Goal: Task Accomplishment & Management: Manage account settings

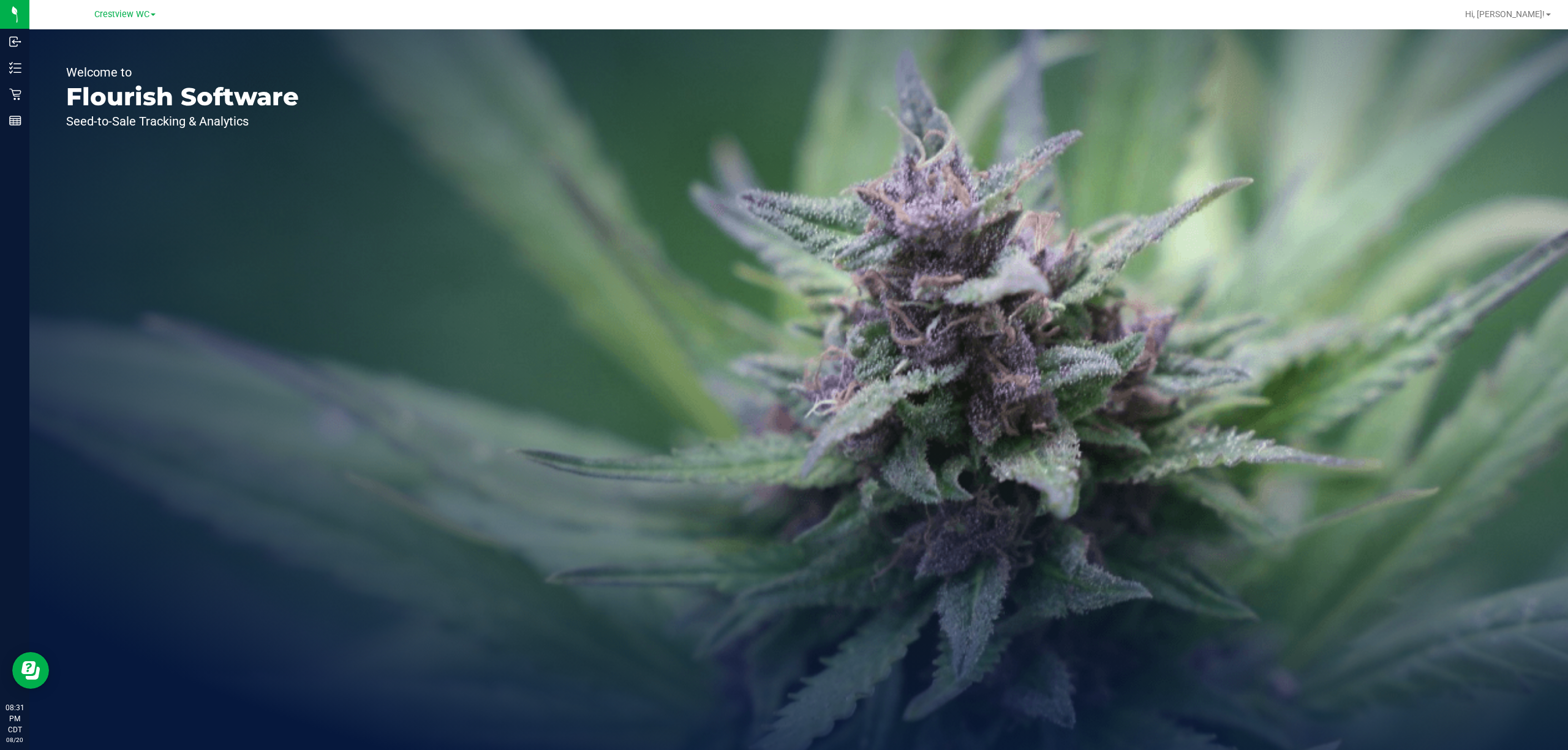
drag, startPoint x: 1093, startPoint y: 195, endPoint x: 687, endPoint y: 122, distance: 412.5
click at [781, 195] on div "Welcome to Flourish Software Seed-to-Sale Tracking & Analytics" at bounding box center [799, 390] width 1538 height 720
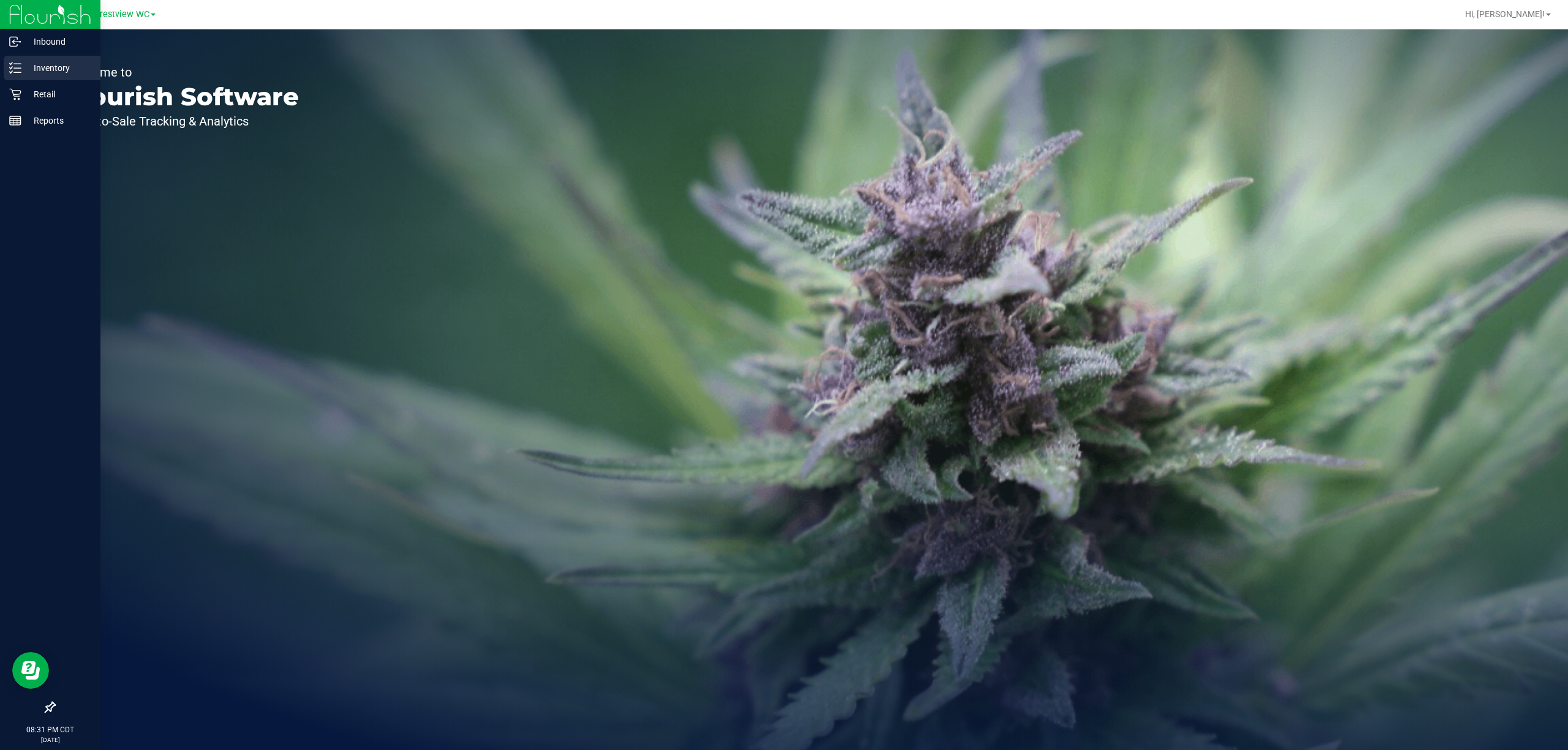
click at [16, 71] on icon at bounding box center [15, 67] width 12 height 12
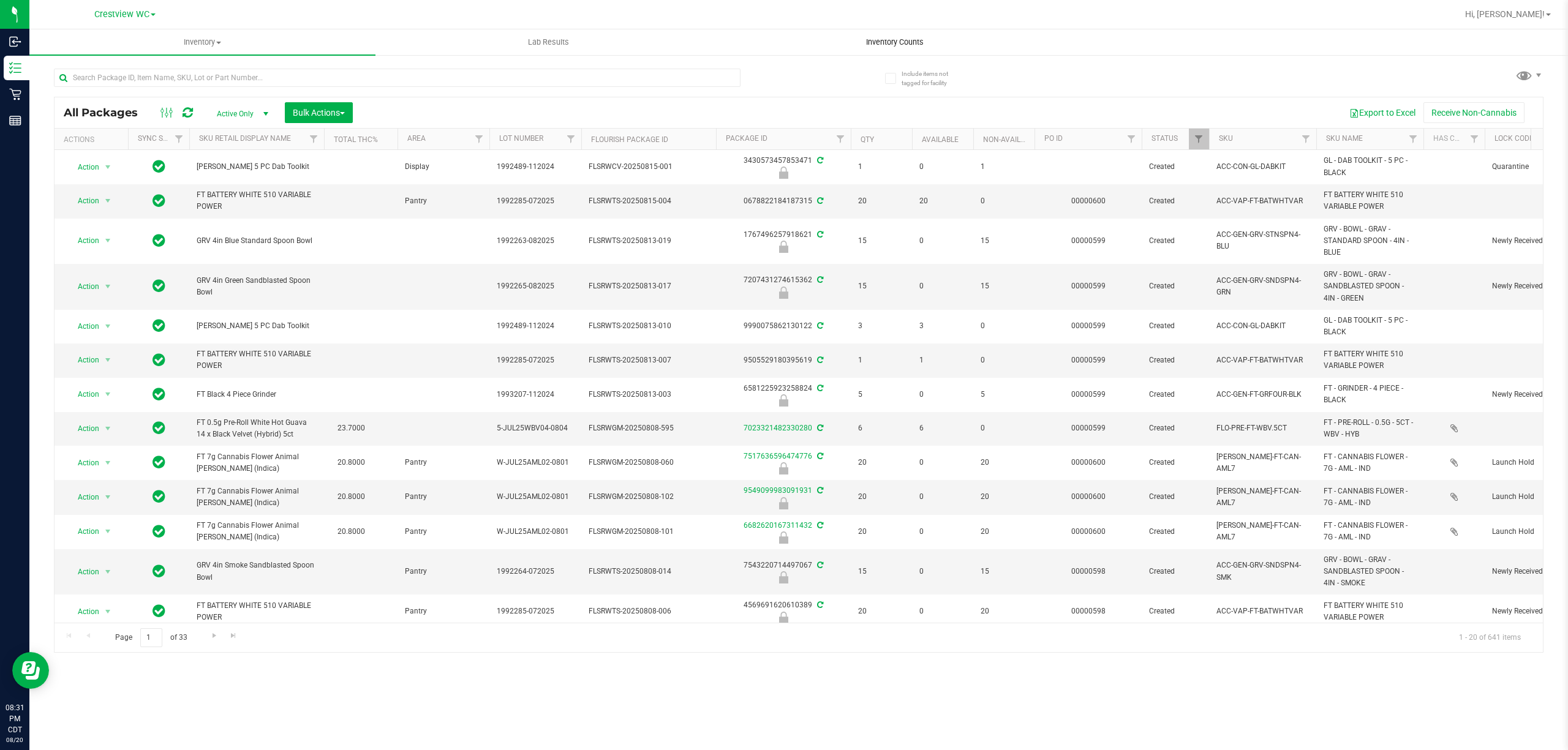
click at [781, 42] on span "Inventory Counts" at bounding box center [894, 42] width 90 height 11
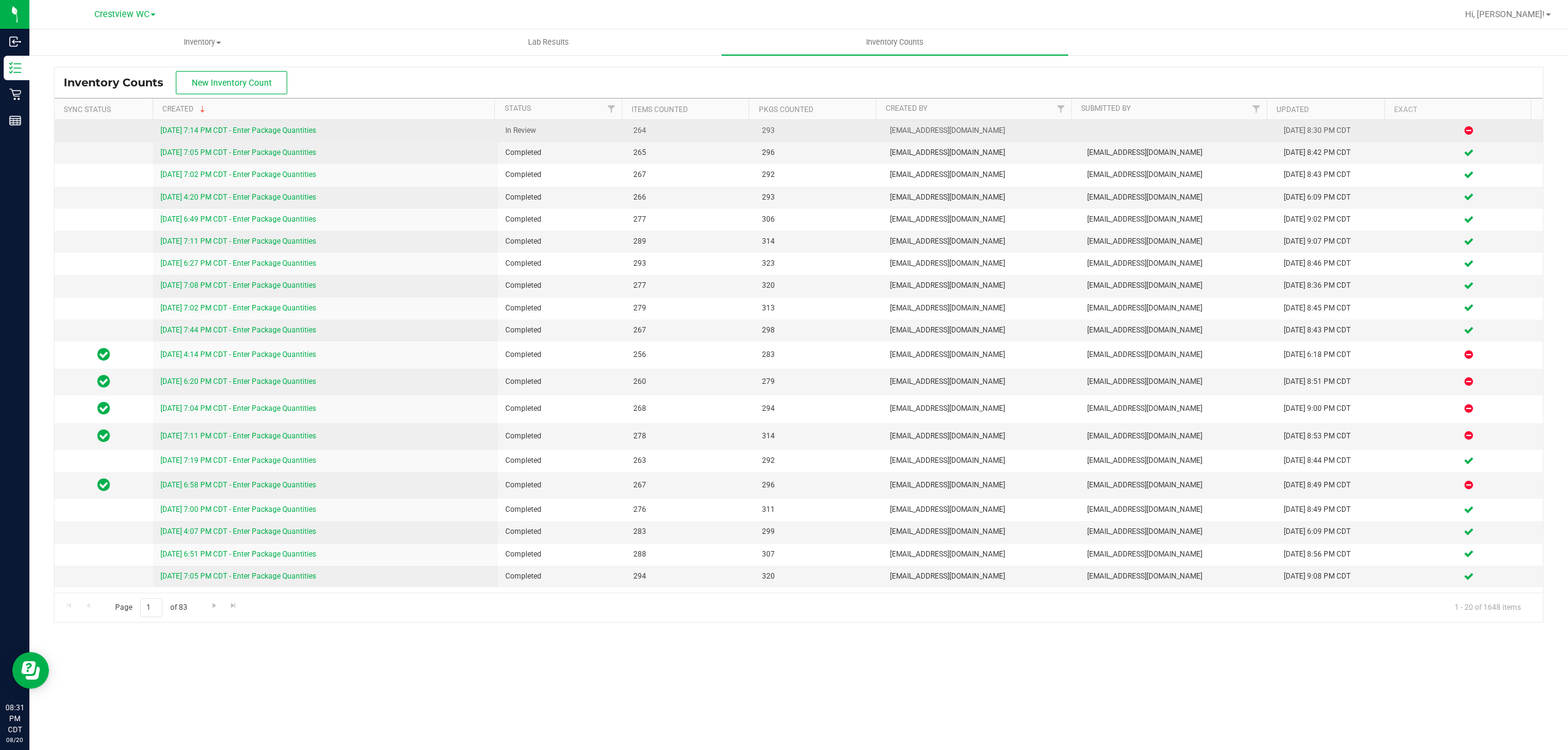
click at [283, 130] on link "[DATE] 7:14 PM CDT - Enter Package Quantities" at bounding box center [238, 130] width 156 height 9
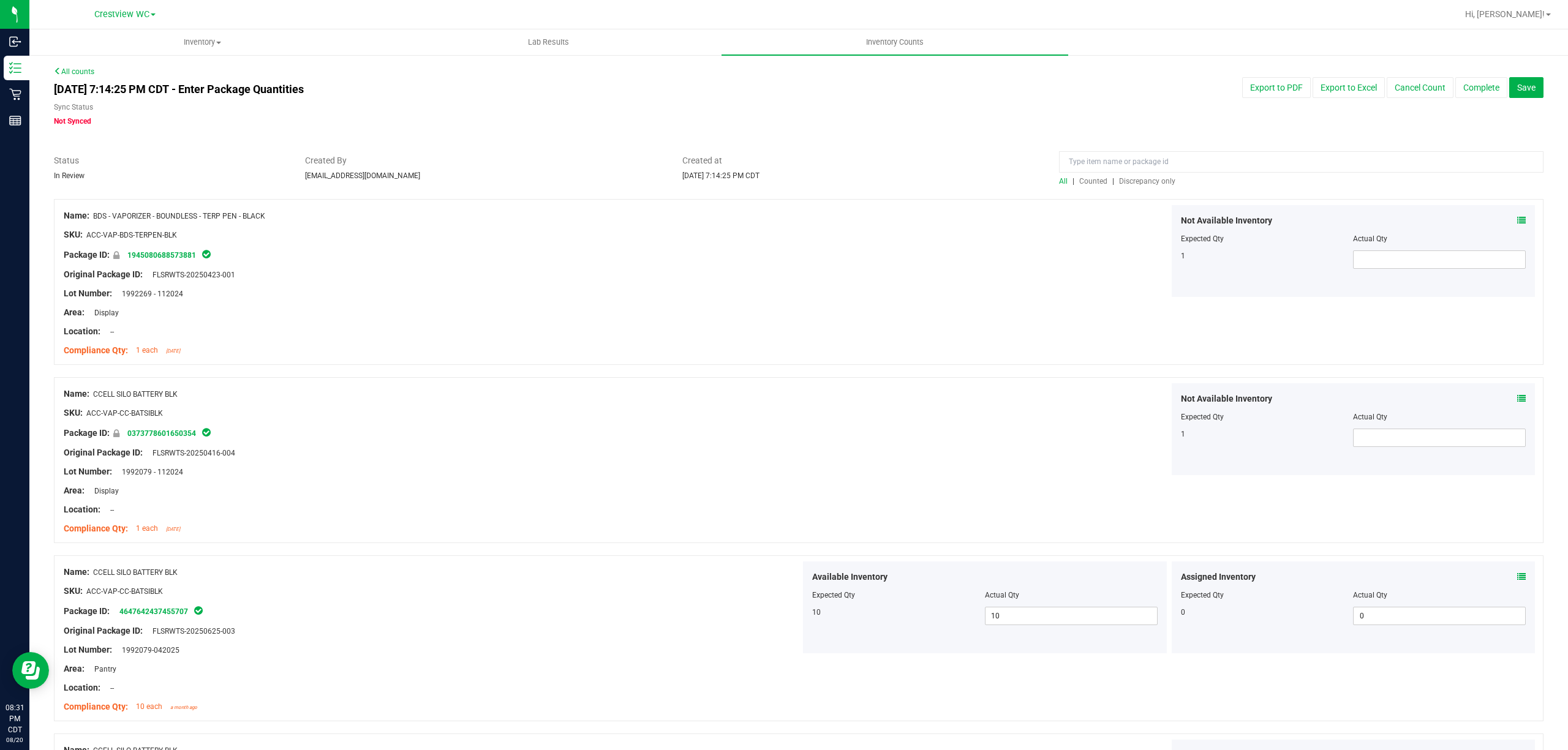
click at [781, 176] on div "All | Counted | Discrepancy only" at bounding box center [1302, 181] width 485 height 11
click at [781, 182] on span "Discrepancy only" at bounding box center [1148, 182] width 56 height 9
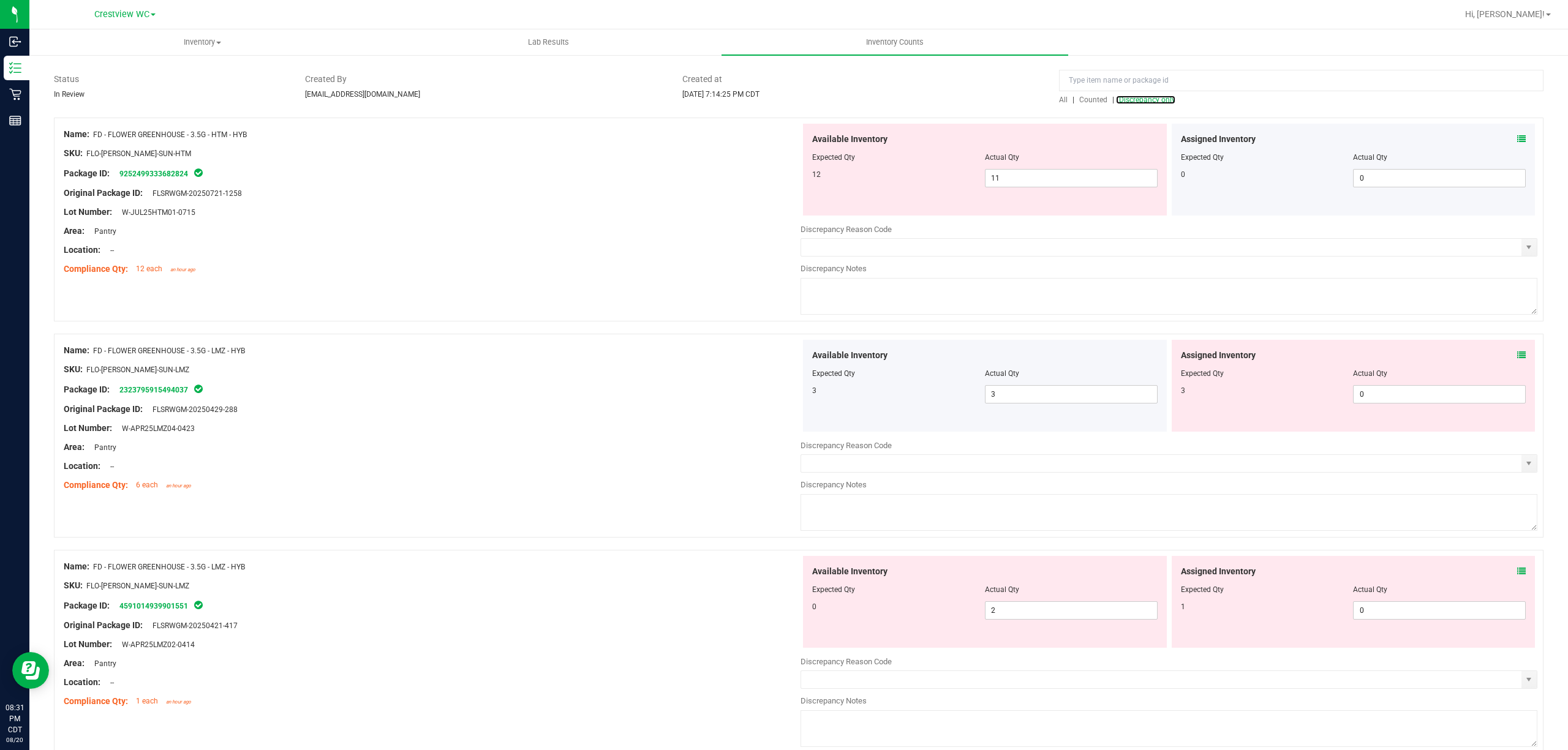
scroll to position [163, 0]
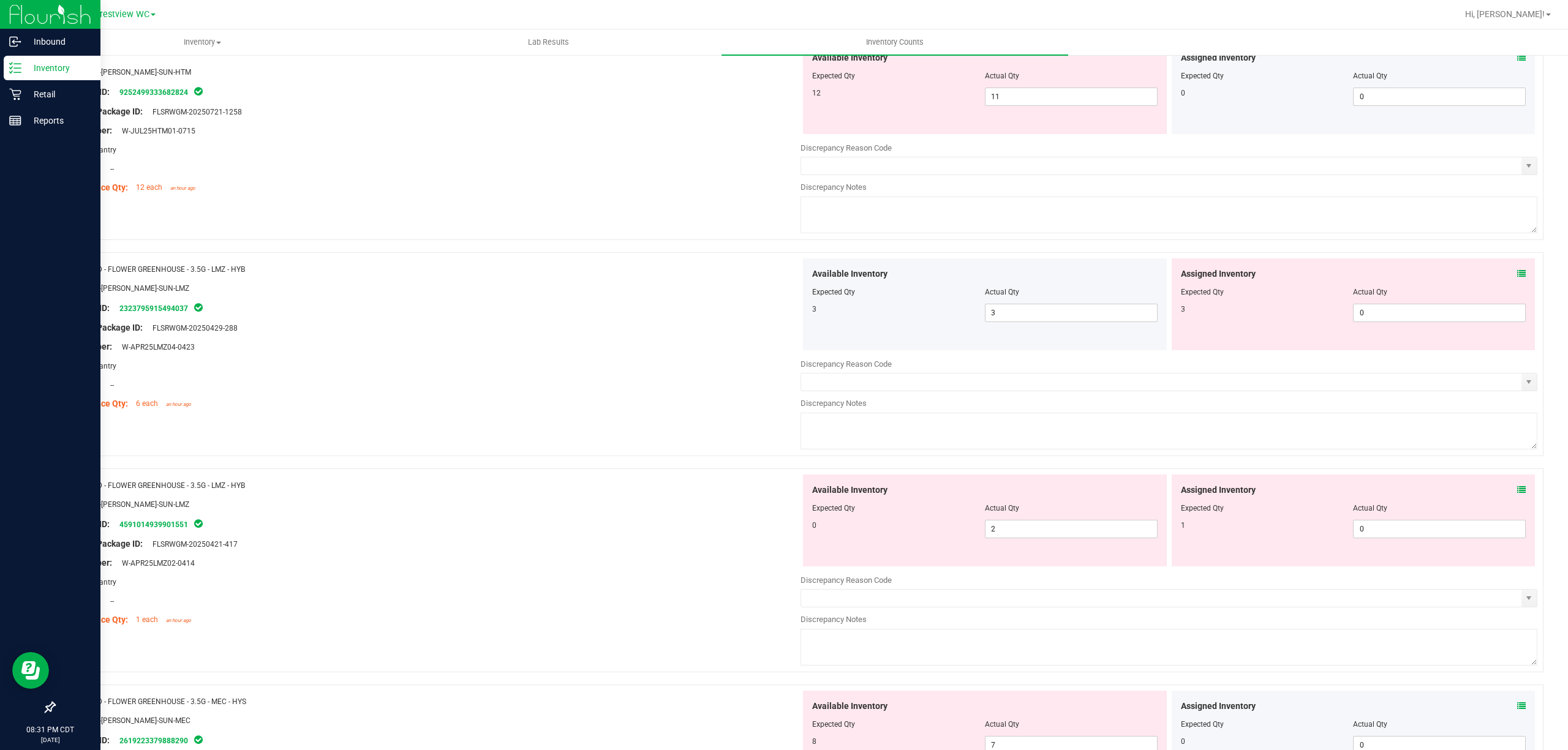
click at [1, 566] on div at bounding box center [50, 414] width 101 height 561
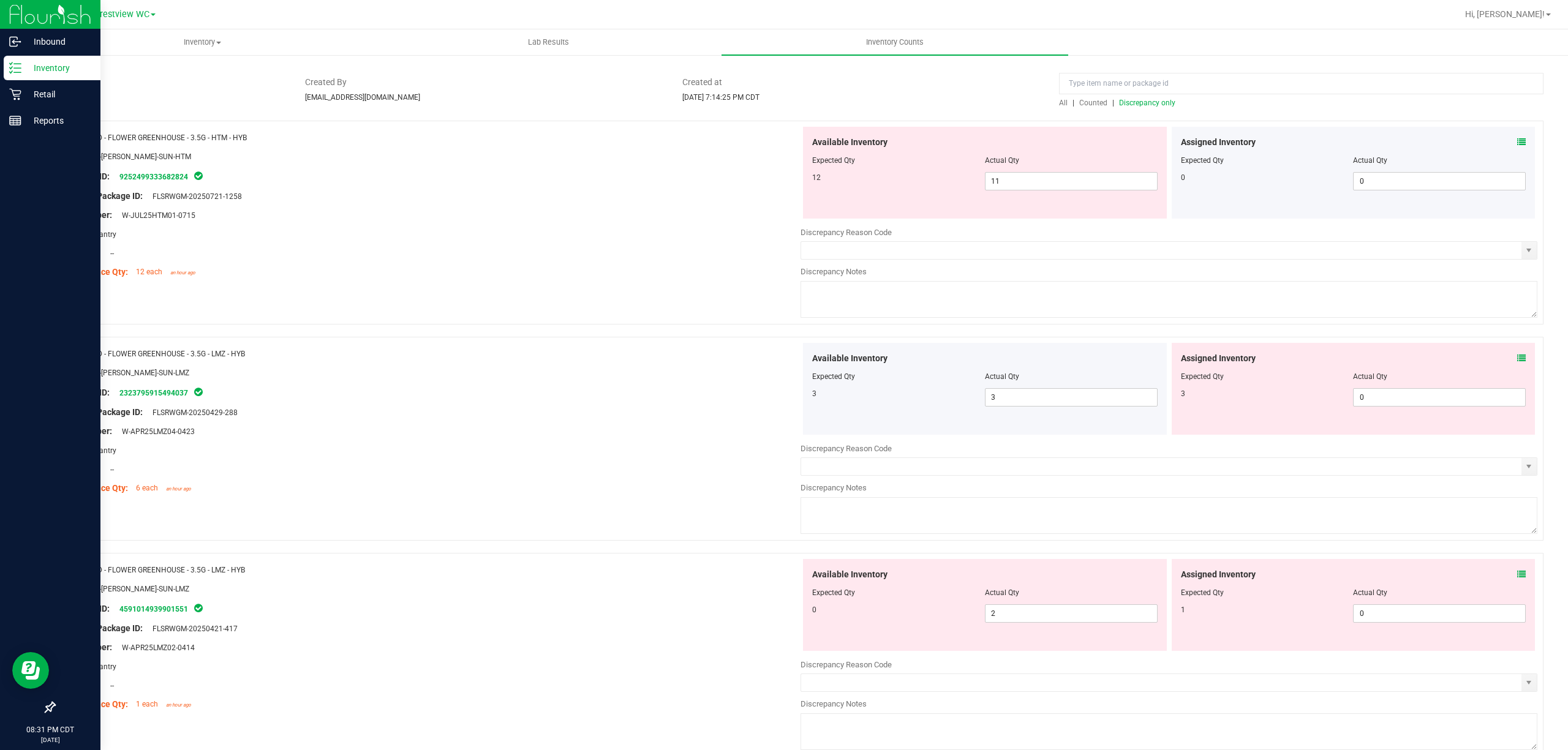
scroll to position [78, 0]
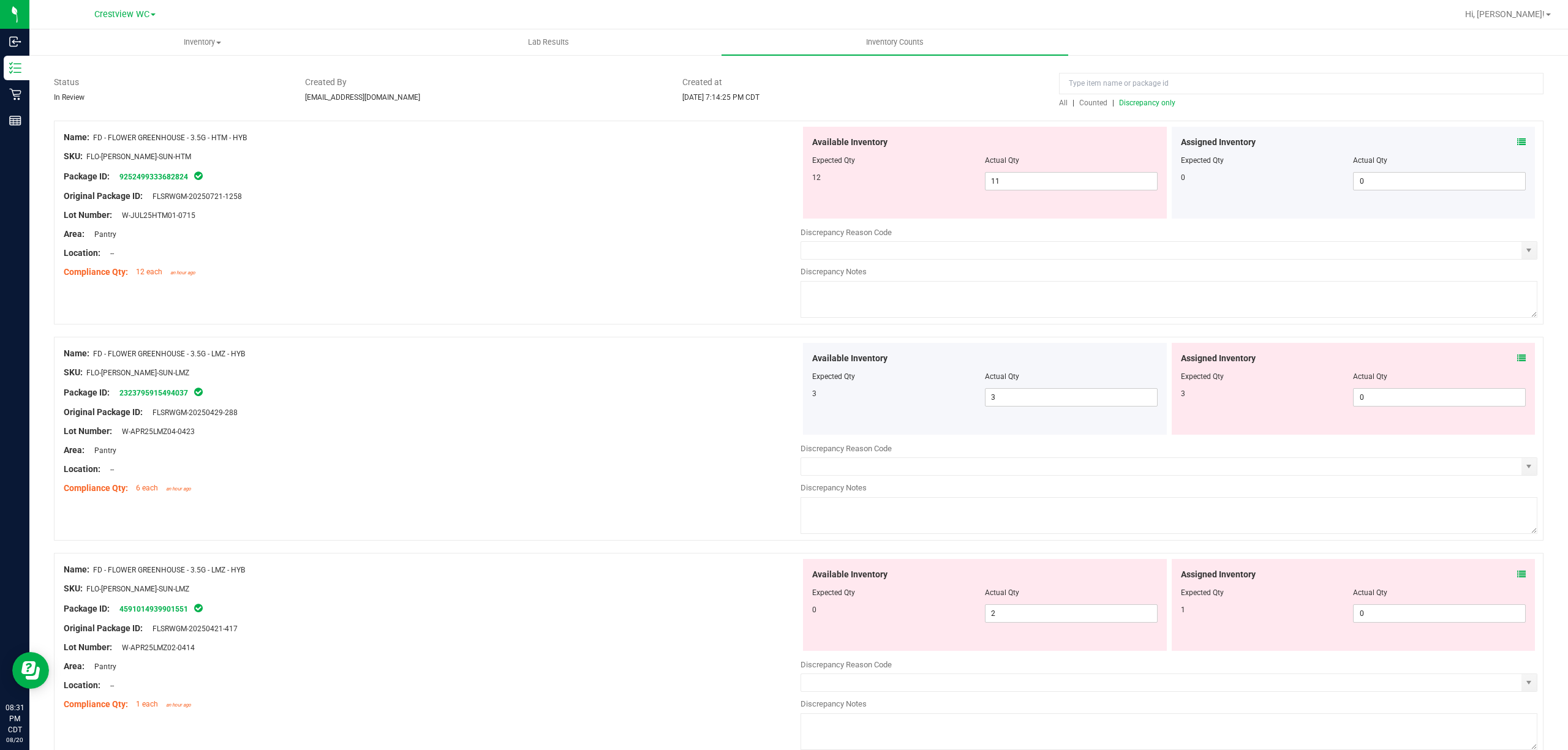
click at [781, 142] on icon at bounding box center [1522, 142] width 9 height 9
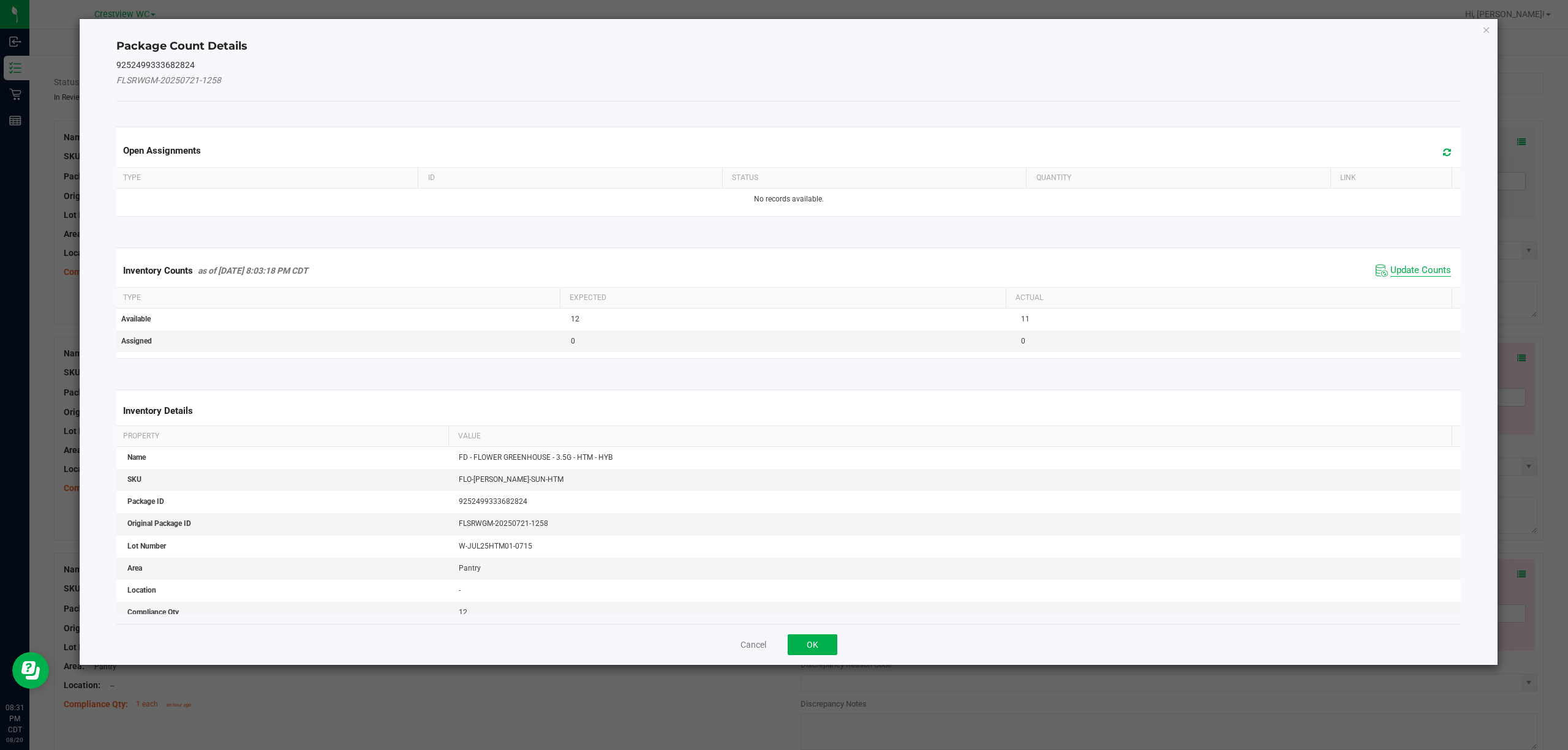
click at [781, 272] on span "Update Counts" at bounding box center [1421, 270] width 61 height 12
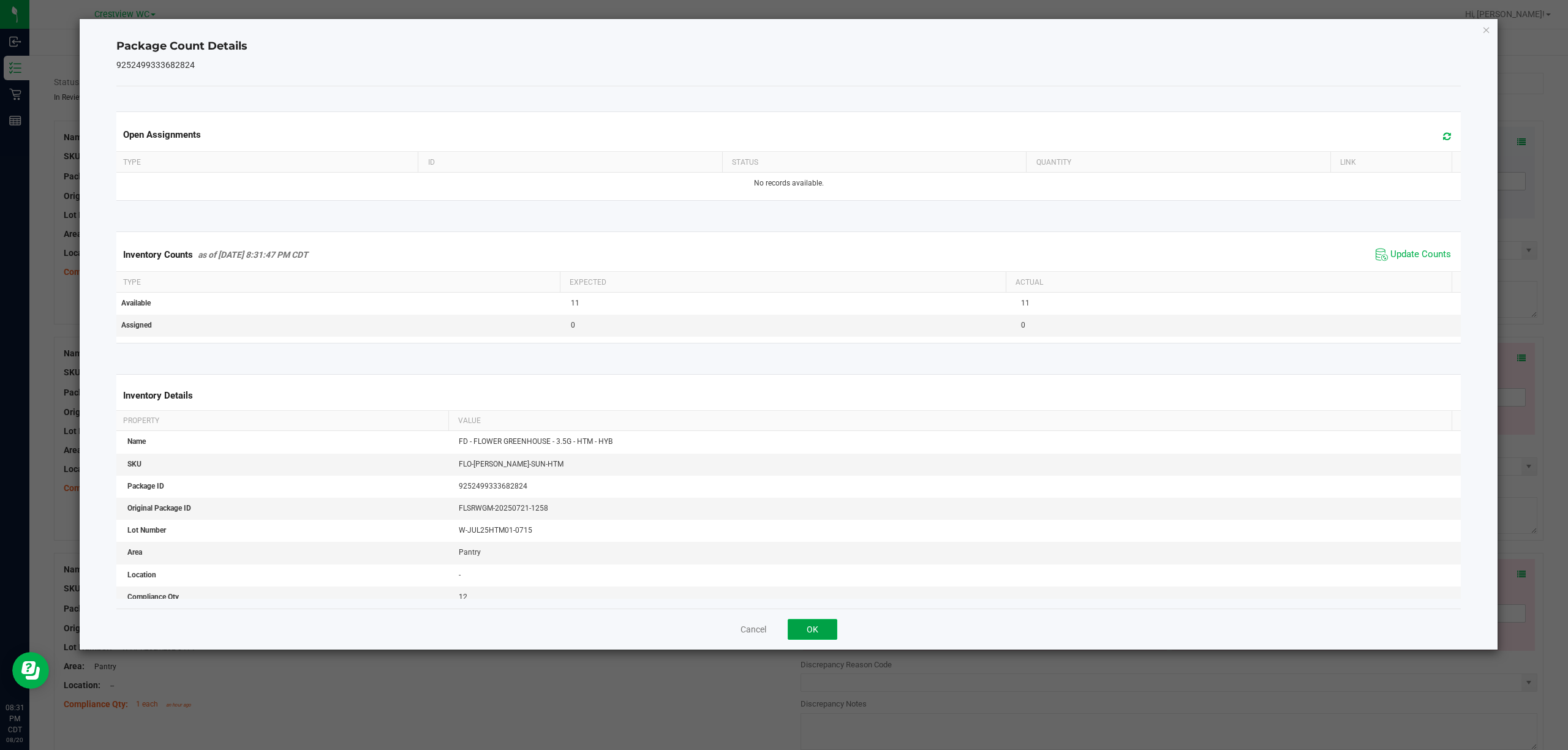
click at [781, 626] on button "OK" at bounding box center [813, 629] width 50 height 21
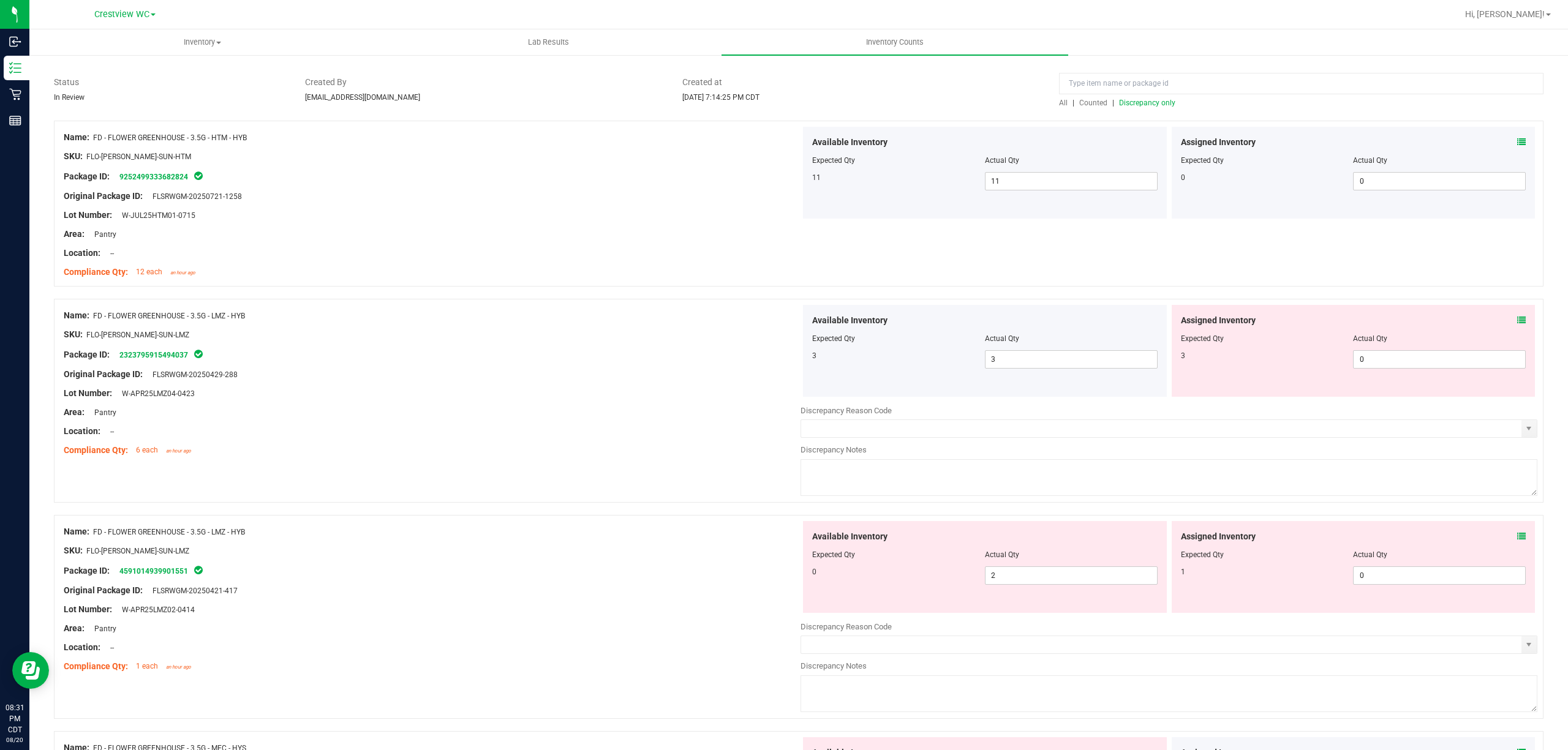
click at [781, 318] on icon at bounding box center [1522, 320] width 9 height 9
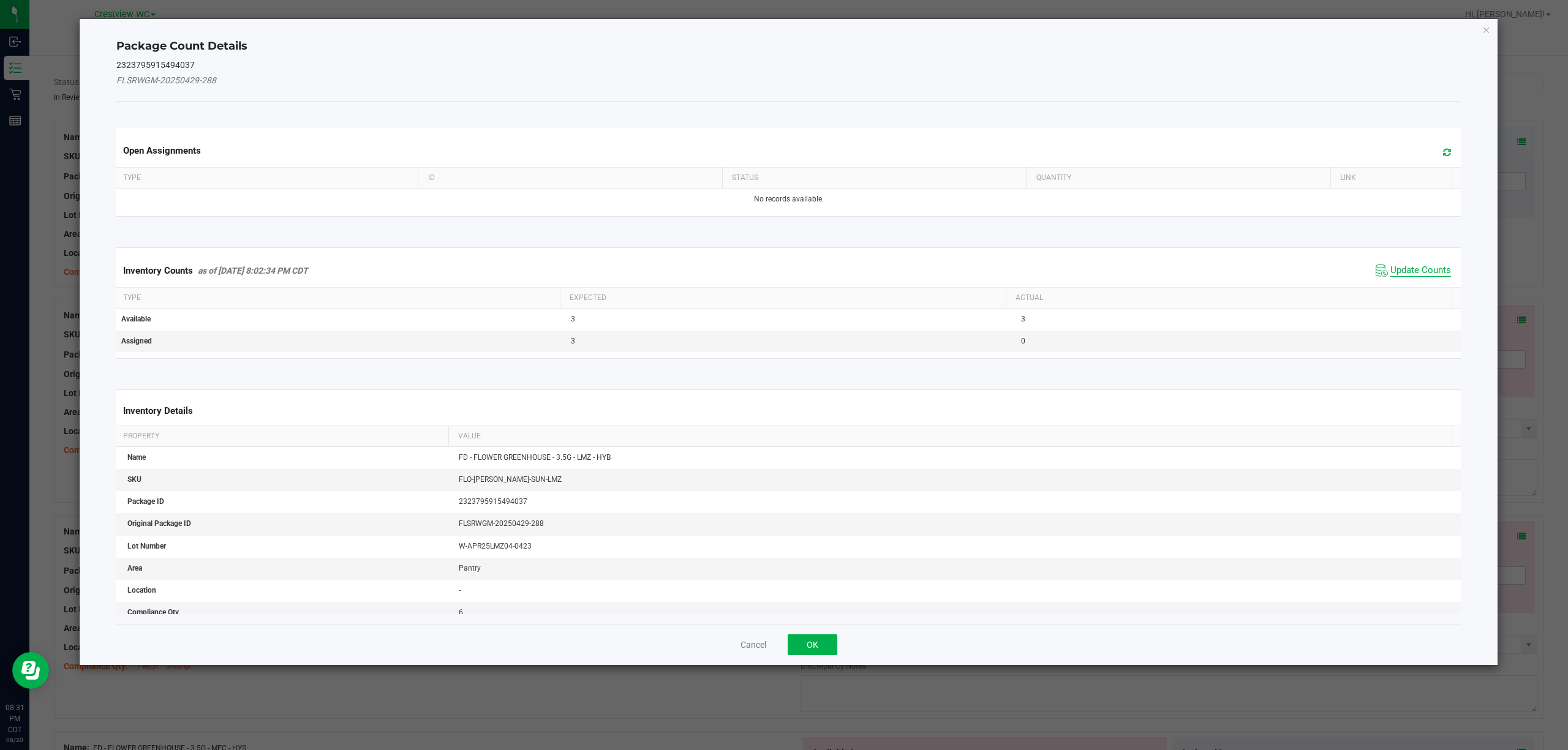
click at [781, 270] on span "Update Counts" at bounding box center [1421, 270] width 61 height 12
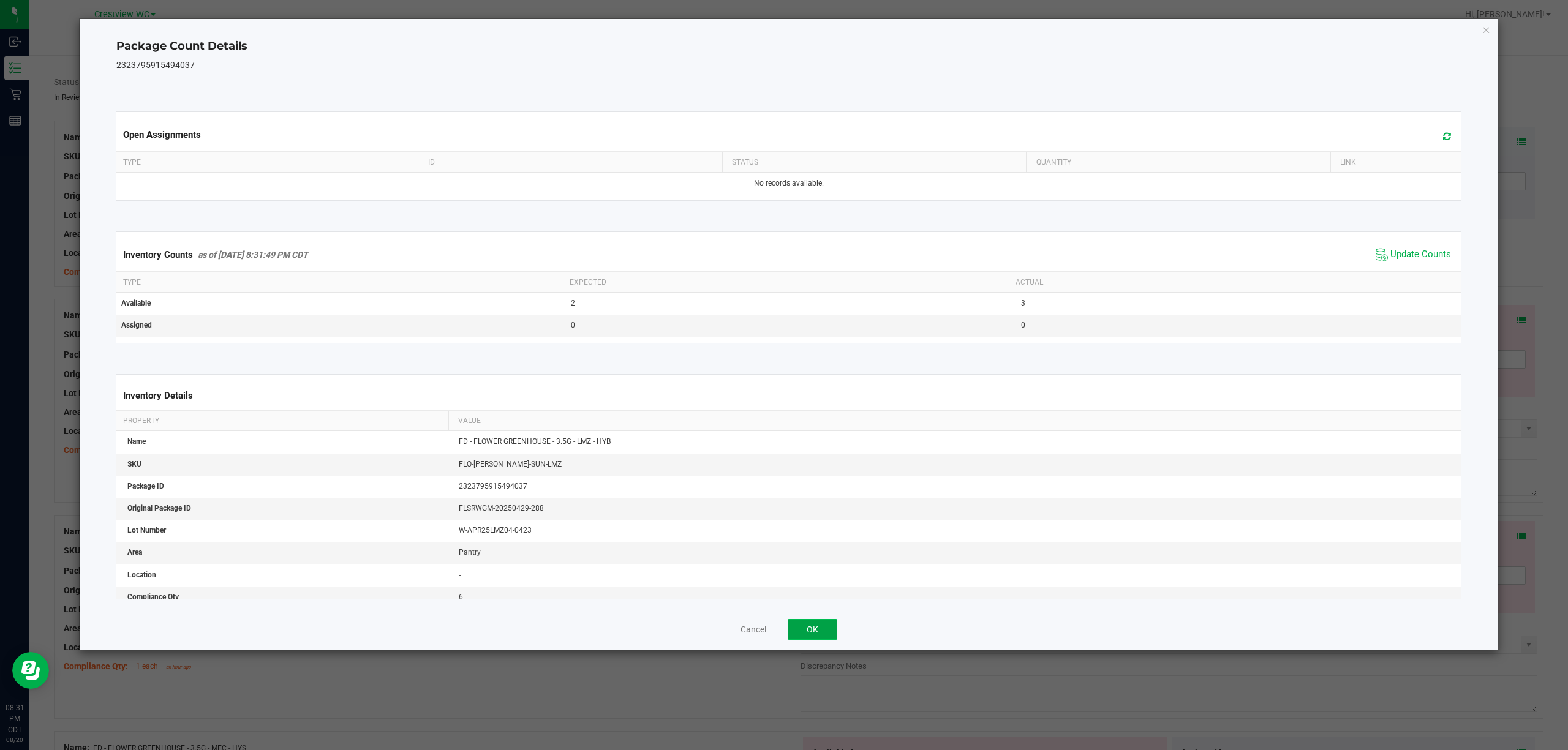
click at [781, 629] on button "OK" at bounding box center [813, 629] width 50 height 21
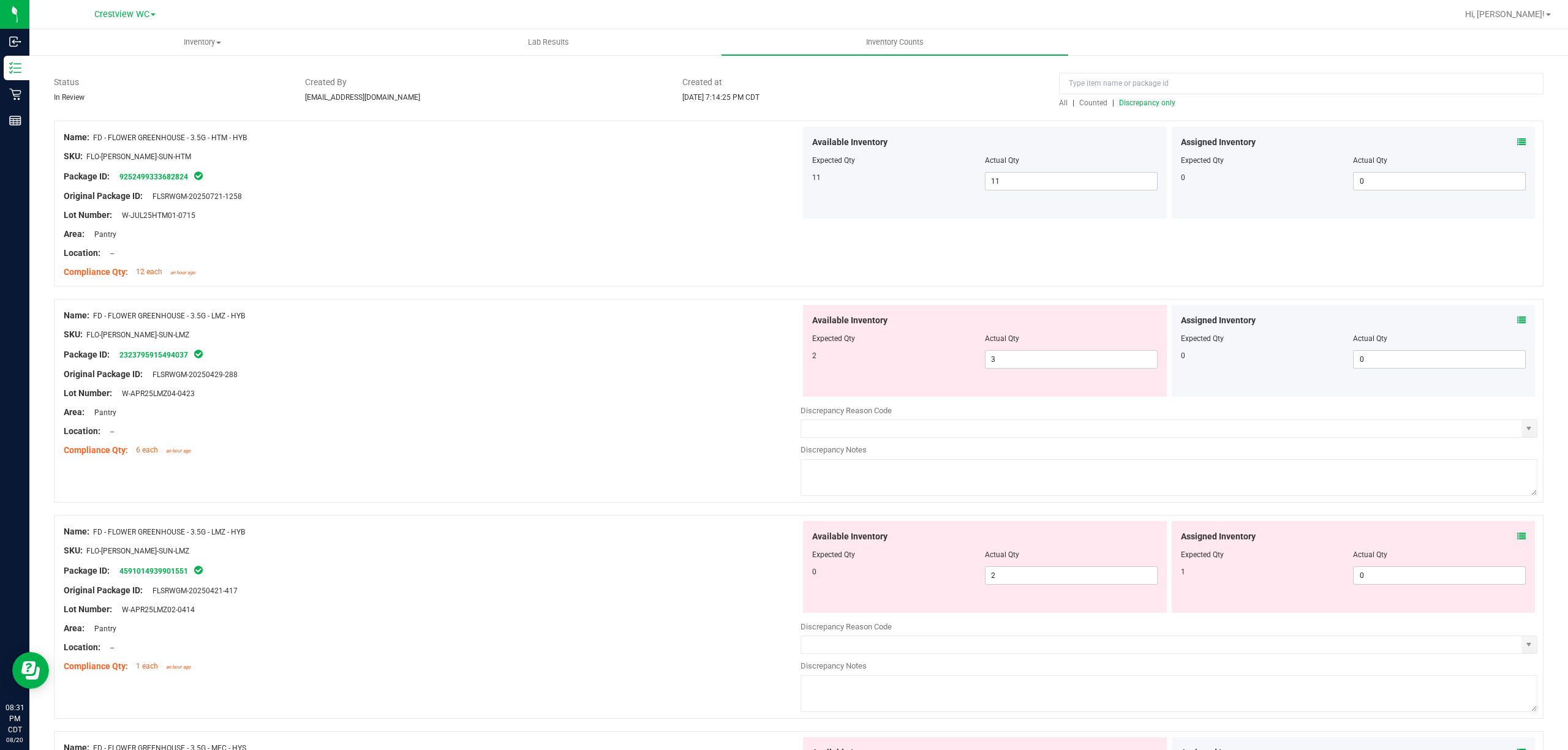
click at [781, 535] on icon at bounding box center [1522, 537] width 9 height 9
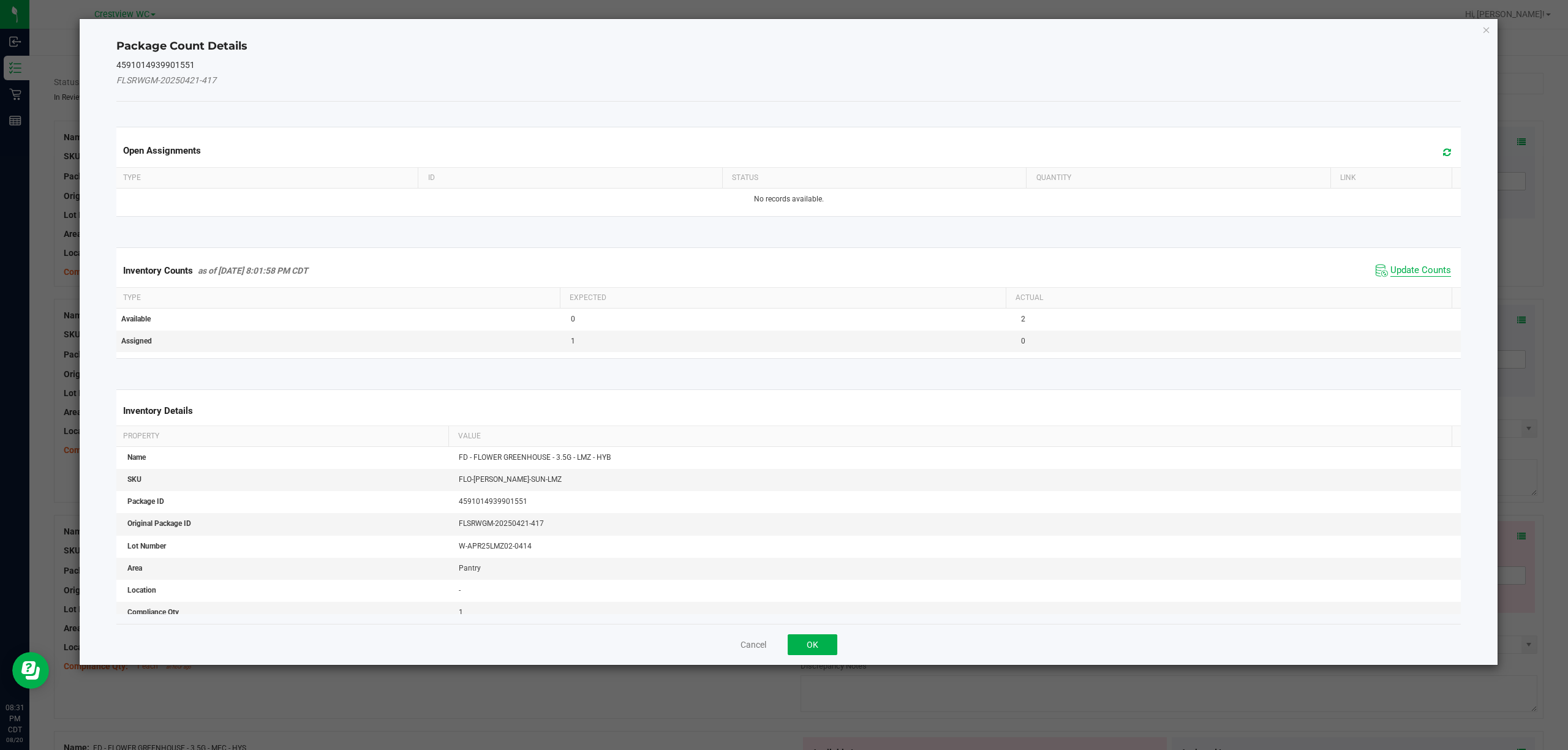
click at [781, 268] on span "Update Counts" at bounding box center [1421, 270] width 61 height 12
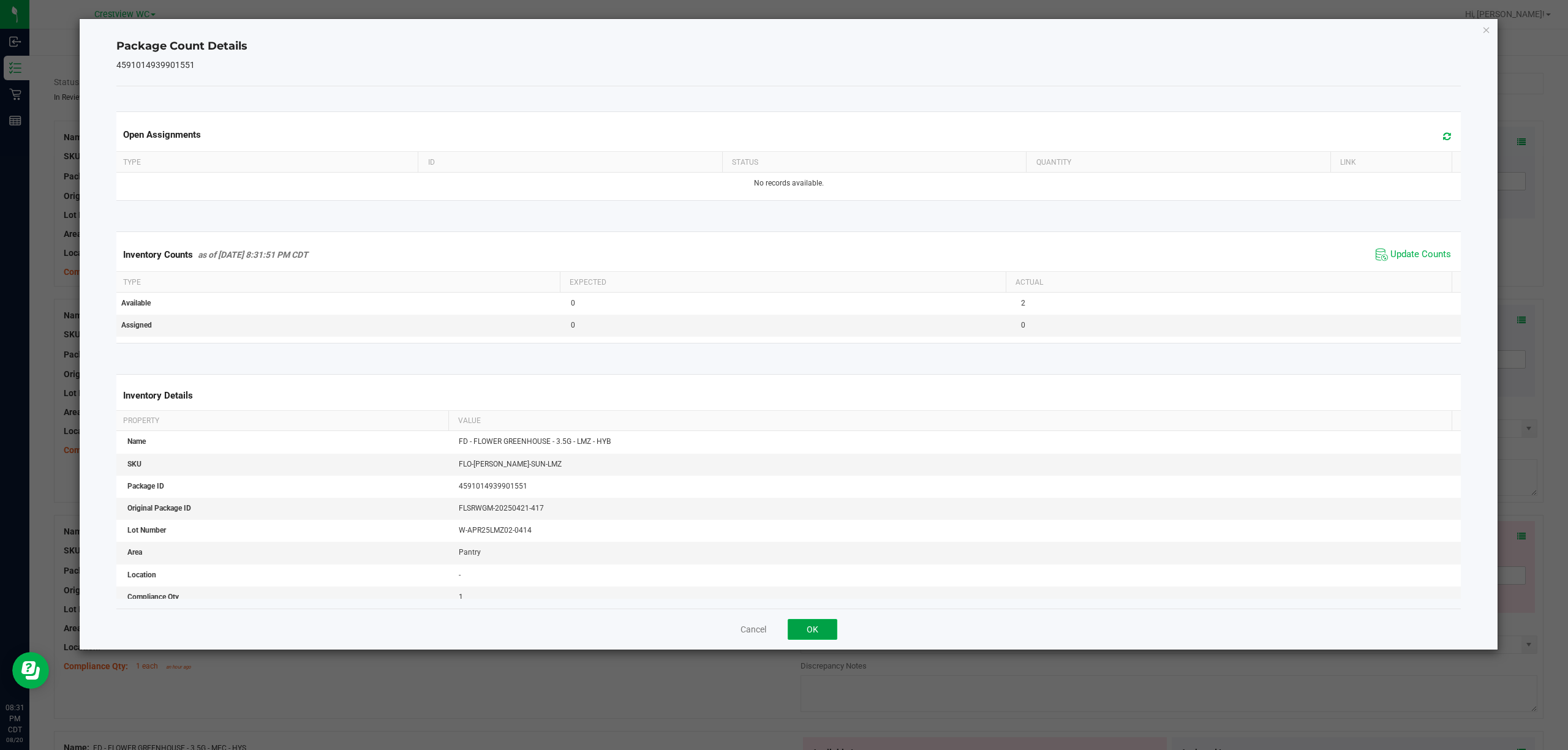
click at [781, 630] on button "OK" at bounding box center [813, 629] width 50 height 21
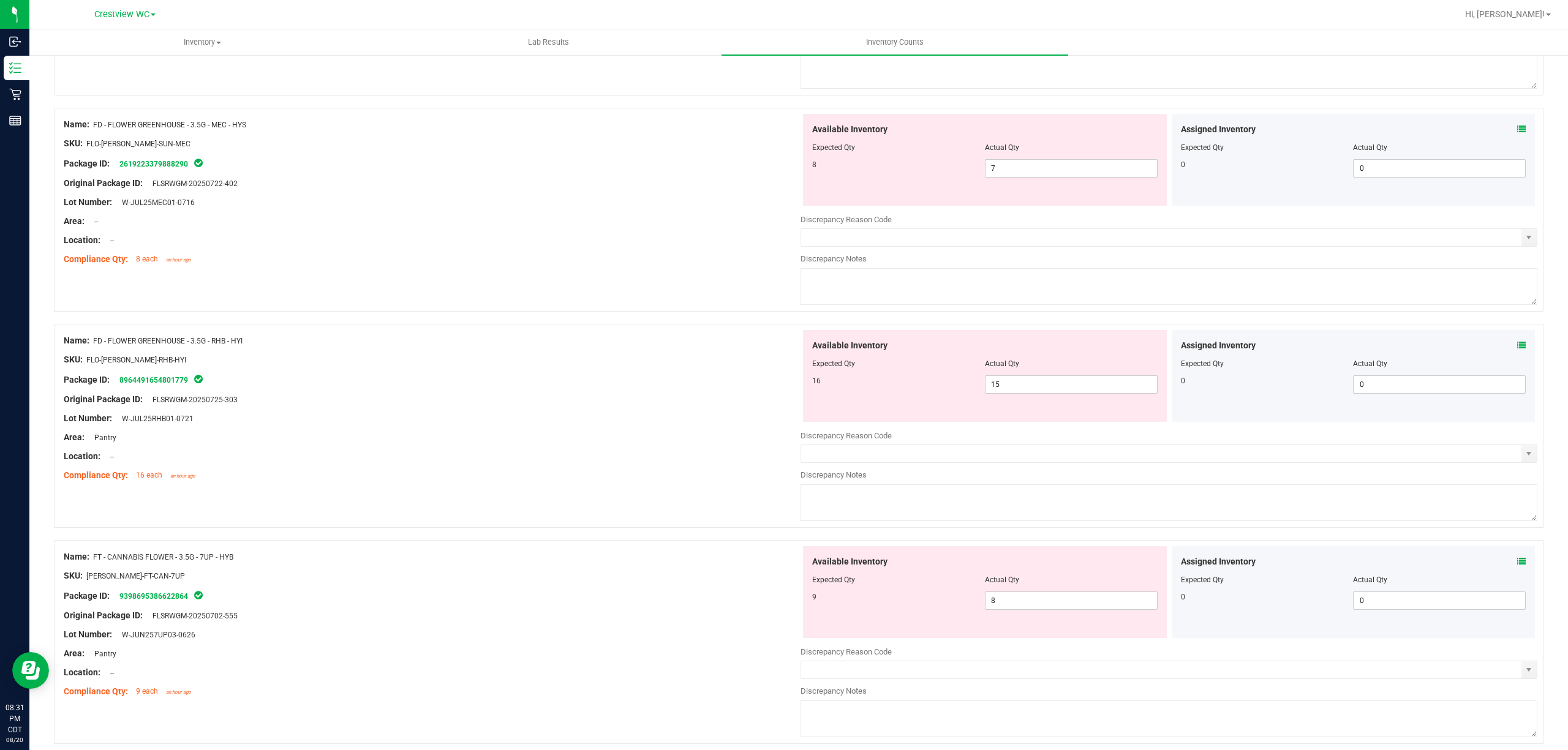
scroll to position [712, 0]
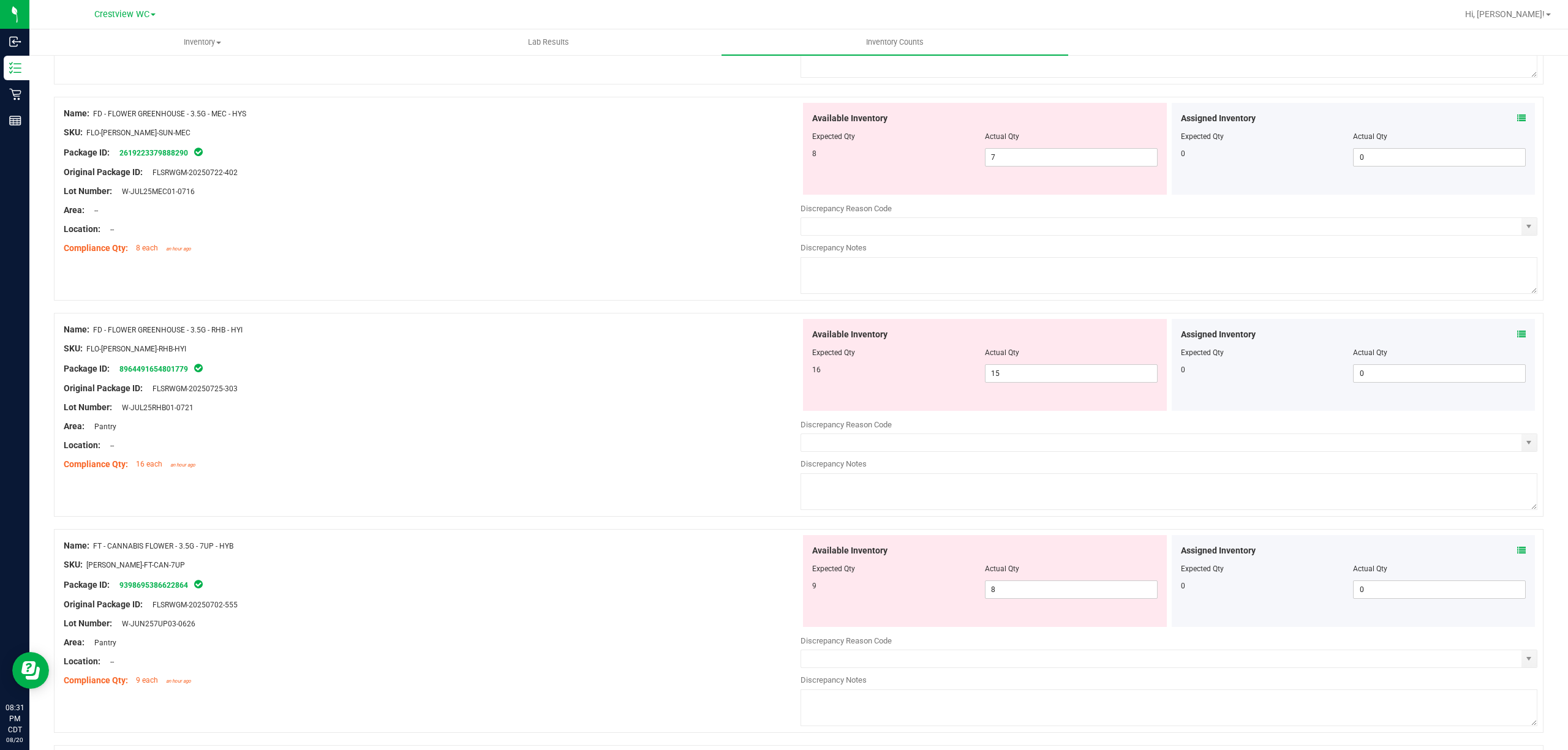
click at [781, 120] on icon at bounding box center [1522, 118] width 9 height 9
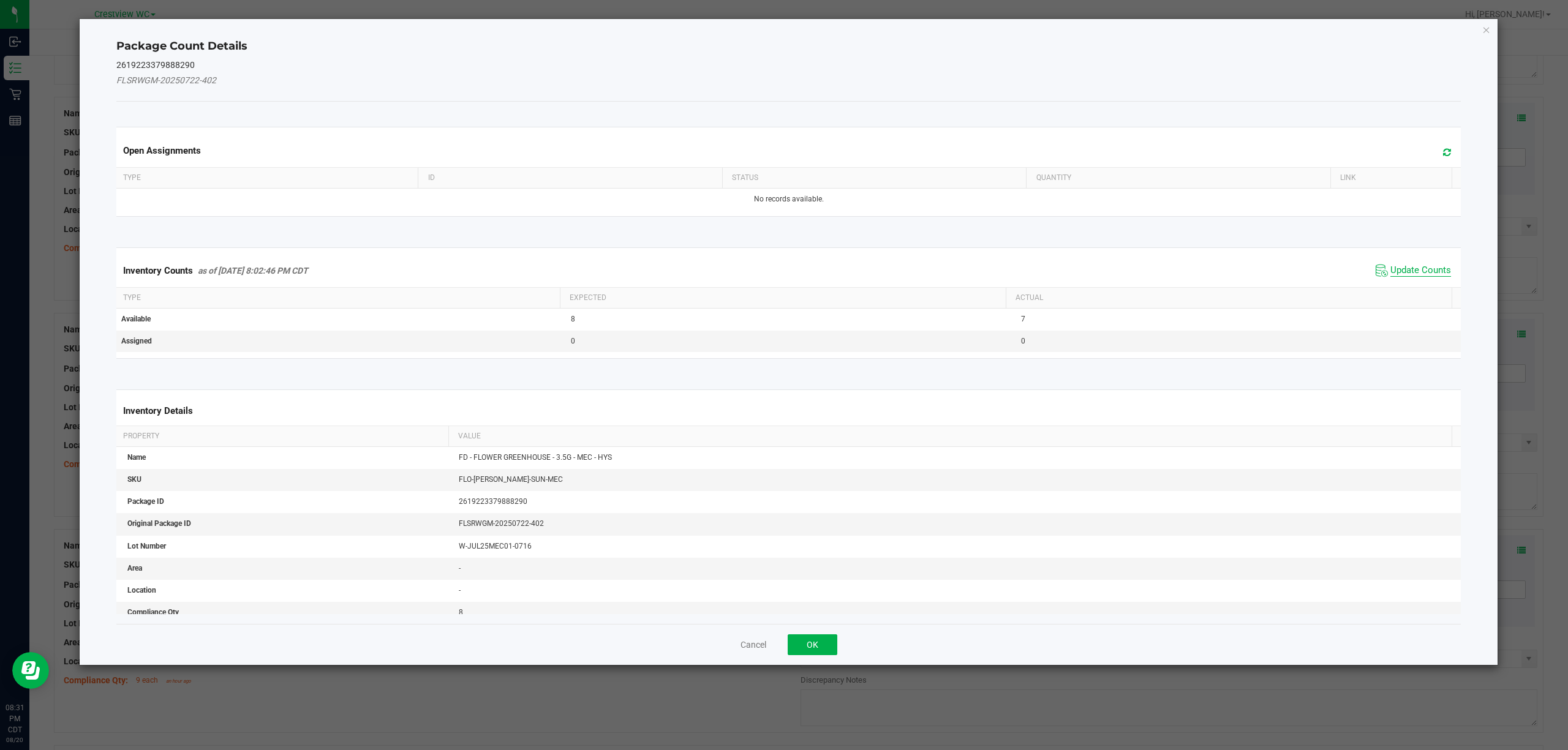
click at [781, 269] on span "Update Counts" at bounding box center [1421, 270] width 61 height 12
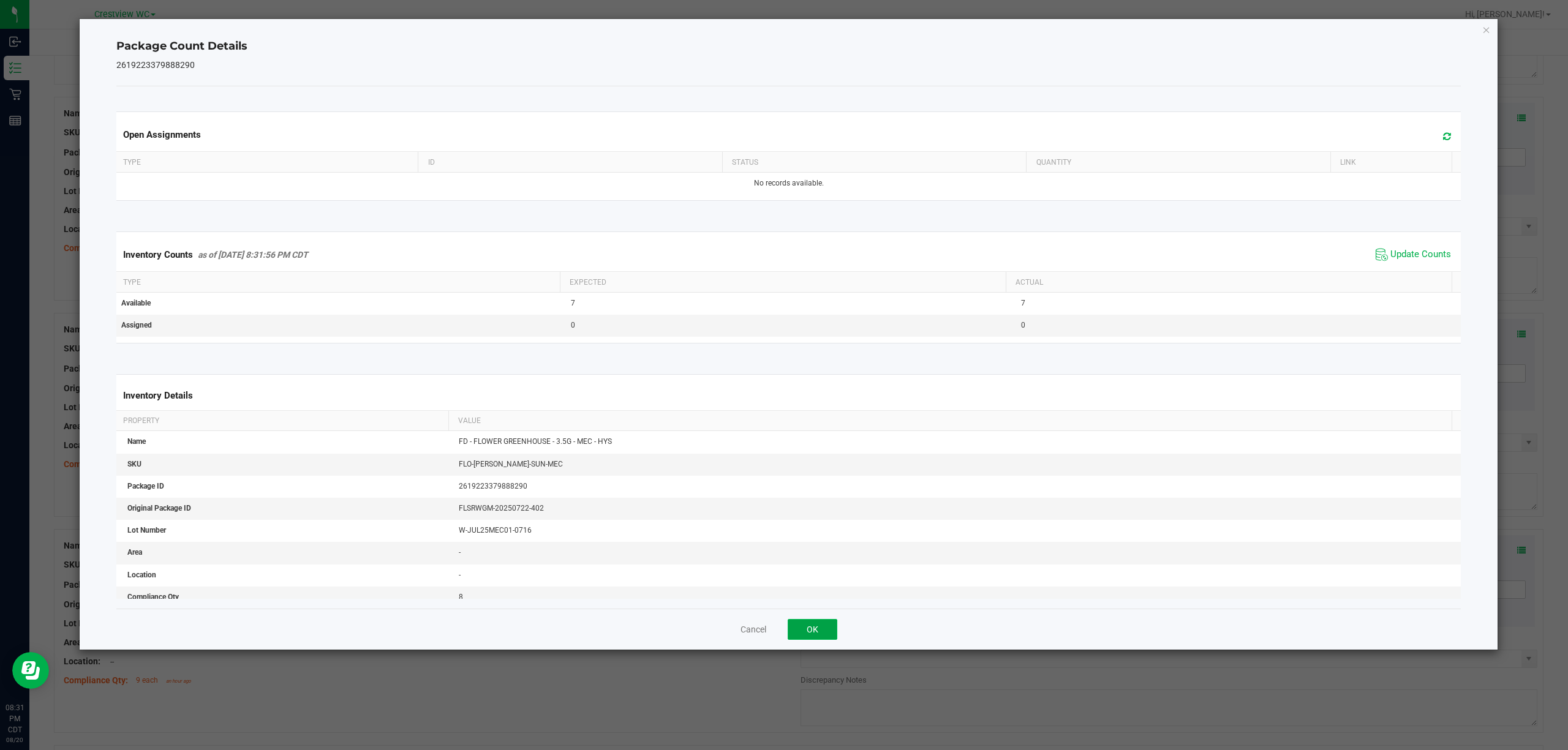
click at [781, 628] on button "OK" at bounding box center [813, 629] width 50 height 21
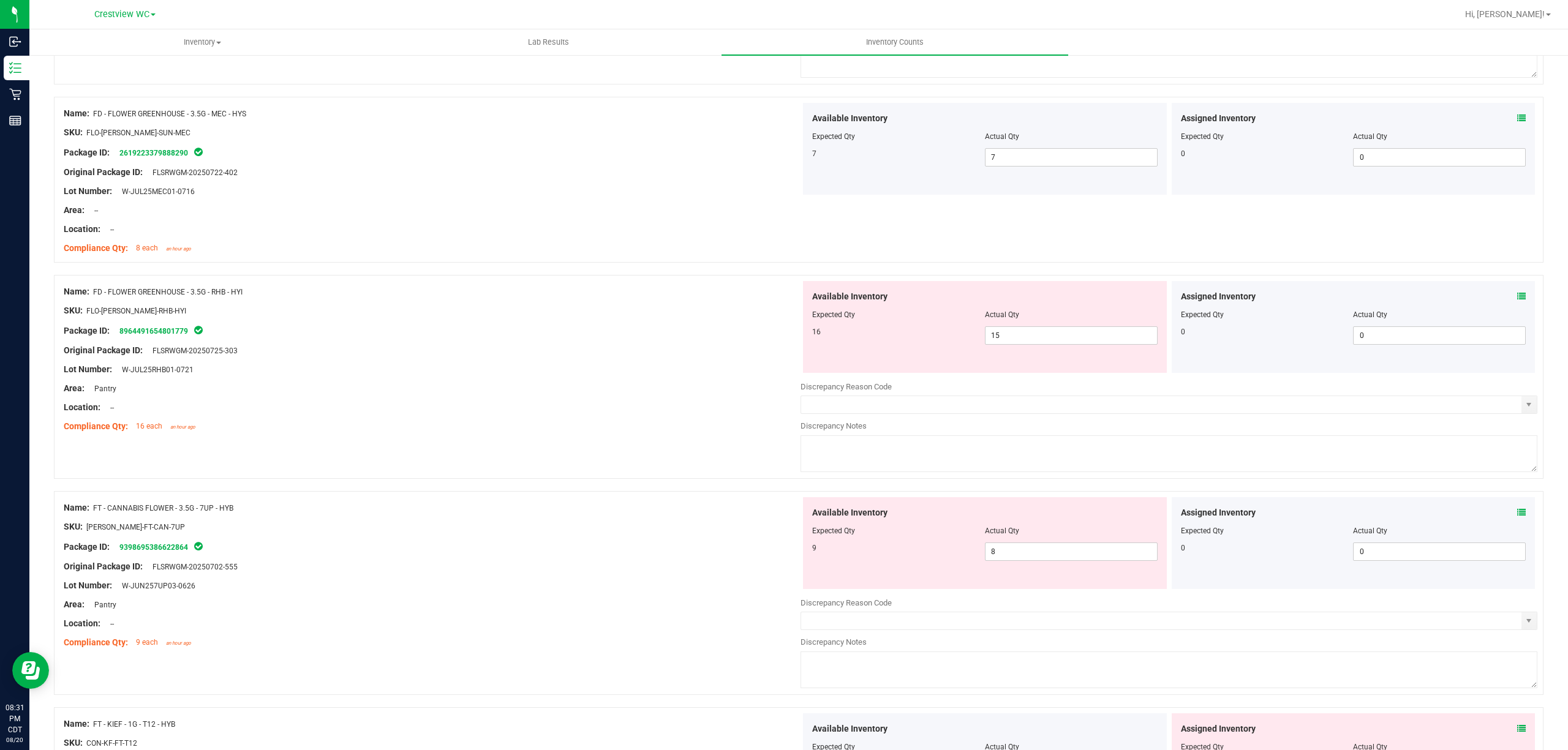
click at [781, 303] on span at bounding box center [1522, 297] width 9 height 13
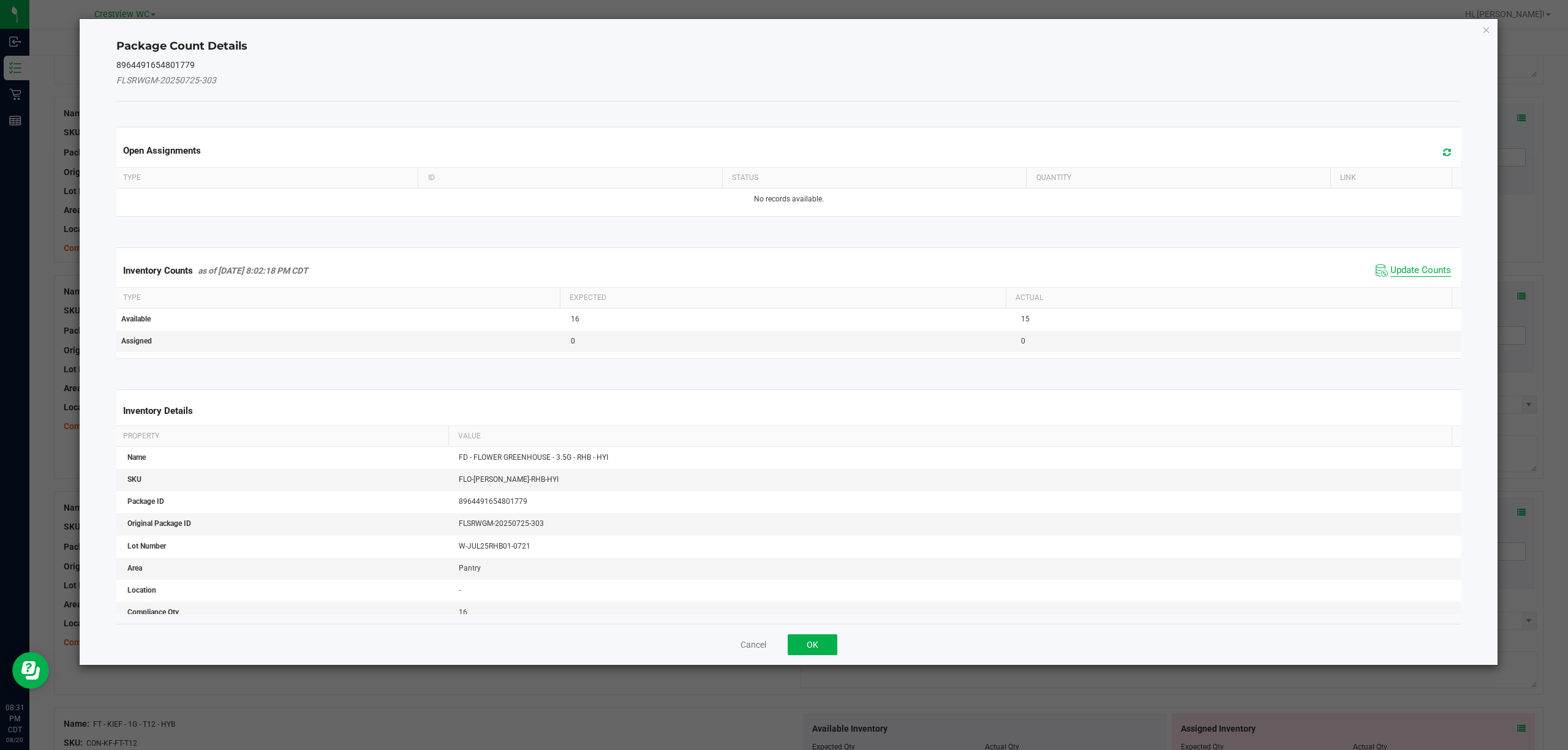
click at [781, 273] on span "Update Counts" at bounding box center [1421, 270] width 61 height 12
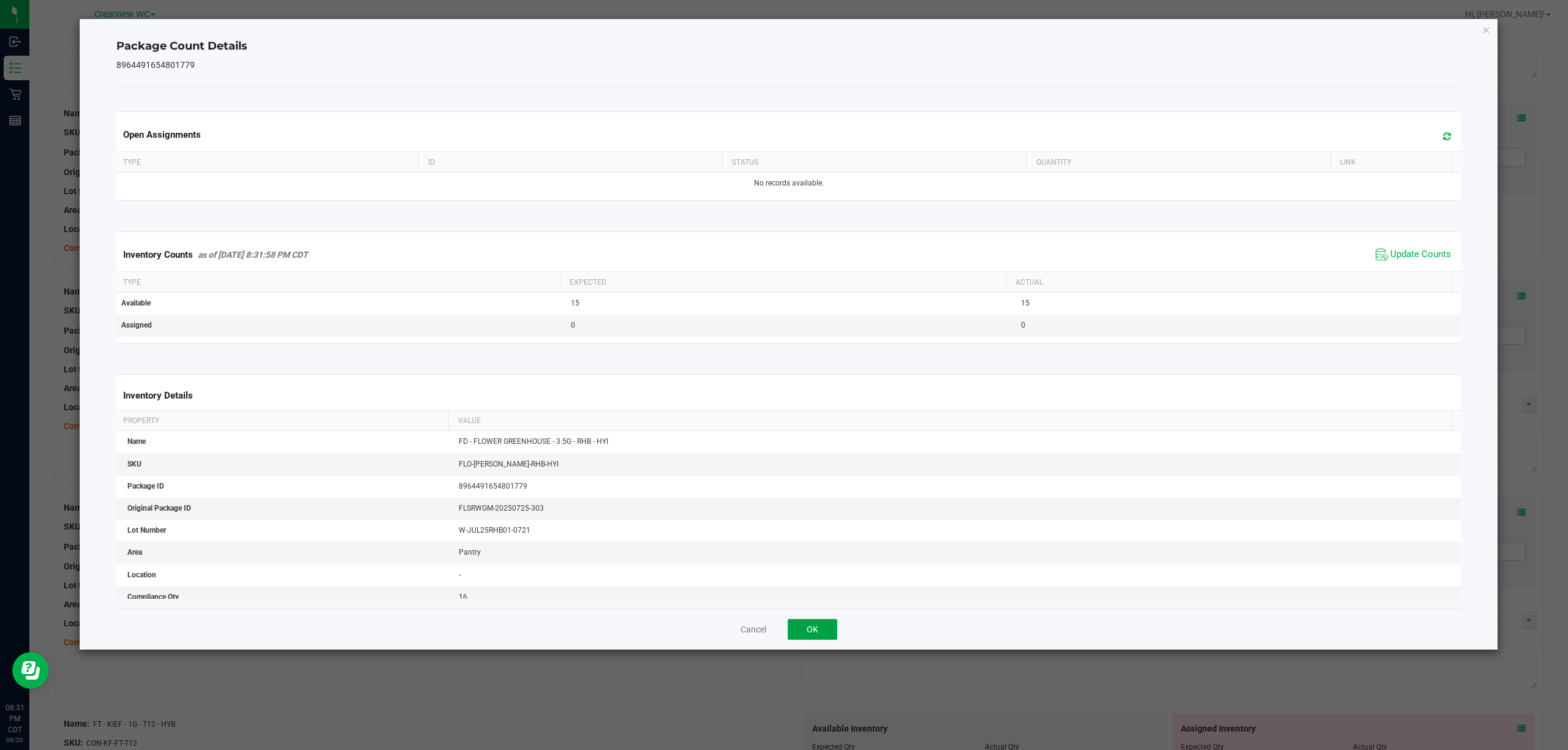
click at [781, 631] on button "OK" at bounding box center [813, 629] width 50 height 21
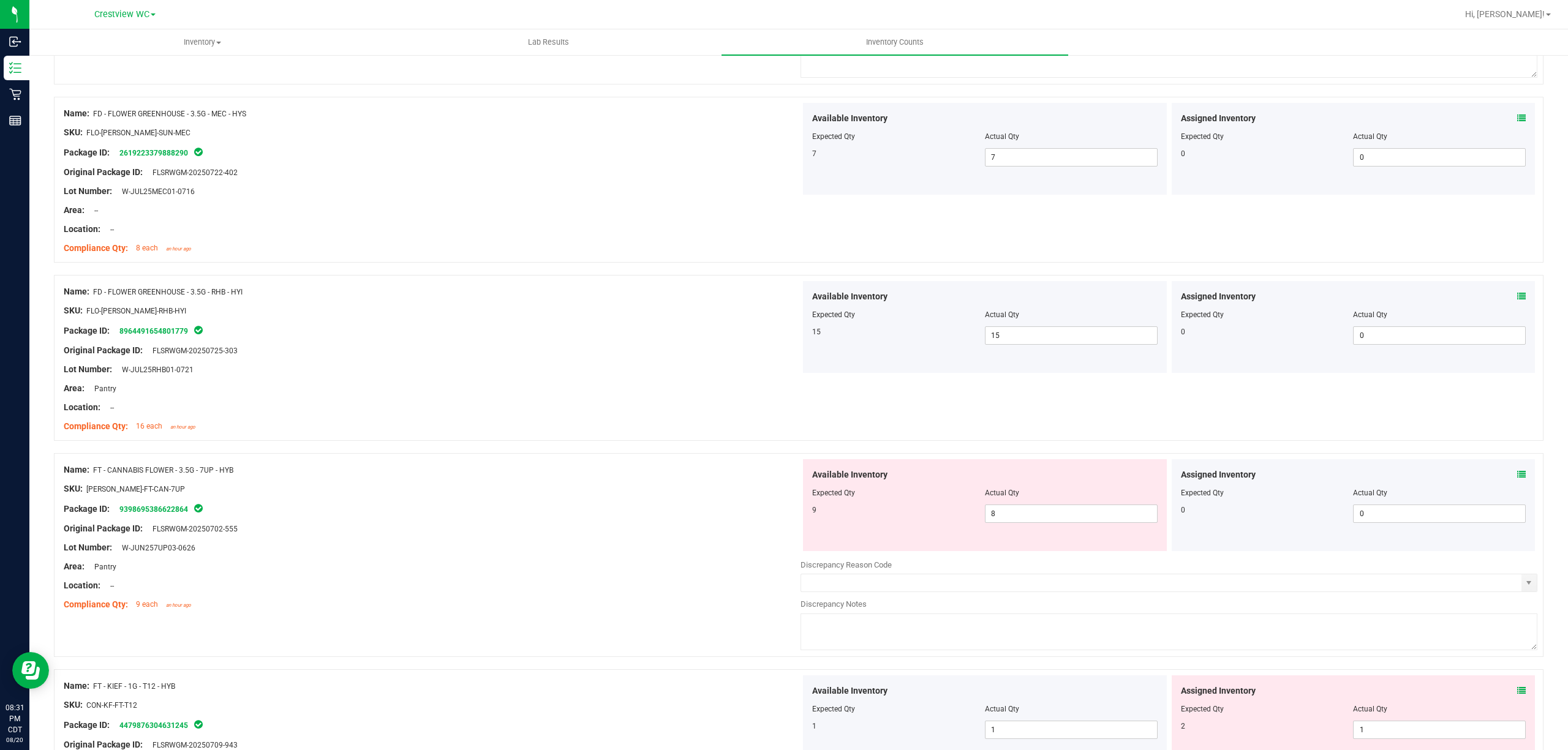
click at [781, 477] on icon at bounding box center [1522, 474] width 9 height 9
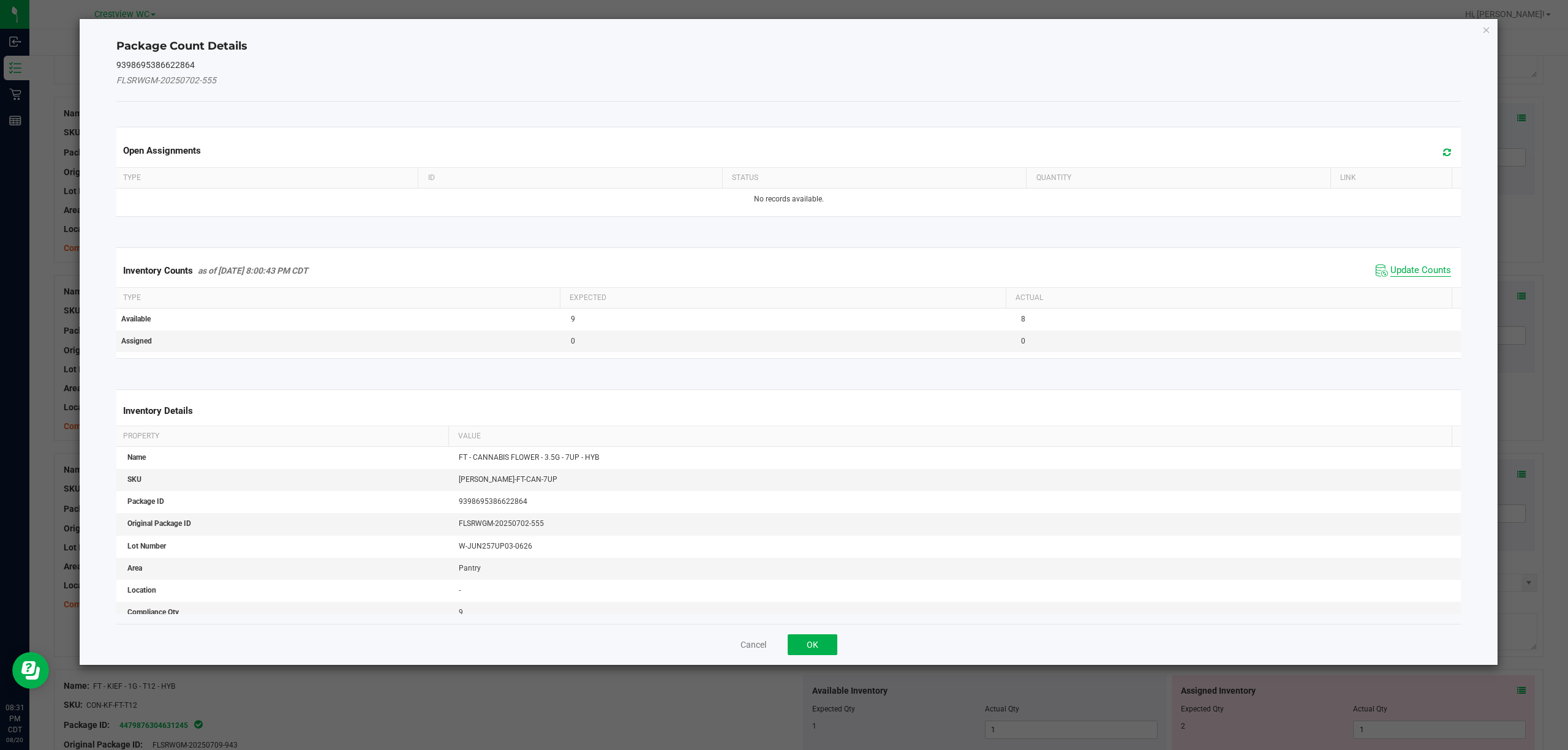
click at [781, 269] on span "Update Counts" at bounding box center [1421, 270] width 61 height 12
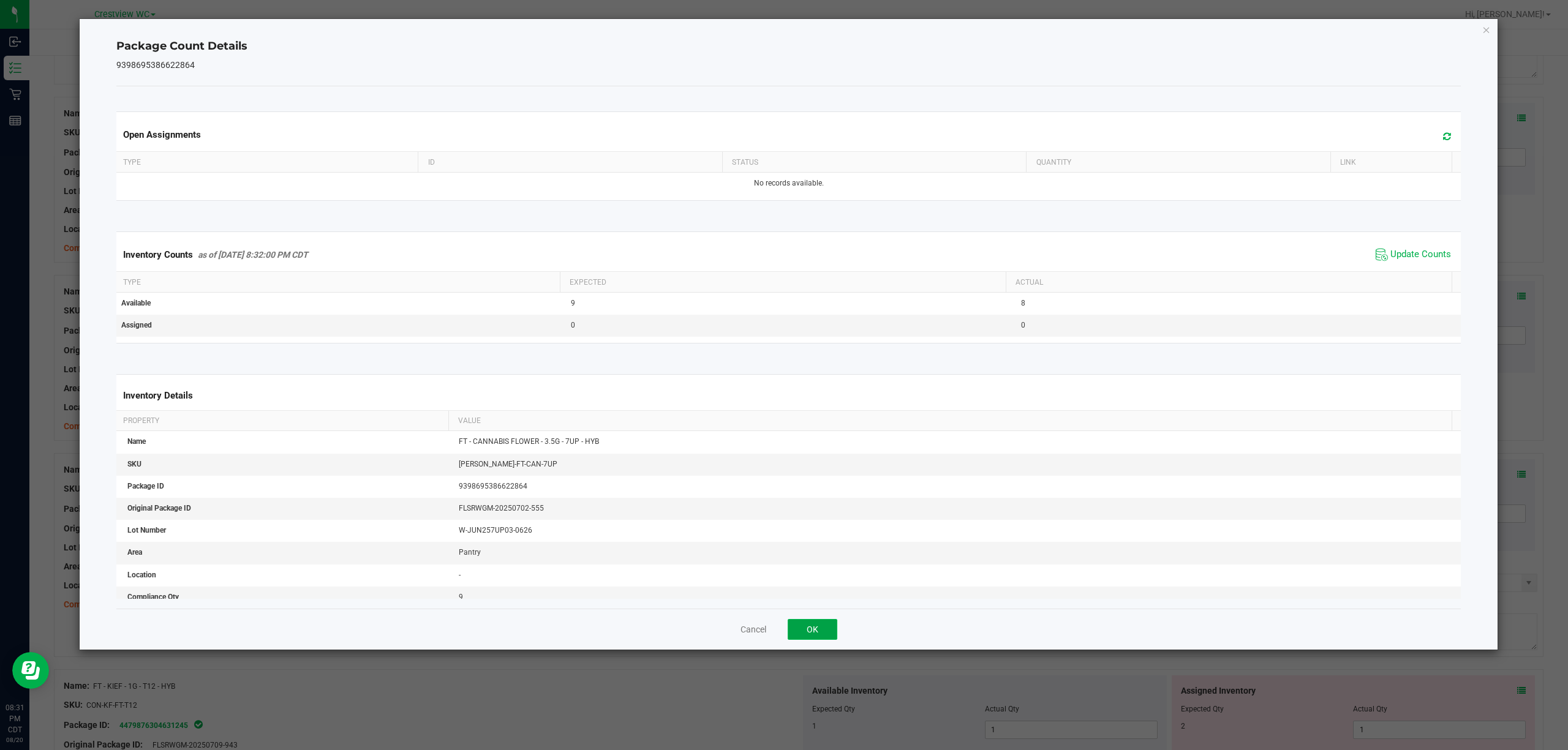
click at [781, 636] on button "OK" at bounding box center [813, 629] width 50 height 21
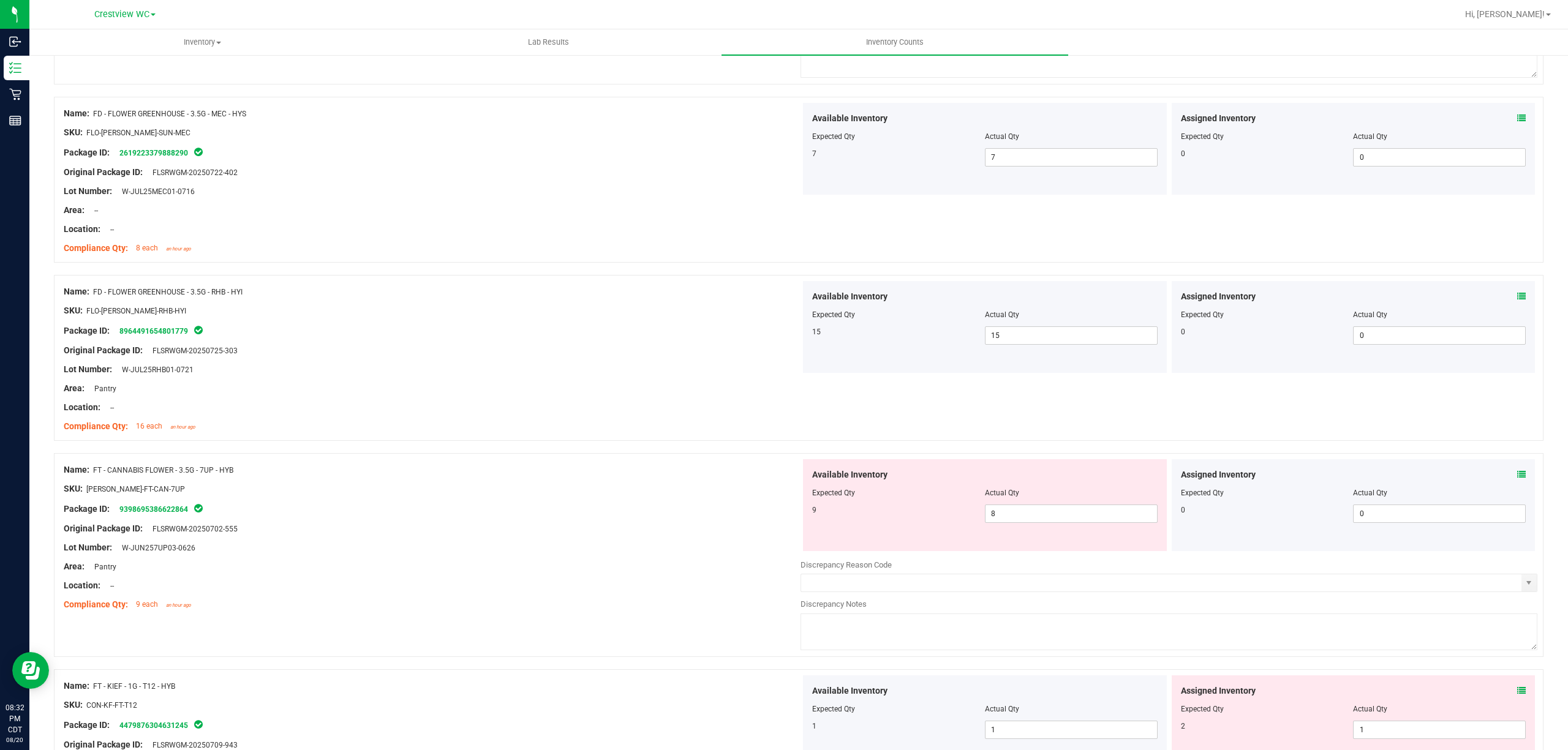
click at [781, 693] on icon at bounding box center [1522, 691] width 9 height 9
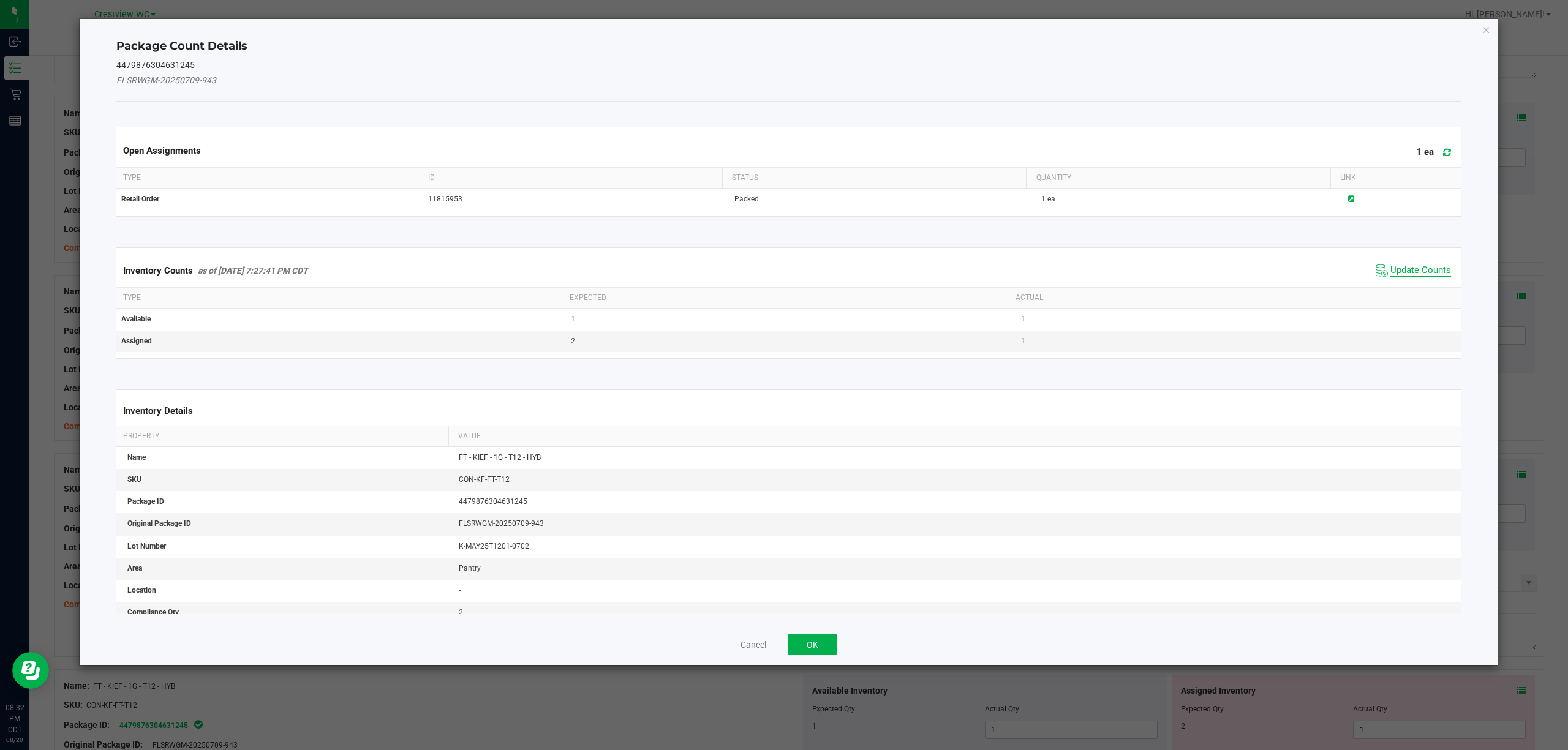
click at [781, 268] on span "Update Counts" at bounding box center [1421, 270] width 61 height 12
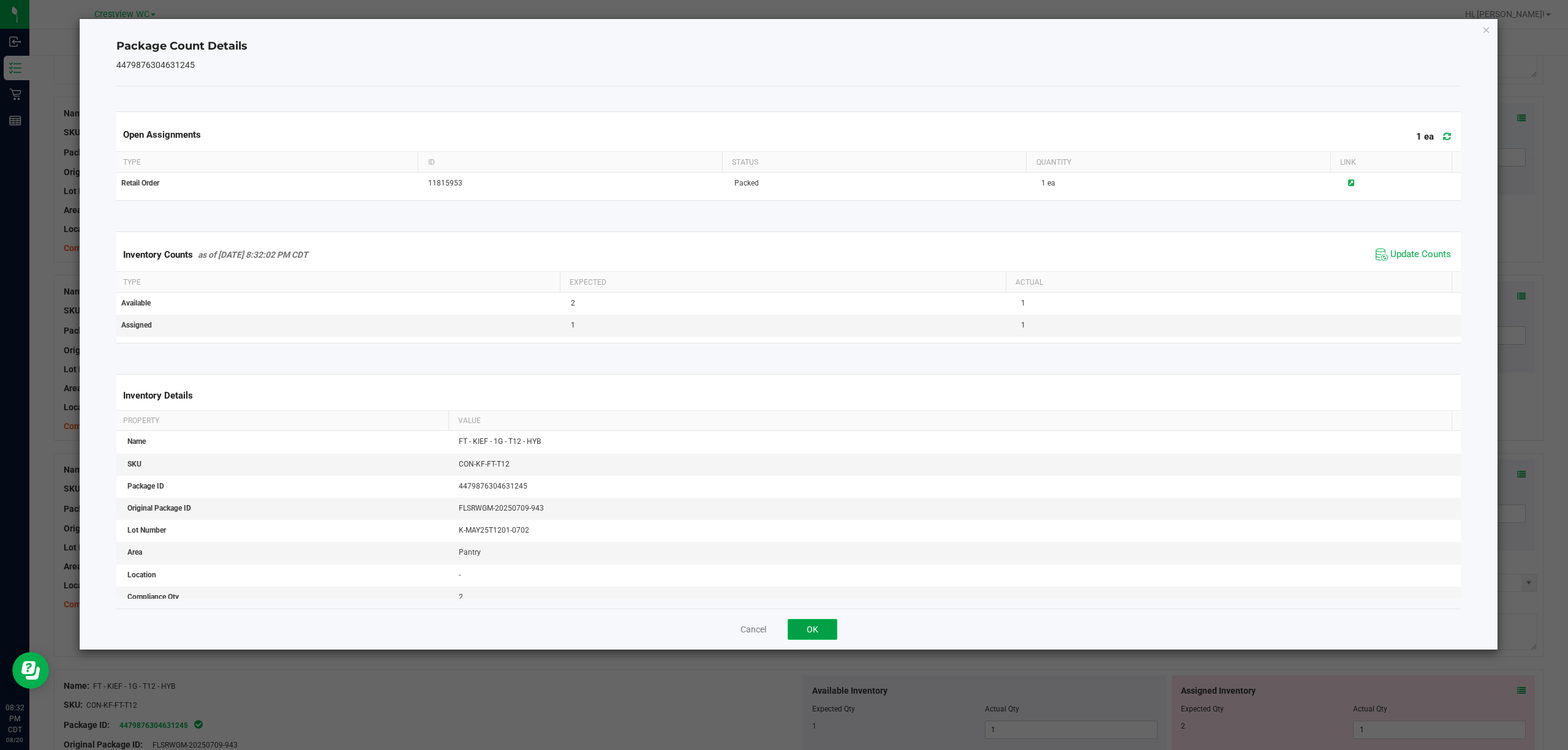
click at [781, 625] on button "OK" at bounding box center [813, 629] width 50 height 21
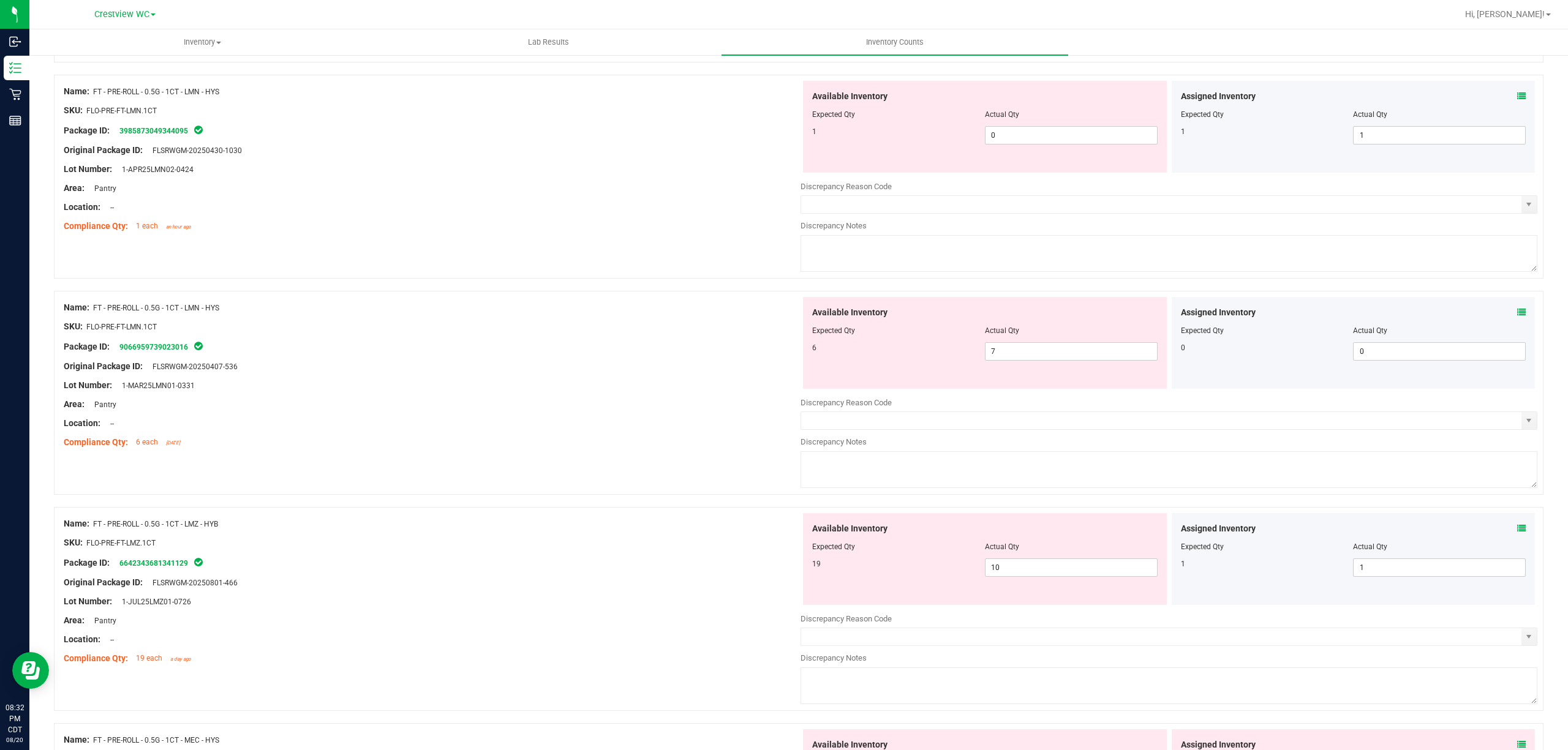
scroll to position [1524, 0]
click at [781, 94] on icon at bounding box center [1522, 95] width 9 height 9
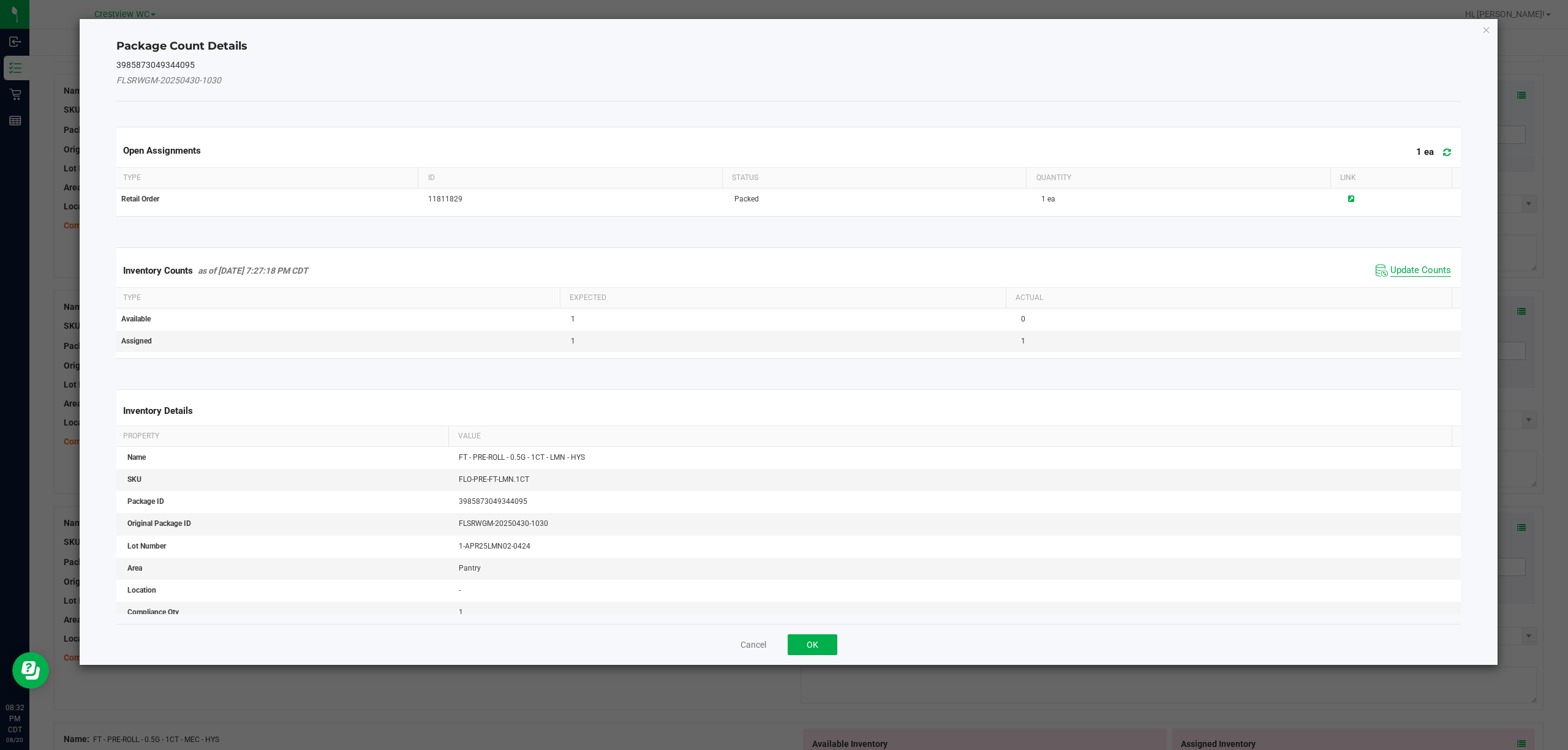
click at [781, 268] on span "Update Counts" at bounding box center [1421, 270] width 61 height 12
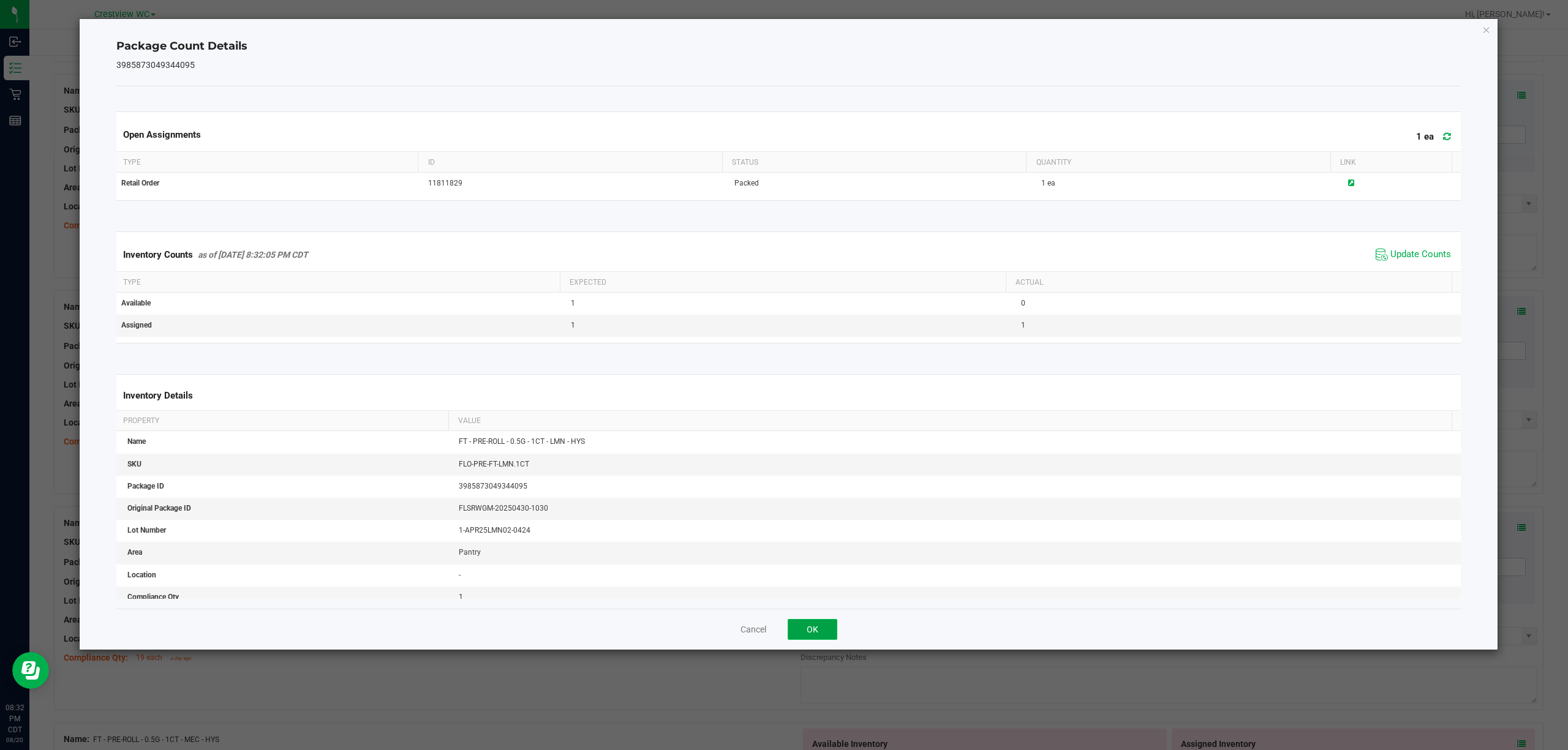
click at [781, 630] on button "OK" at bounding box center [813, 629] width 50 height 21
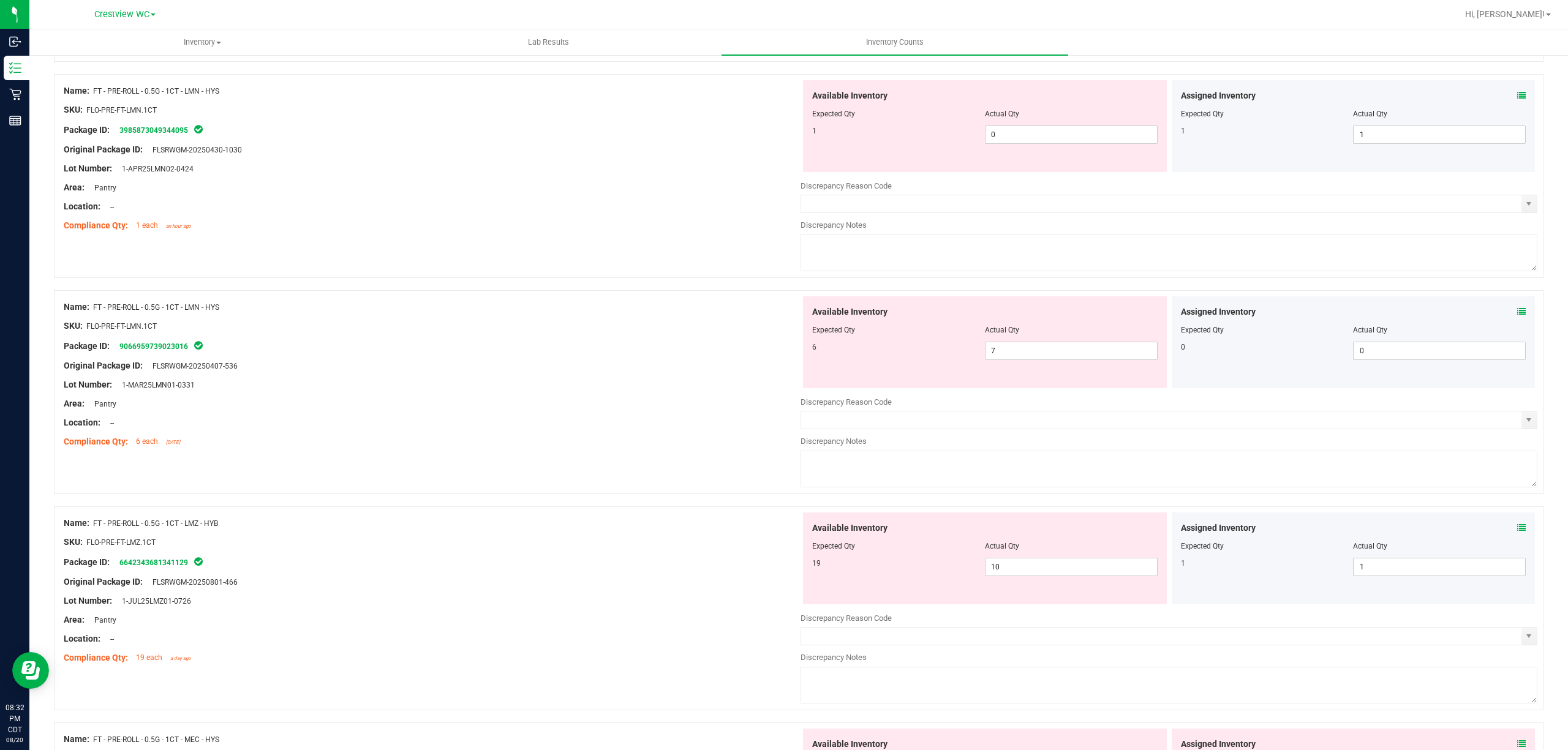
click at [781, 316] on icon at bounding box center [1522, 312] width 9 height 9
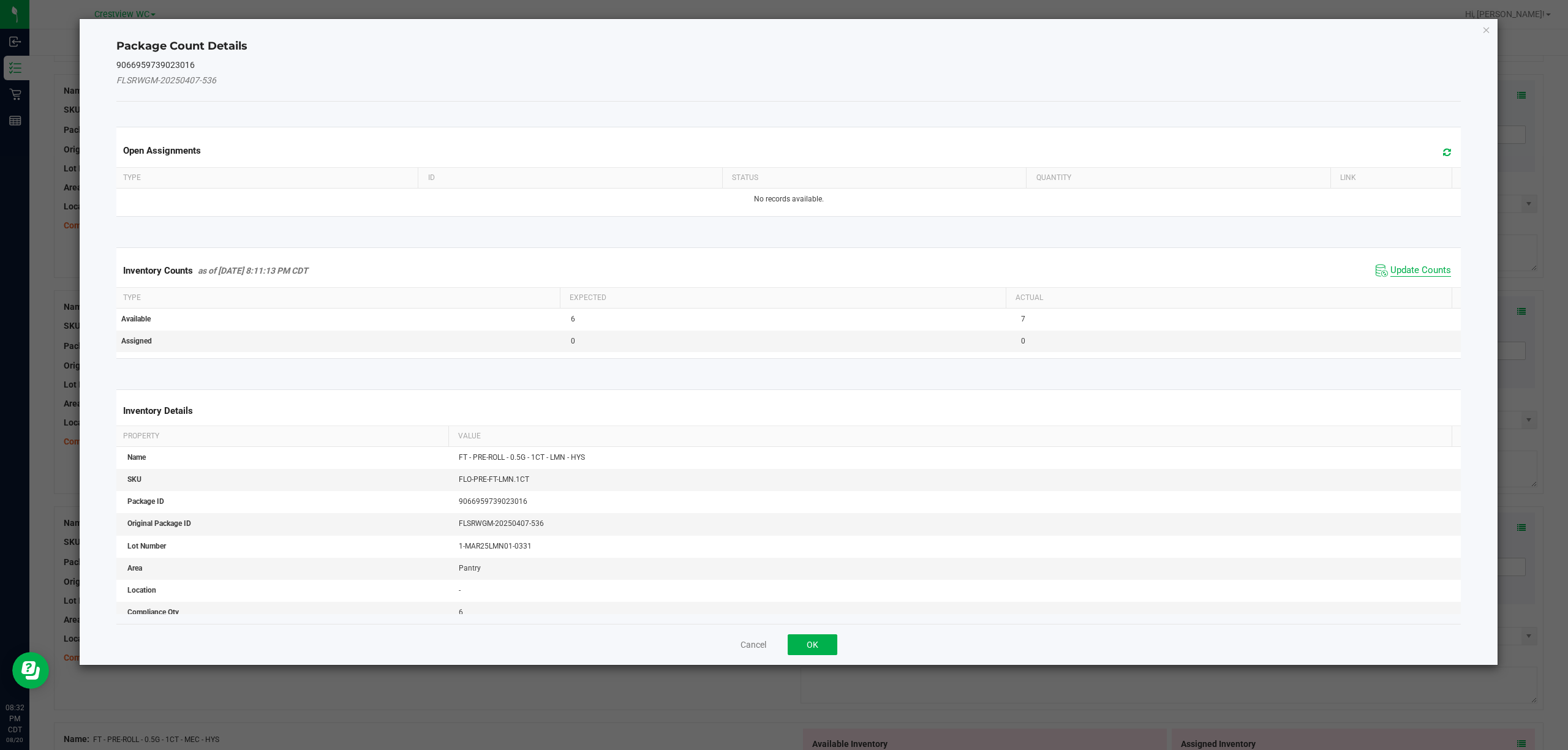
click at [781, 265] on span "Update Counts" at bounding box center [1421, 270] width 61 height 12
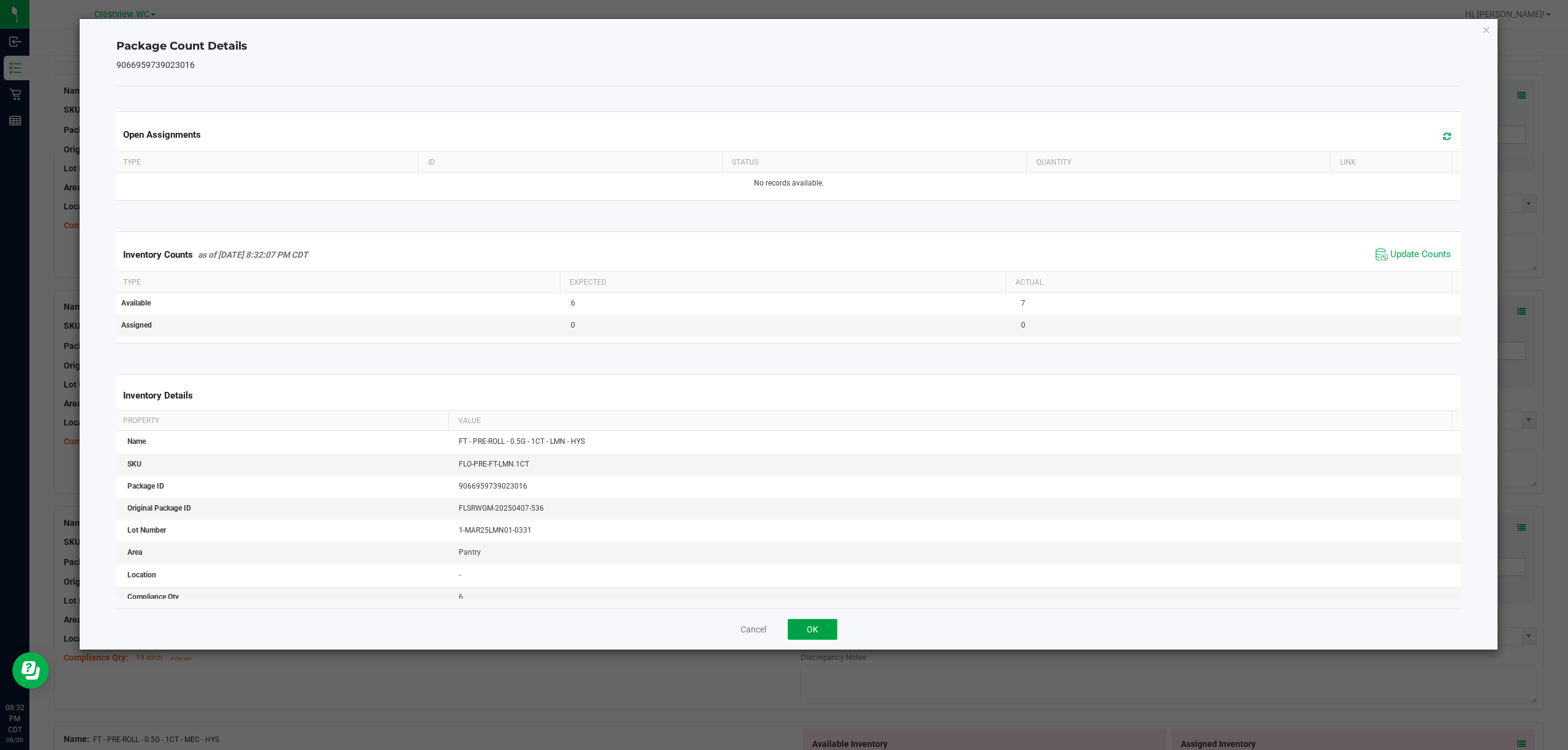
click at [781, 632] on button "OK" at bounding box center [813, 629] width 50 height 21
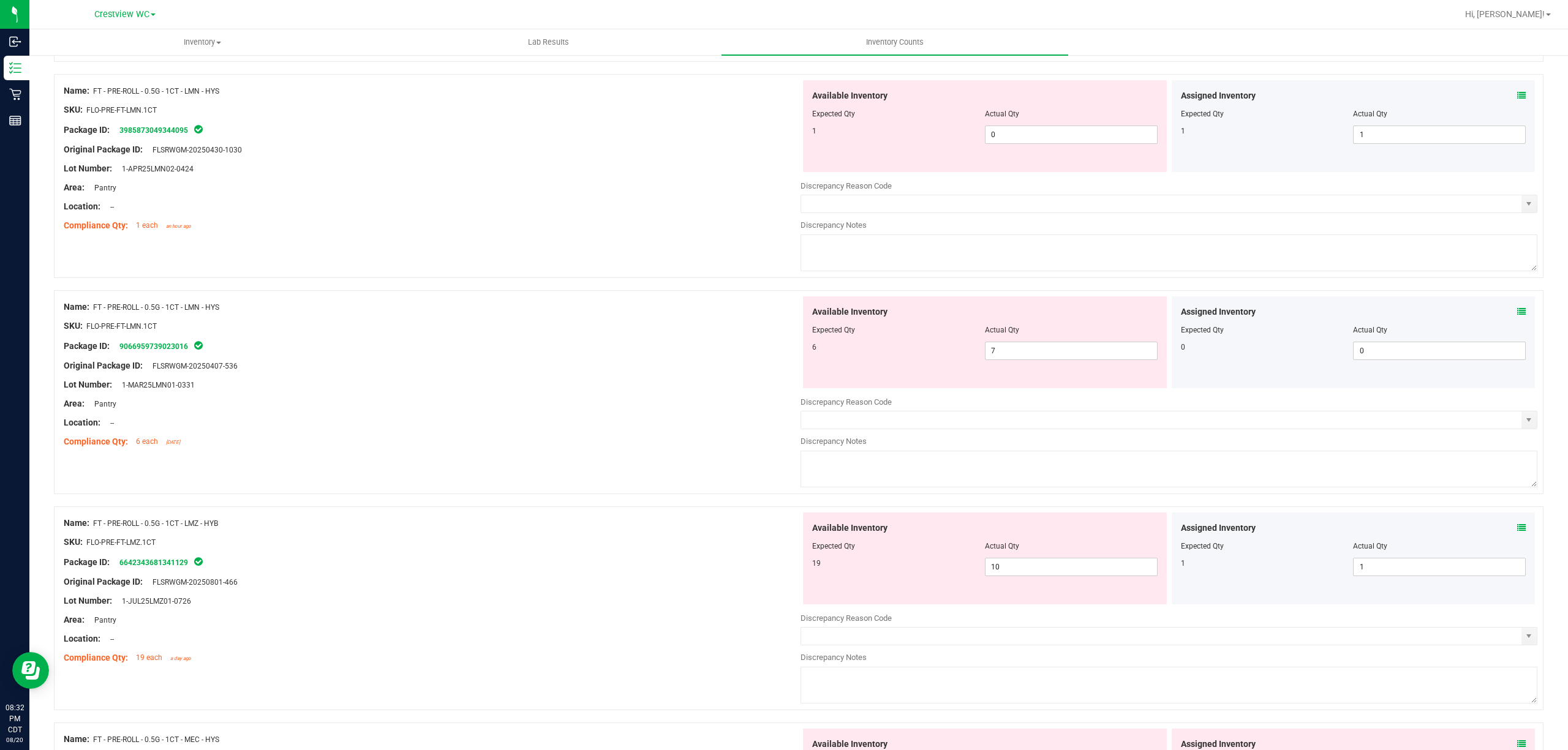
click at [781, 532] on icon at bounding box center [1522, 528] width 9 height 9
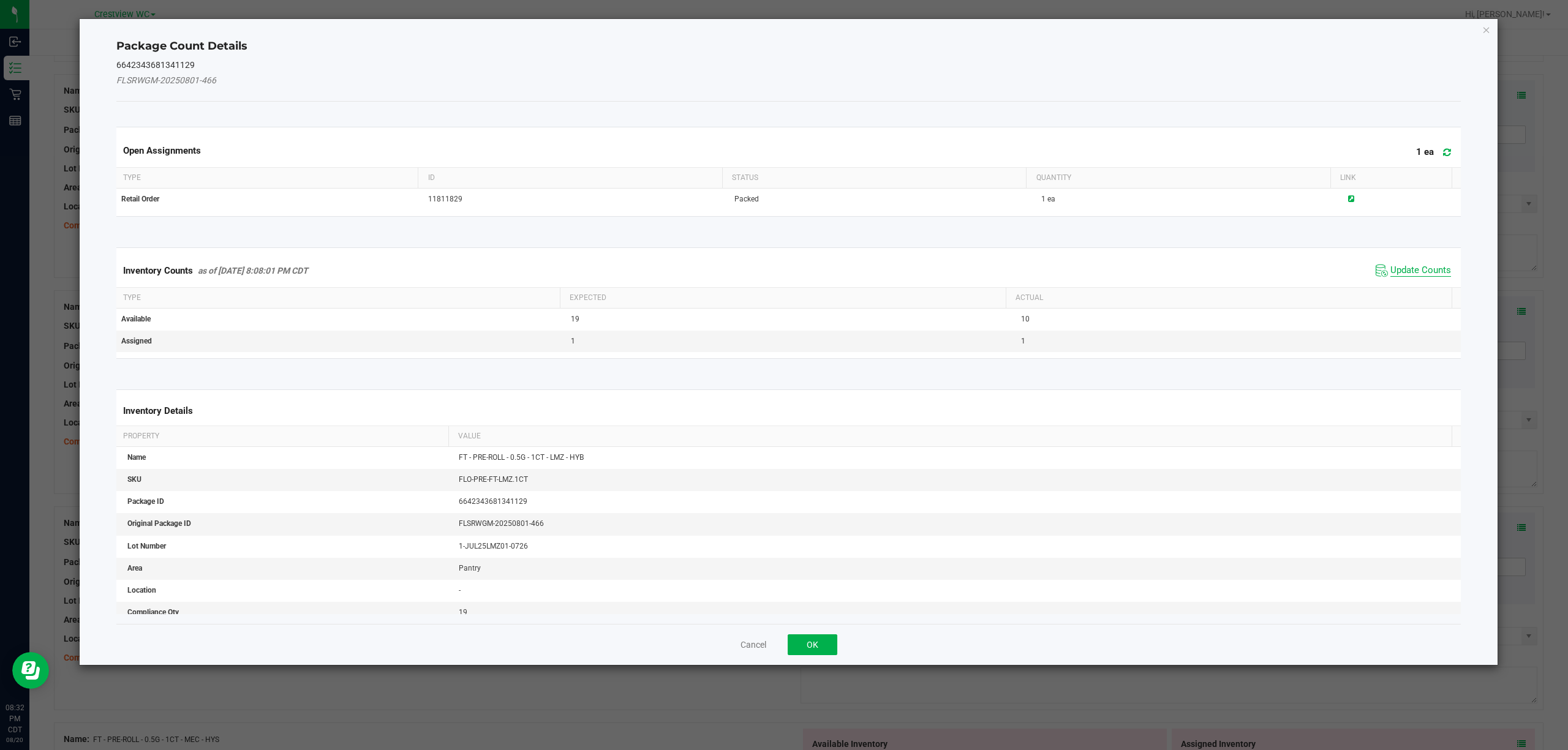
click at [781, 273] on span "Update Counts" at bounding box center [1421, 270] width 61 height 12
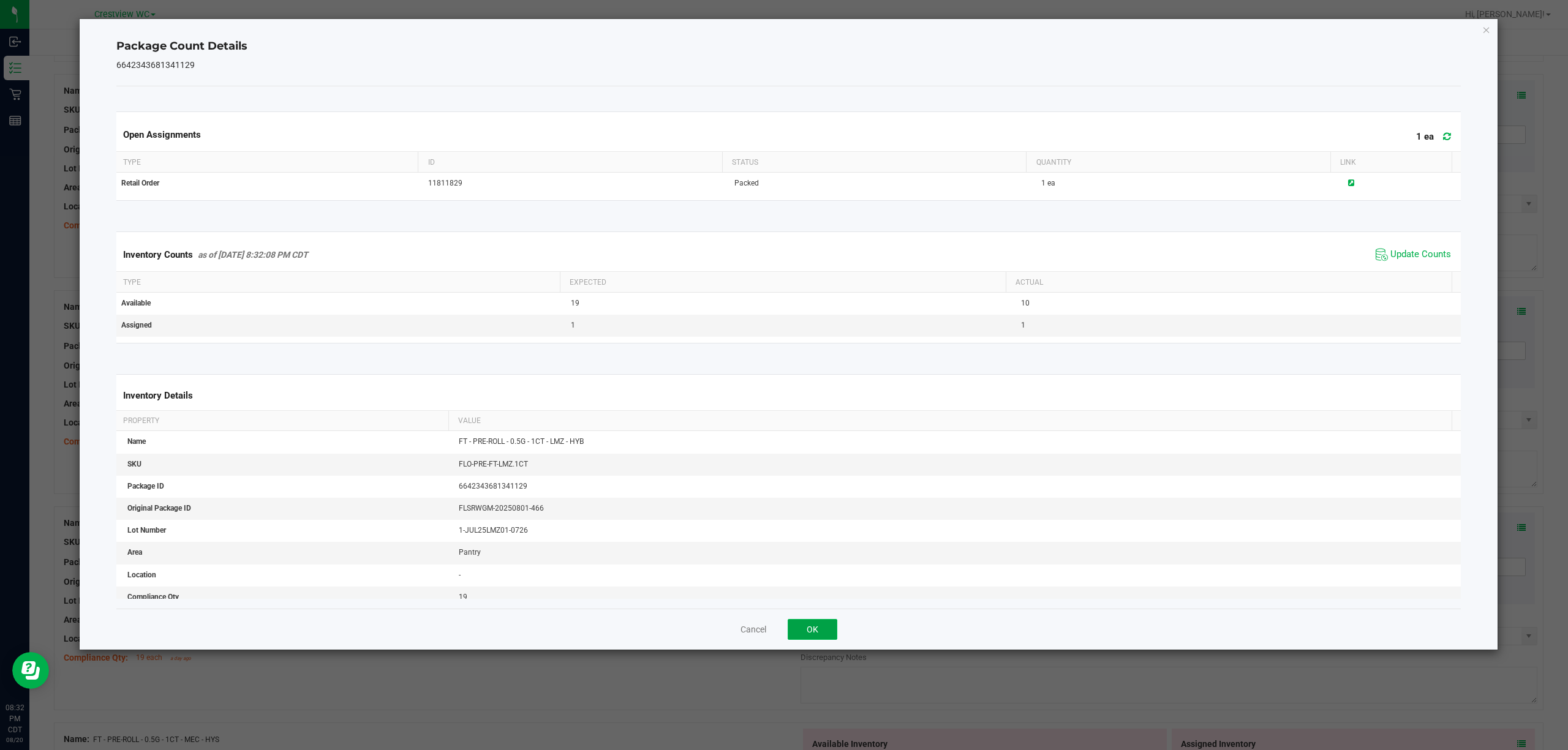
click at [781, 630] on button "OK" at bounding box center [813, 629] width 50 height 21
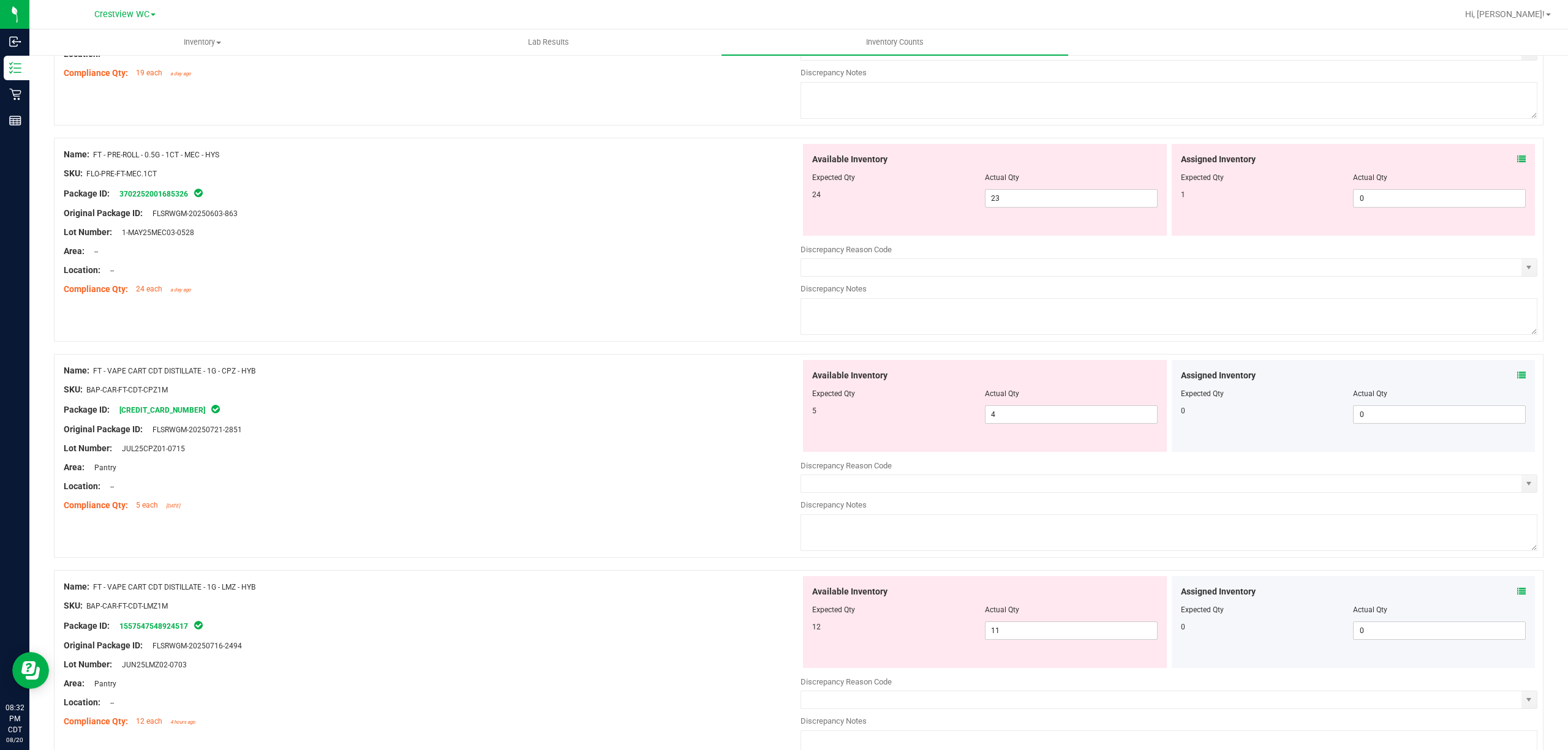
scroll to position [2117, 0]
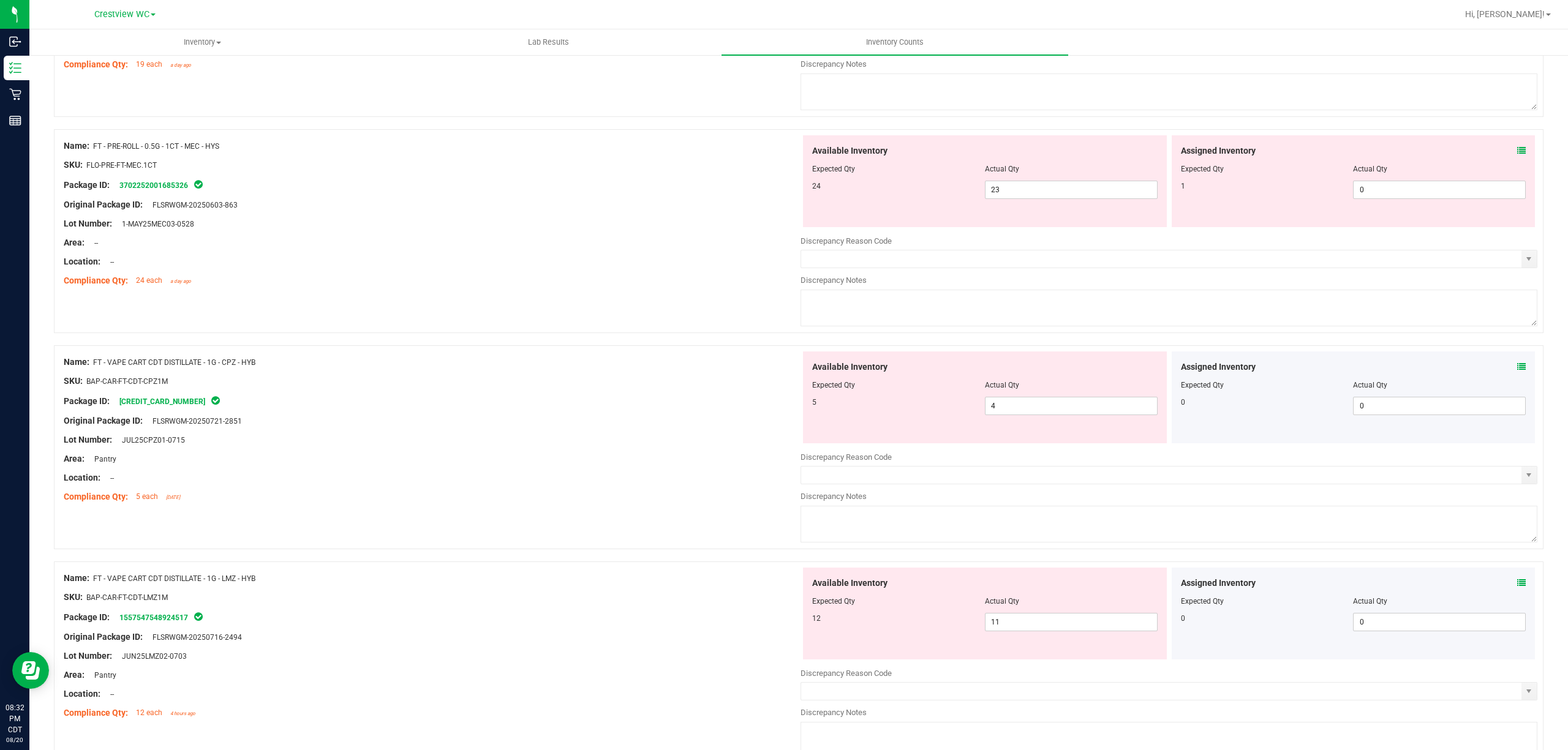
click at [781, 155] on icon at bounding box center [1522, 150] width 9 height 9
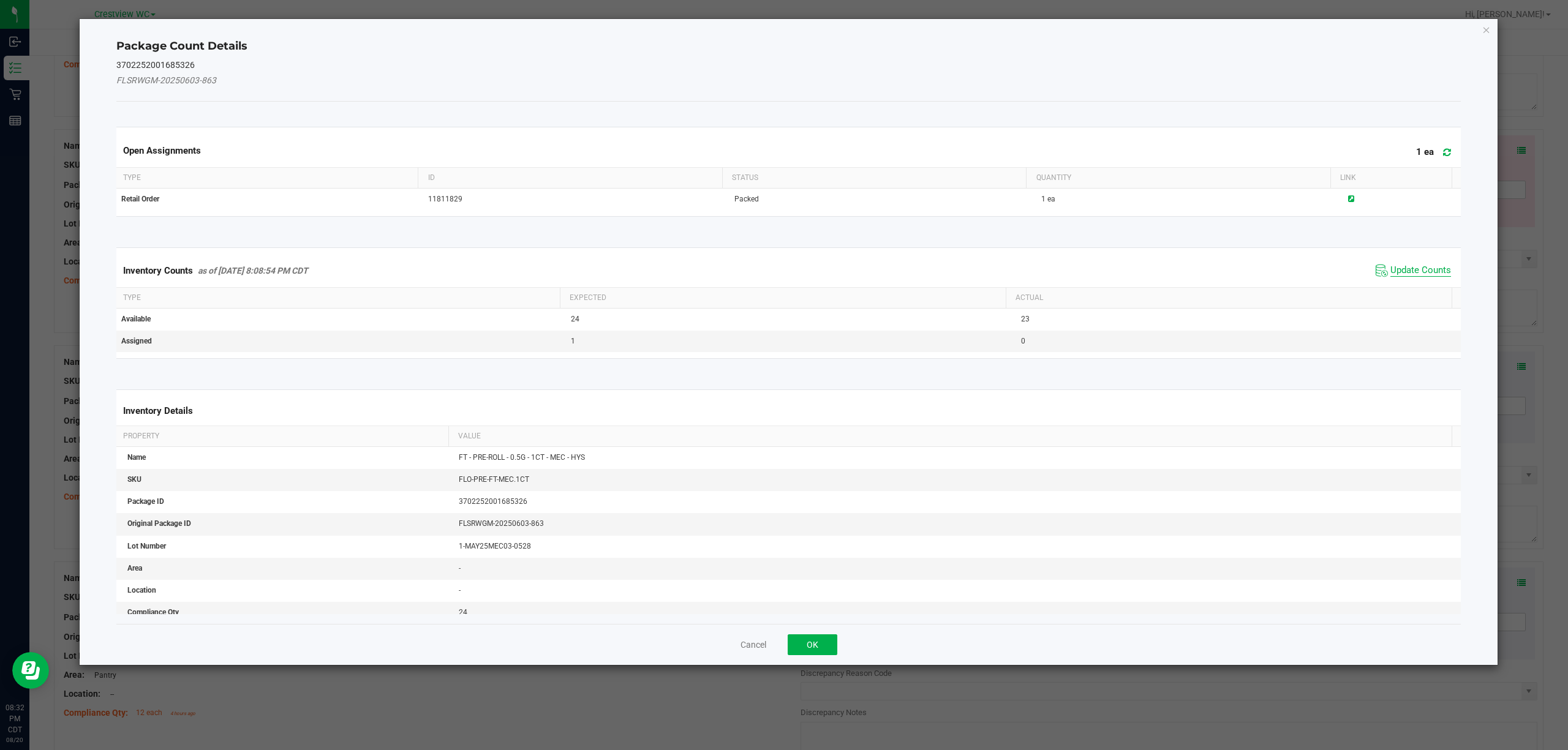
click at [781, 270] on span "Update Counts" at bounding box center [1421, 270] width 61 height 12
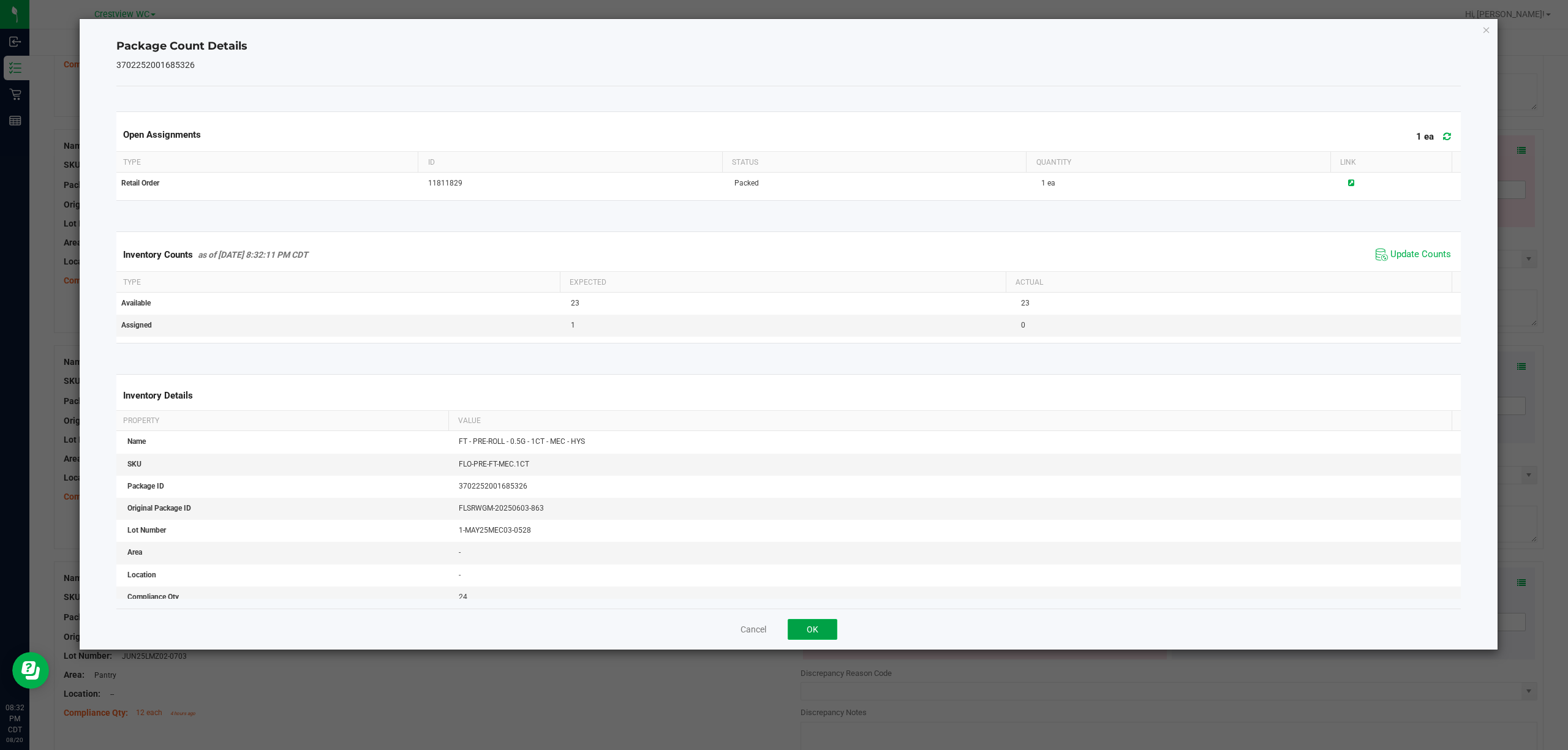
click at [781, 632] on button "OK" at bounding box center [813, 629] width 50 height 21
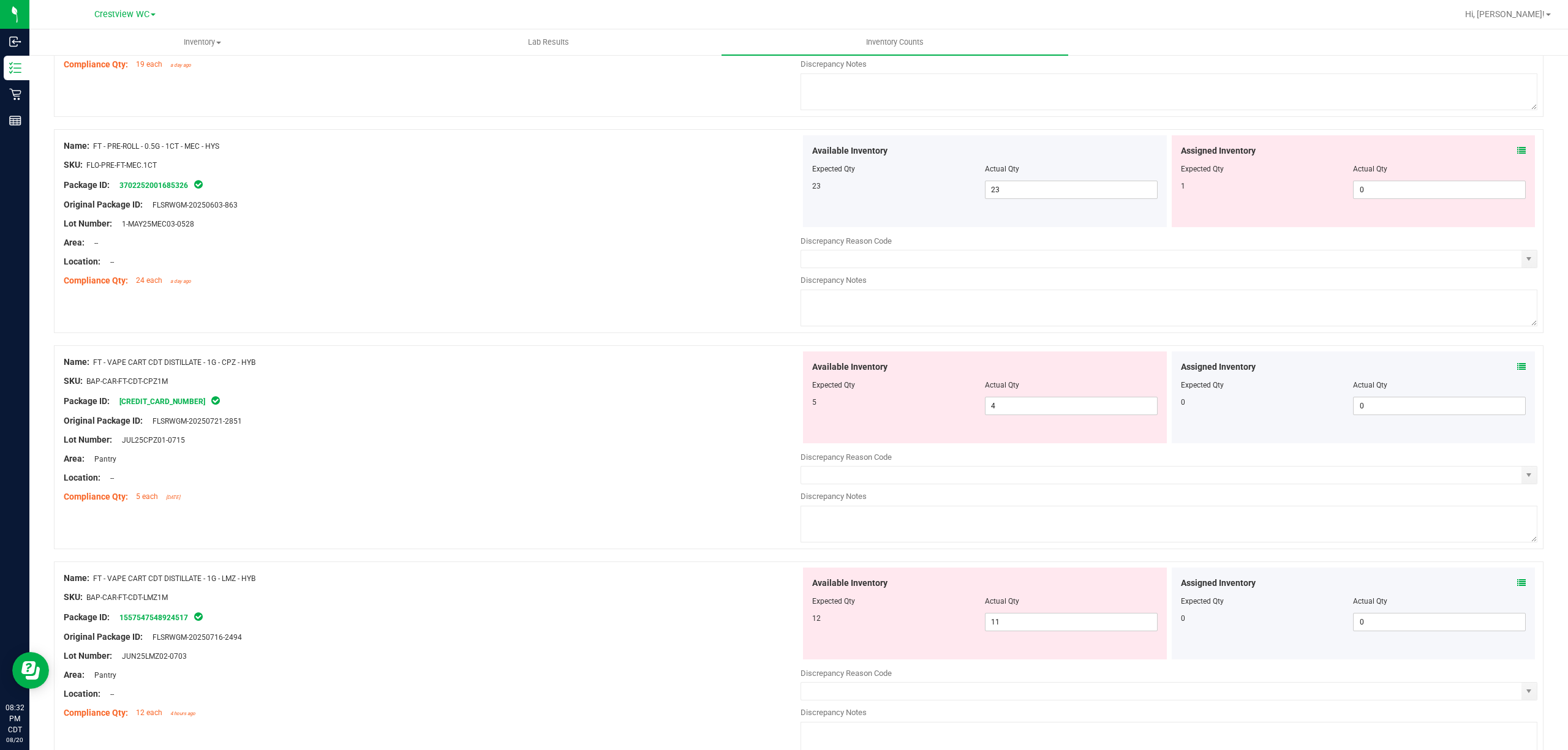
click at [781, 371] on icon at bounding box center [1522, 367] width 9 height 9
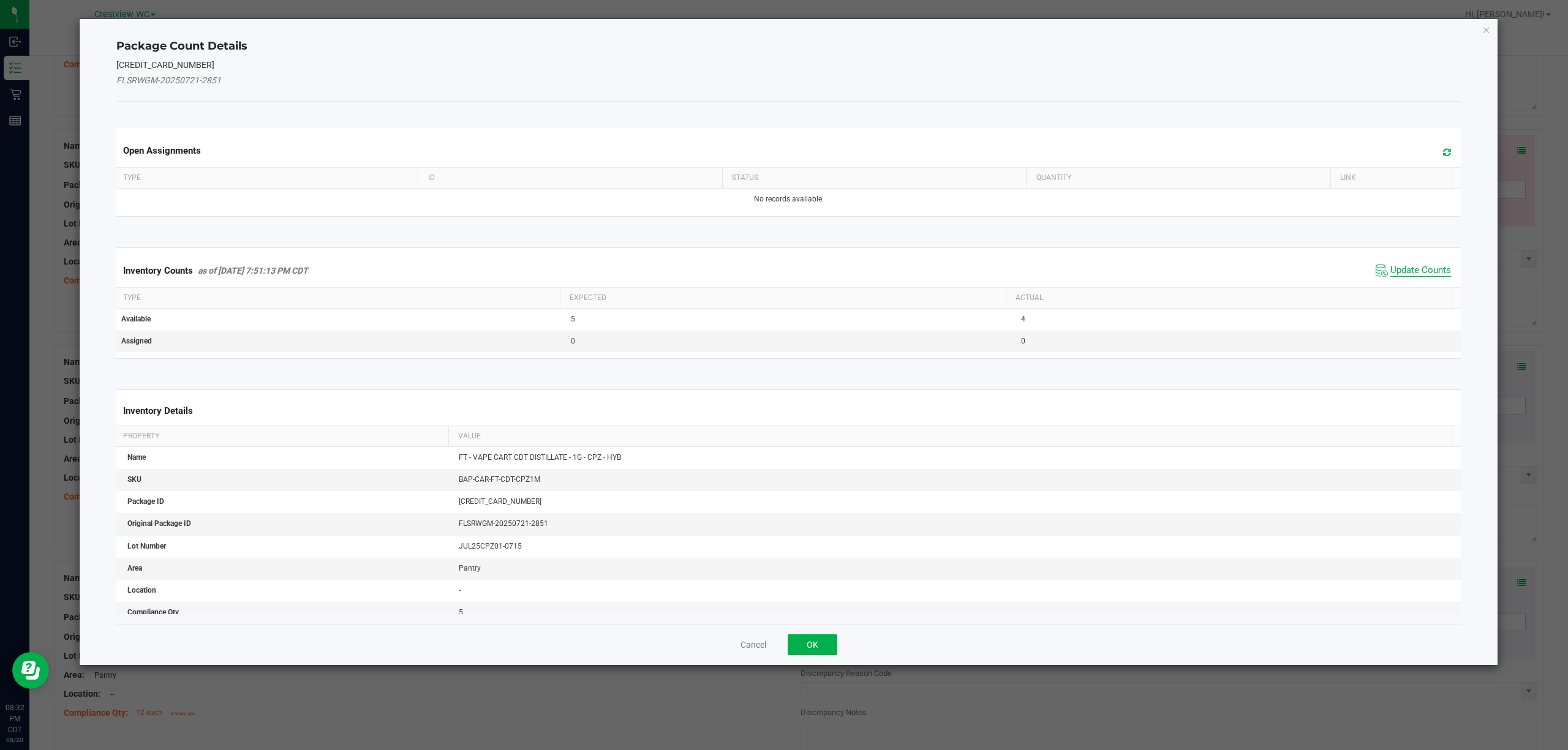
click at [781, 273] on span "Update Counts" at bounding box center [1421, 270] width 61 height 12
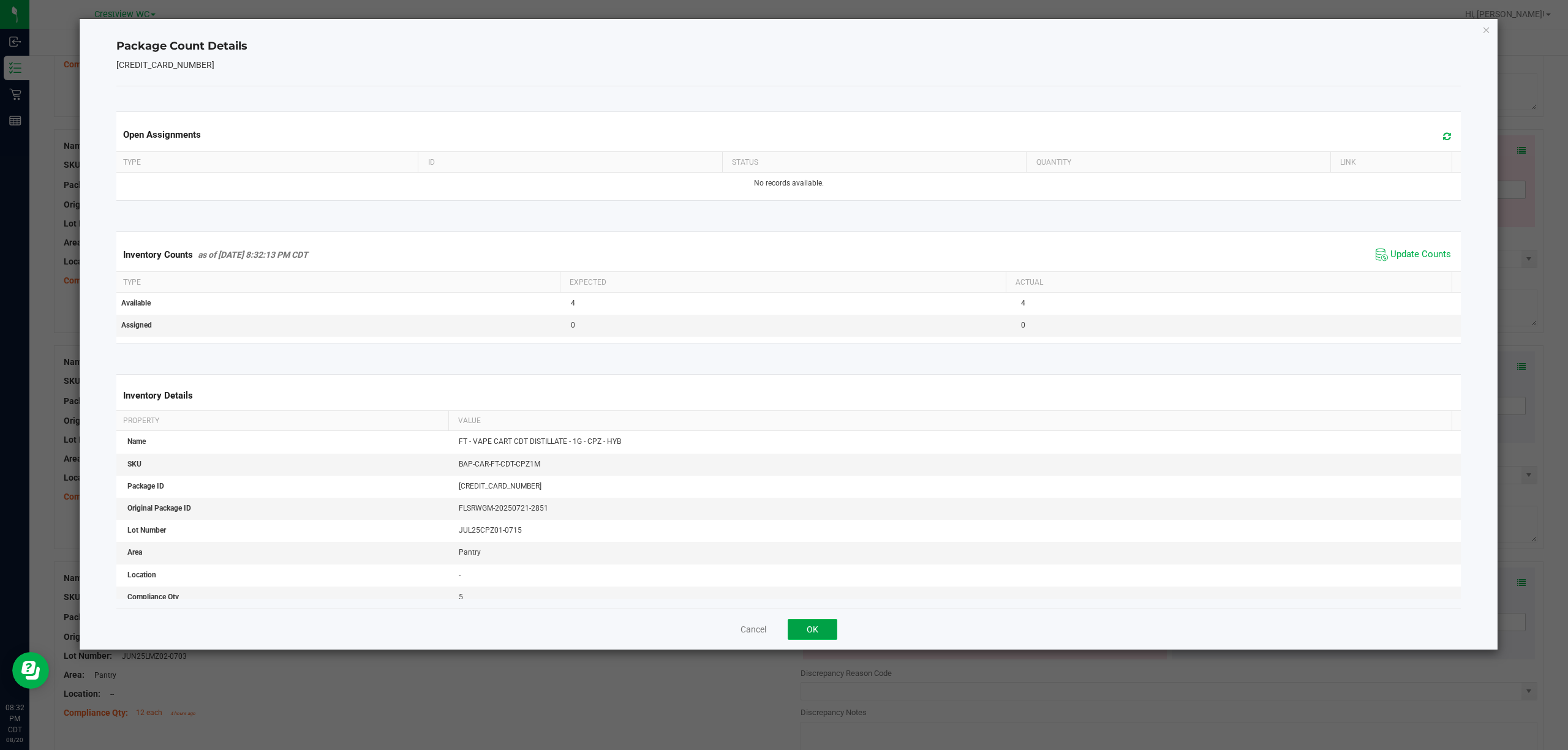
click at [781, 631] on button "OK" at bounding box center [813, 629] width 50 height 21
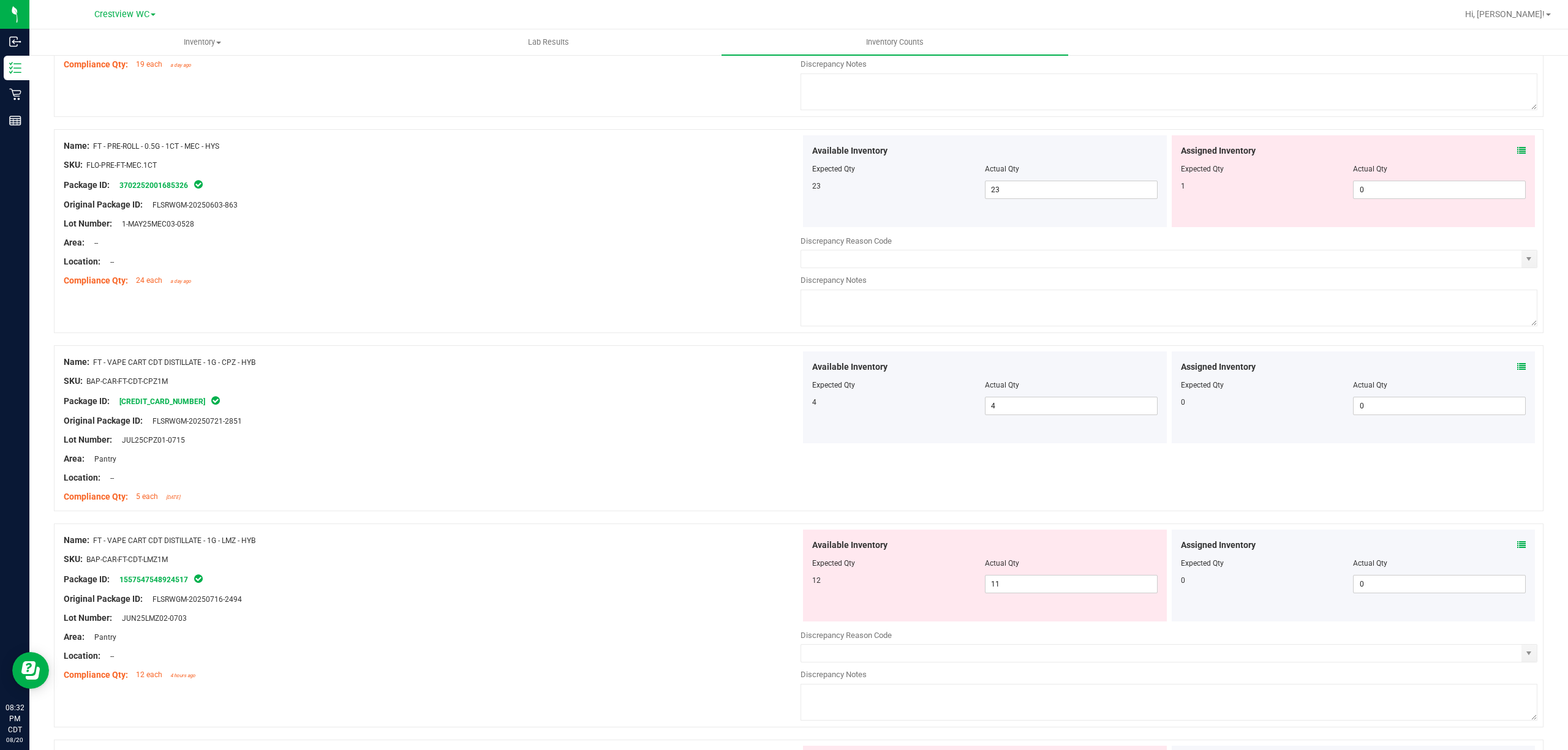
click at [781, 547] on icon at bounding box center [1522, 545] width 9 height 9
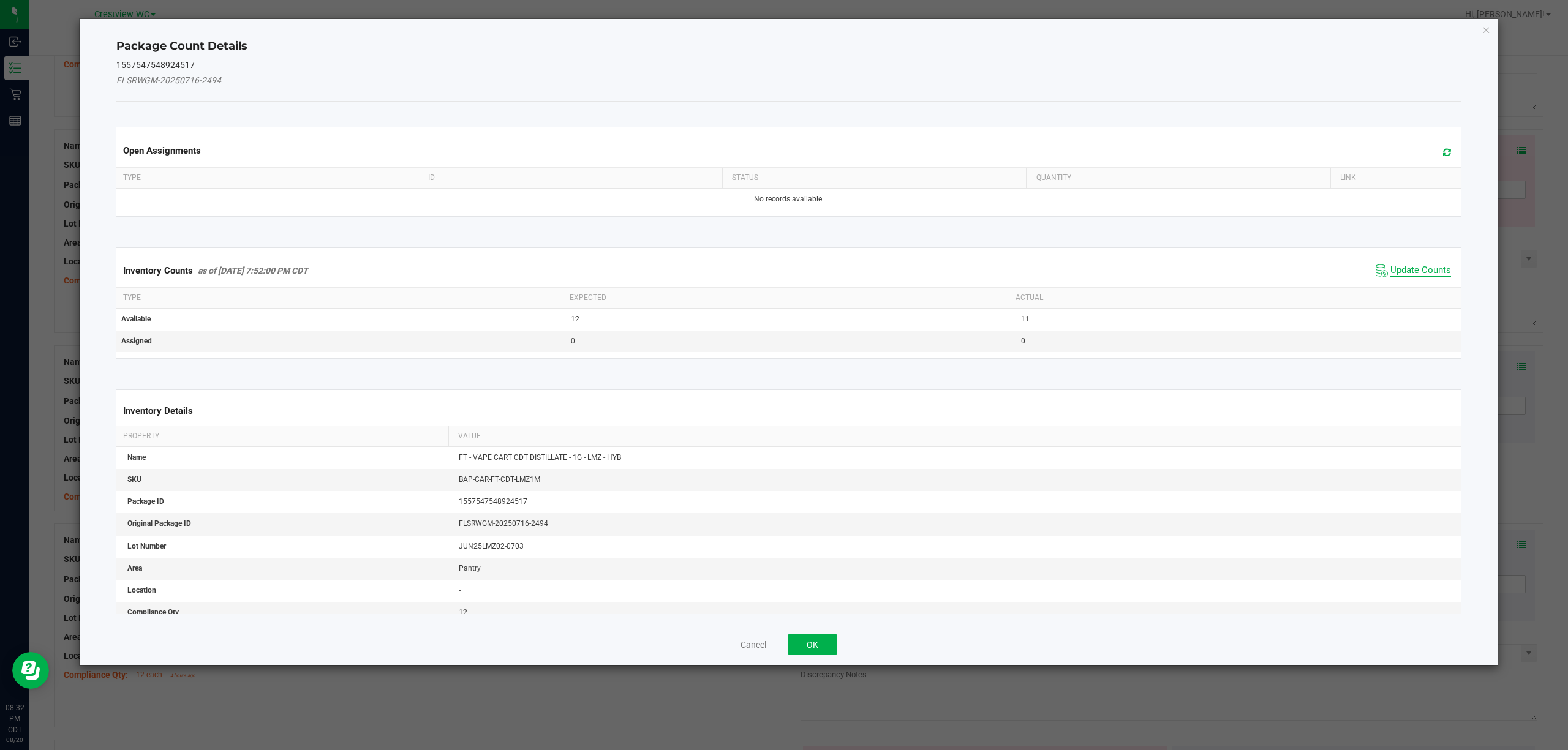
click at [781, 267] on span "Update Counts" at bounding box center [1421, 270] width 61 height 12
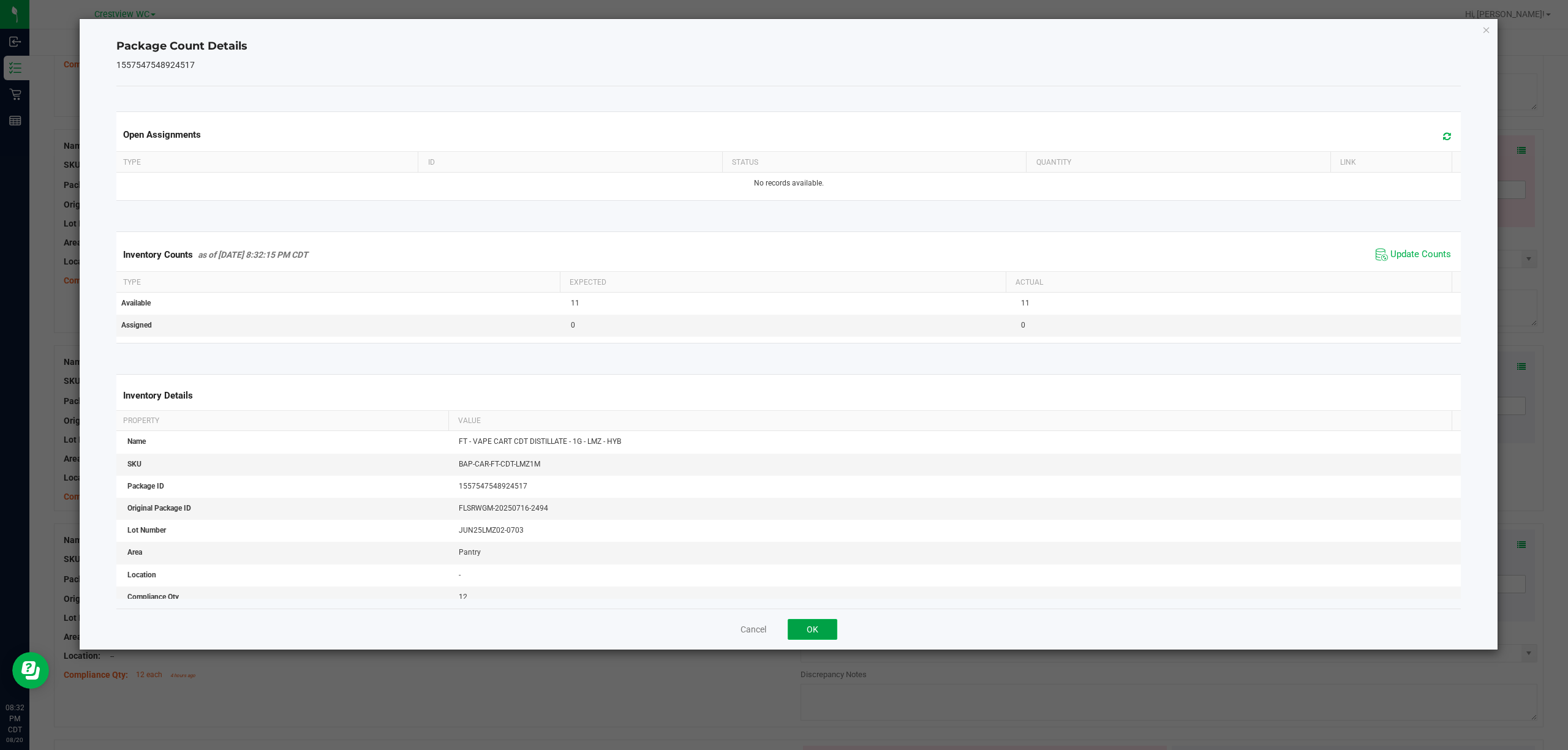
click at [781, 631] on button "OK" at bounding box center [813, 629] width 50 height 21
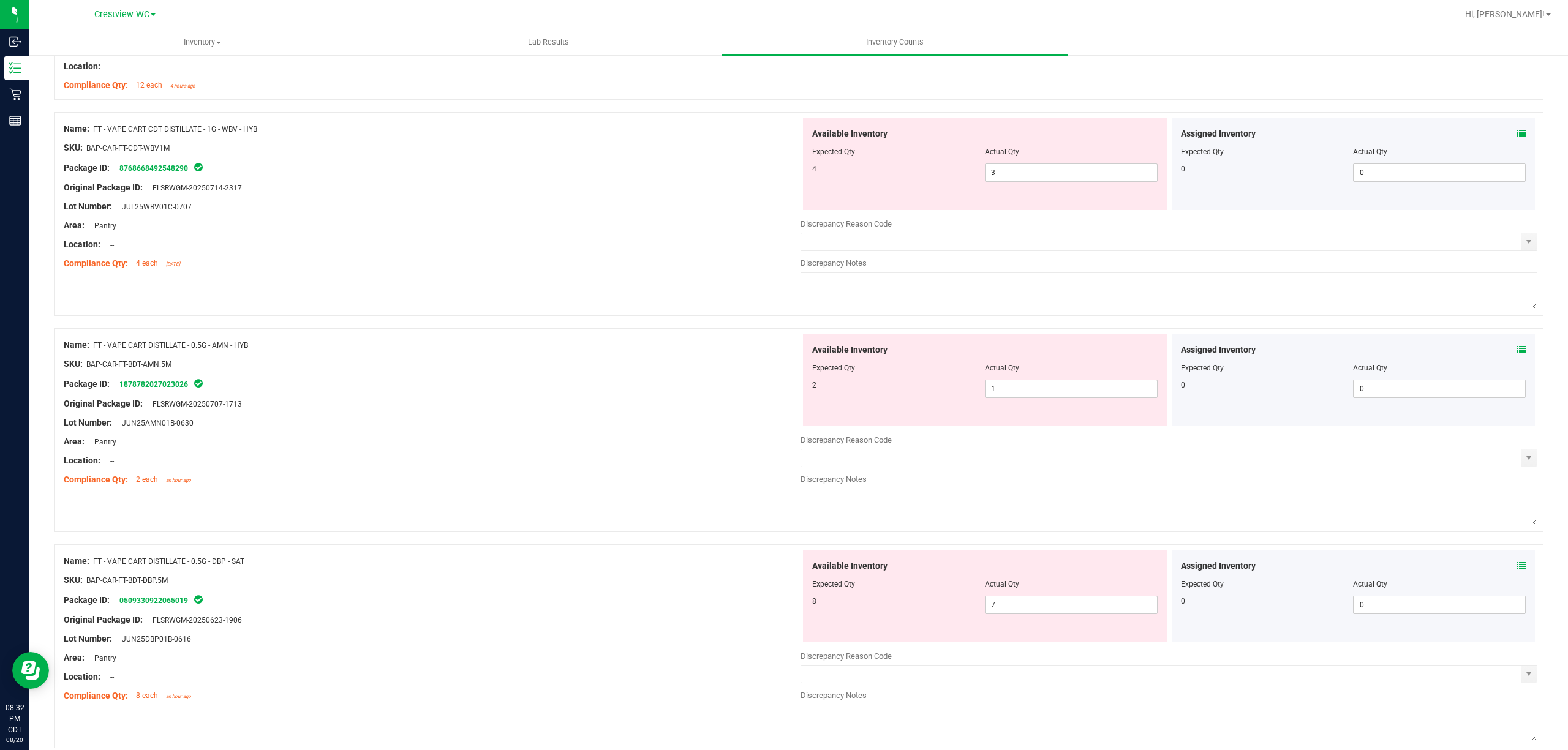
scroll to position [2756, 0]
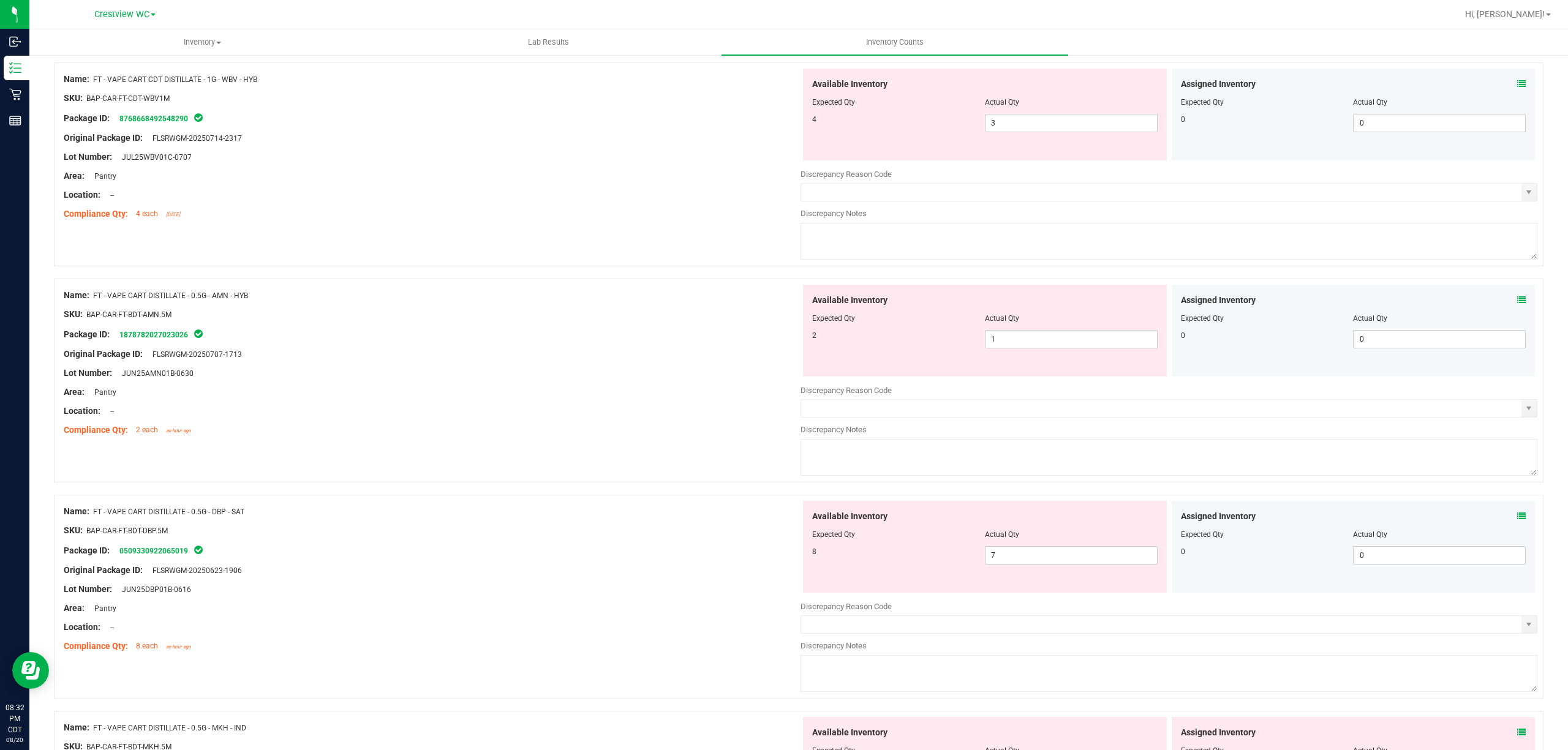
click at [781, 88] on icon at bounding box center [1522, 84] width 9 height 9
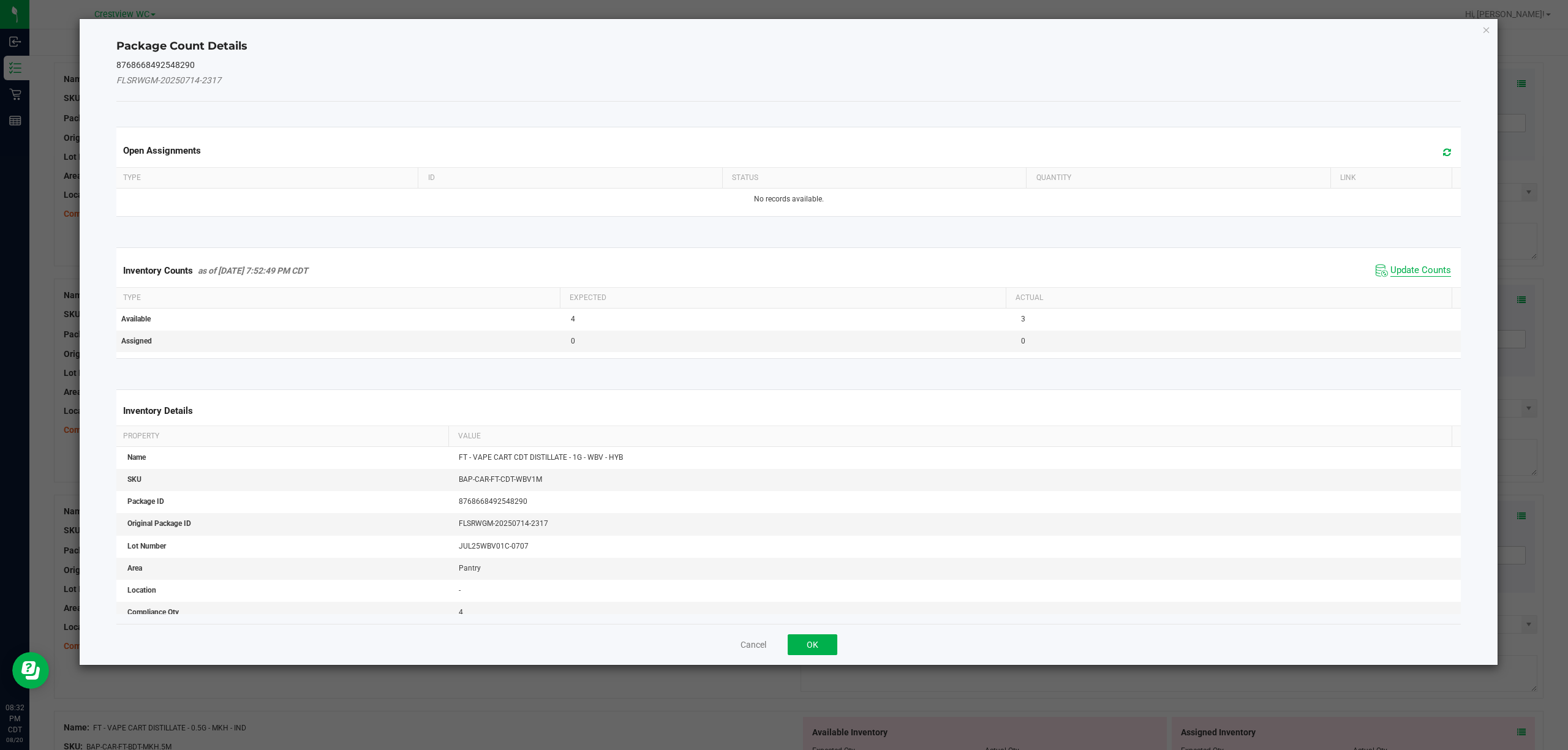
click at [781, 268] on span "Update Counts" at bounding box center [1421, 270] width 61 height 12
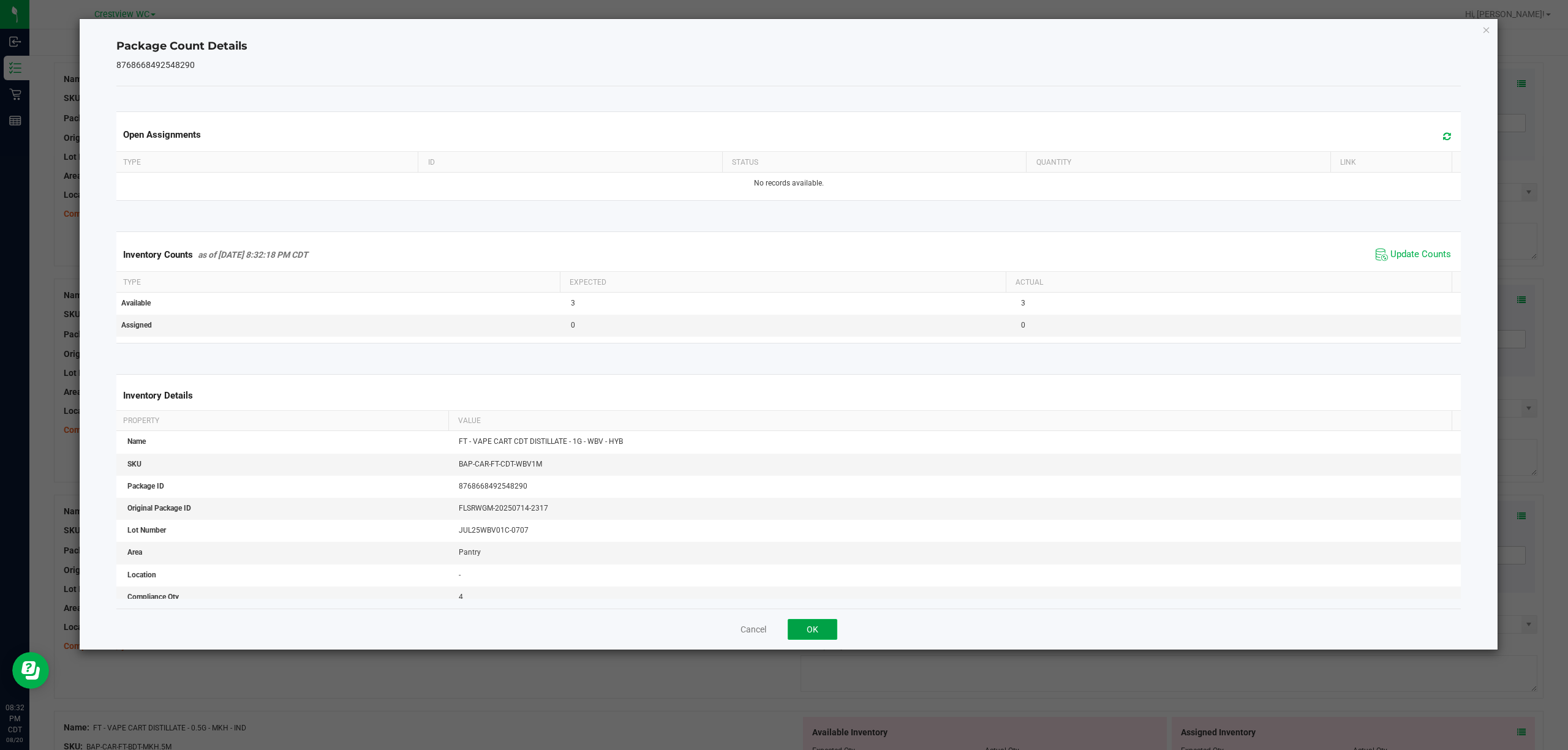
click at [781, 636] on button "OK" at bounding box center [813, 629] width 50 height 21
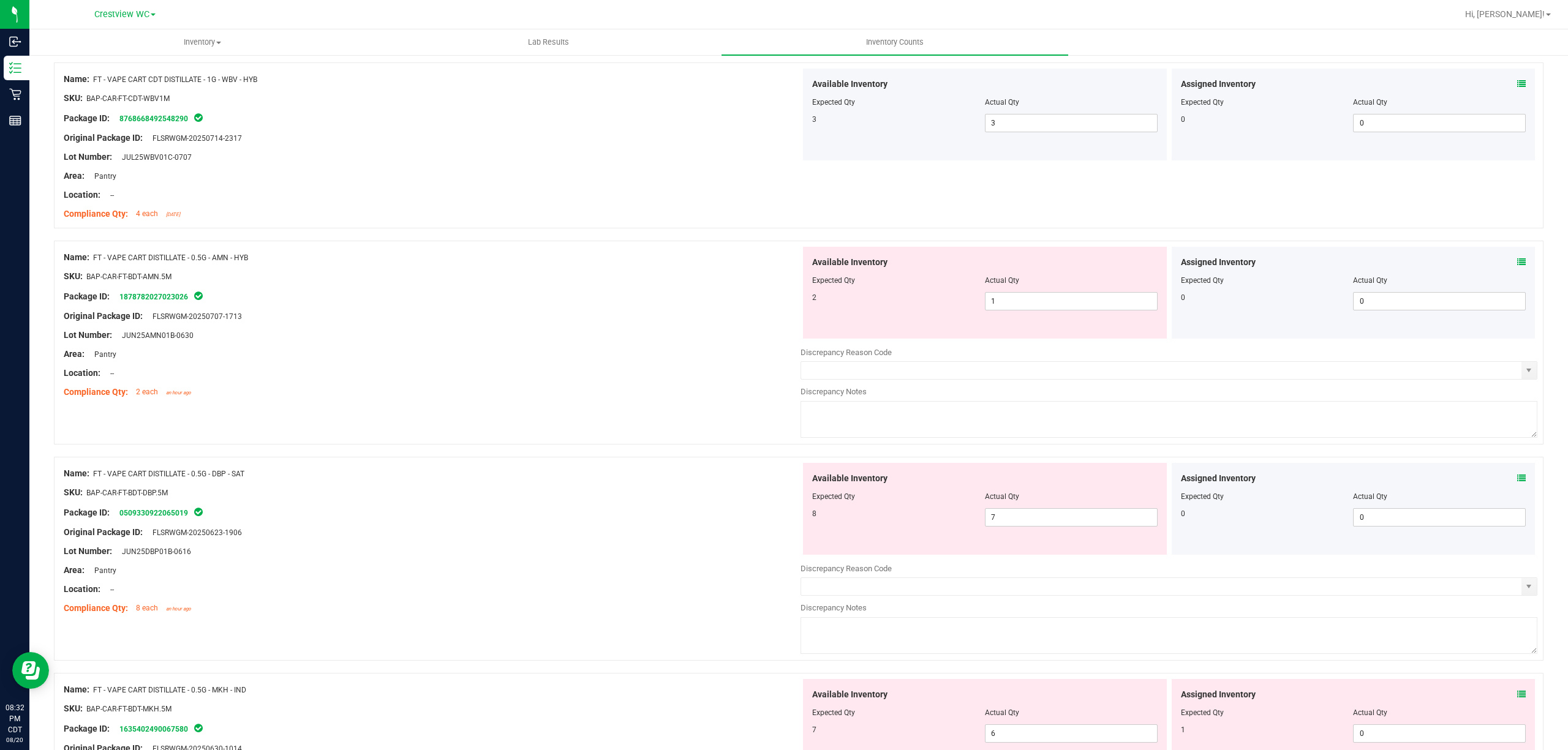
click at [781, 265] on icon at bounding box center [1522, 262] width 9 height 9
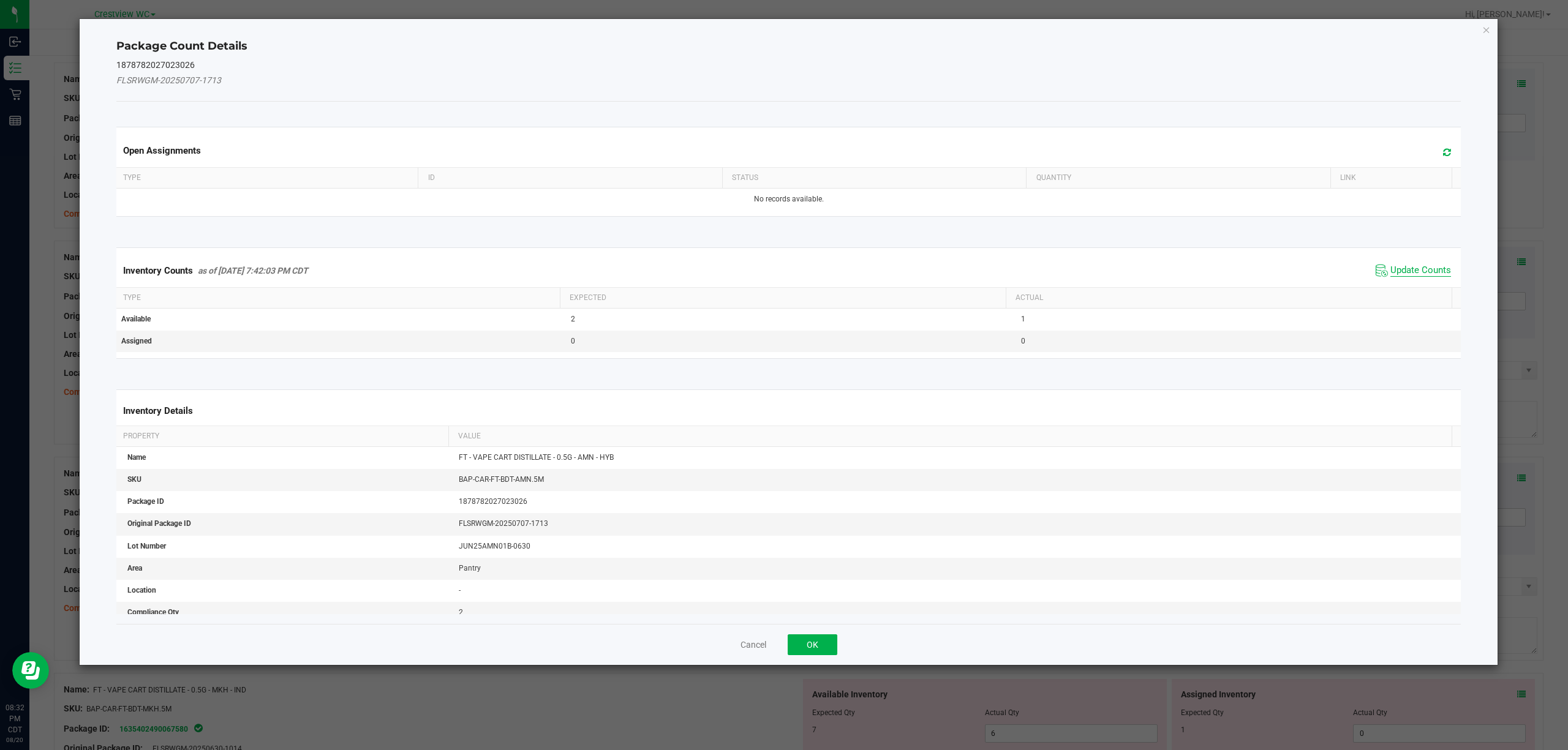
click at [781, 270] on span "Update Counts" at bounding box center [1421, 270] width 61 height 12
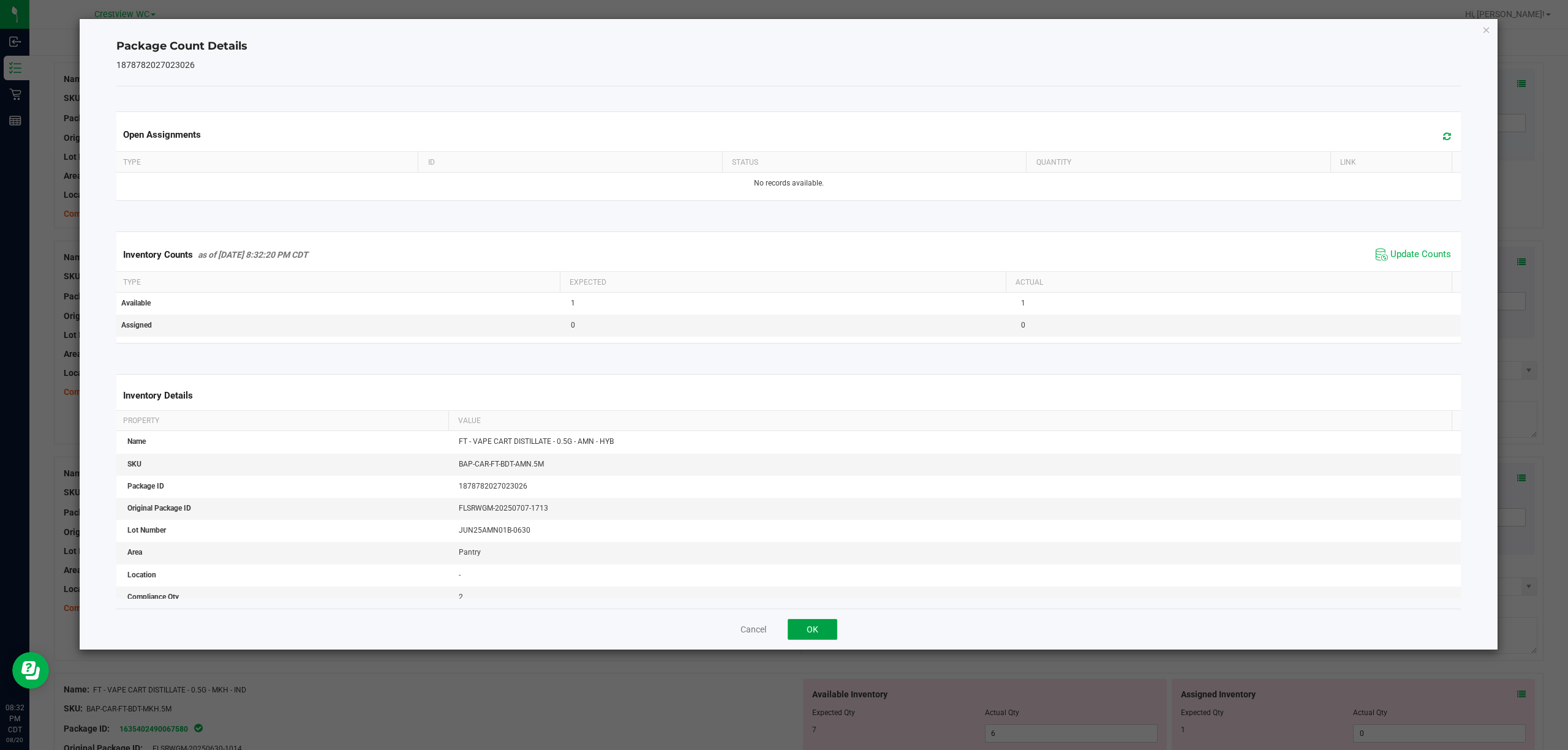
click at [781, 638] on button "OK" at bounding box center [813, 629] width 50 height 21
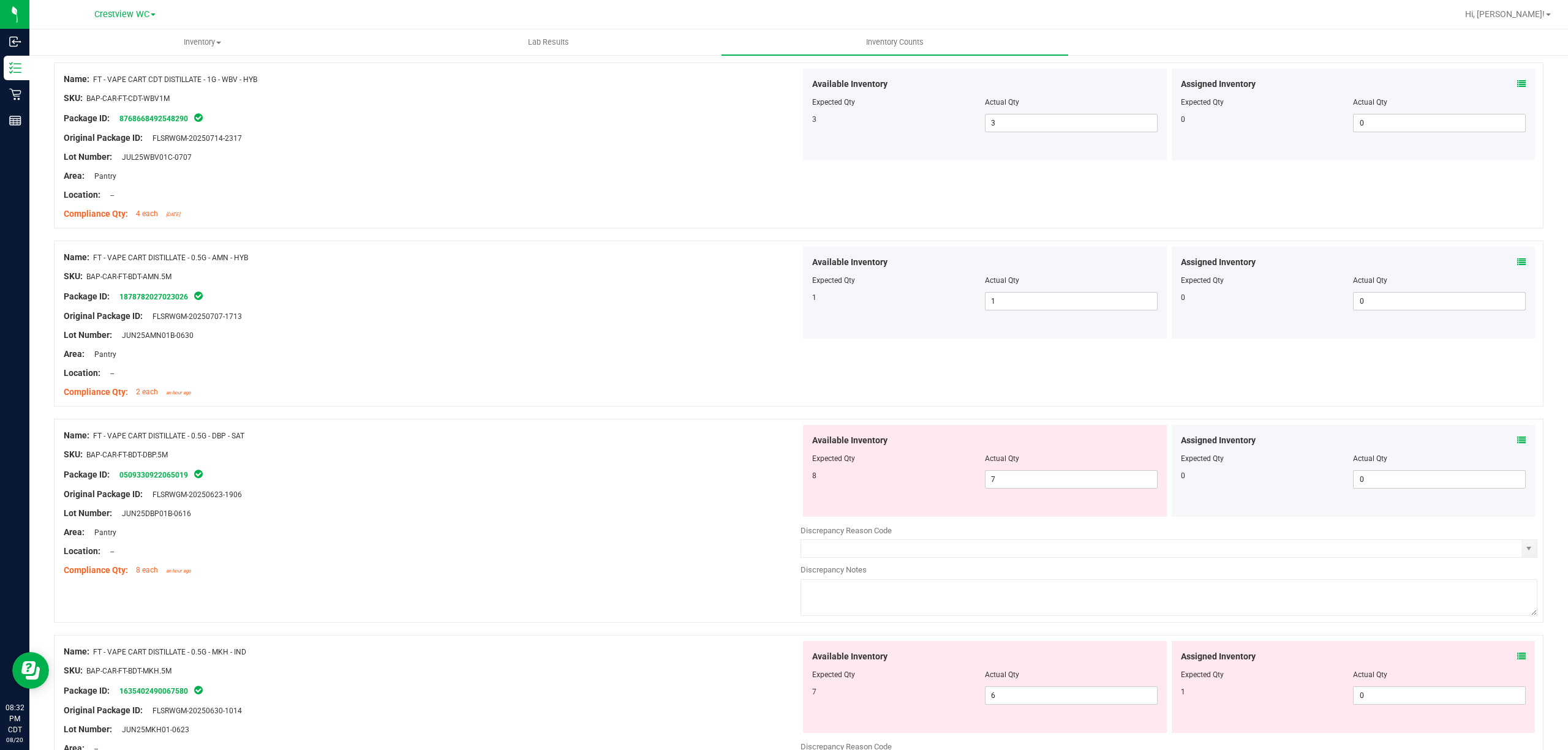
click at [781, 444] on icon at bounding box center [1522, 440] width 9 height 9
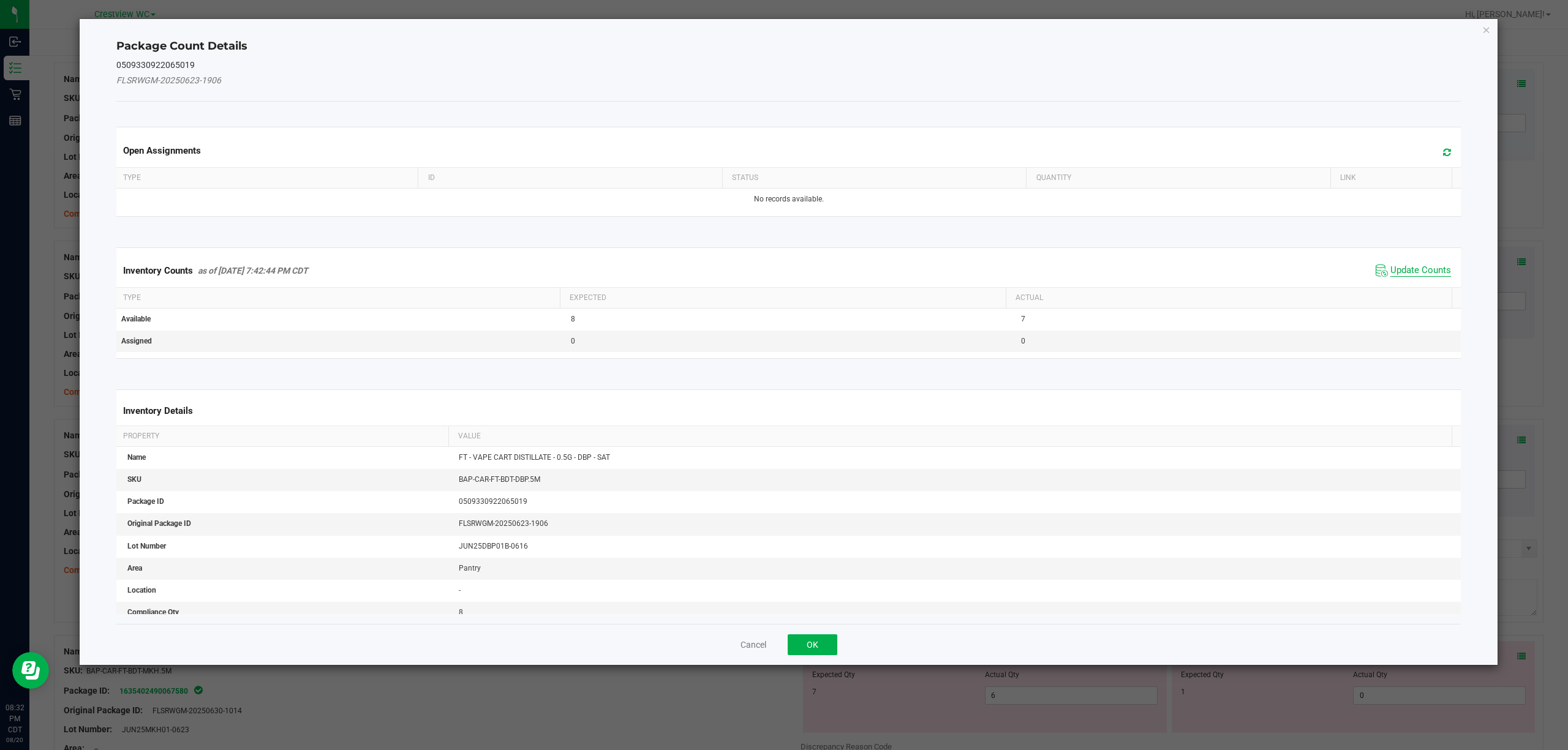
click at [781, 272] on span "Update Counts" at bounding box center [1421, 270] width 61 height 12
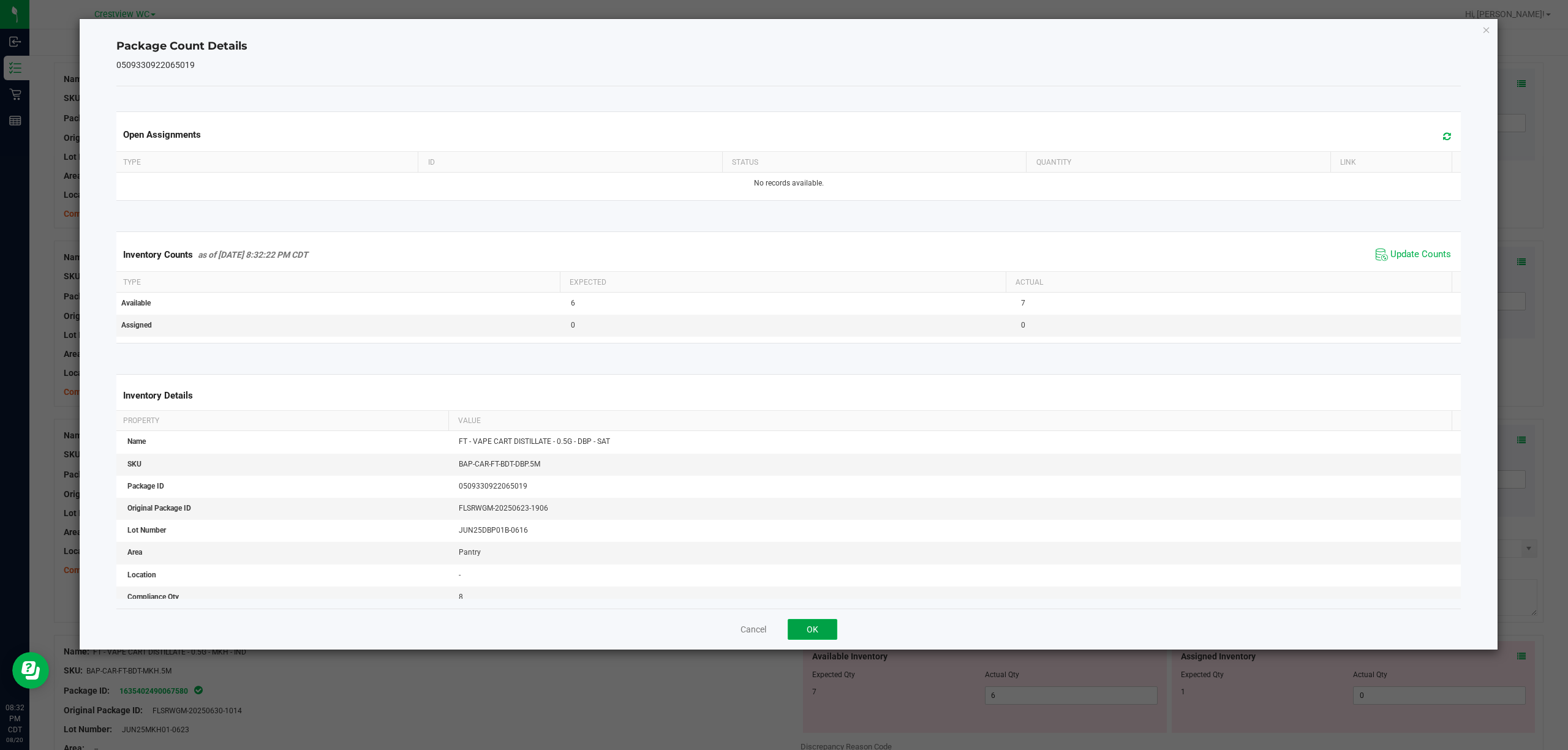
click at [781, 631] on button "OK" at bounding box center [813, 629] width 50 height 21
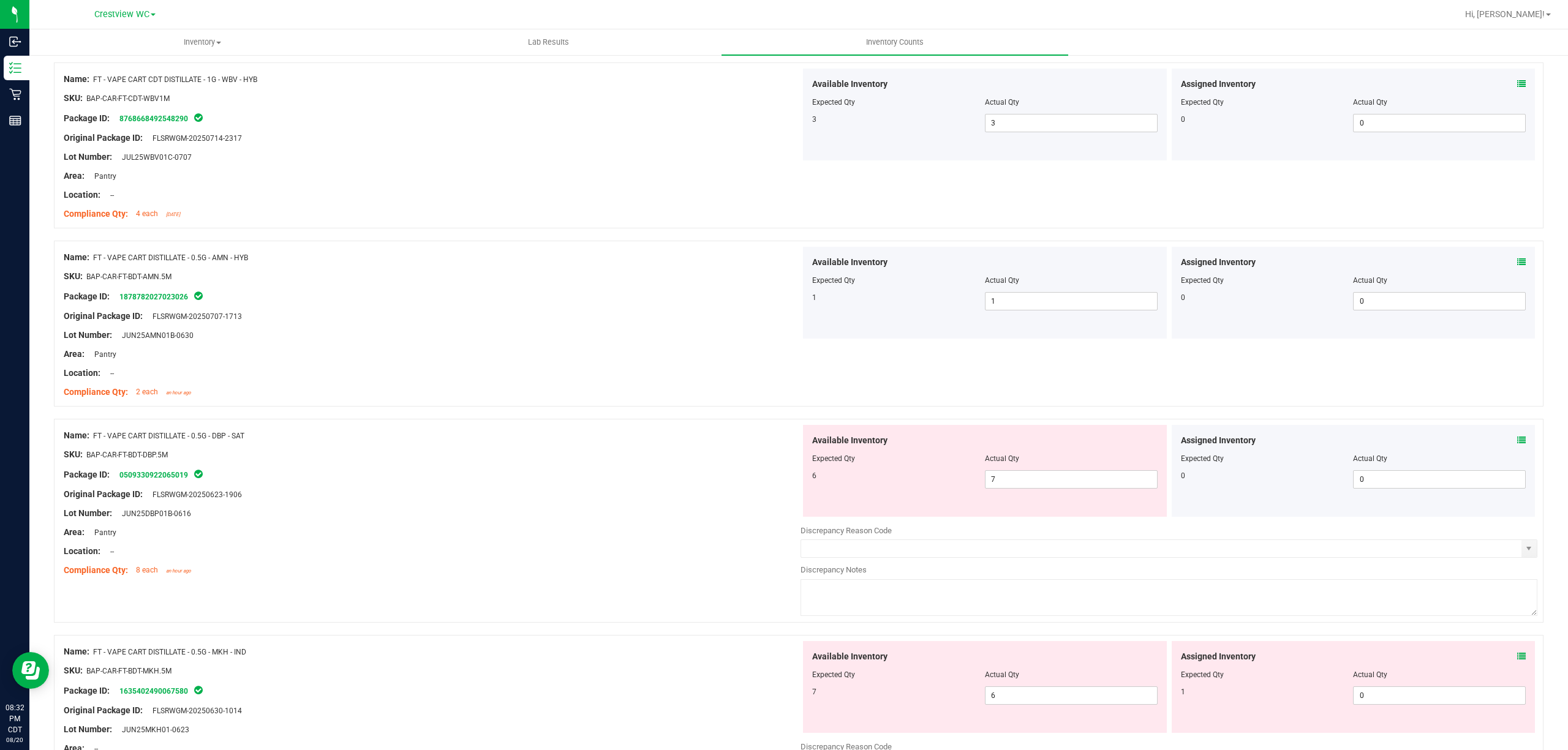
click at [781, 660] on icon at bounding box center [1522, 657] width 9 height 9
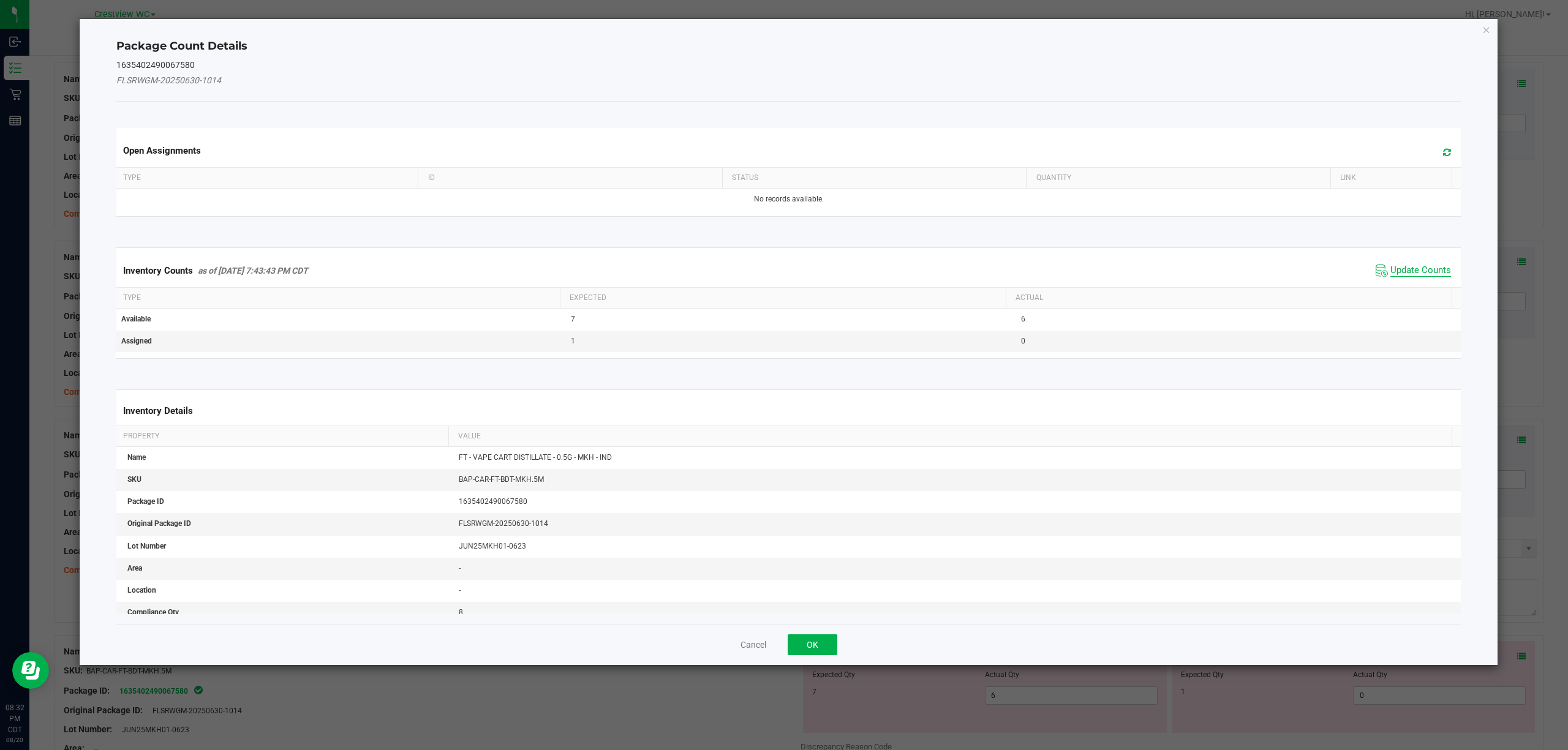
click at [781, 270] on span "Update Counts" at bounding box center [1421, 270] width 61 height 12
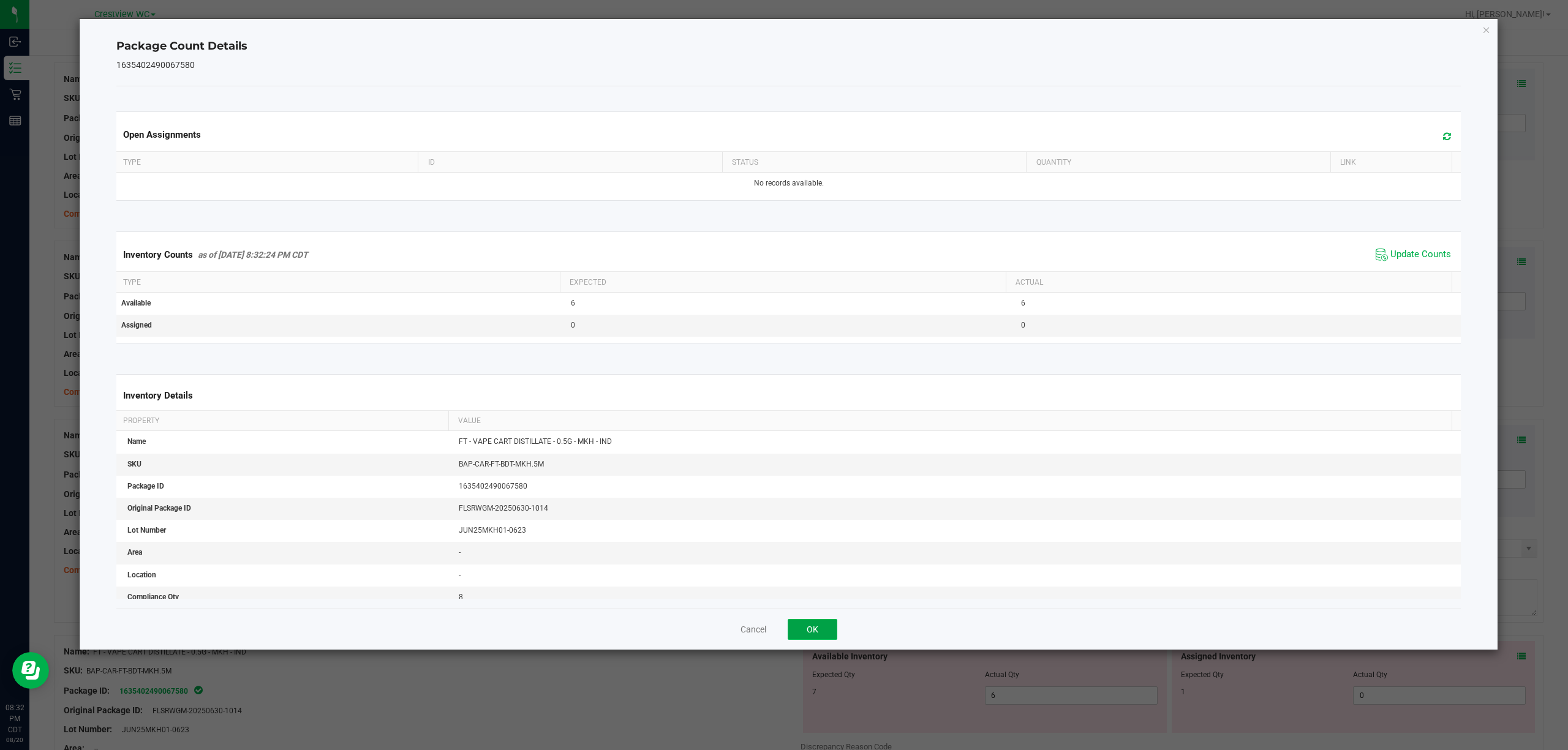
click at [781, 630] on button "OK" at bounding box center [813, 629] width 50 height 21
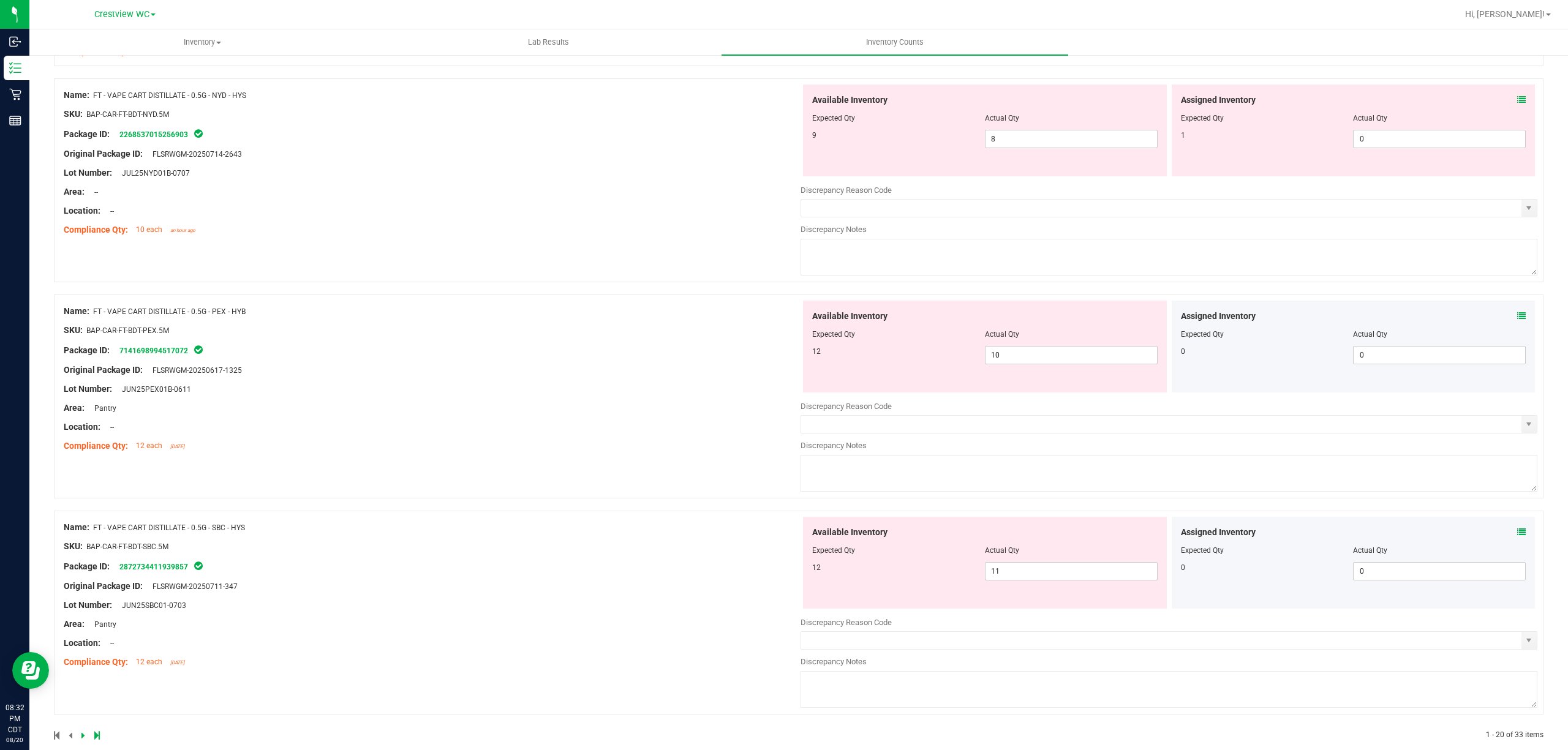
scroll to position [3493, 0]
click at [781, 102] on icon at bounding box center [1522, 98] width 9 height 9
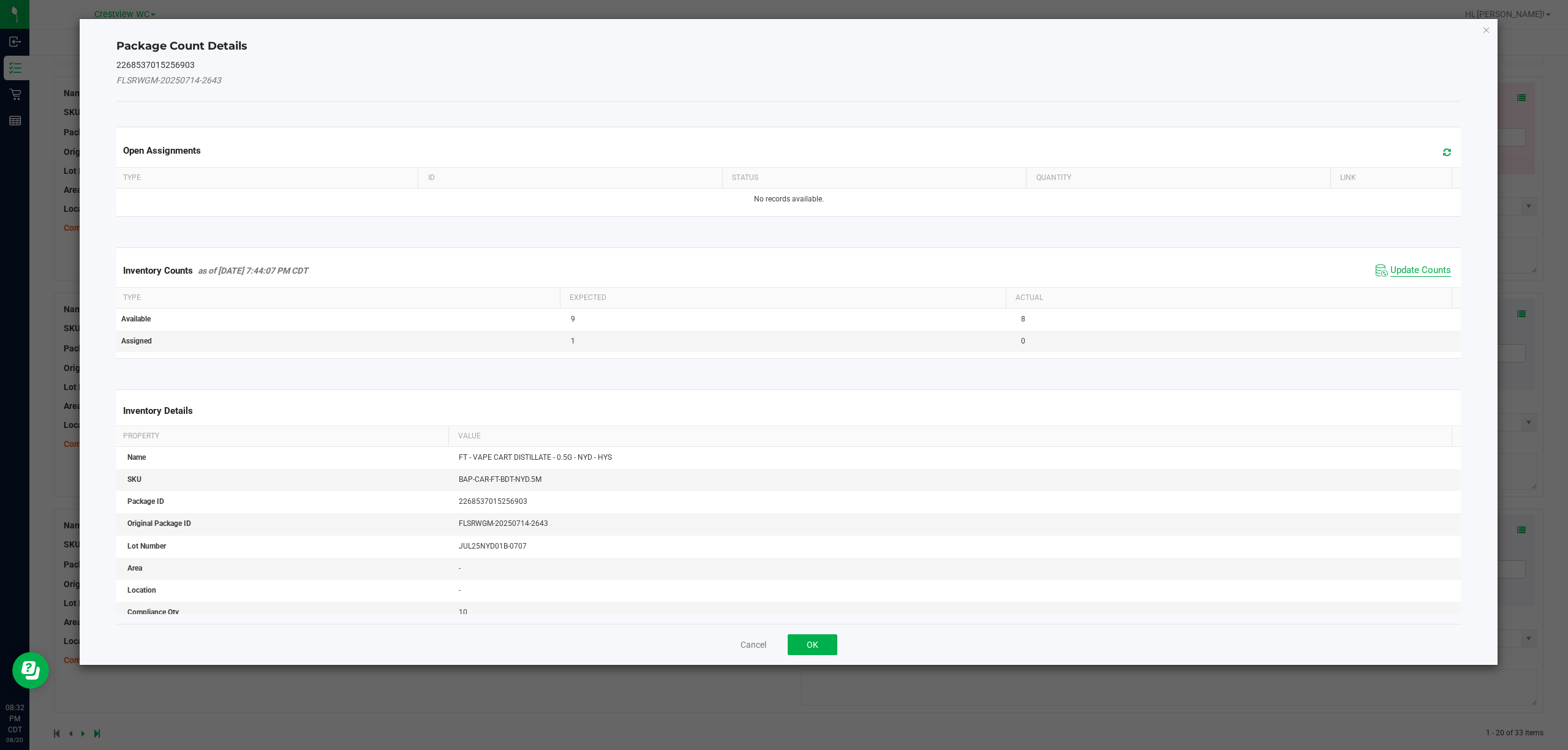
click at [781, 265] on span "Update Counts" at bounding box center [1421, 270] width 61 height 12
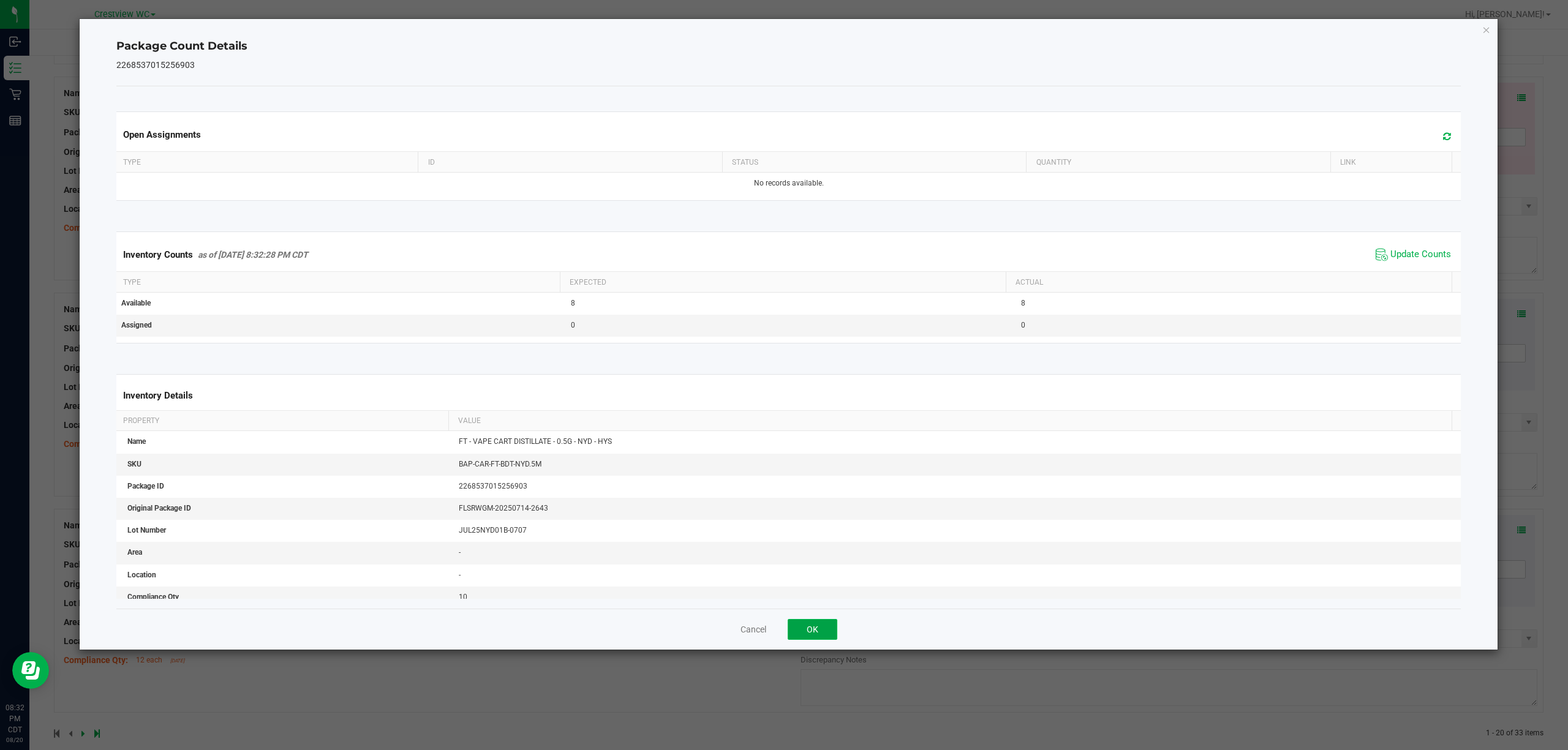
click at [781, 624] on button "OK" at bounding box center [813, 629] width 50 height 21
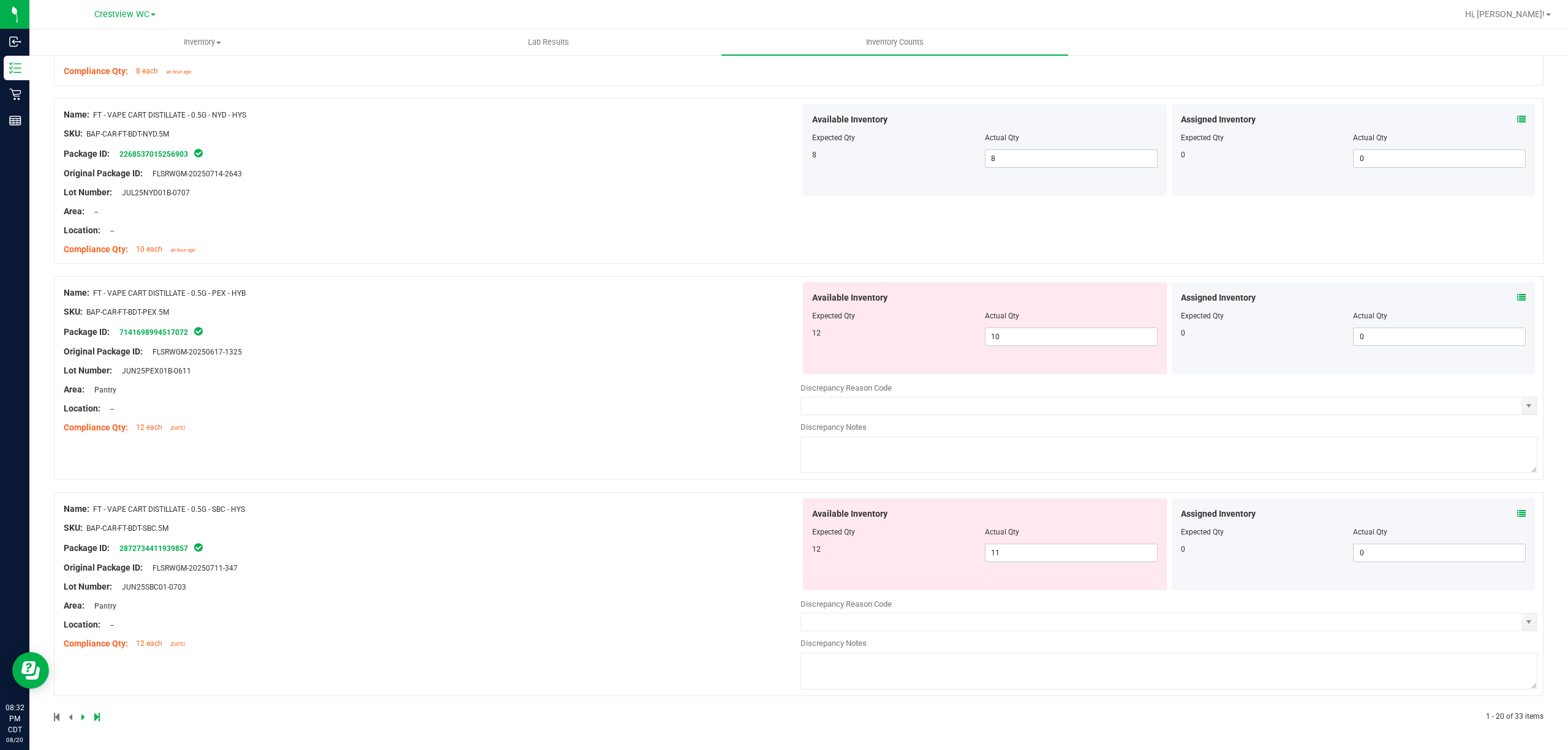
click at [781, 293] on icon at bounding box center [1522, 297] width 9 height 9
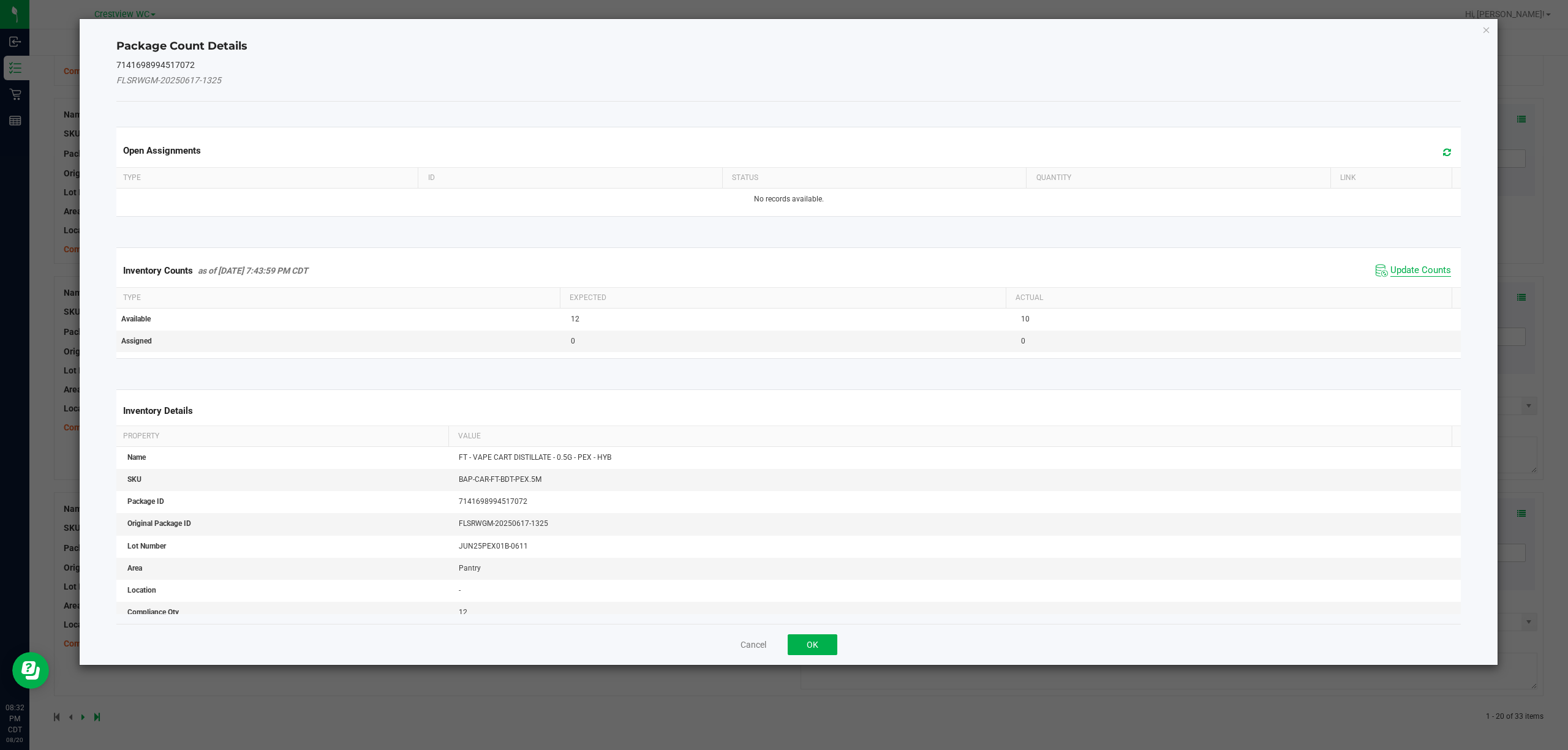
click at [781, 273] on span "Update Counts" at bounding box center [1421, 270] width 61 height 12
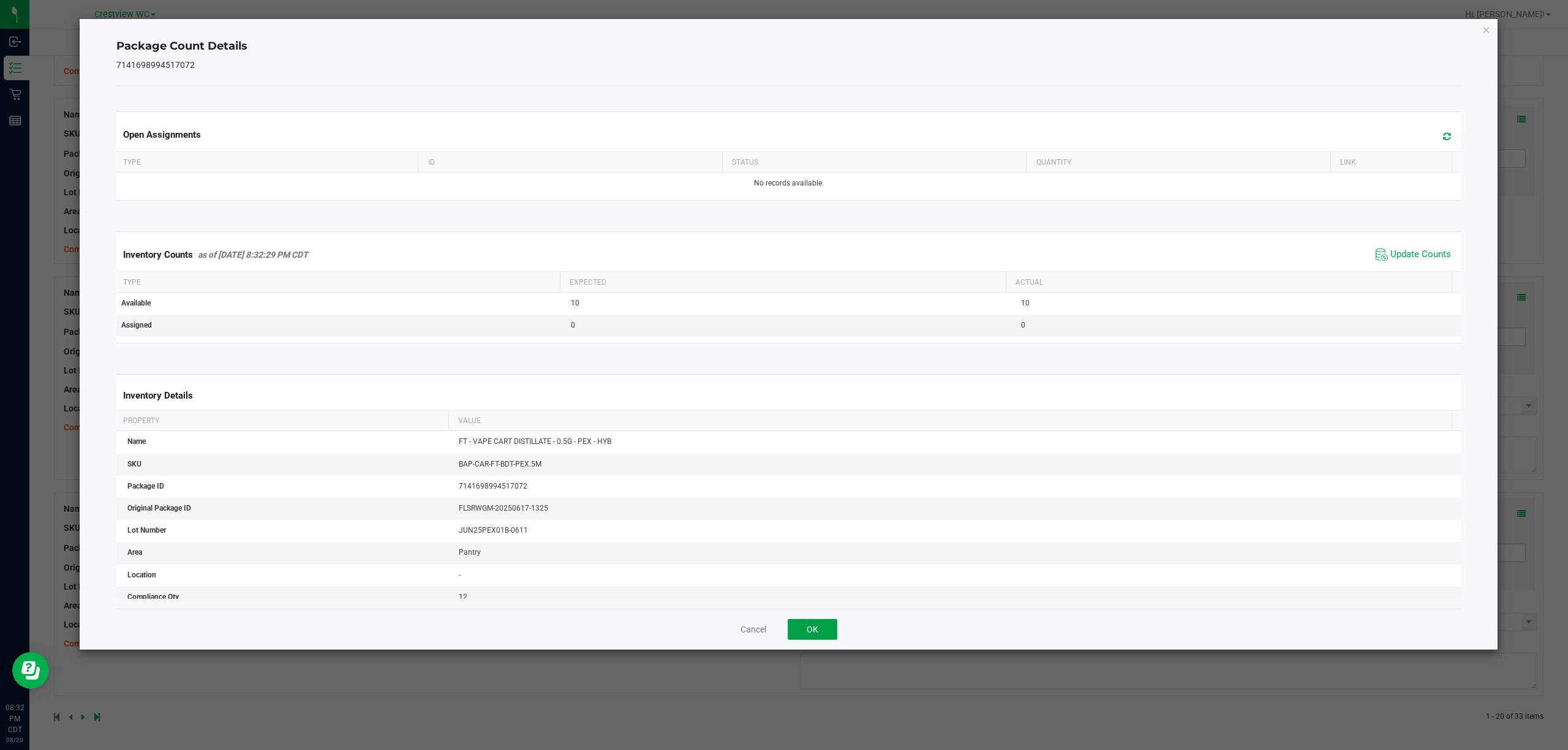
click at [781, 635] on button "OK" at bounding box center [813, 629] width 50 height 21
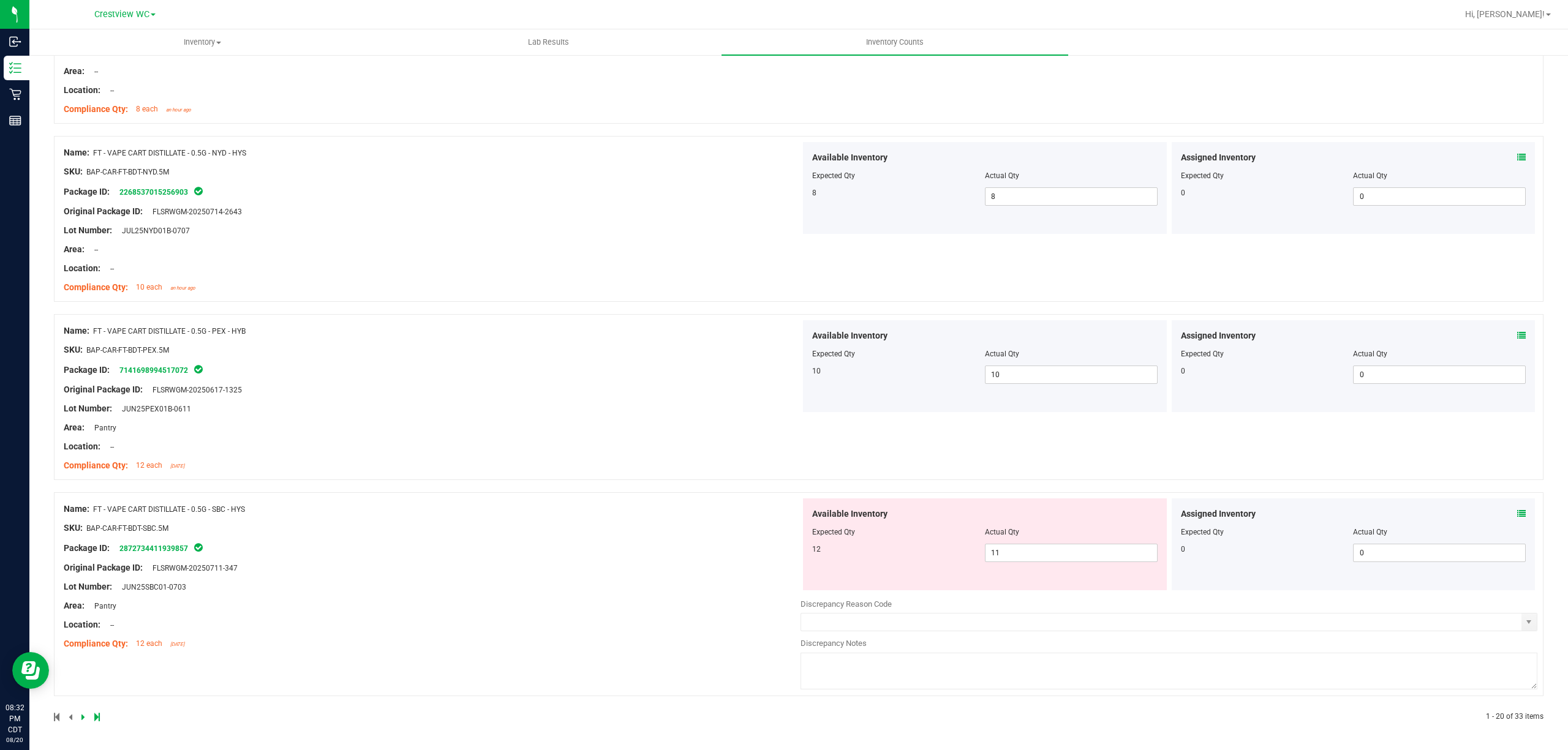
click at [781, 514] on icon at bounding box center [1522, 514] width 9 height 9
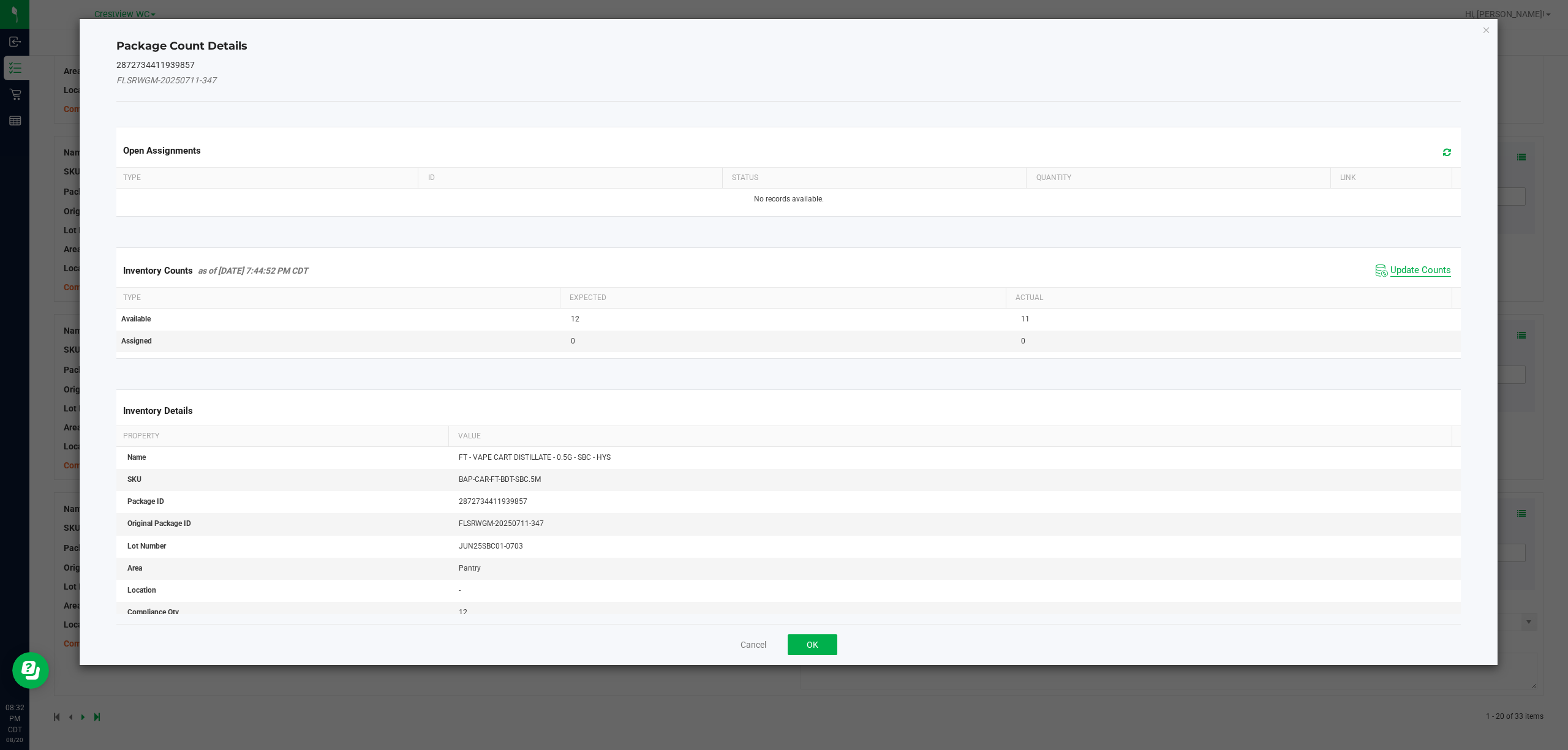
click at [781, 265] on span "Update Counts" at bounding box center [1421, 270] width 61 height 12
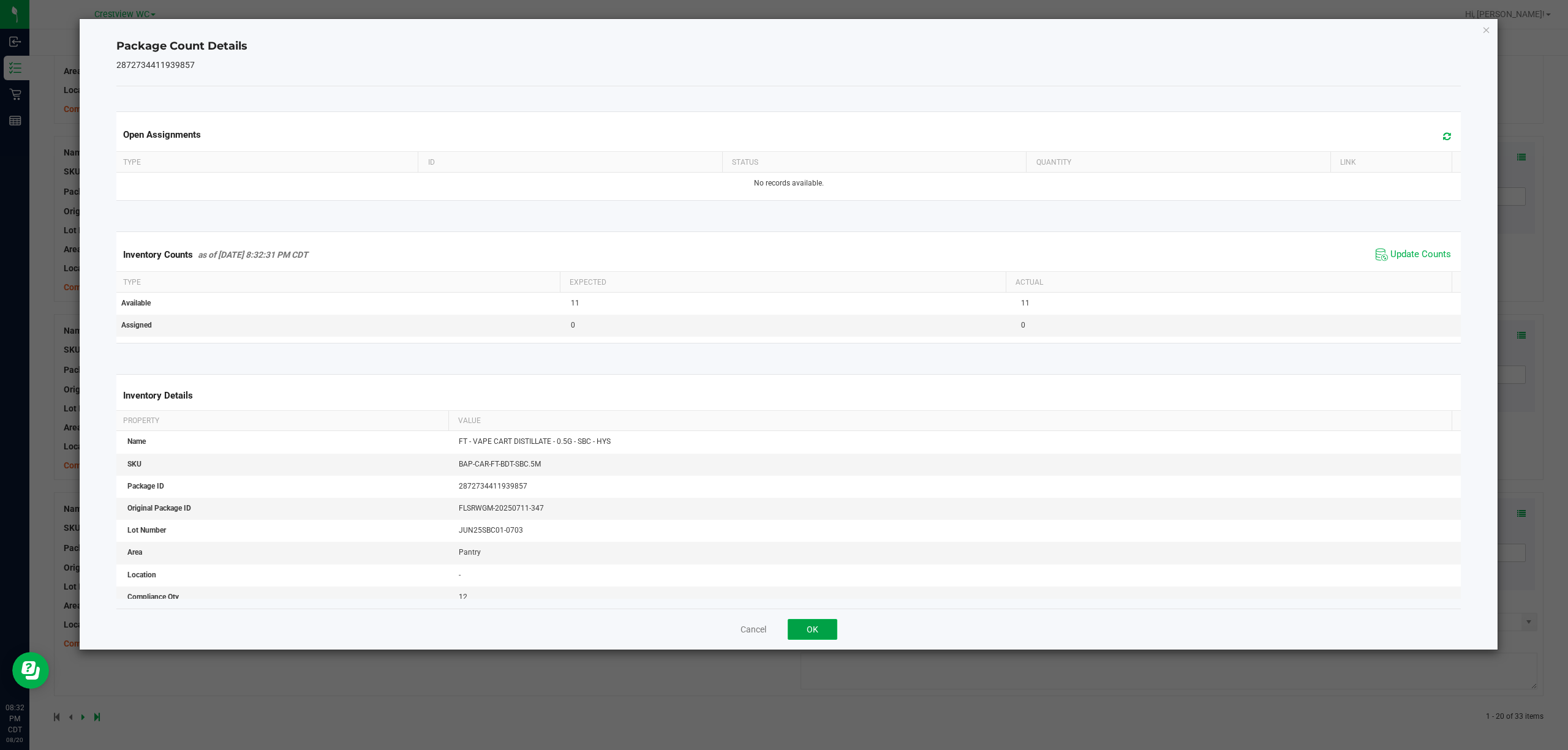
click at [781, 634] on button "OK" at bounding box center [813, 629] width 50 height 21
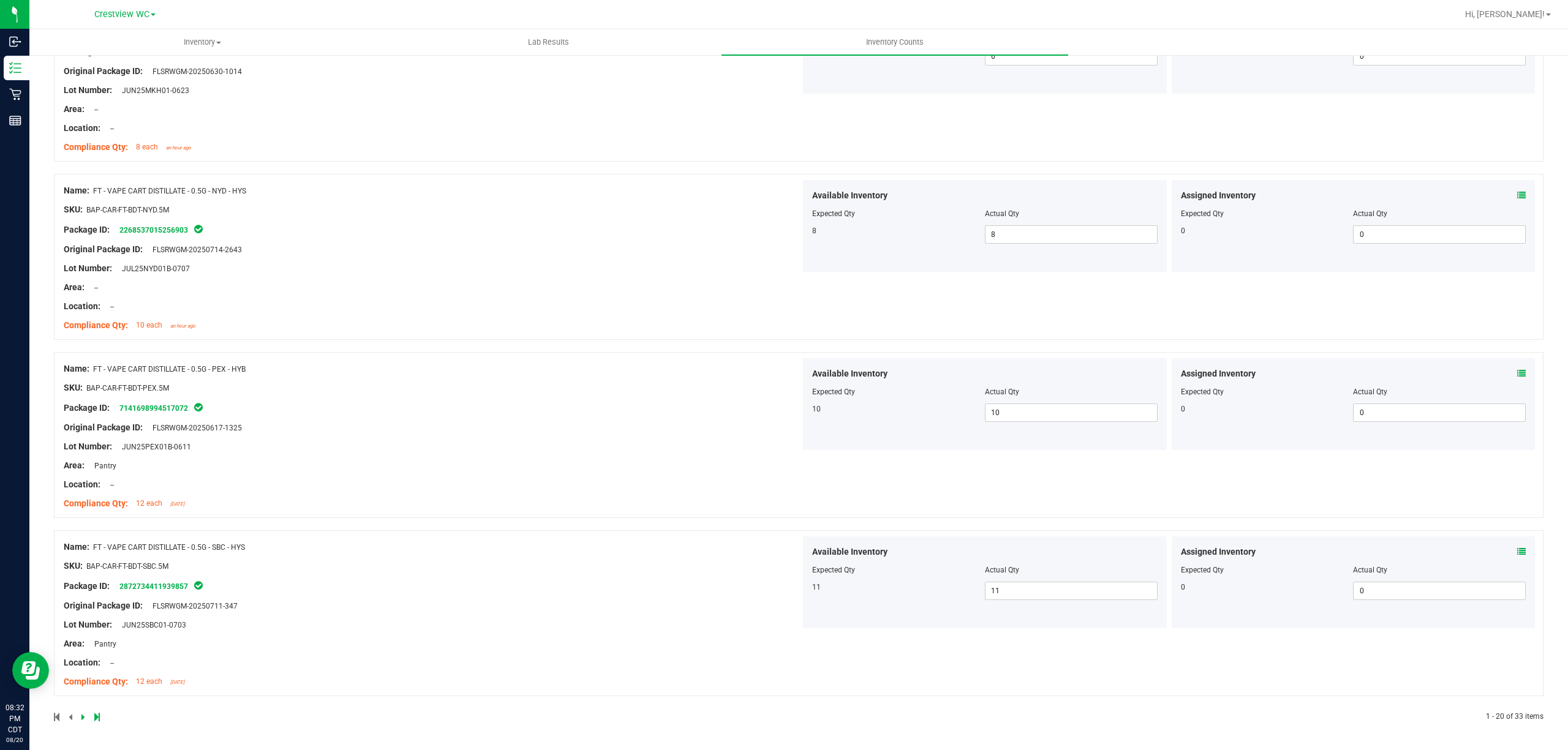
click at [98, 714] on icon at bounding box center [97, 717] width 6 height 7
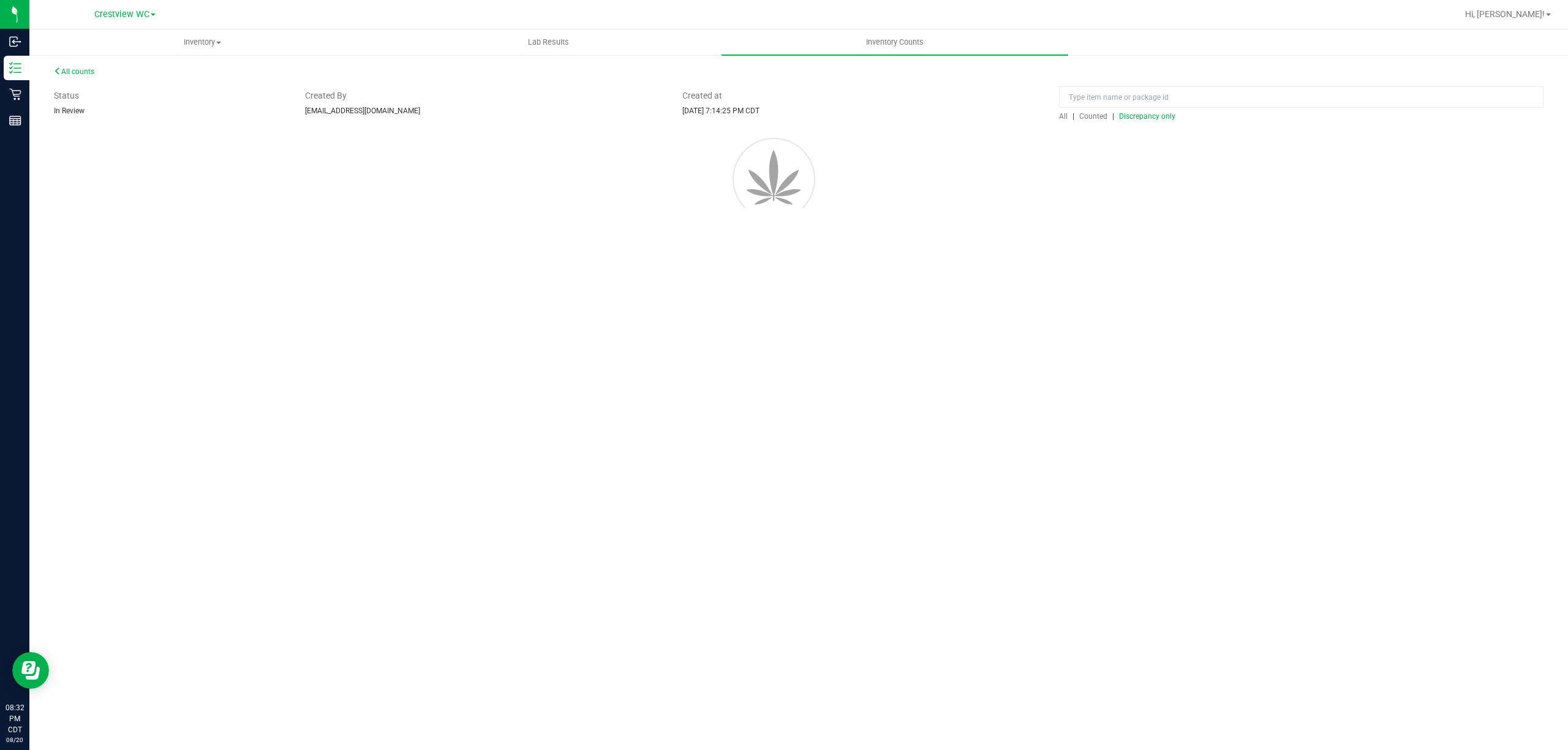
scroll to position [0, 0]
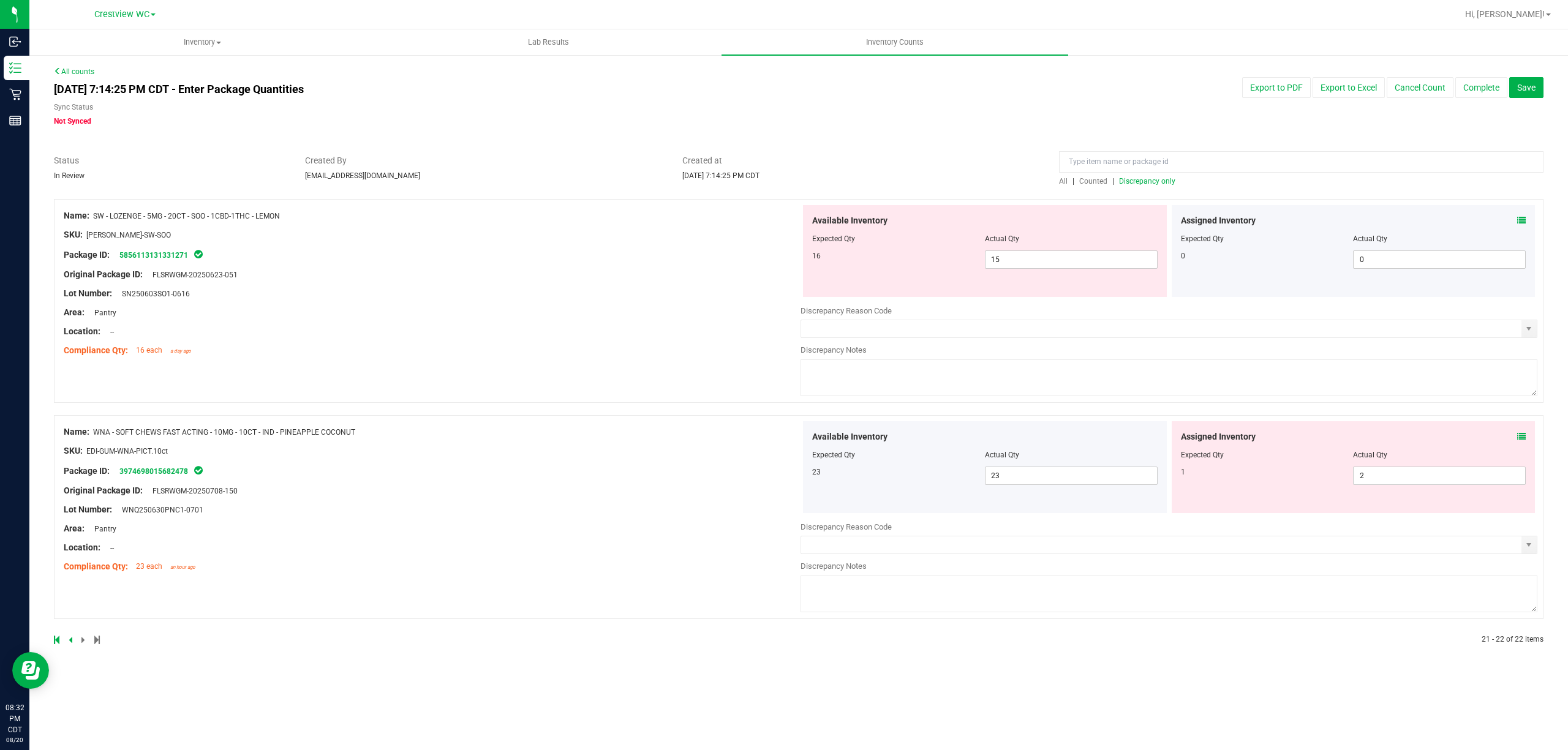
click at [781, 440] on icon at bounding box center [1522, 437] width 9 height 9
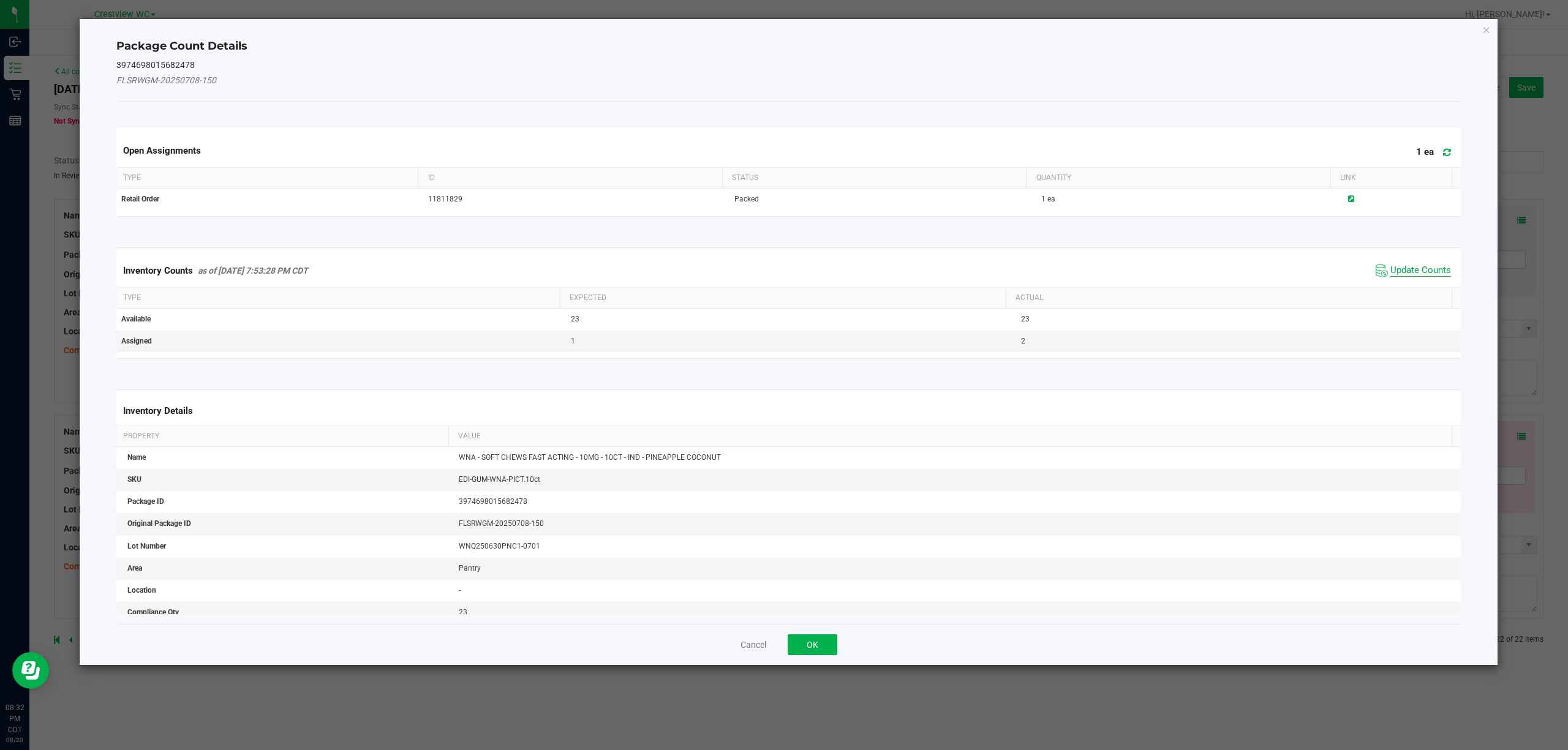
click at [781, 270] on span "Update Counts" at bounding box center [1421, 270] width 61 height 12
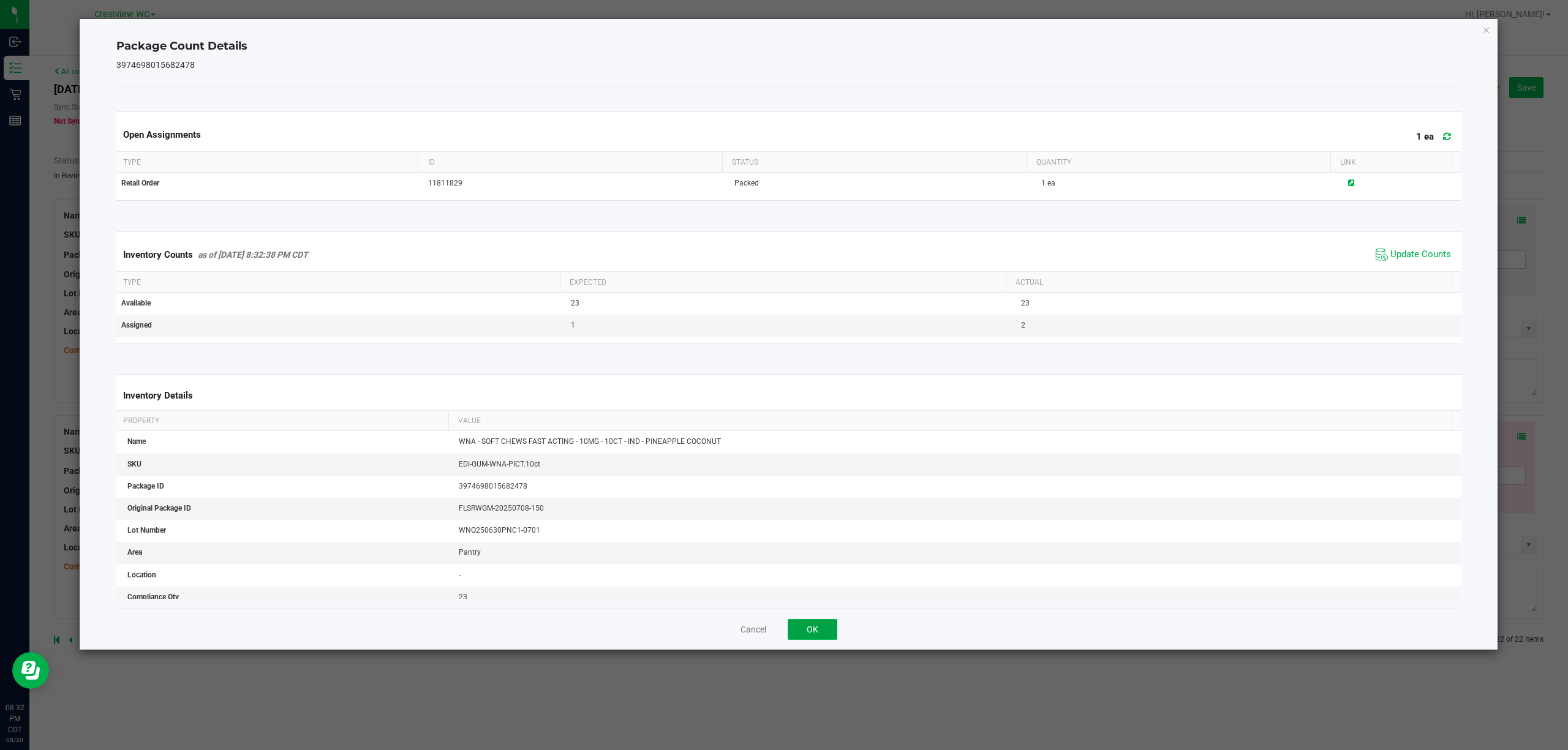
click at [781, 623] on button "OK" at bounding box center [813, 629] width 50 height 21
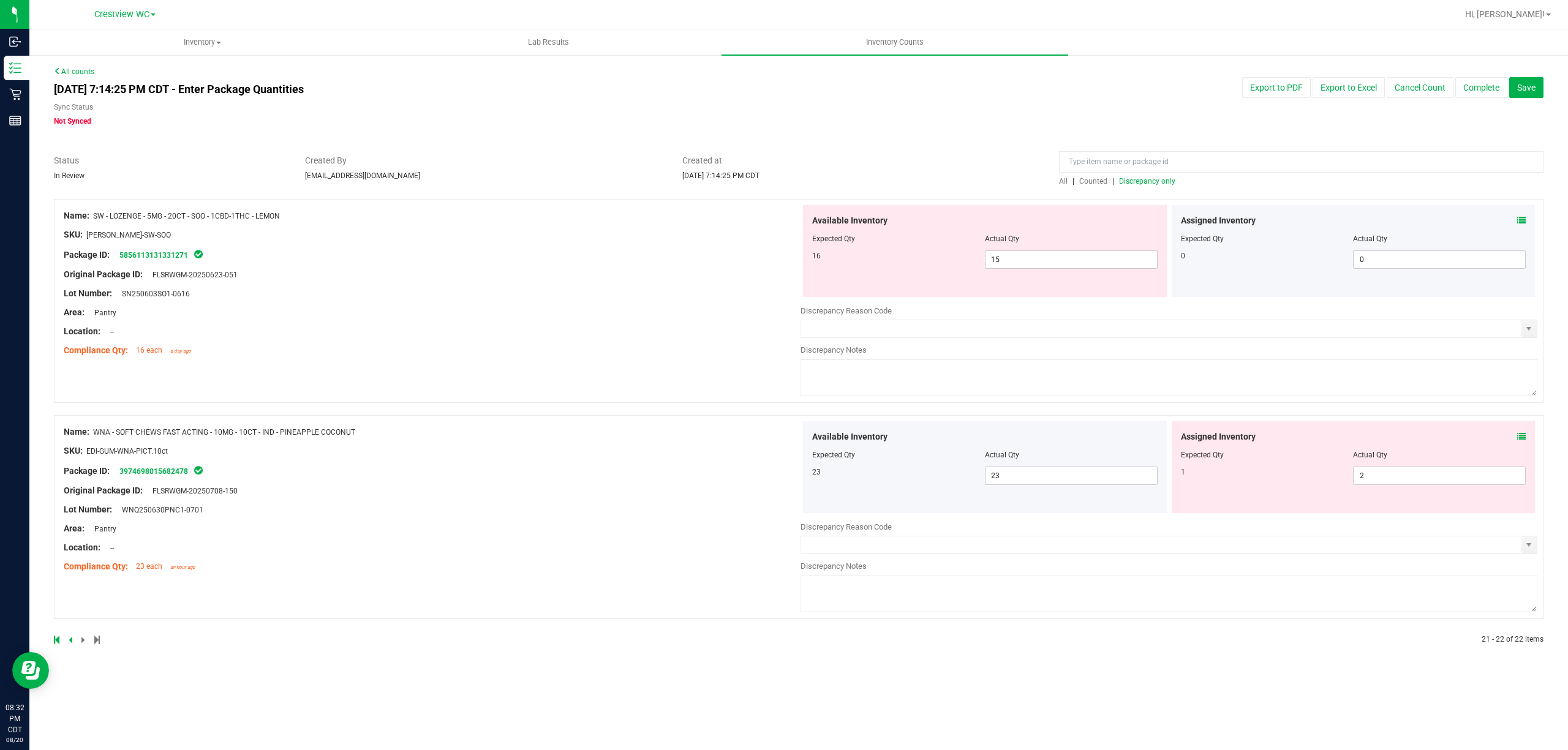
click at [781, 221] on icon at bounding box center [1522, 221] width 9 height 9
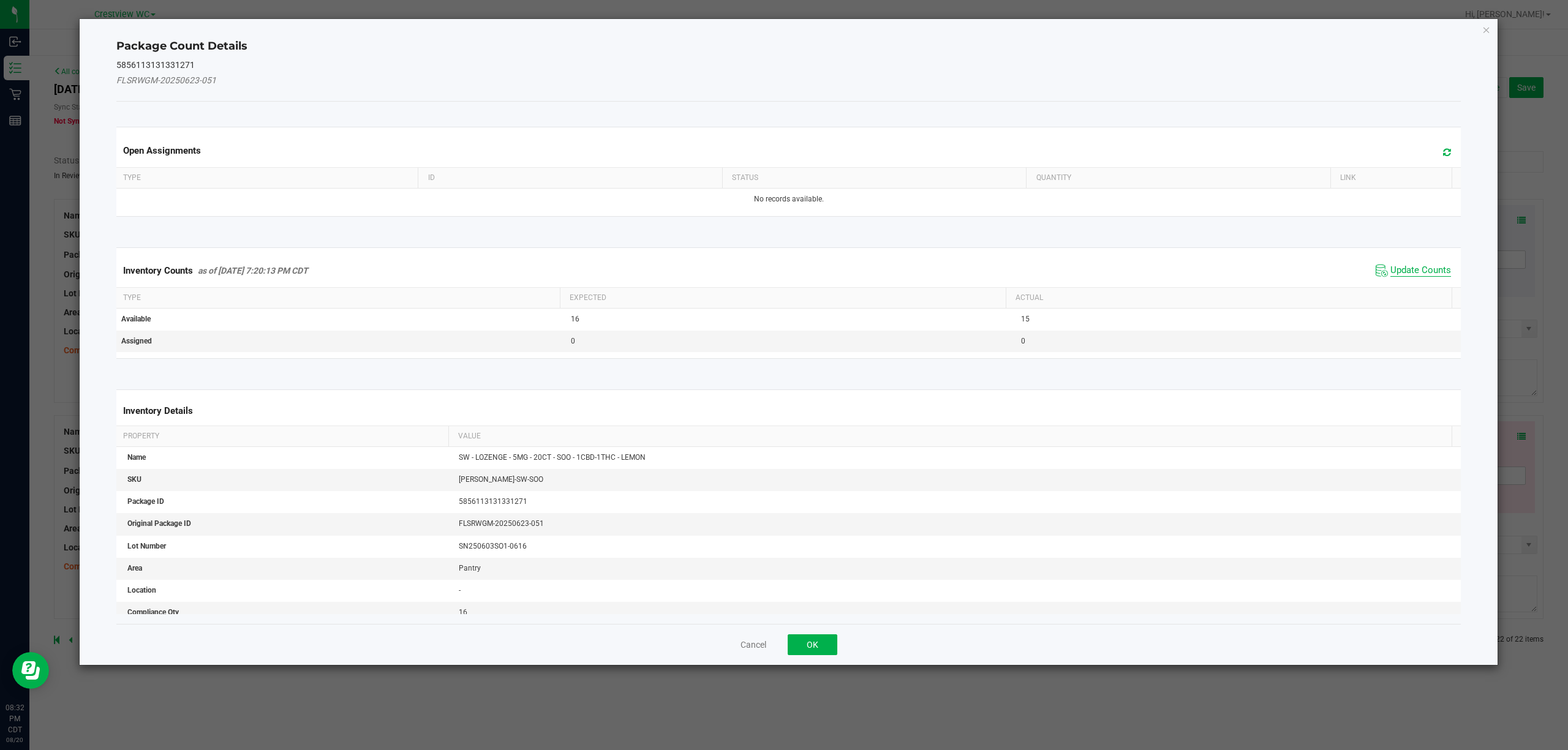
click at [781, 265] on span "Update Counts" at bounding box center [1421, 270] width 61 height 12
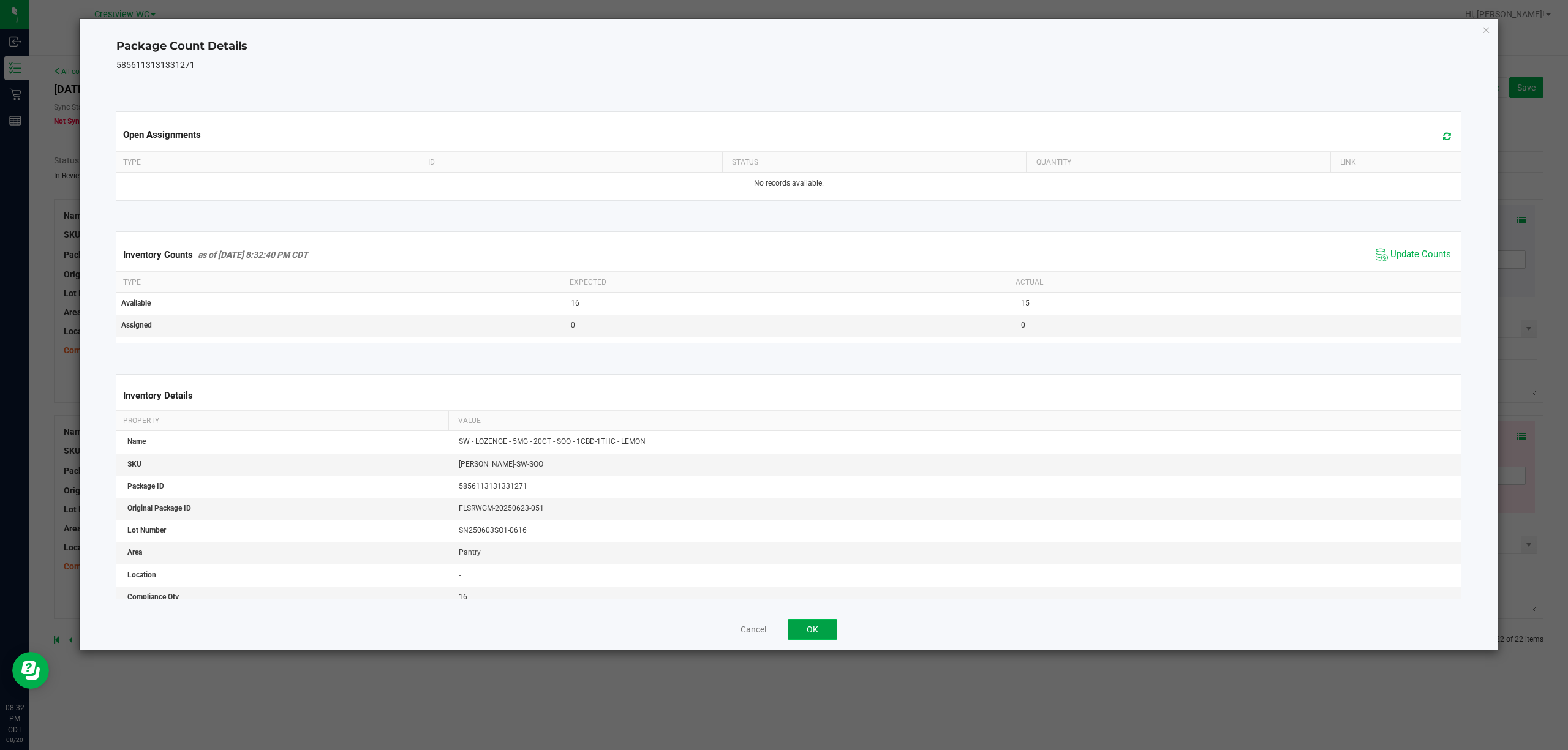
click at [781, 634] on button "OK" at bounding box center [813, 629] width 50 height 21
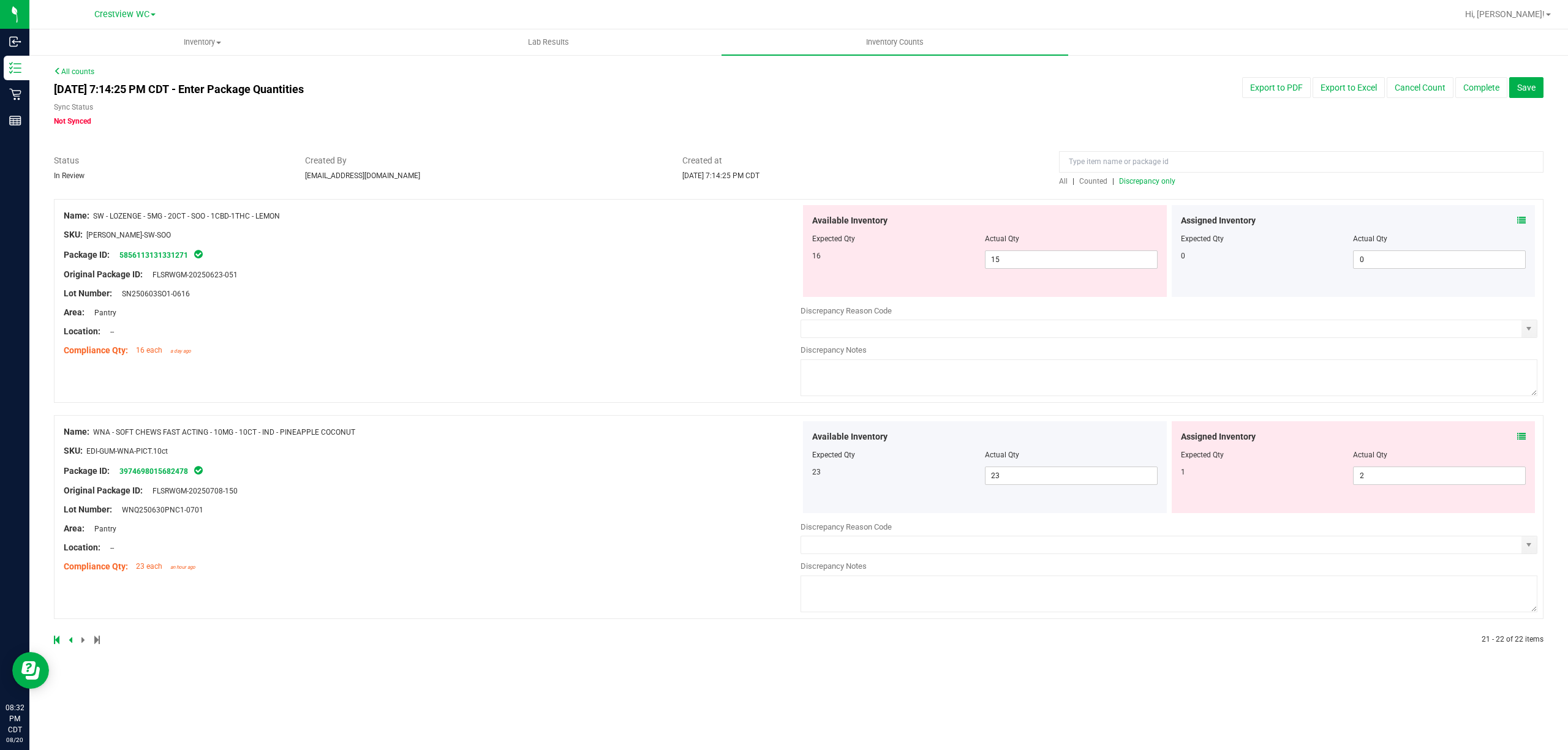
click at [57, 639] on icon at bounding box center [56, 640] width 6 height 7
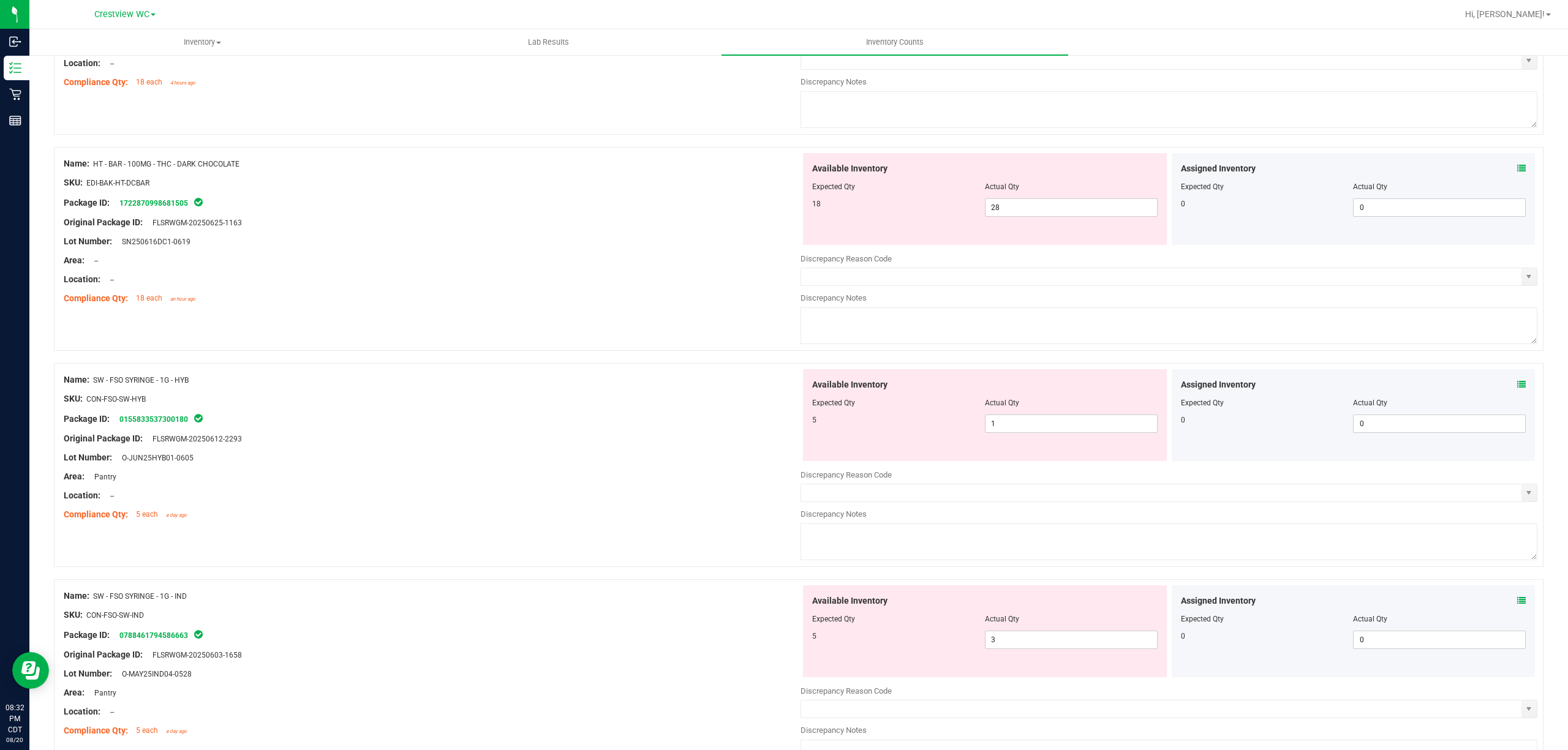
scroll to position [3825, 0]
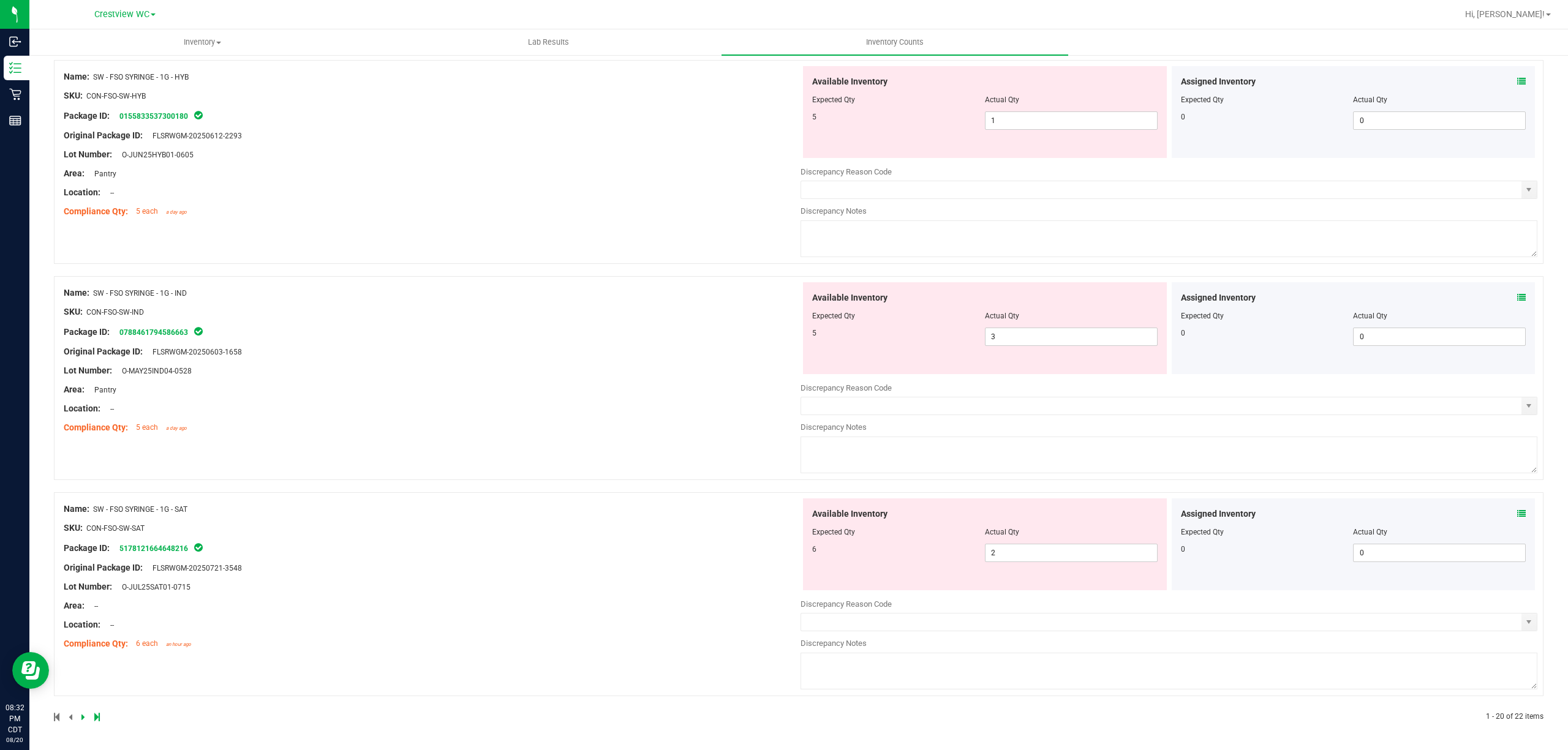
click at [781, 513] on icon at bounding box center [1522, 514] width 9 height 9
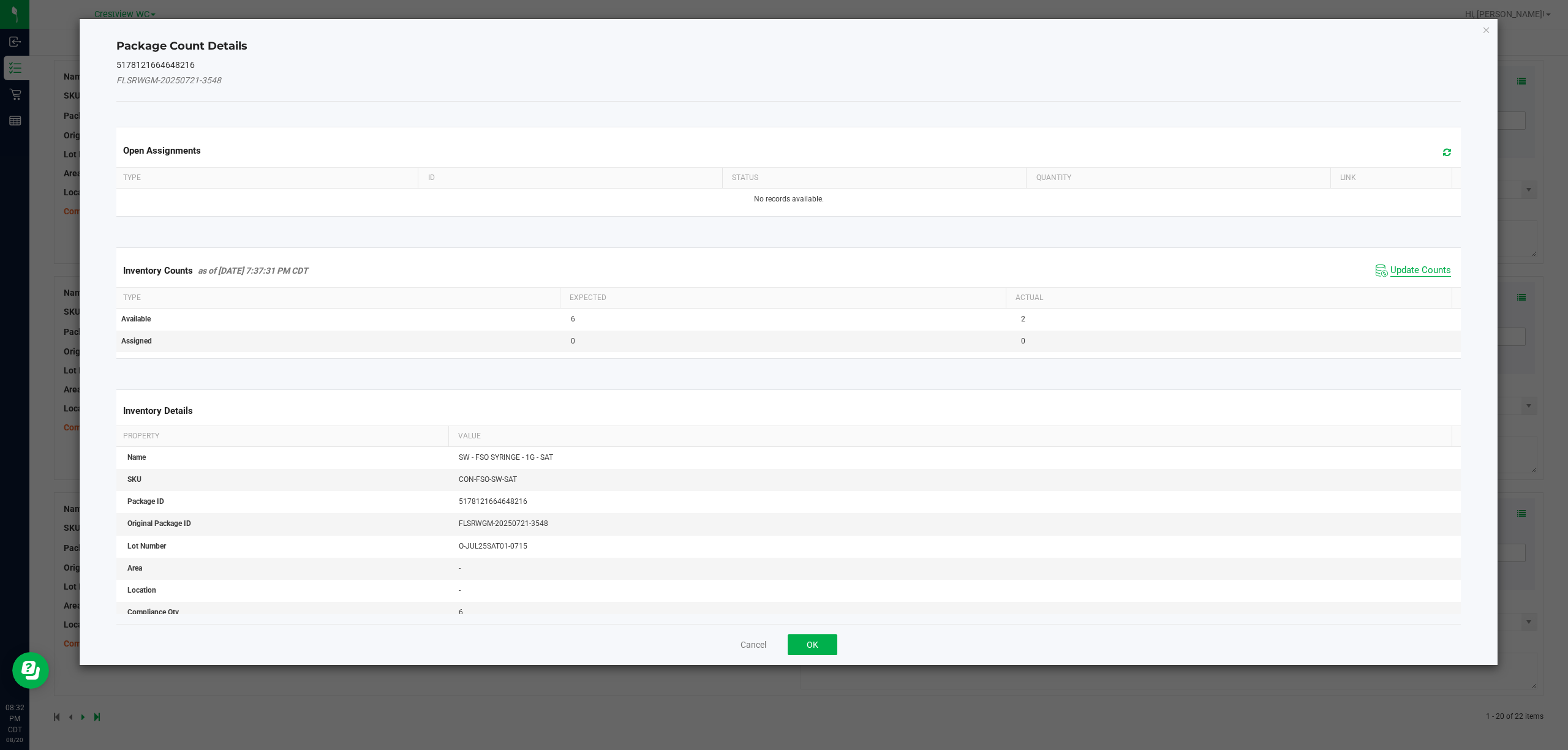
click at [781, 270] on span "Update Counts" at bounding box center [1421, 270] width 61 height 12
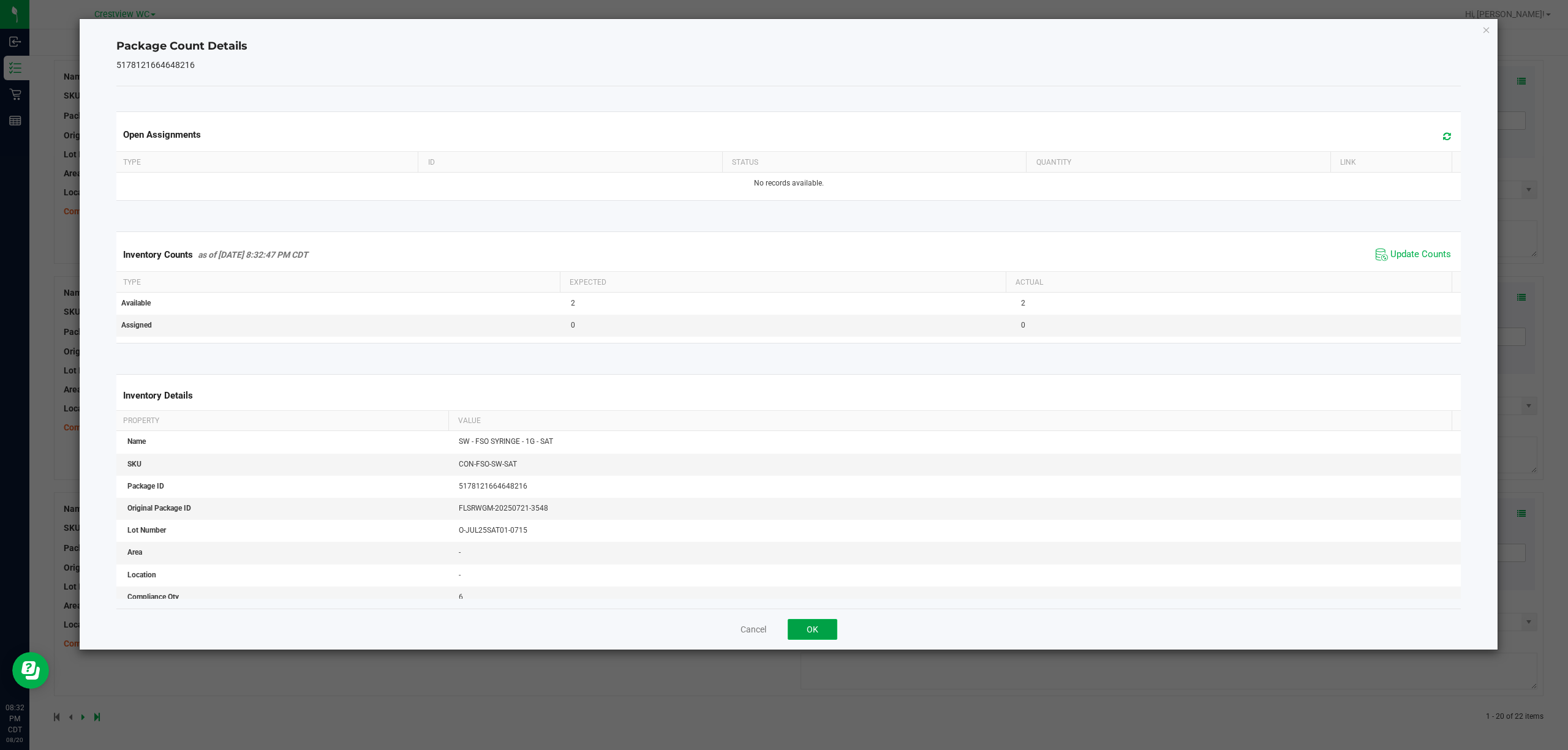
click at [781, 625] on button "OK" at bounding box center [813, 629] width 50 height 21
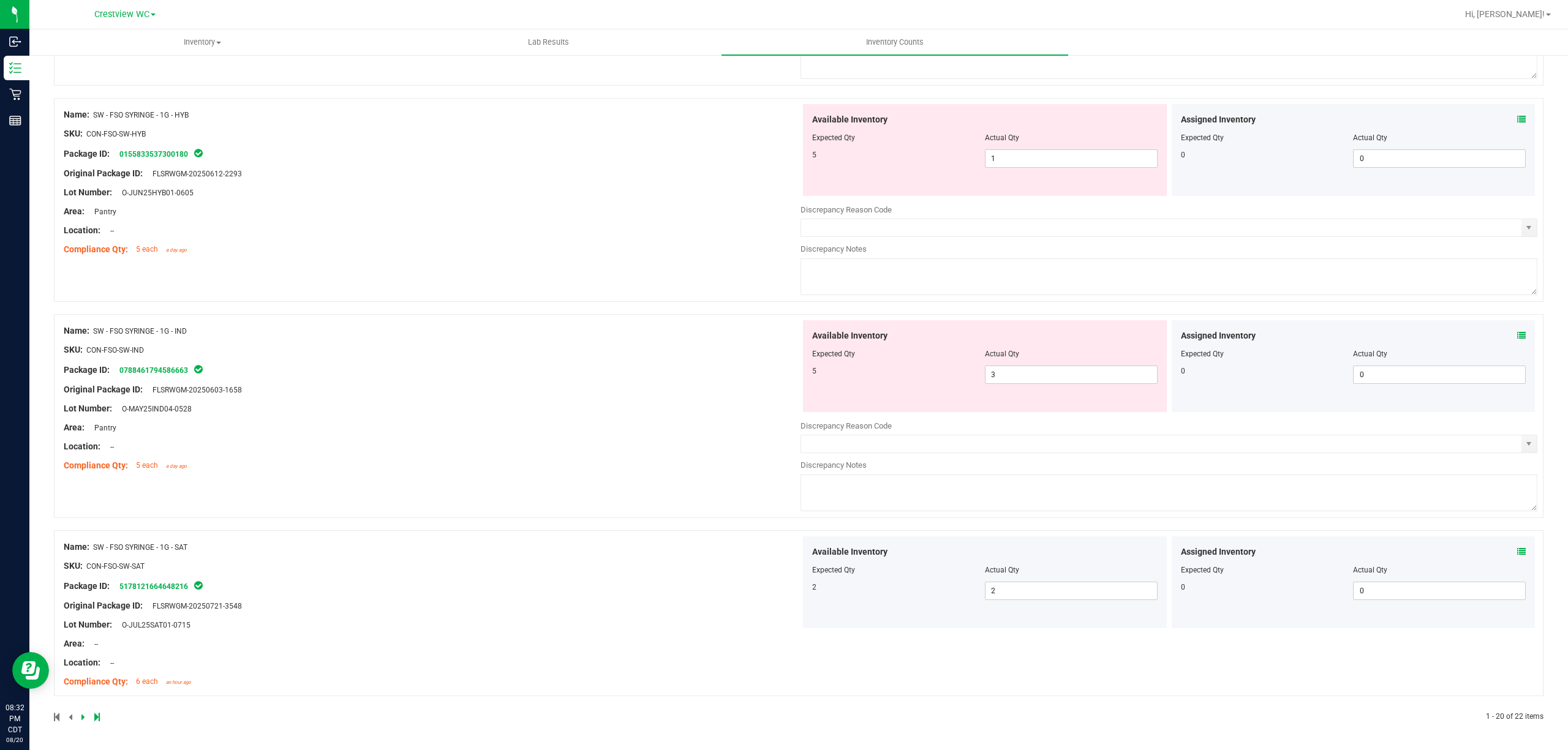
click at [781, 333] on icon at bounding box center [1522, 336] width 9 height 9
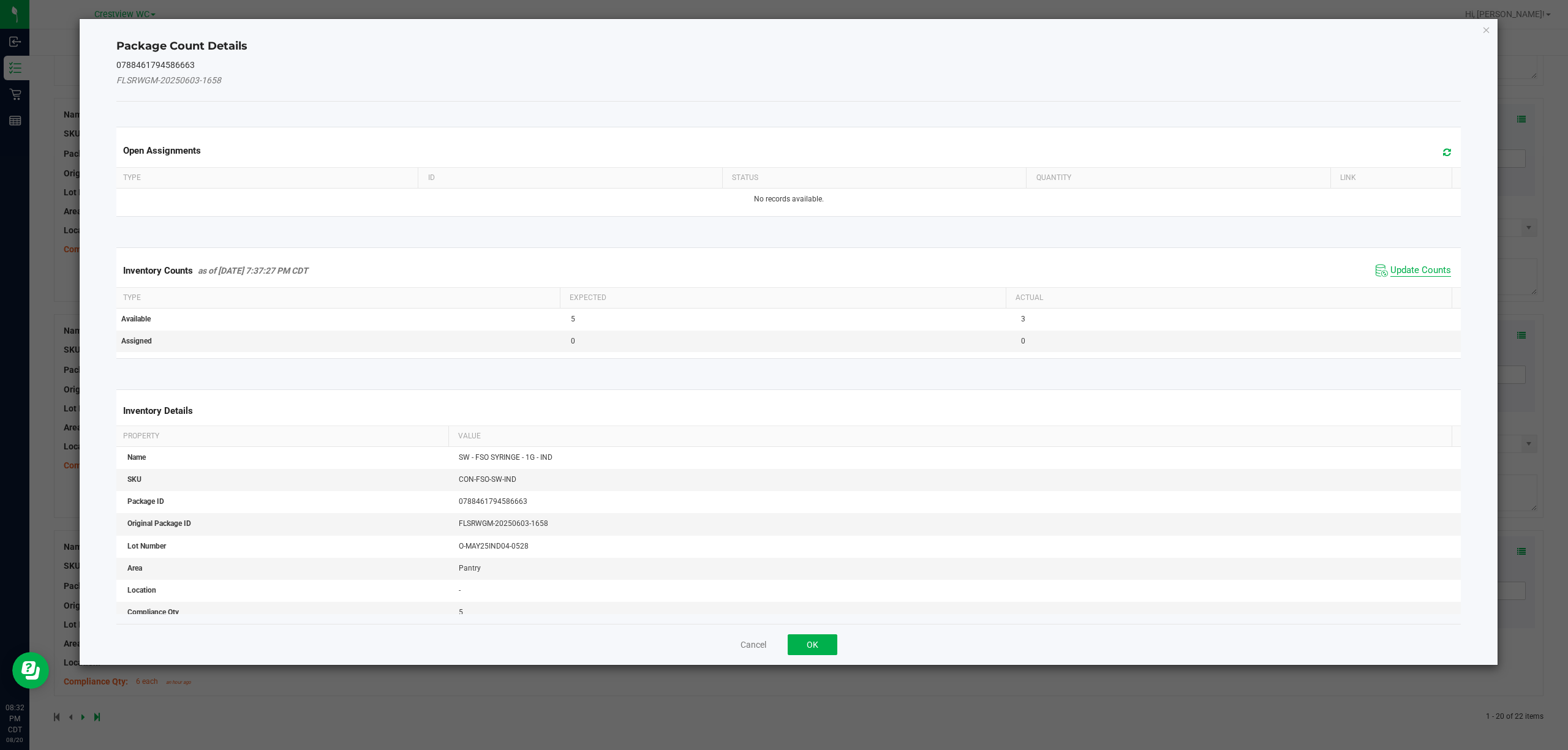
click at [781, 273] on span "Update Counts" at bounding box center [1421, 270] width 61 height 12
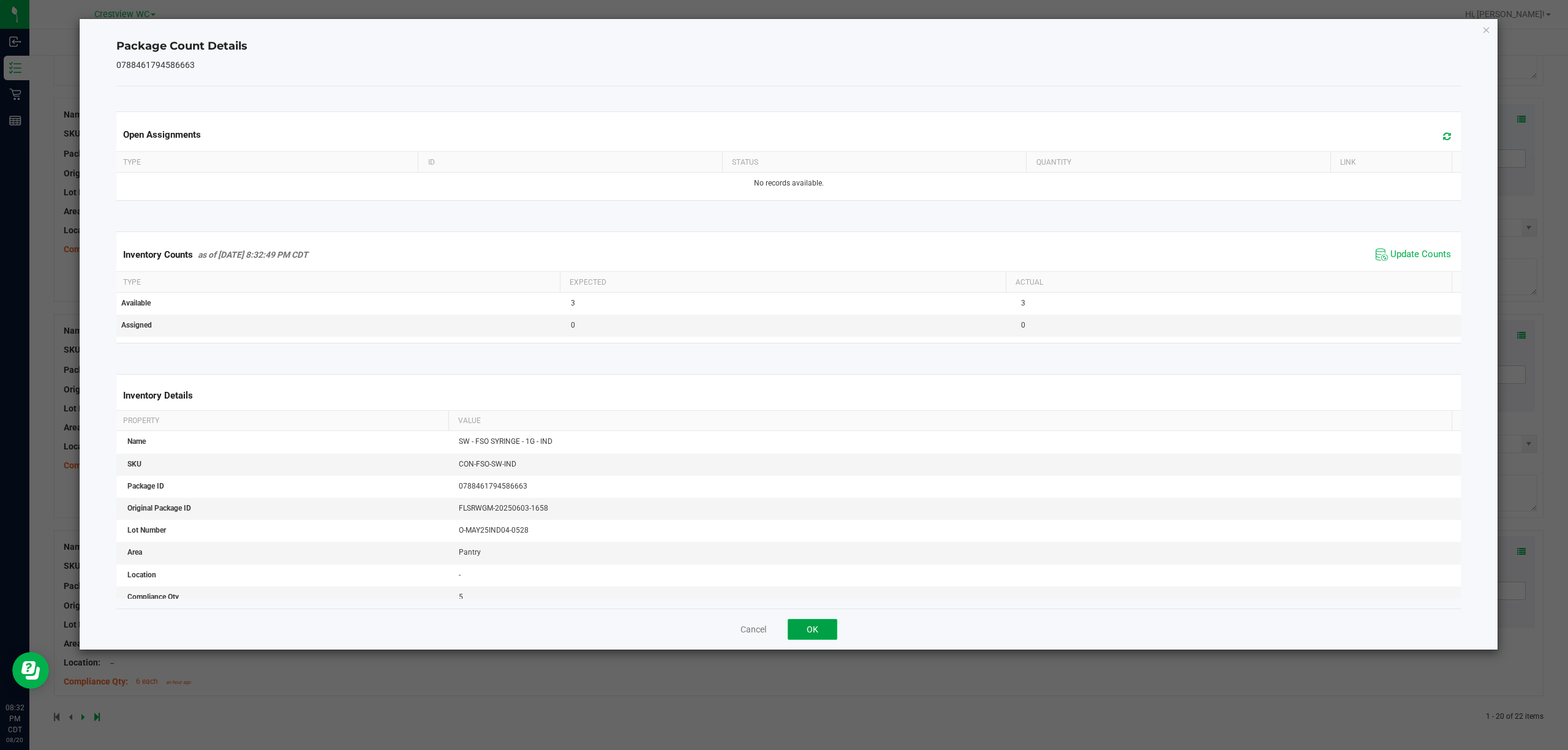
click at [781, 630] on button "OK" at bounding box center [813, 629] width 50 height 21
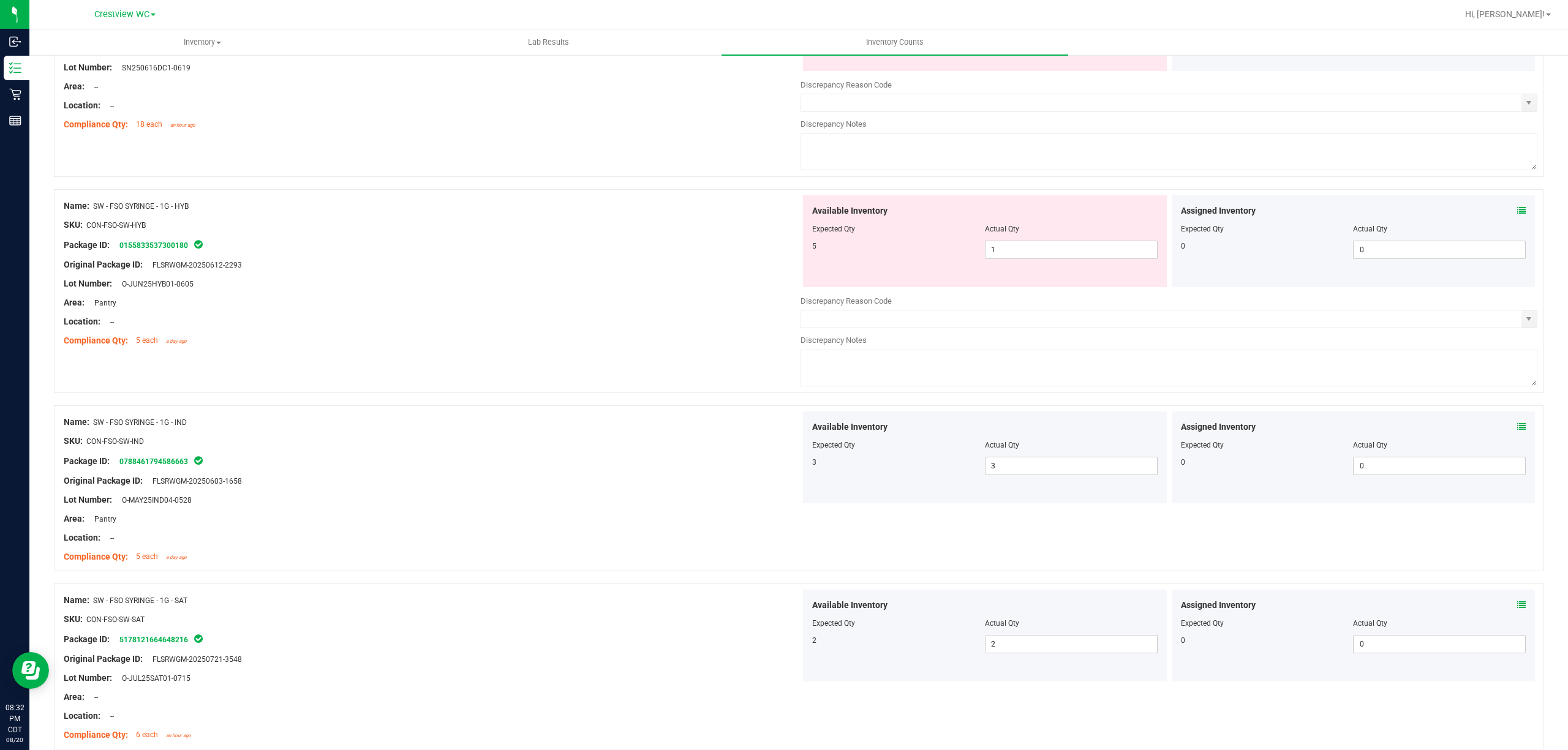
scroll to position [3617, 0]
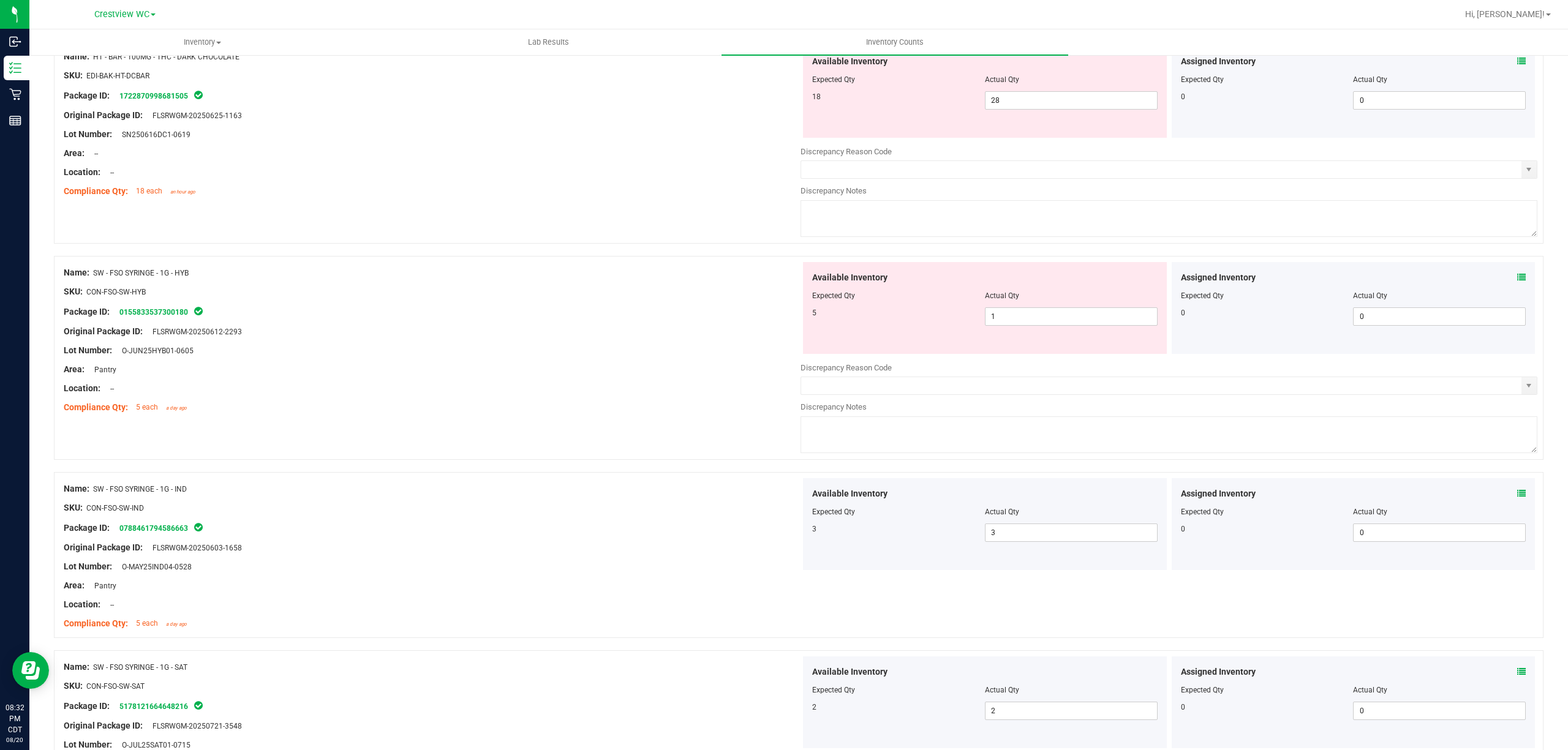
click at [781, 281] on icon at bounding box center [1522, 278] width 9 height 9
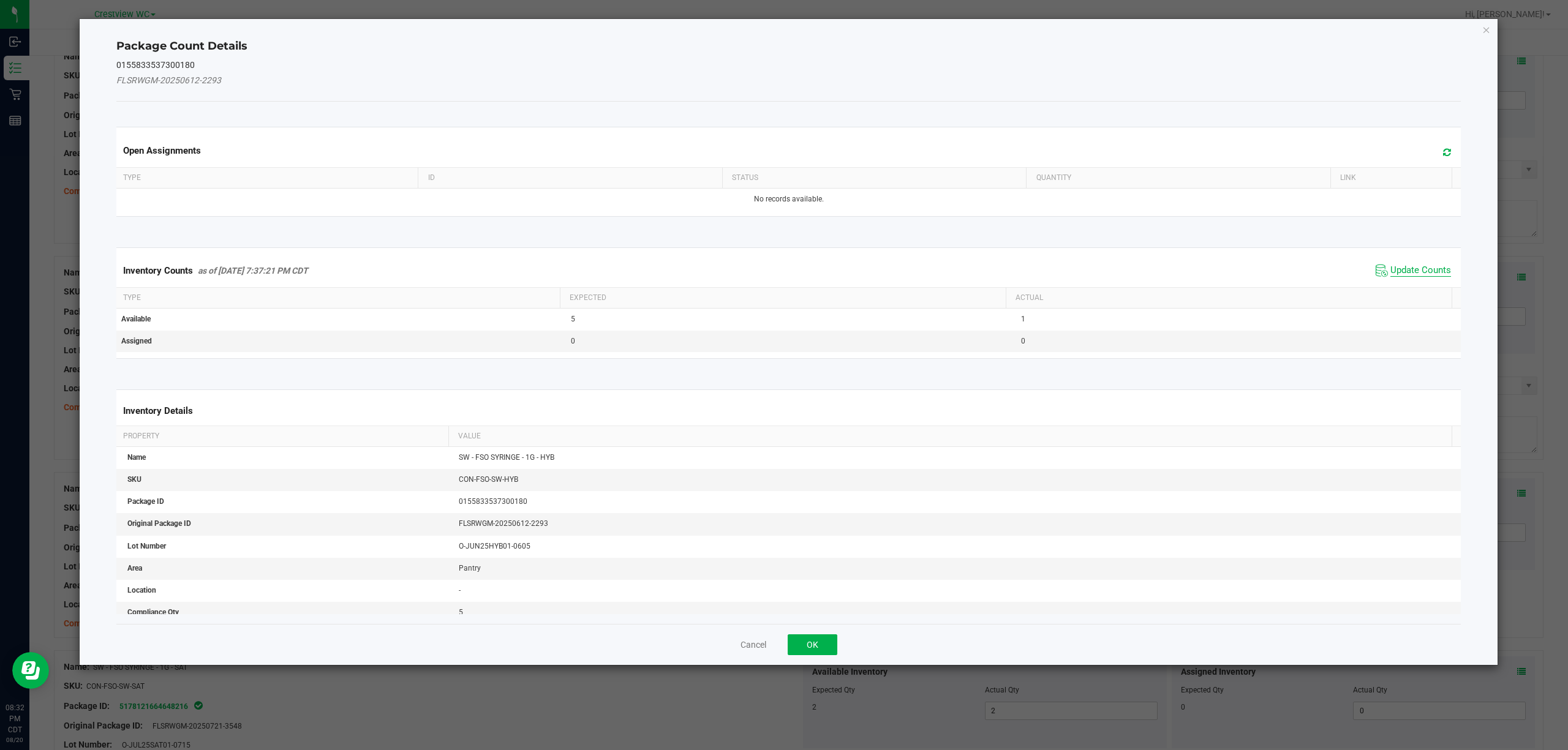
click at [781, 273] on span "Update Counts" at bounding box center [1421, 270] width 61 height 12
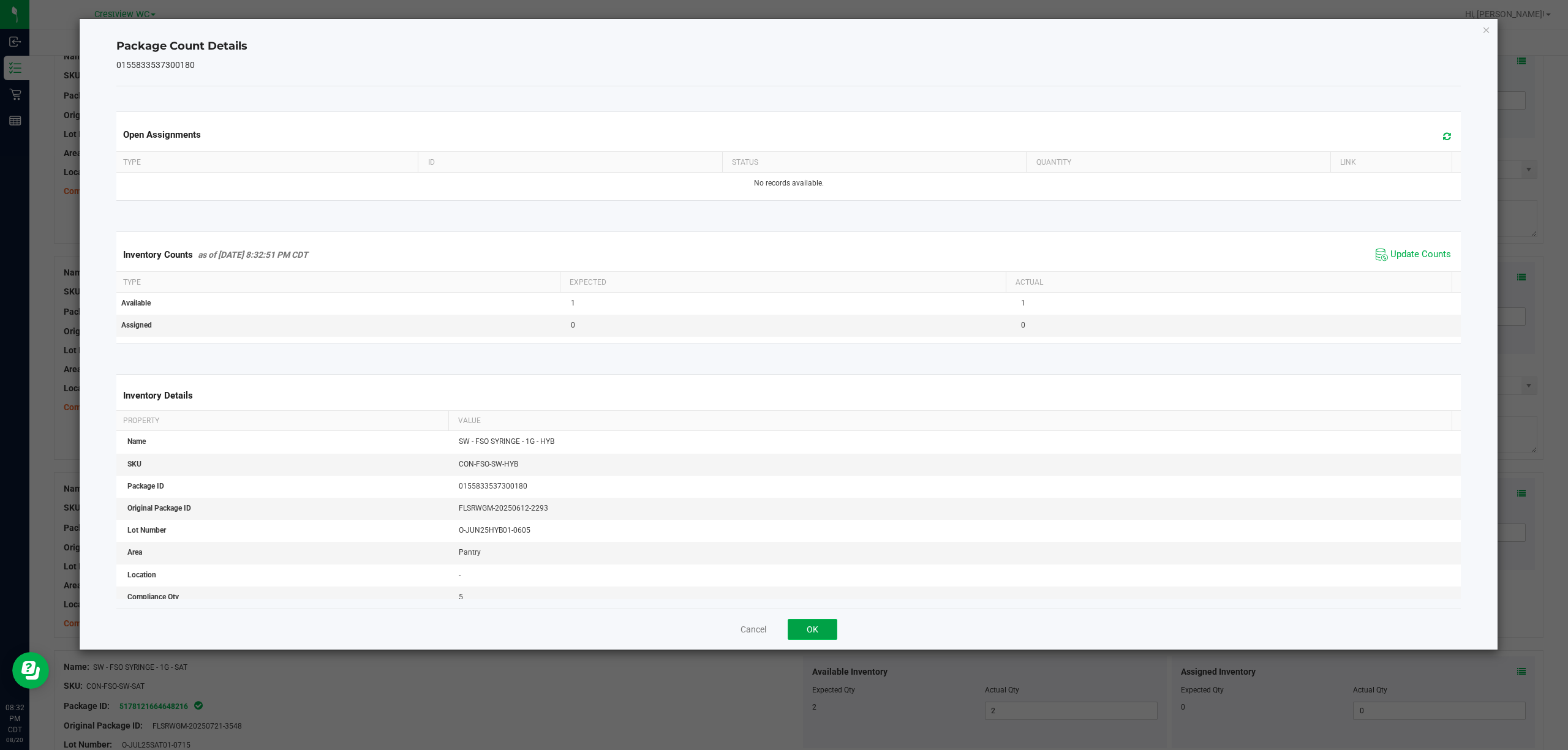
click at [781, 631] on button "OK" at bounding box center [813, 629] width 50 height 21
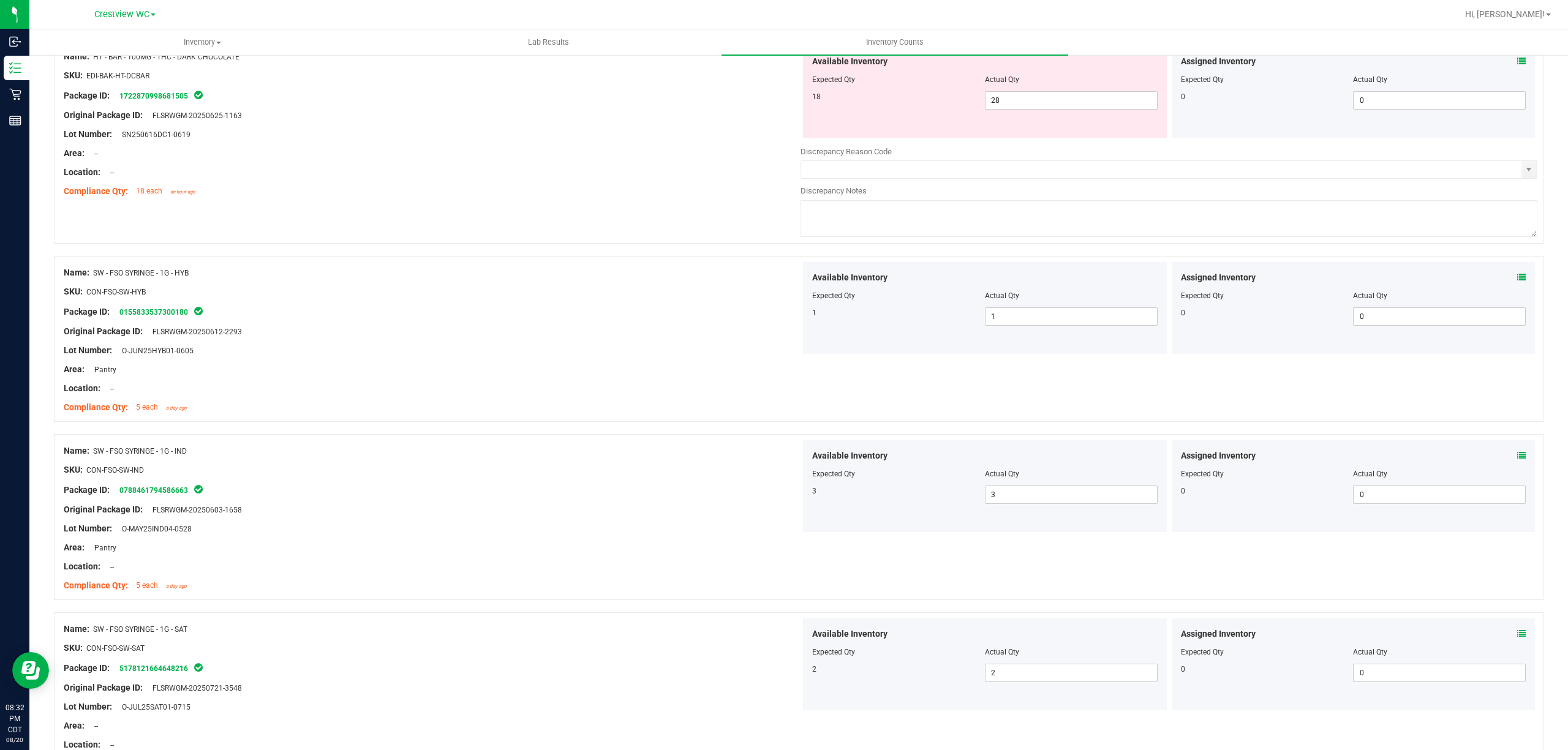
click at [781, 66] on icon at bounding box center [1522, 61] width 9 height 9
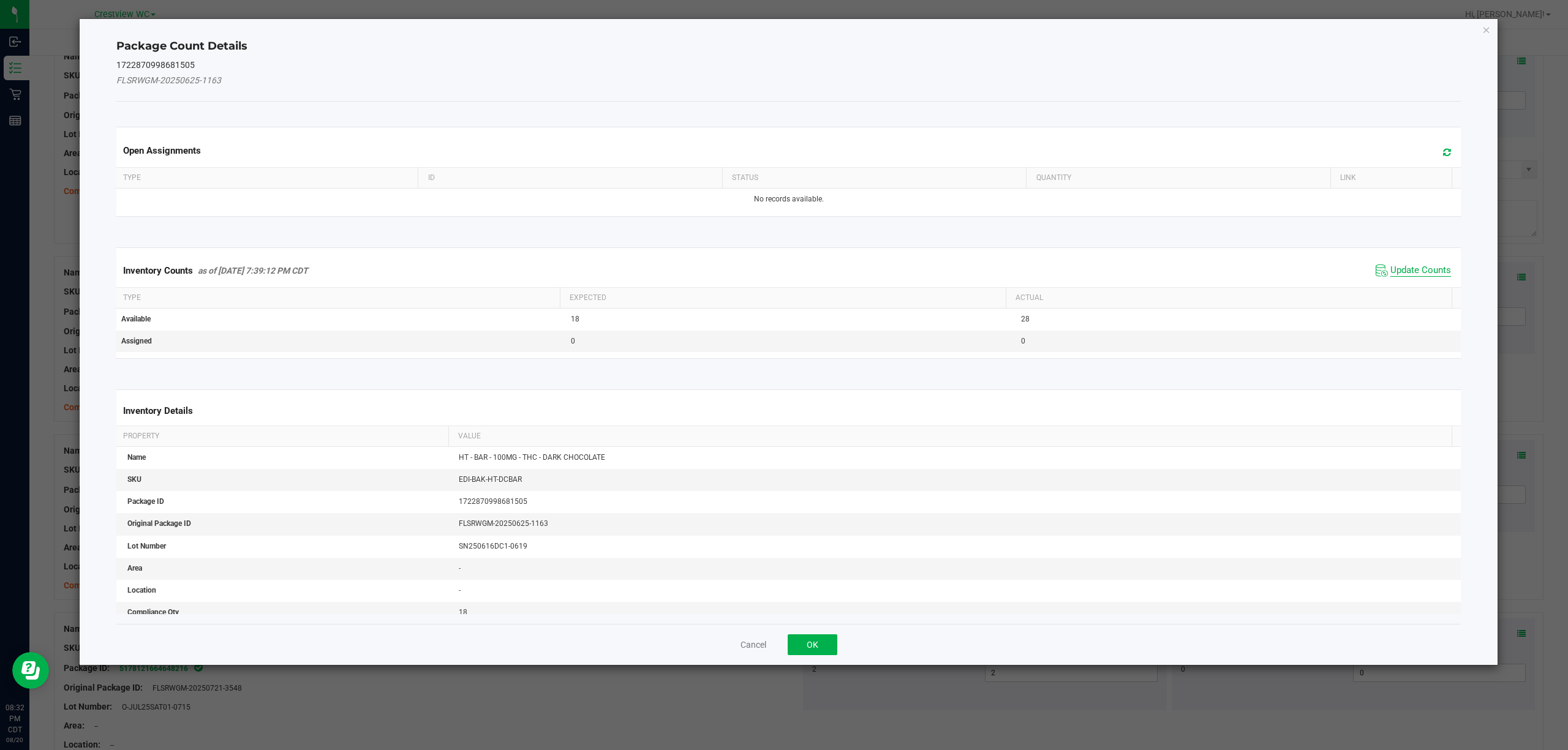
click at [781, 268] on span "Update Counts" at bounding box center [1421, 270] width 61 height 12
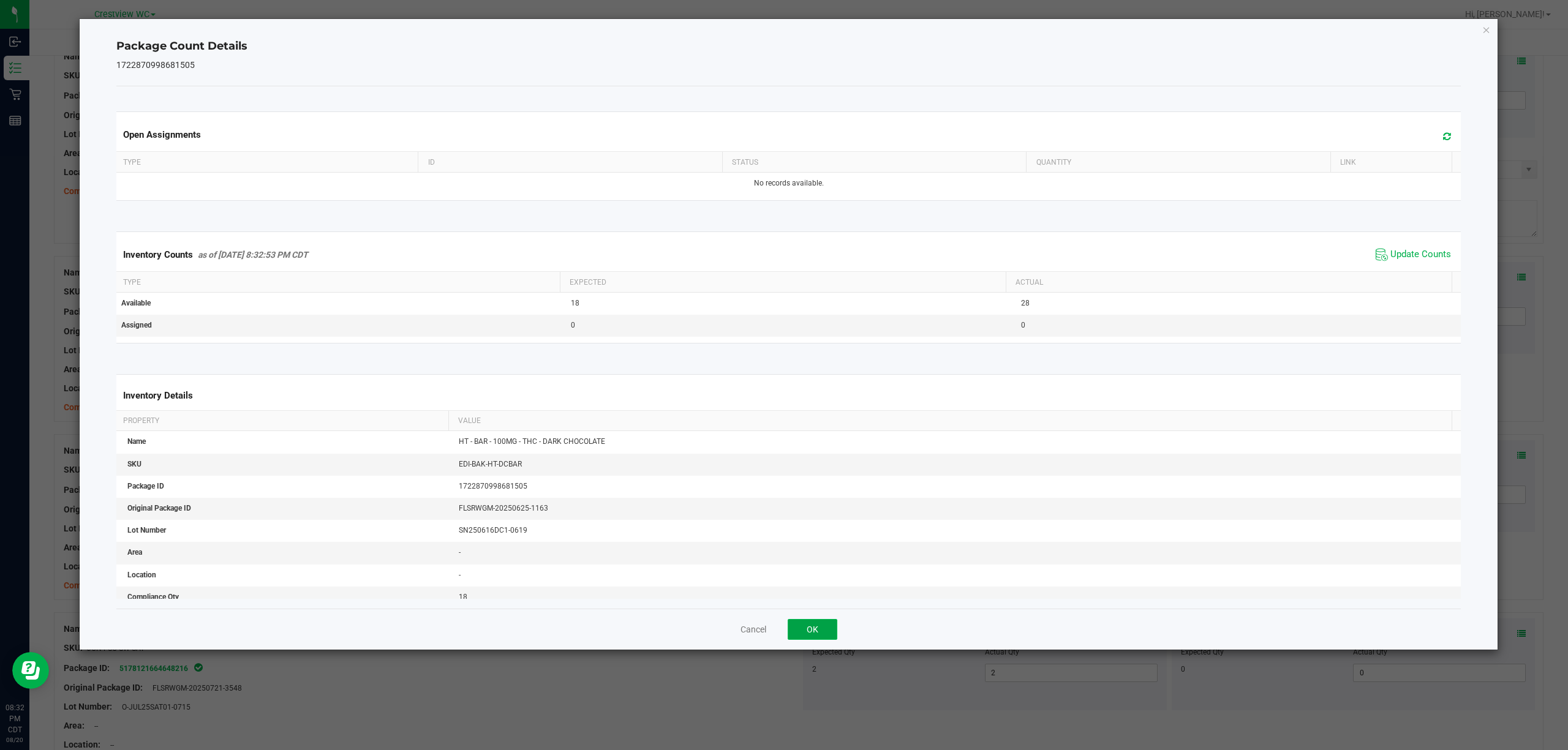
click at [781, 630] on button "OK" at bounding box center [813, 629] width 50 height 21
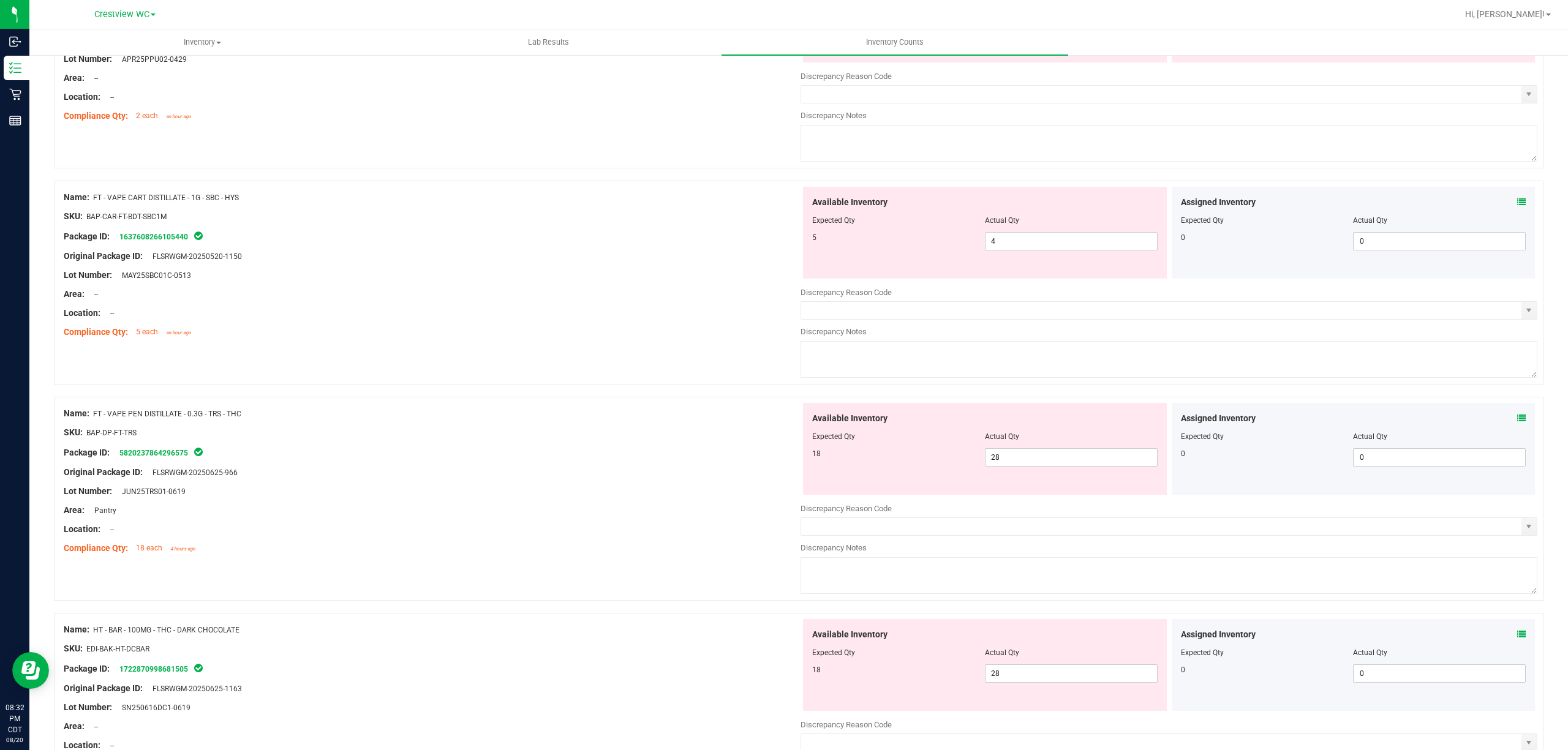
scroll to position [3043, 0]
click at [781, 424] on icon at bounding box center [1522, 419] width 9 height 9
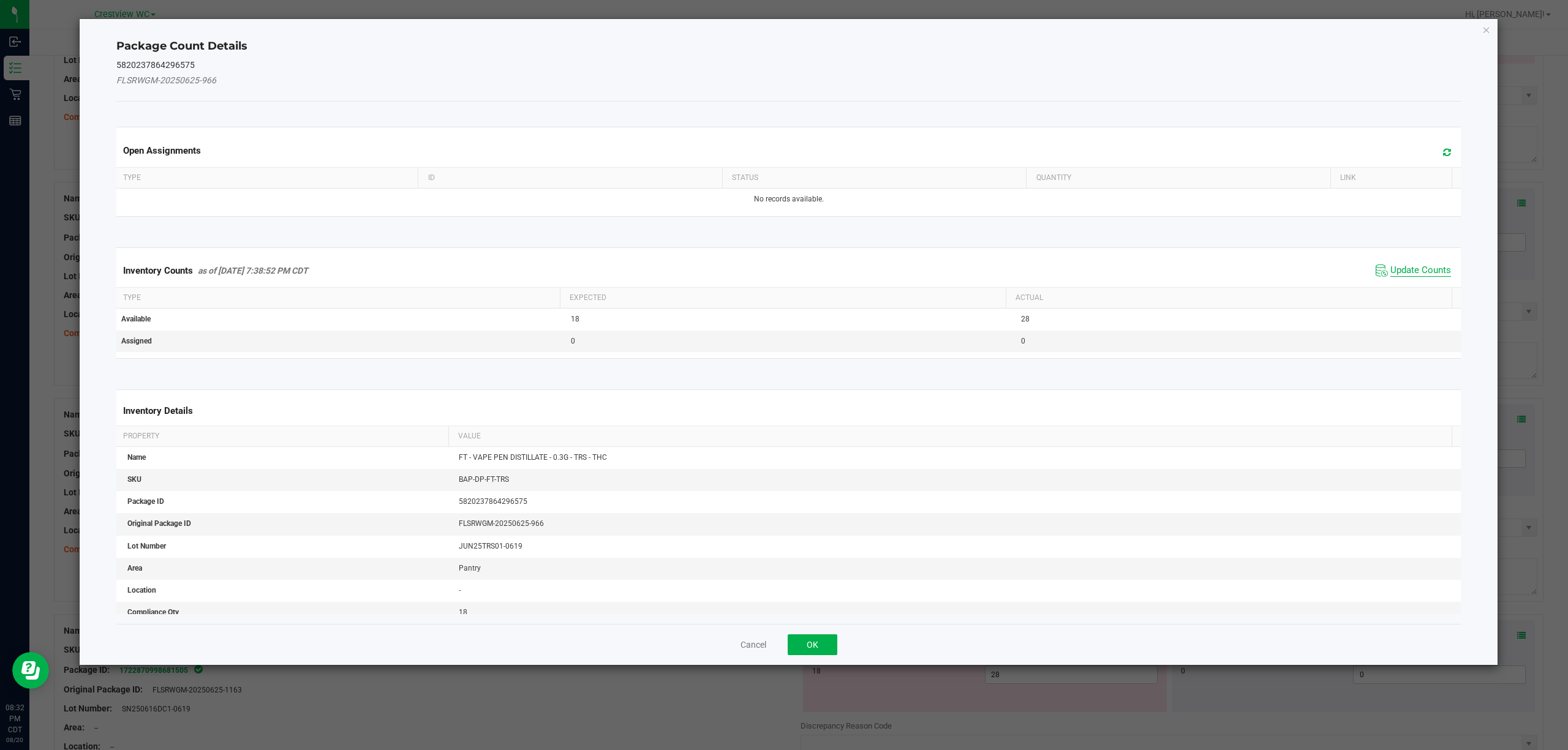
click at [781, 267] on span "Update Counts" at bounding box center [1421, 270] width 61 height 12
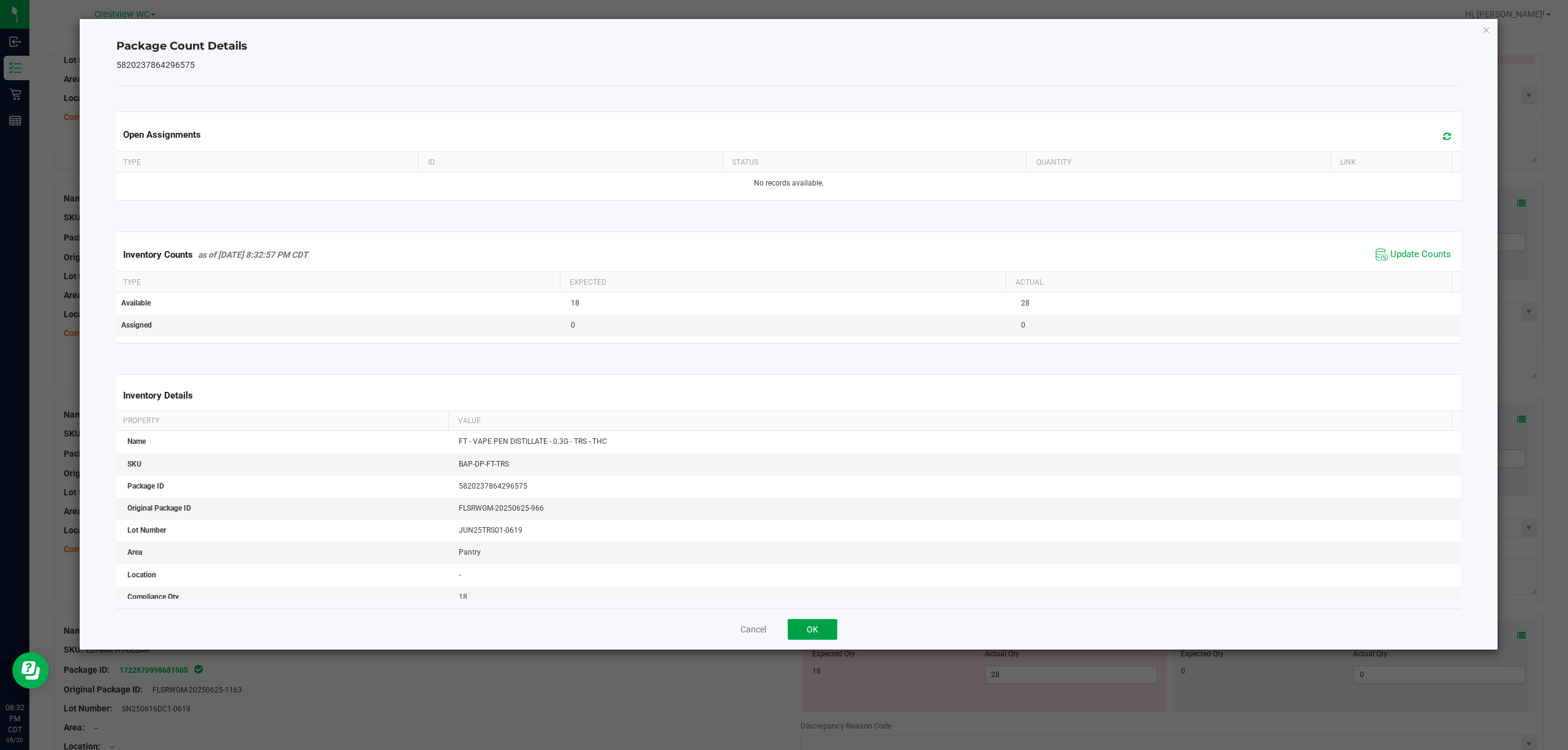
click at [781, 636] on button "OK" at bounding box center [813, 629] width 50 height 21
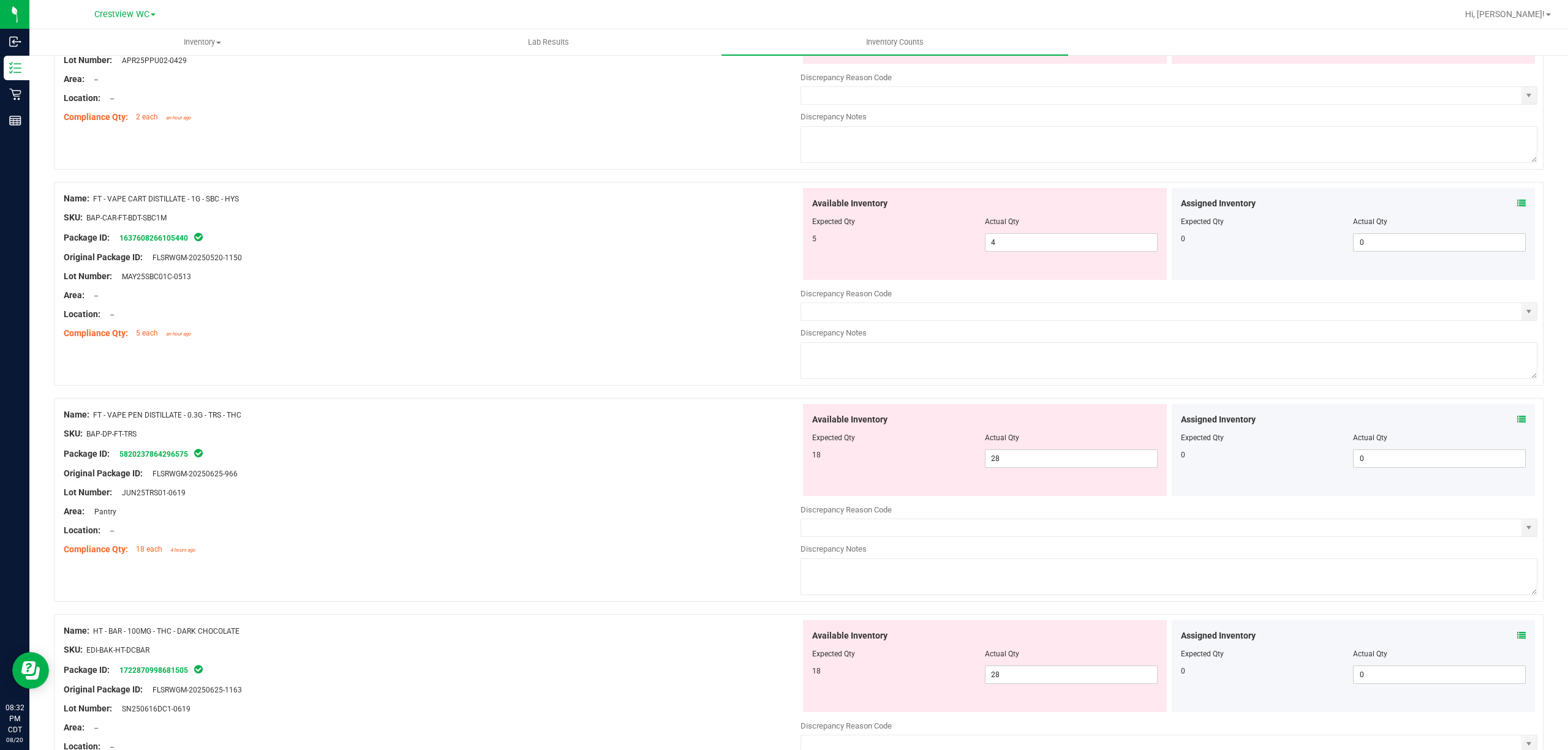
click at [781, 208] on icon at bounding box center [1522, 203] width 9 height 9
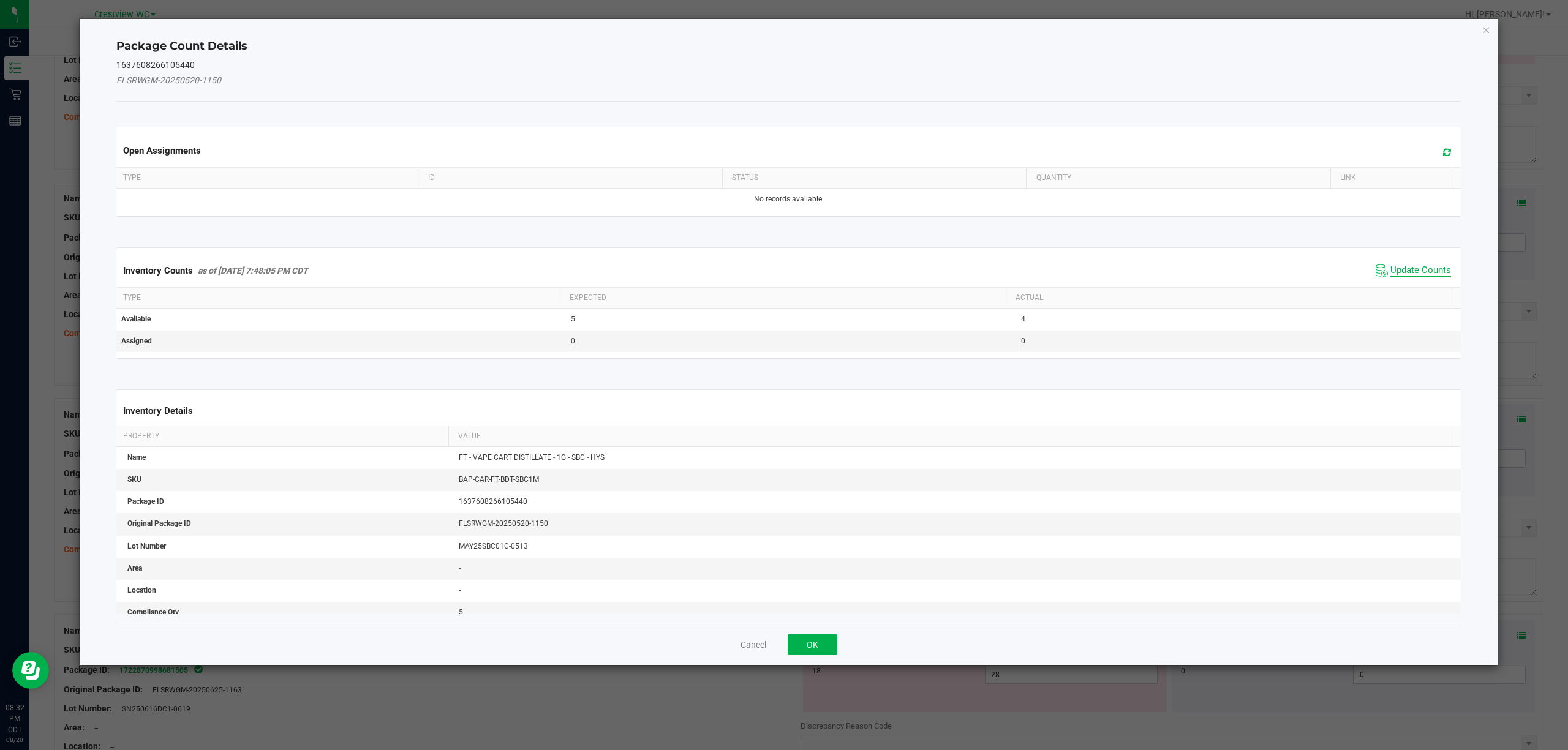
click at [781, 276] on span "Update Counts" at bounding box center [1421, 270] width 61 height 12
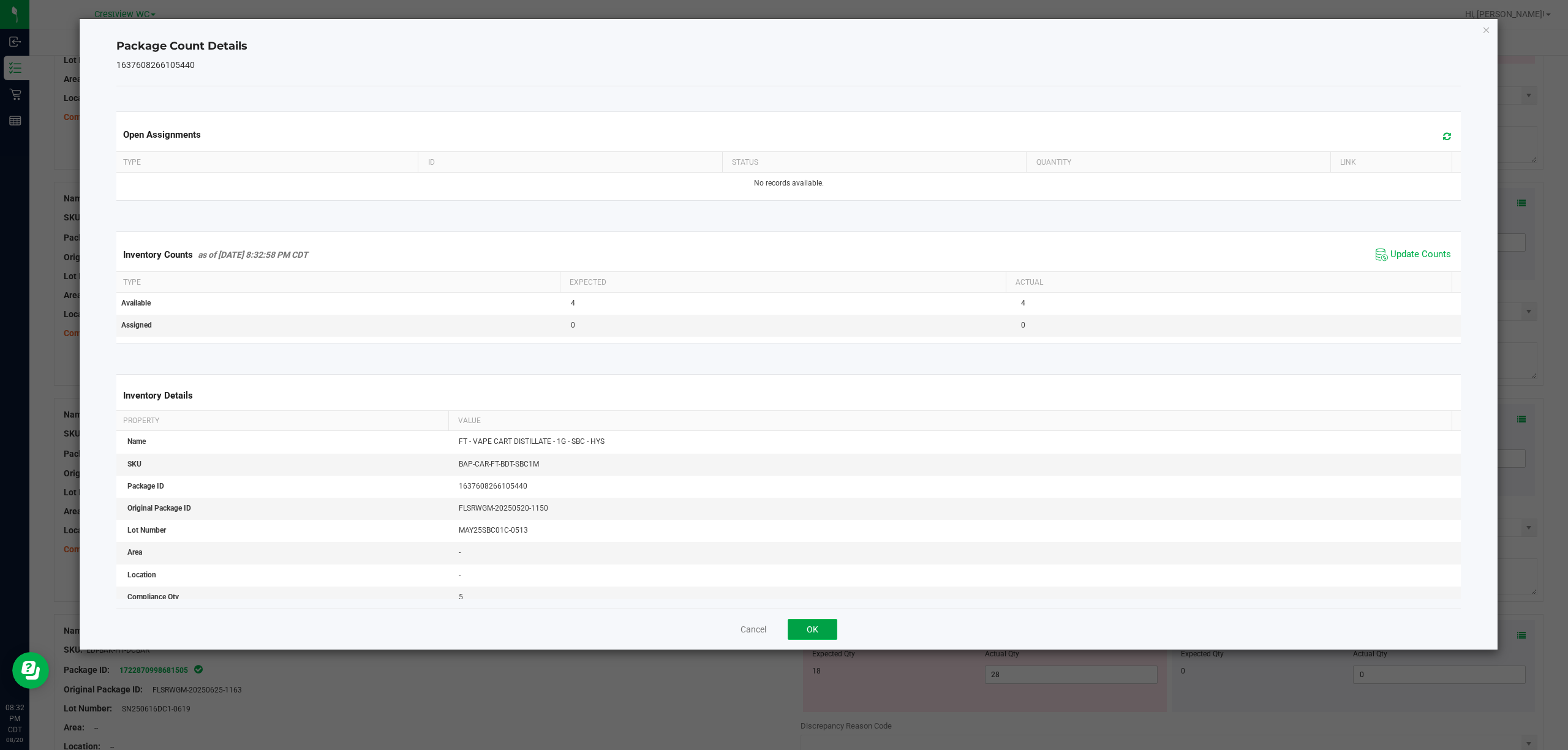
click at [781, 635] on button "OK" at bounding box center [813, 629] width 50 height 21
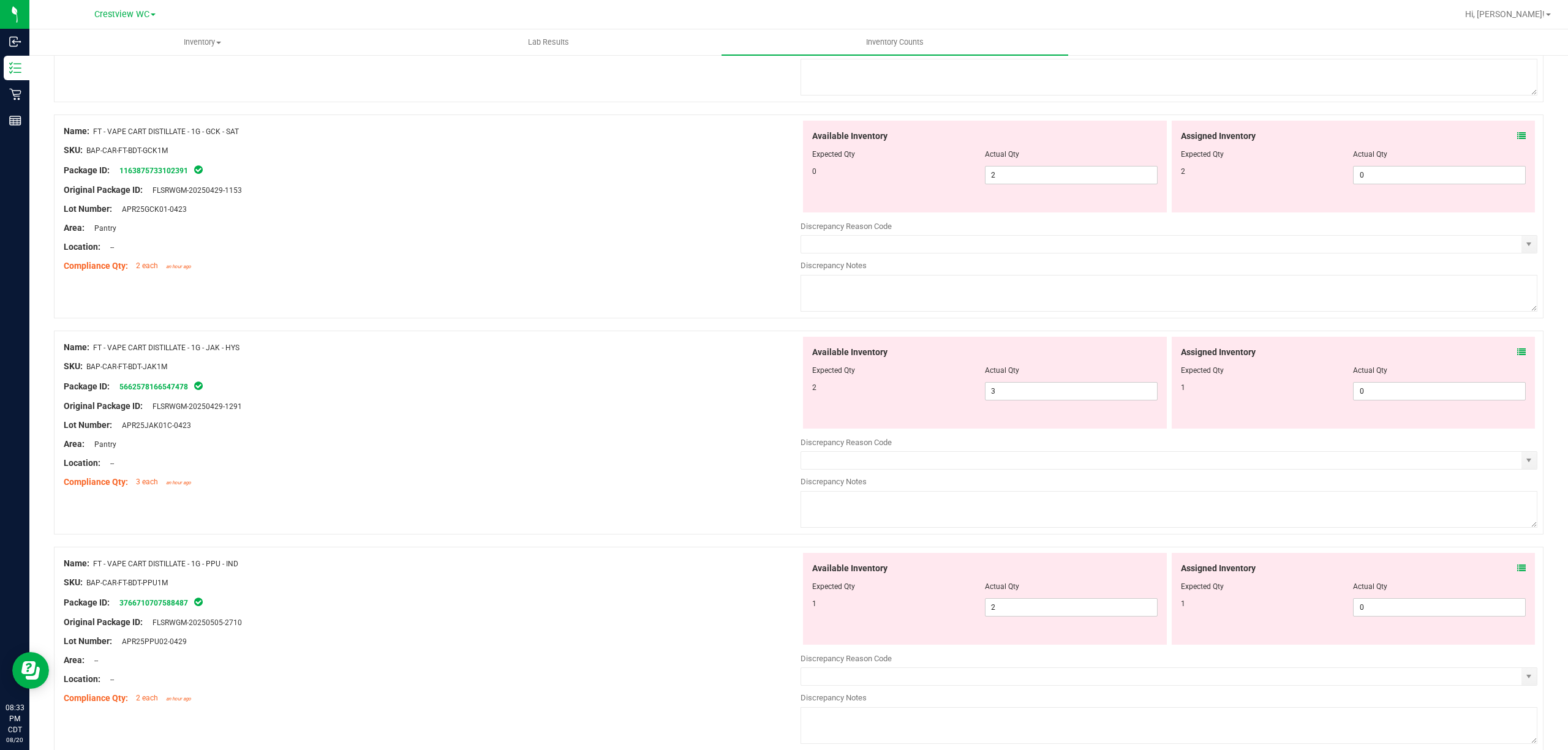
scroll to position [2461, 0]
click at [781, 573] on icon at bounding box center [1522, 568] width 9 height 9
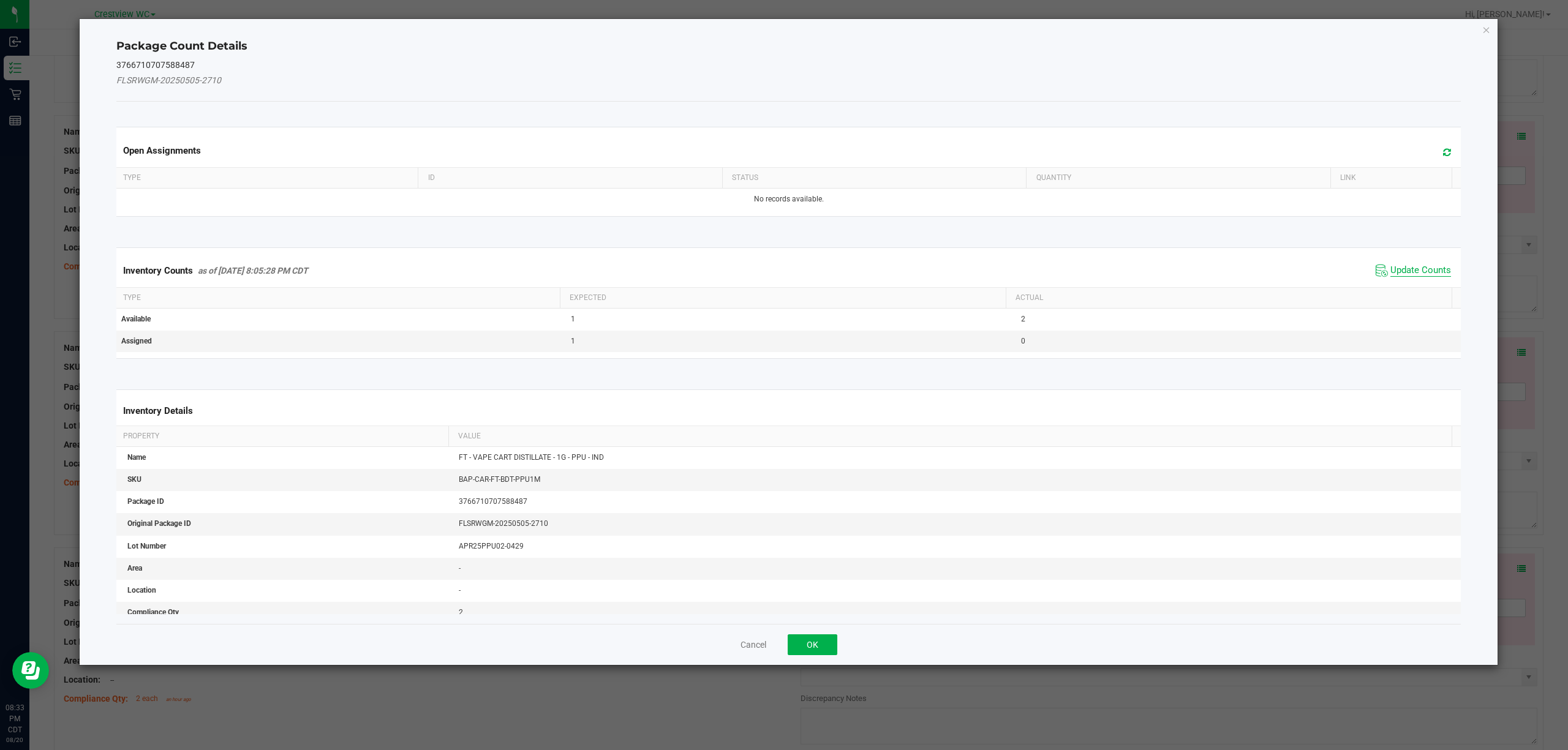
click at [781, 276] on span "Update Counts" at bounding box center [1421, 270] width 61 height 12
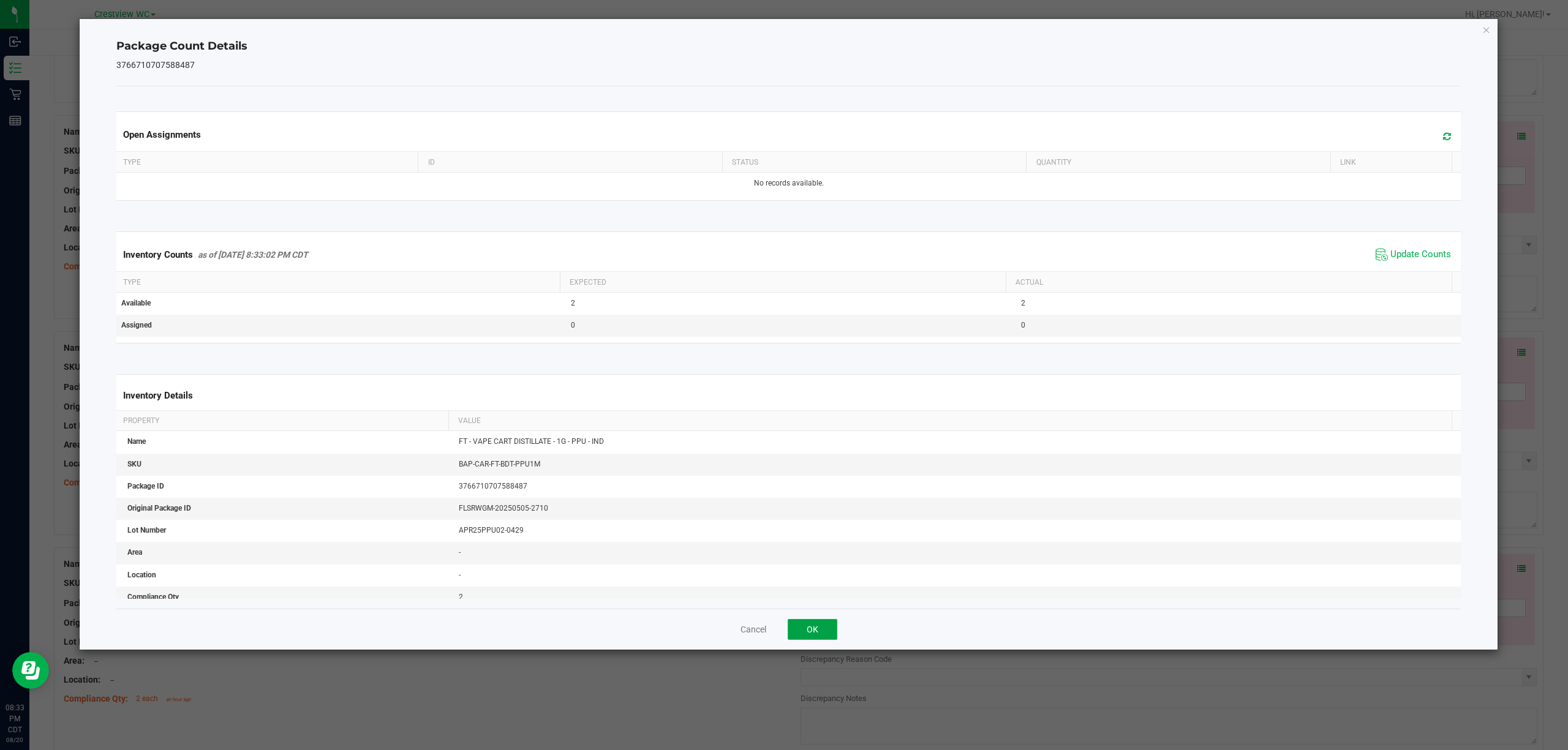
click at [781, 629] on button "OK" at bounding box center [813, 629] width 50 height 21
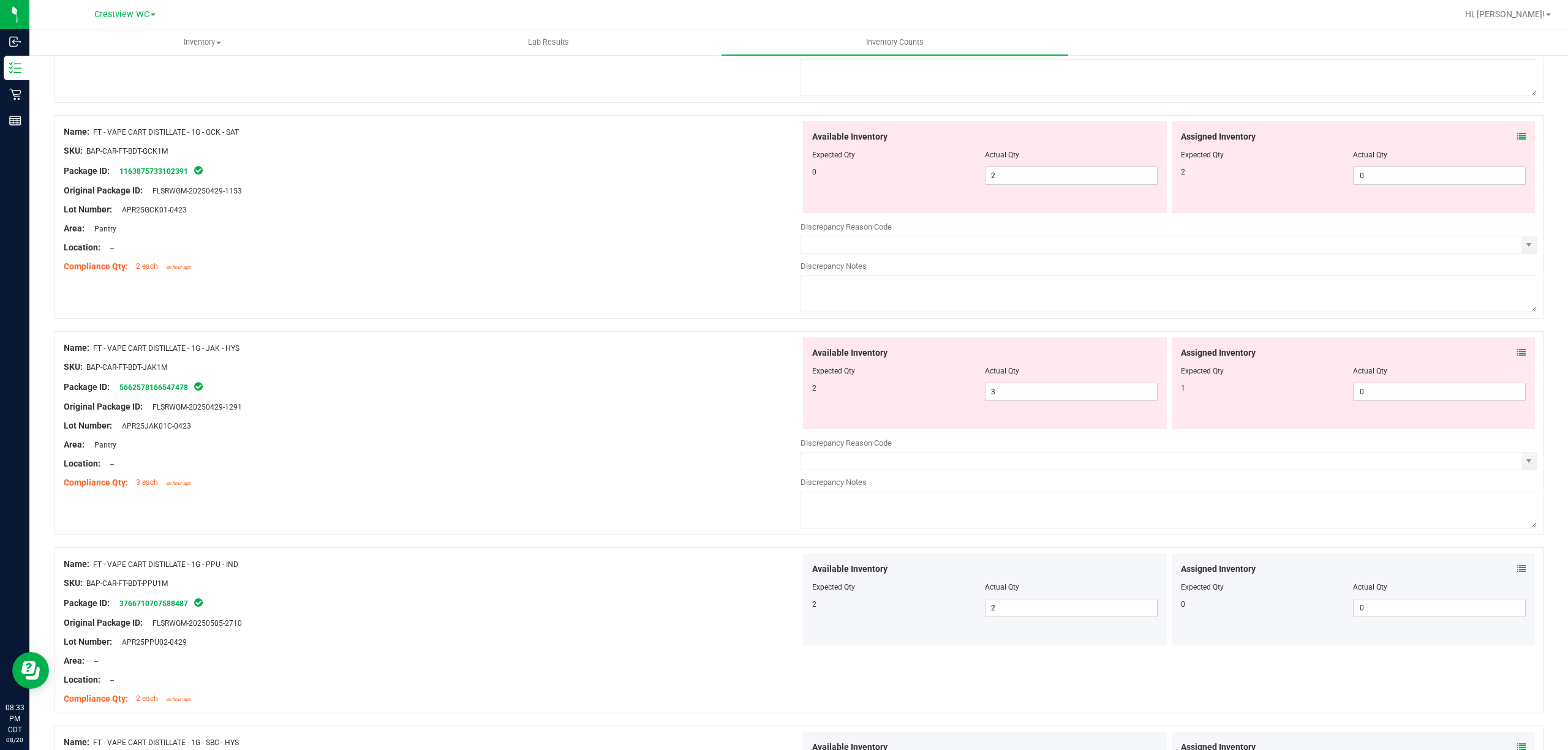
click at [781, 357] on icon at bounding box center [1522, 353] width 9 height 9
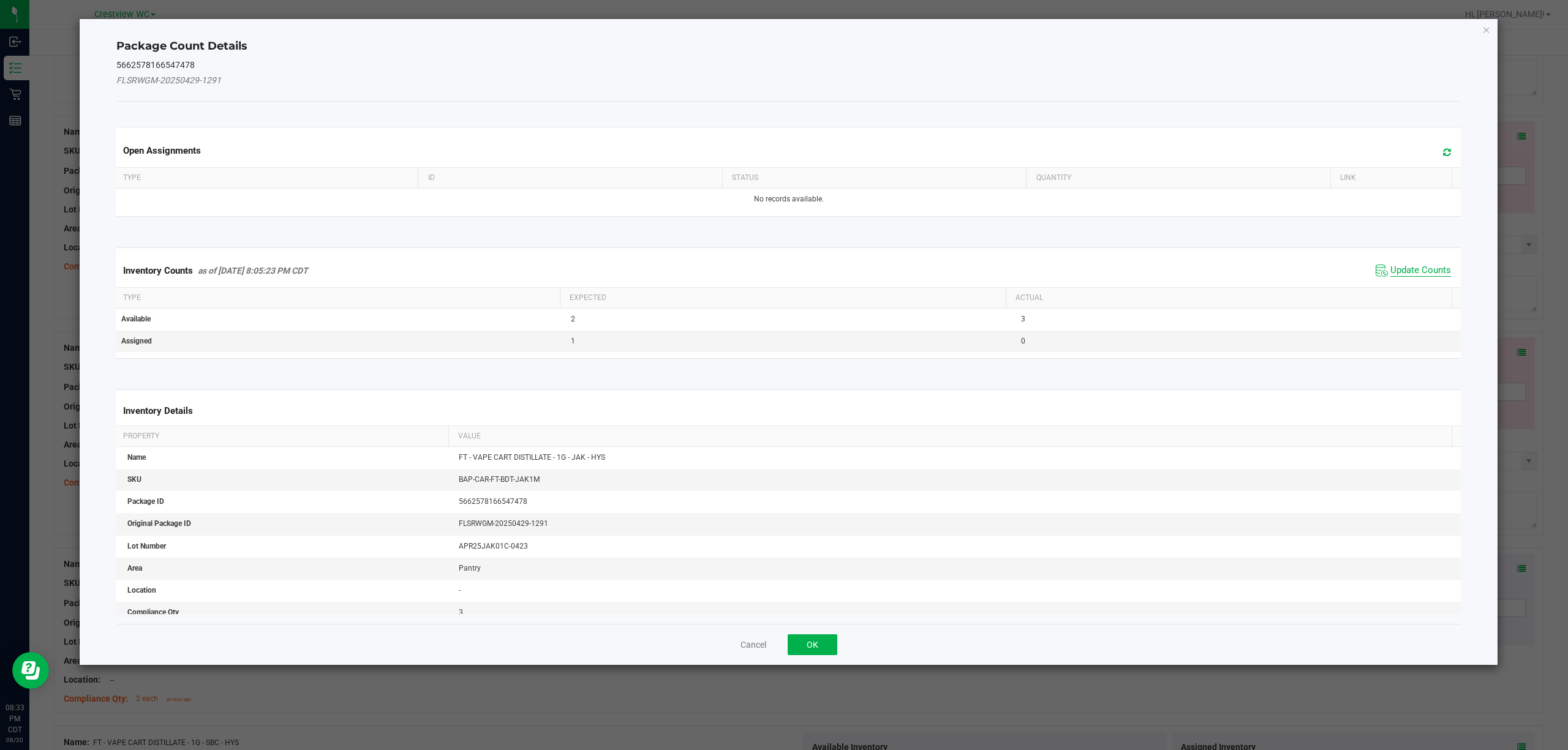
click at [781, 270] on span "Update Counts" at bounding box center [1421, 270] width 61 height 12
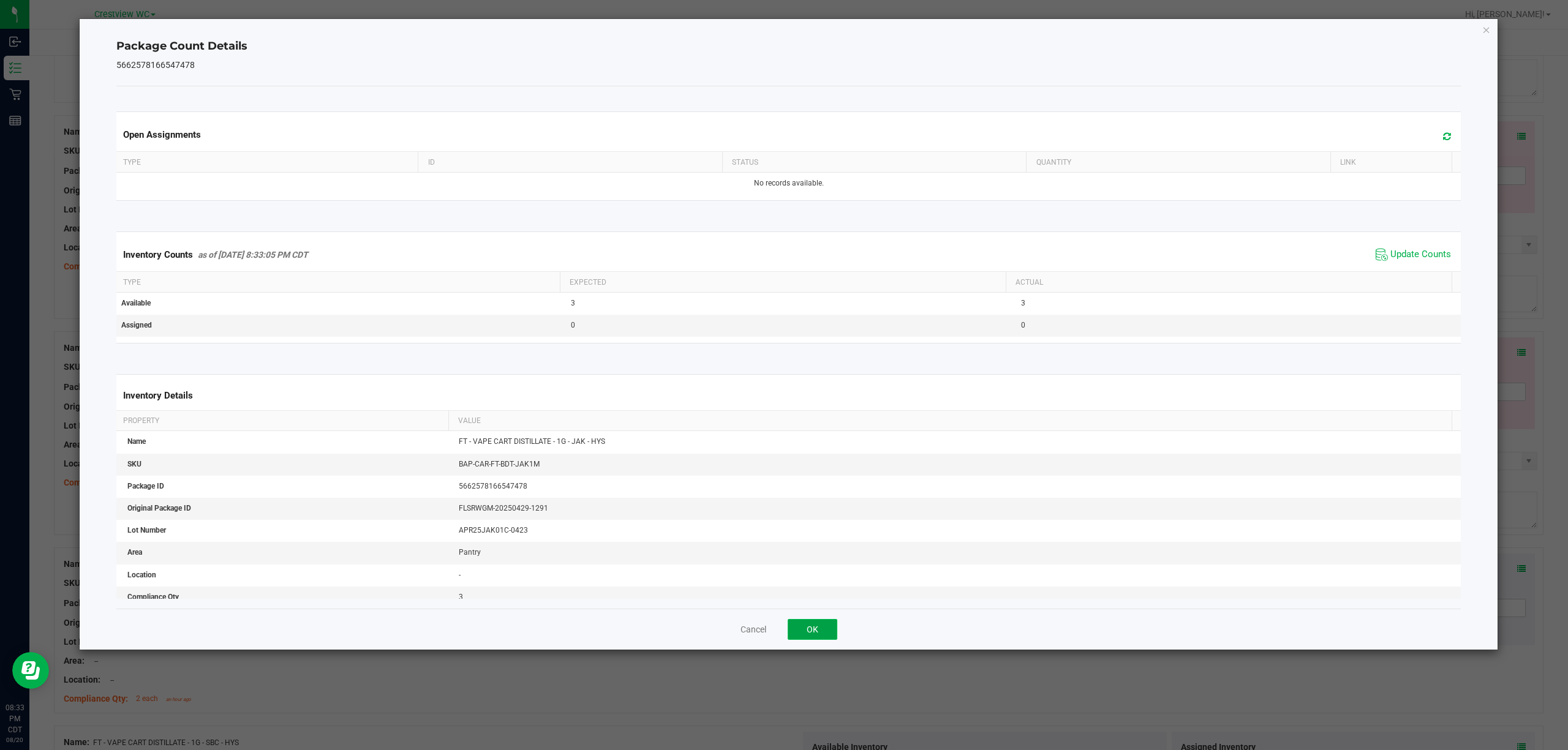
click at [781, 628] on button "OK" at bounding box center [813, 629] width 50 height 21
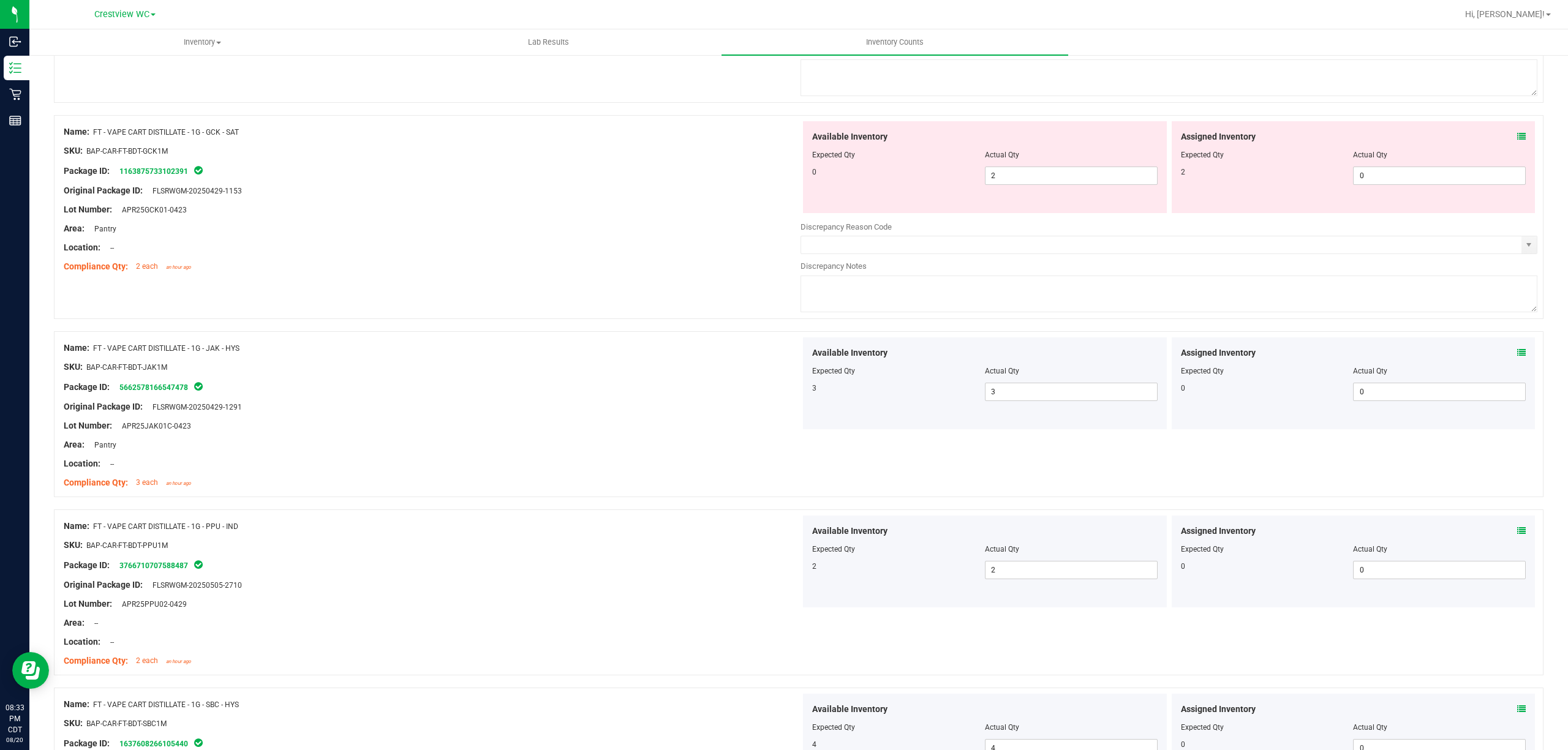
click at [781, 141] on icon at bounding box center [1522, 137] width 9 height 9
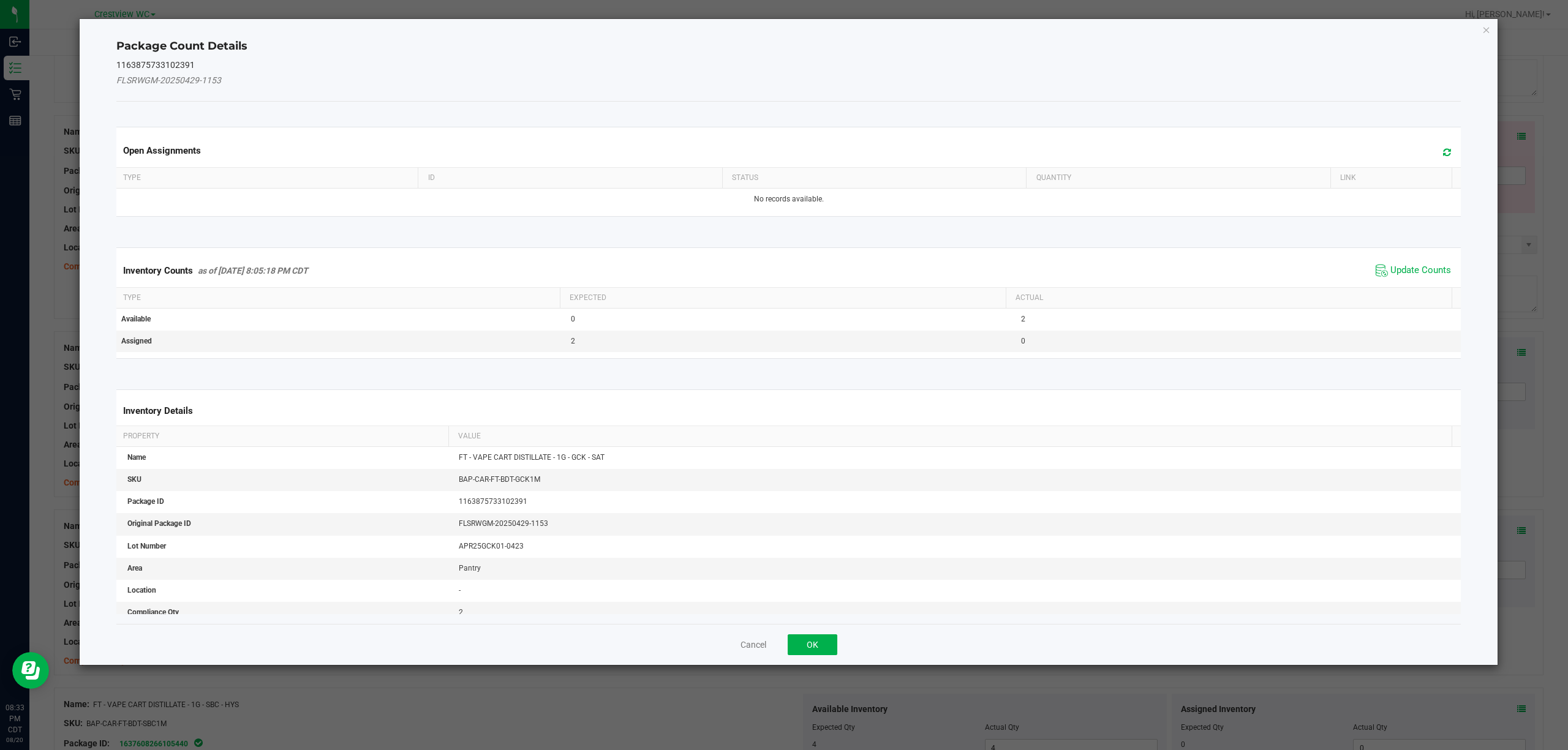
click at [781, 263] on span "Update Counts" at bounding box center [1413, 270] width 82 height 18
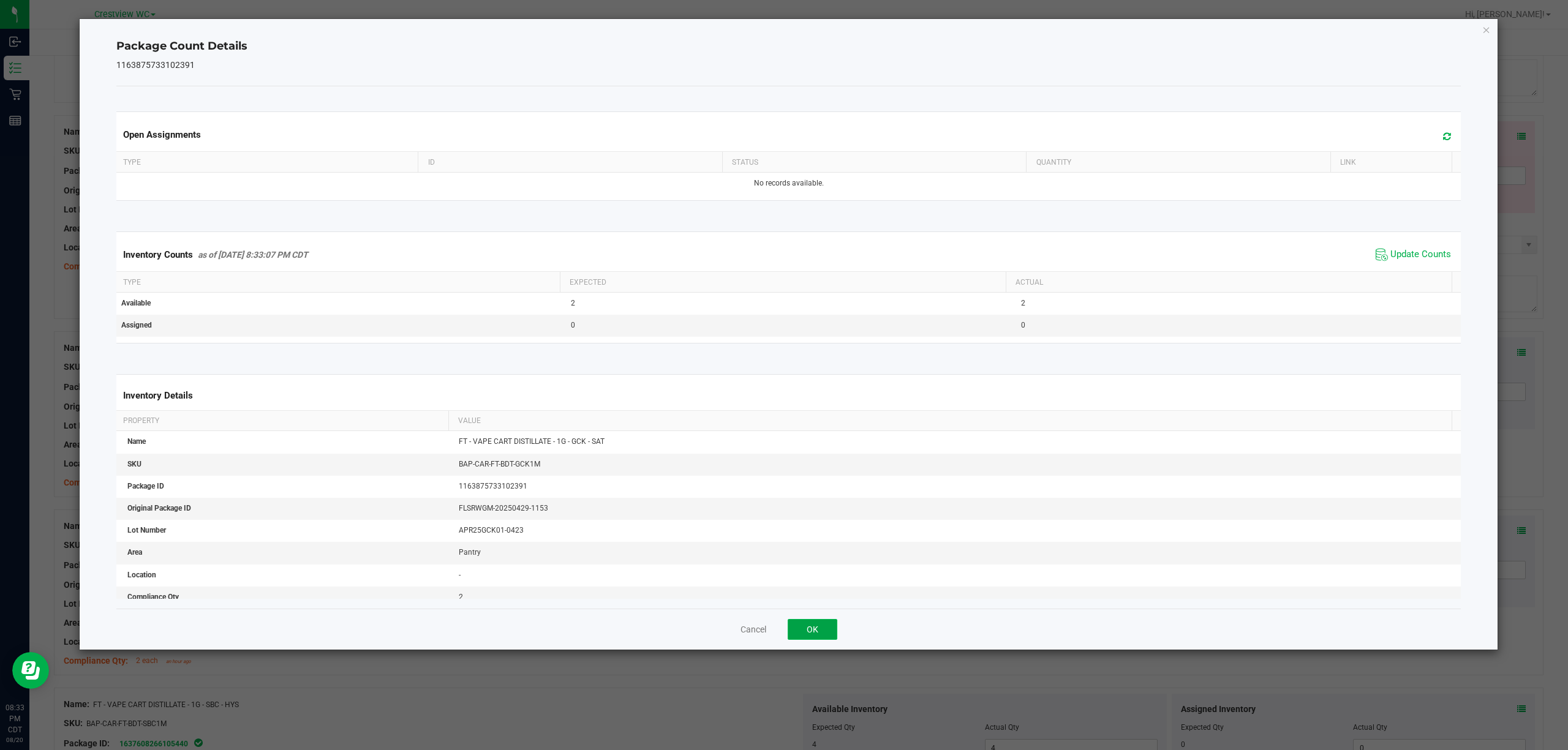
click at [781, 628] on button "OK" at bounding box center [813, 629] width 50 height 21
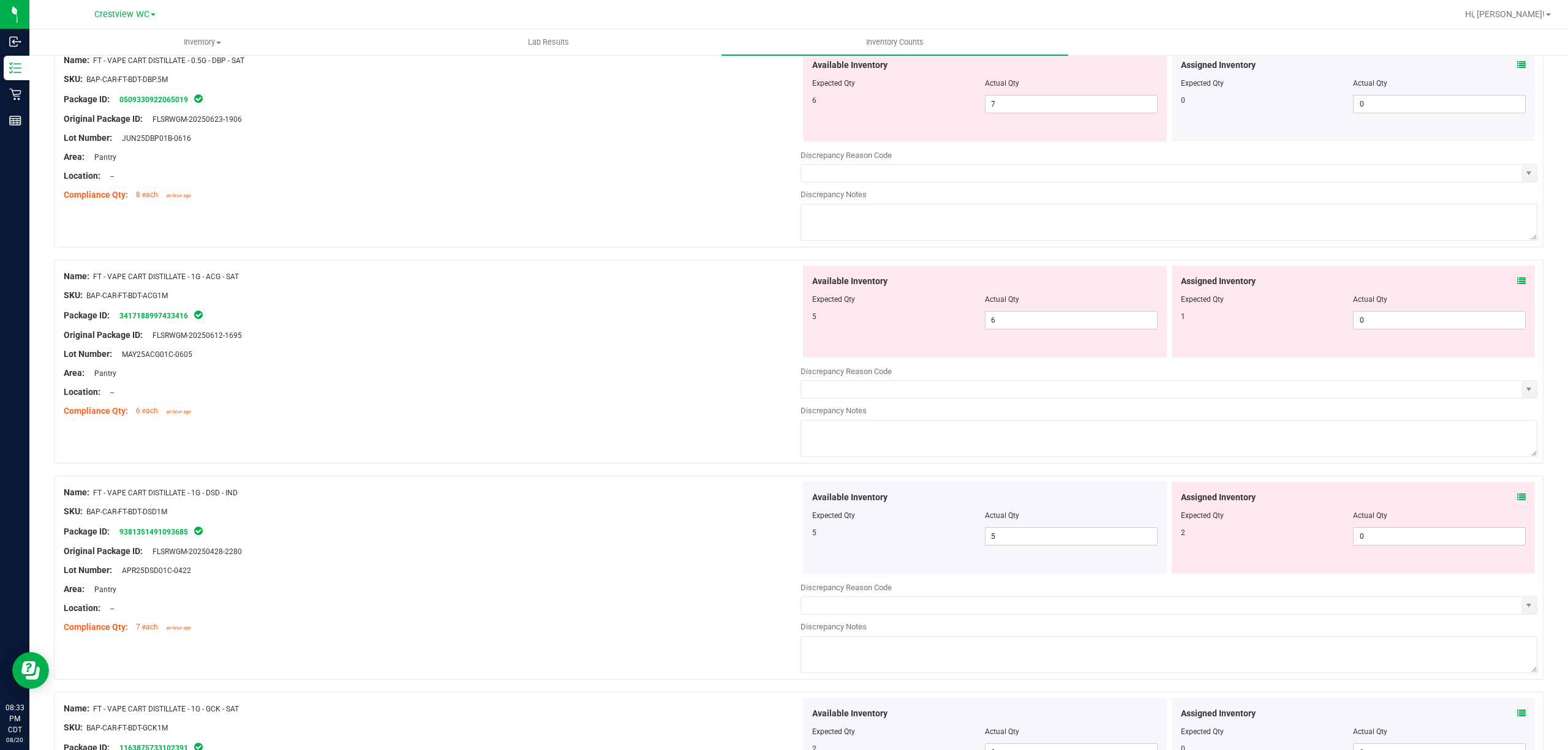
scroll to position [1883, 0]
click at [781, 503] on icon at bounding box center [1522, 498] width 9 height 9
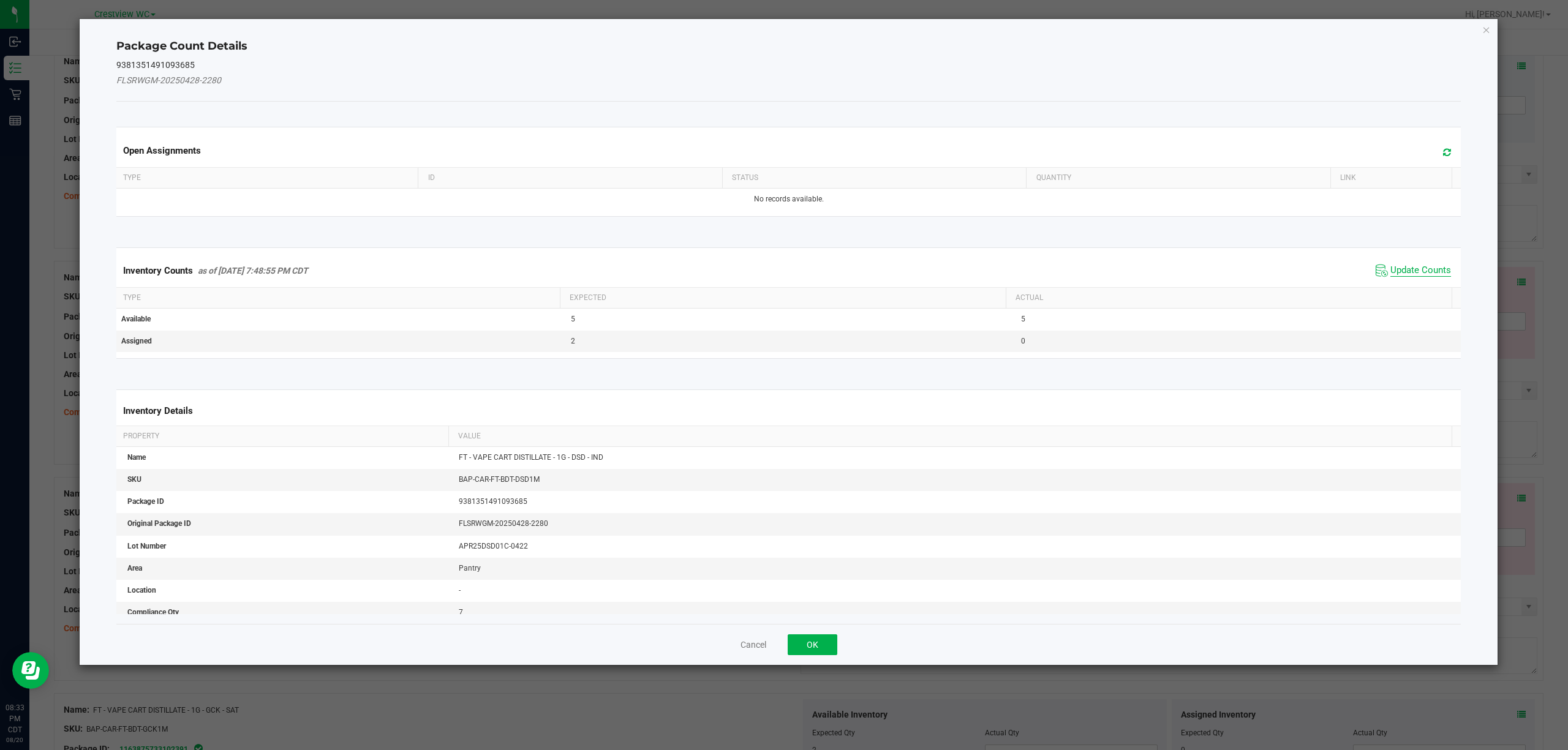
click at [781, 276] on span "Update Counts" at bounding box center [1421, 270] width 61 height 12
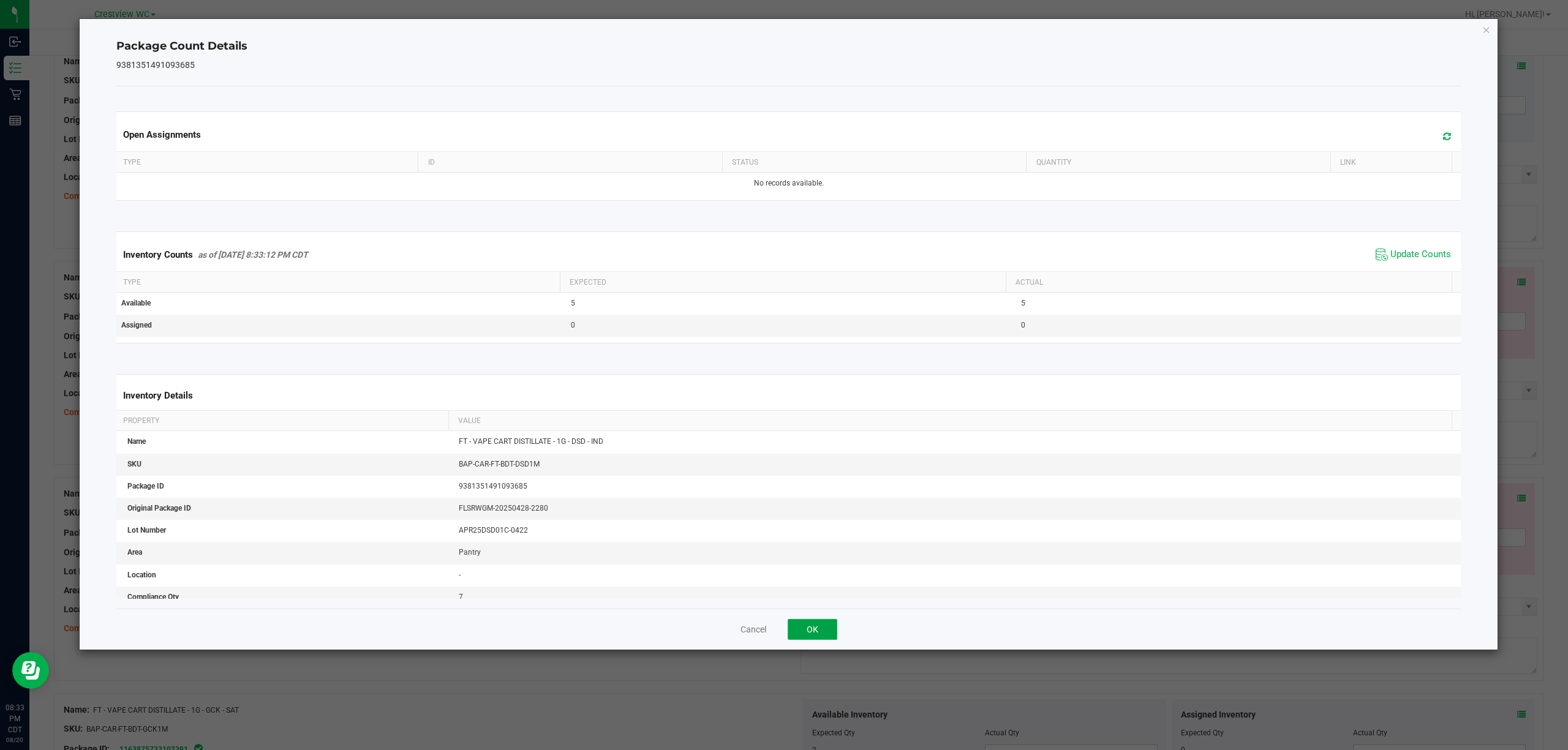
click at [781, 624] on button "OK" at bounding box center [813, 629] width 50 height 21
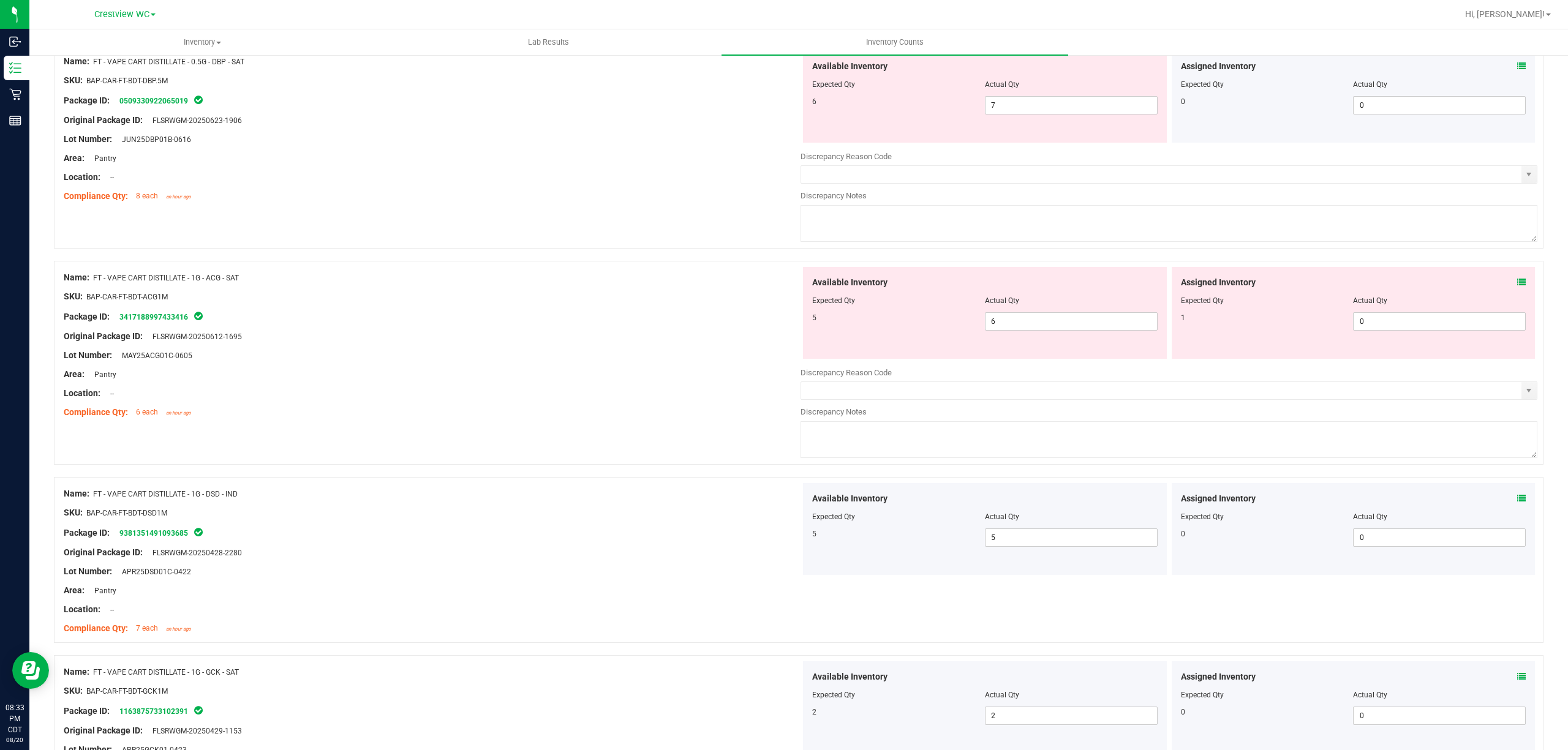
click at [781, 286] on icon at bounding box center [1522, 282] width 9 height 9
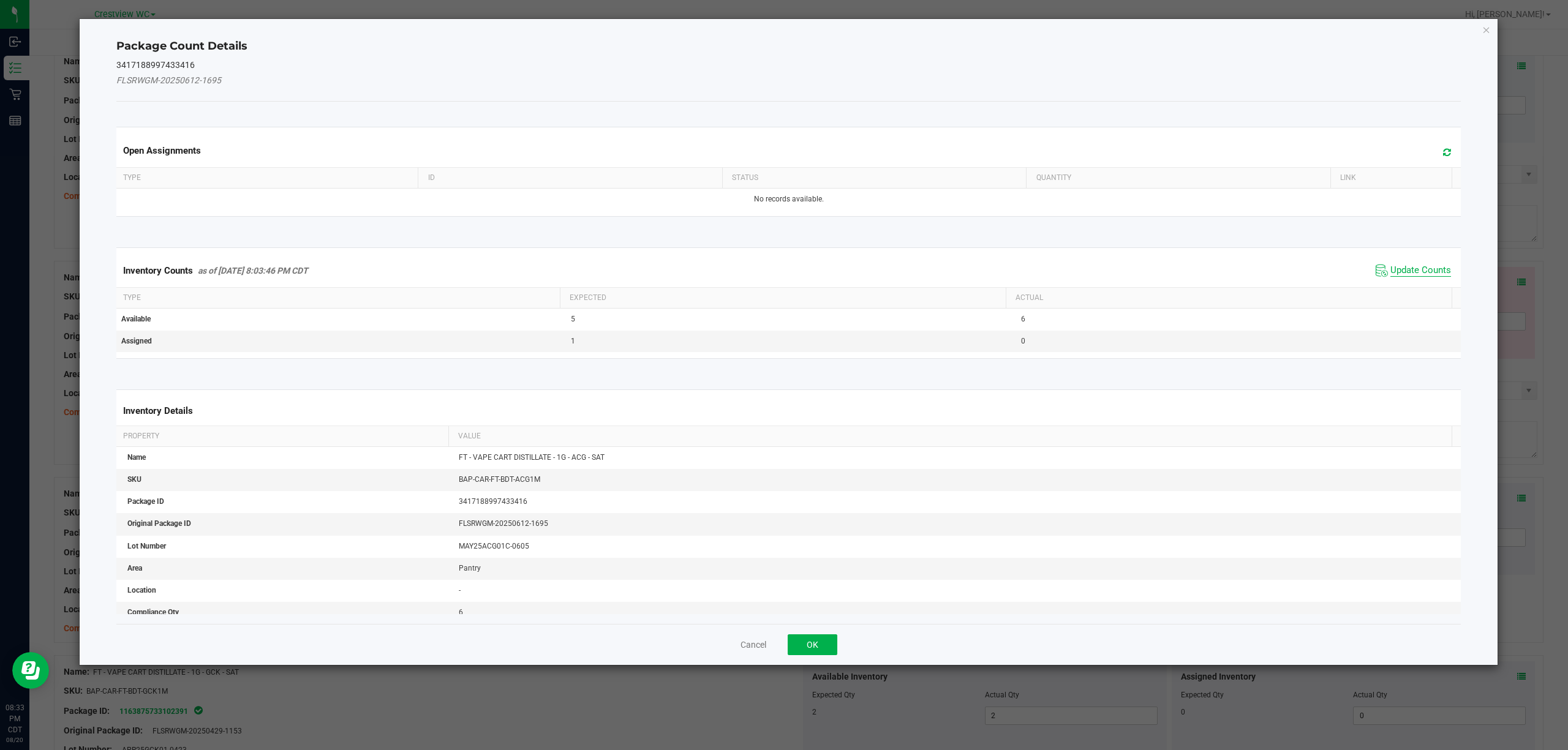
click at [781, 273] on span "Update Counts" at bounding box center [1421, 270] width 61 height 12
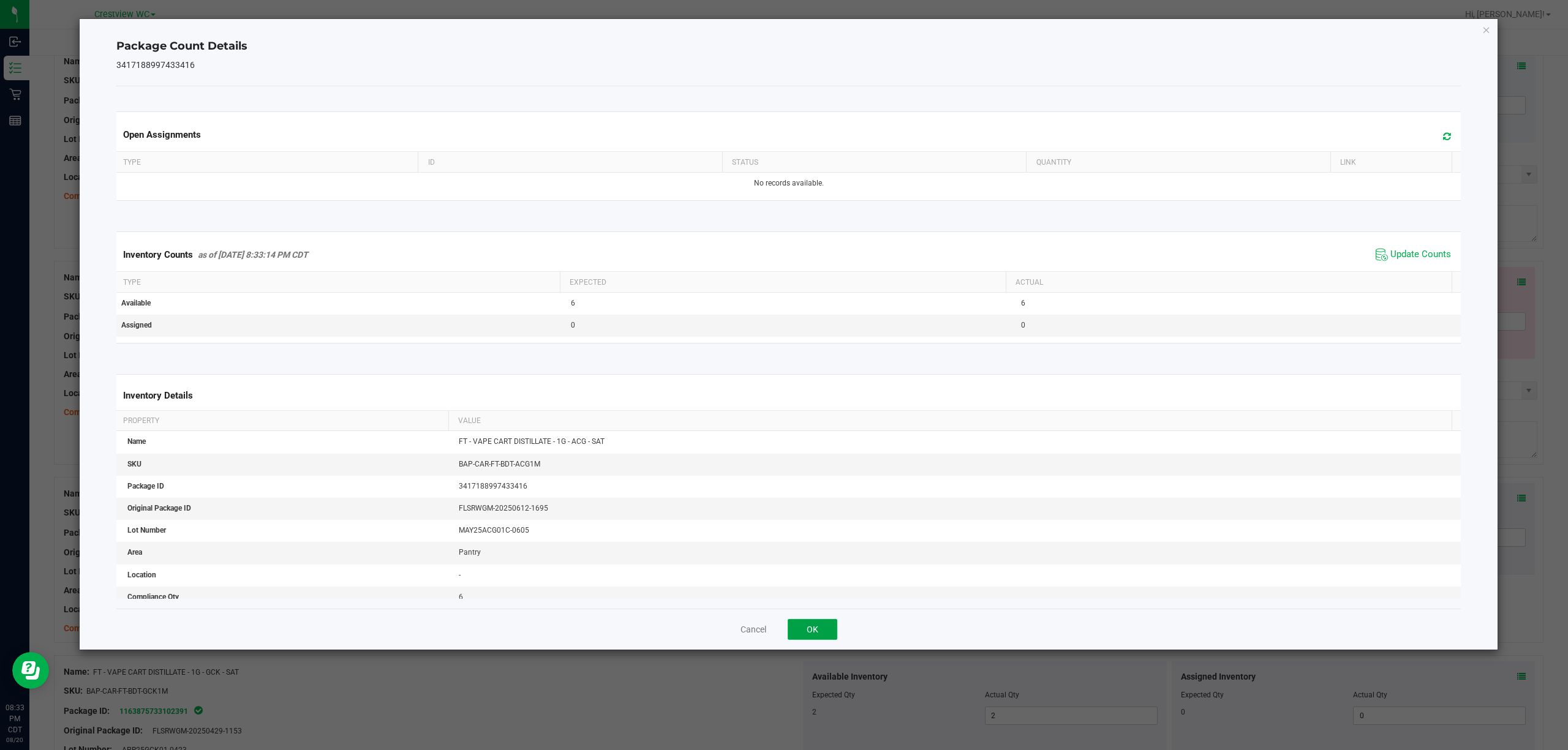
click at [781, 630] on button "OK" at bounding box center [813, 629] width 50 height 21
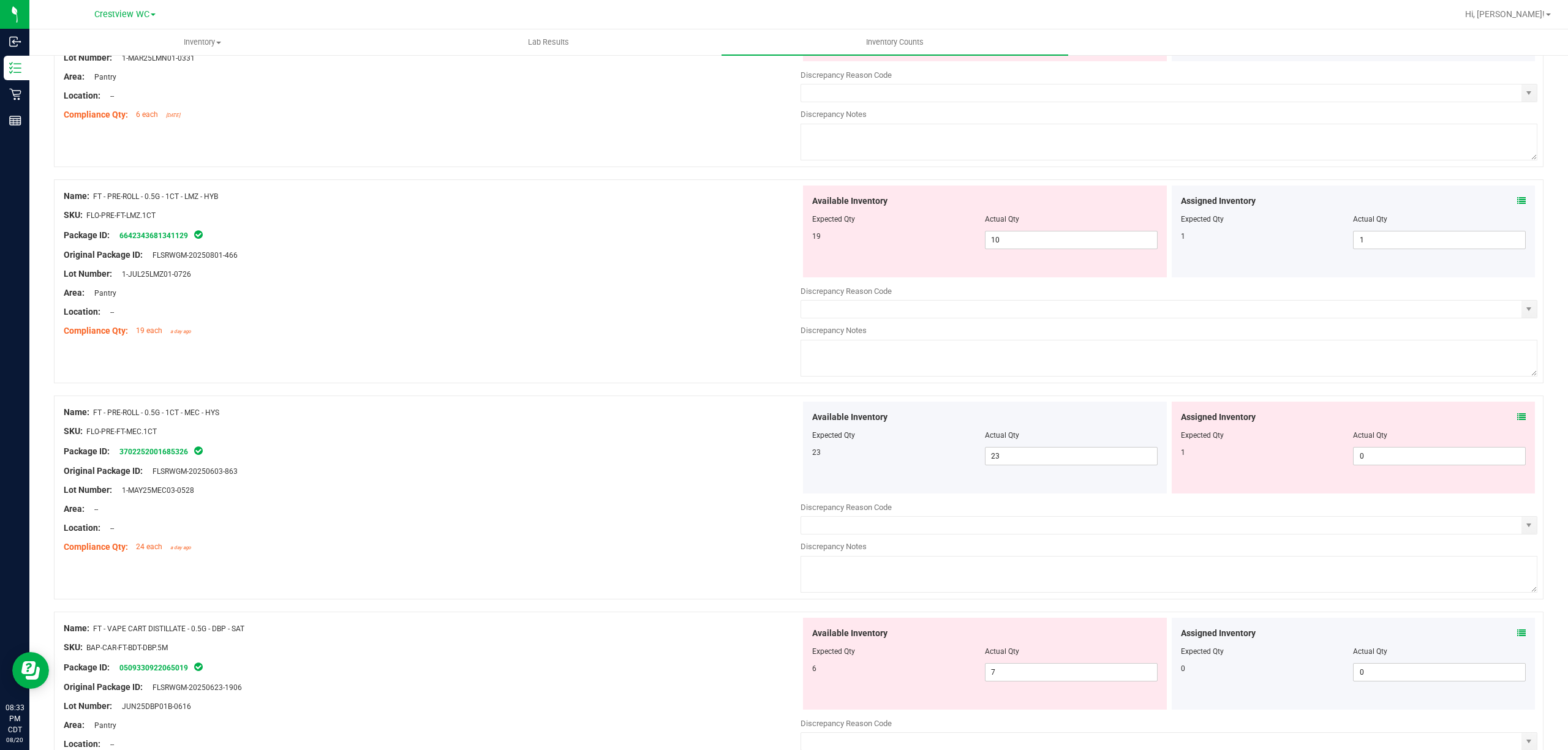
scroll to position [1314, 0]
click at [781, 640] on icon at bounding box center [1522, 636] width 9 height 9
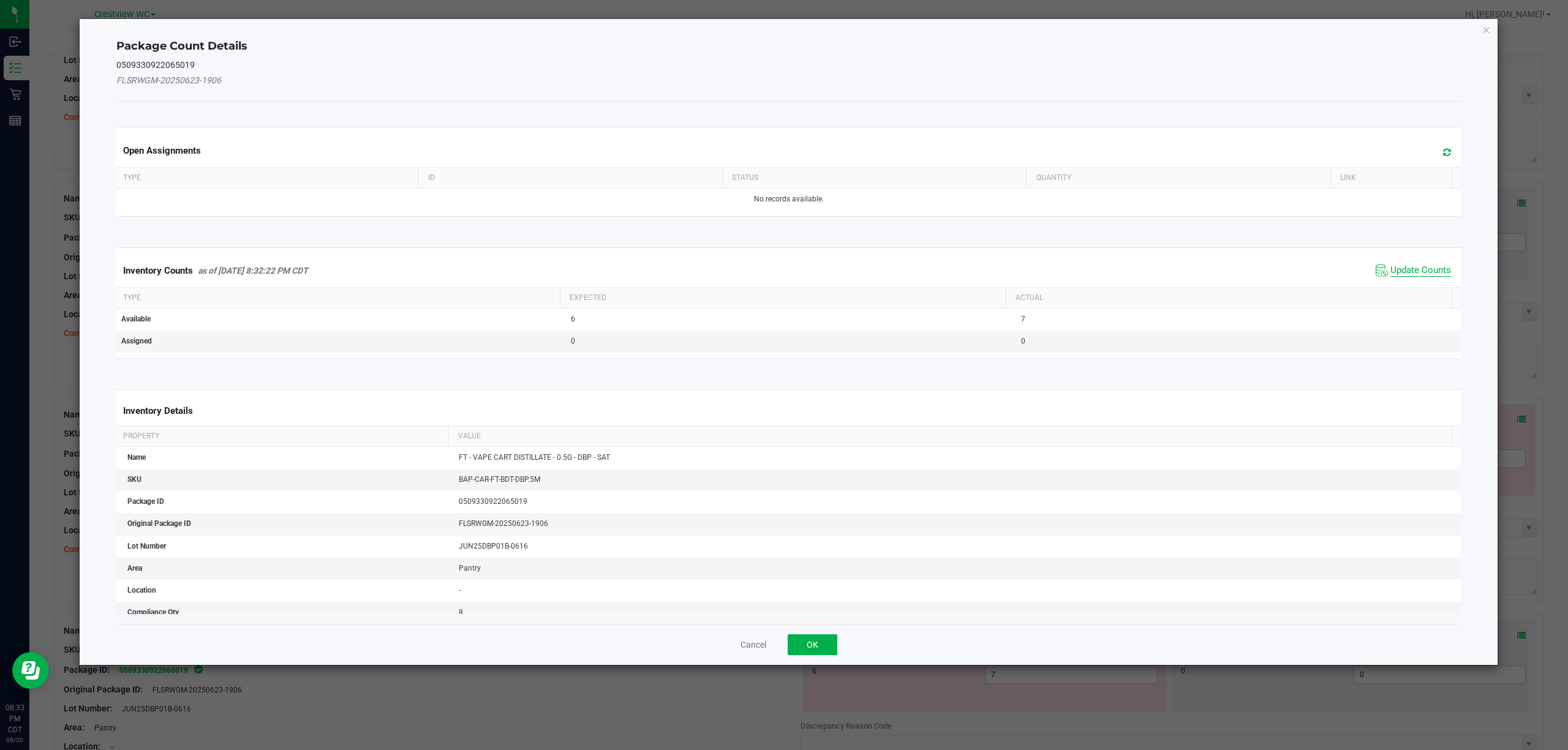
click at [781, 269] on span "Update Counts" at bounding box center [1421, 270] width 61 height 12
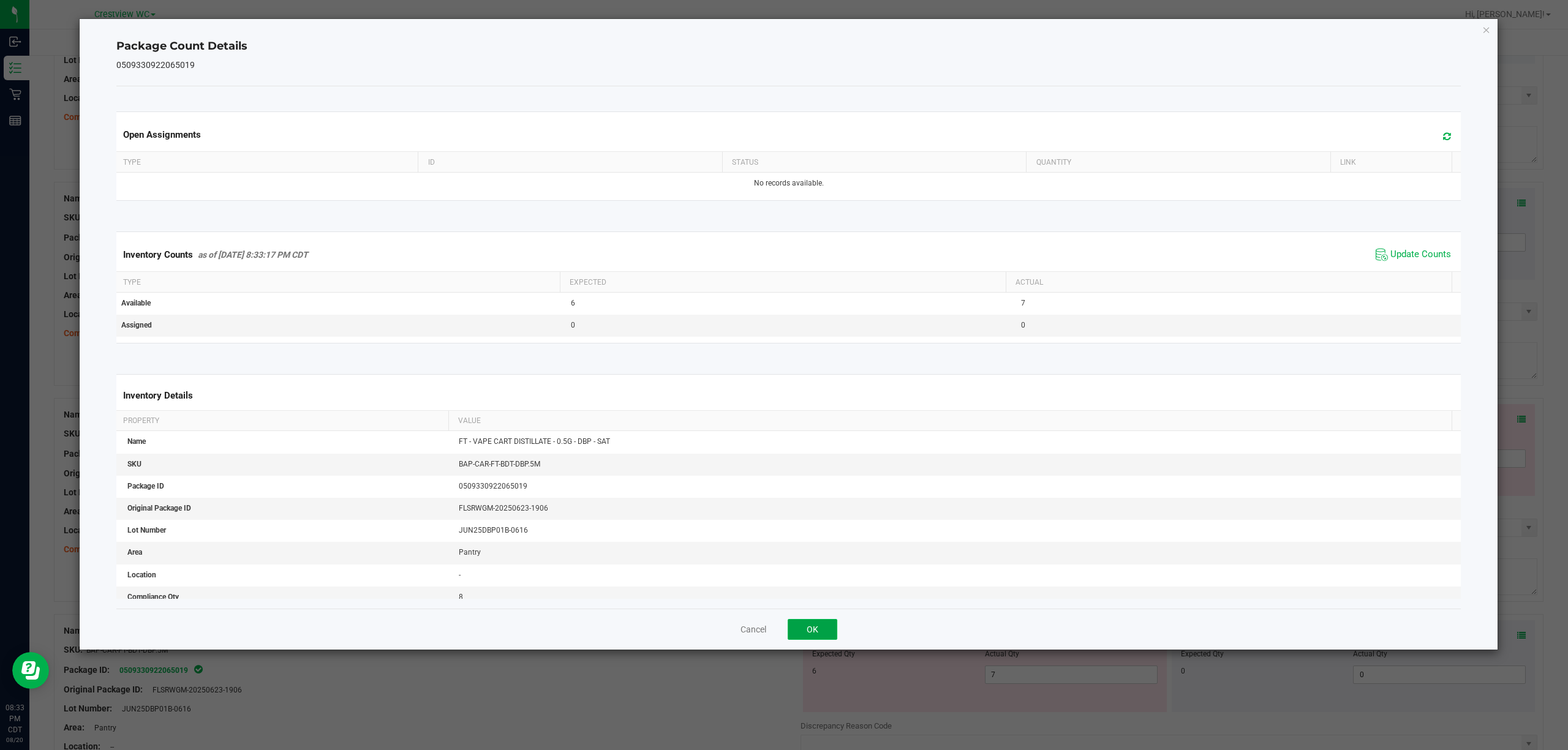
click at [781, 624] on button "OK" at bounding box center [813, 629] width 50 height 21
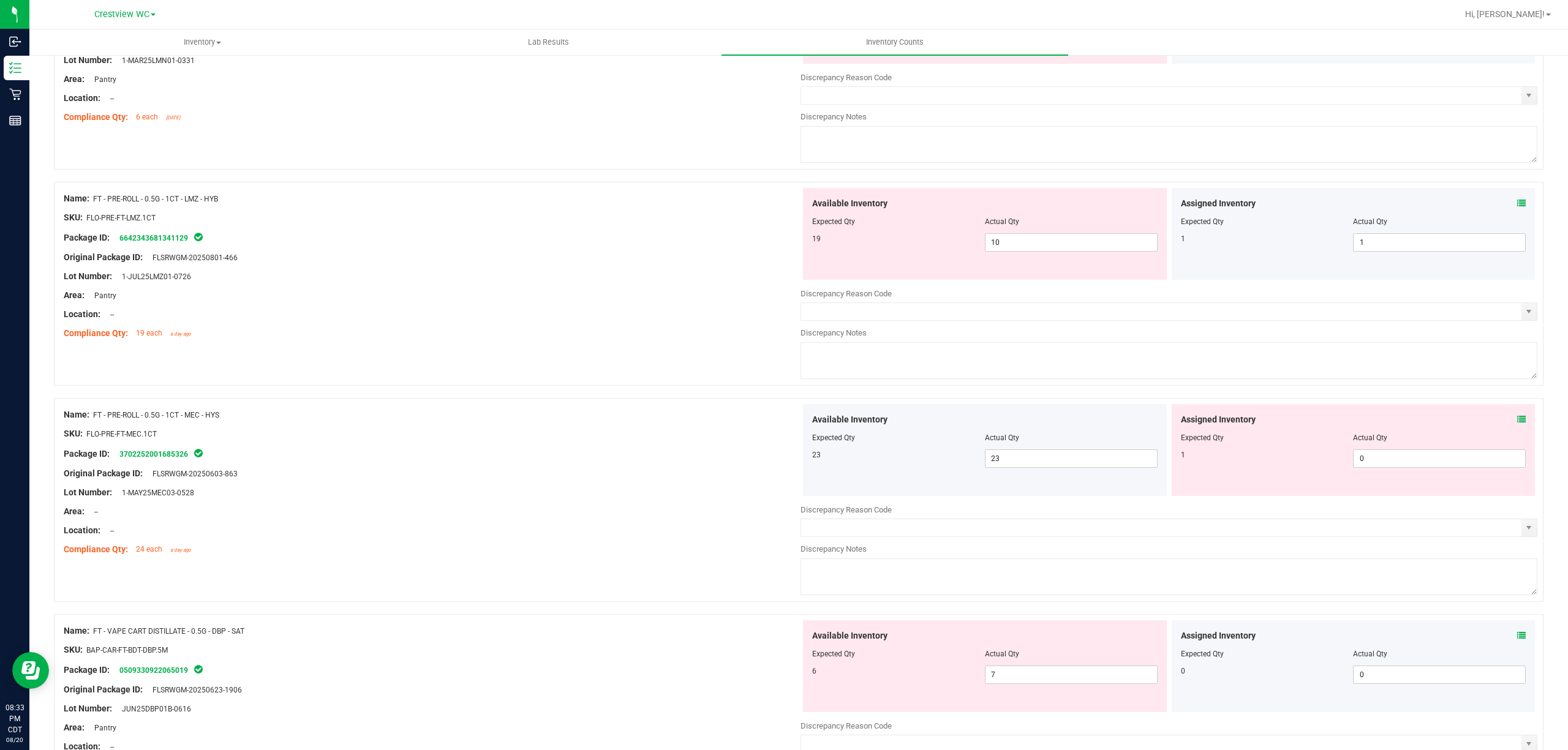
click at [781, 424] on icon at bounding box center [1522, 419] width 9 height 9
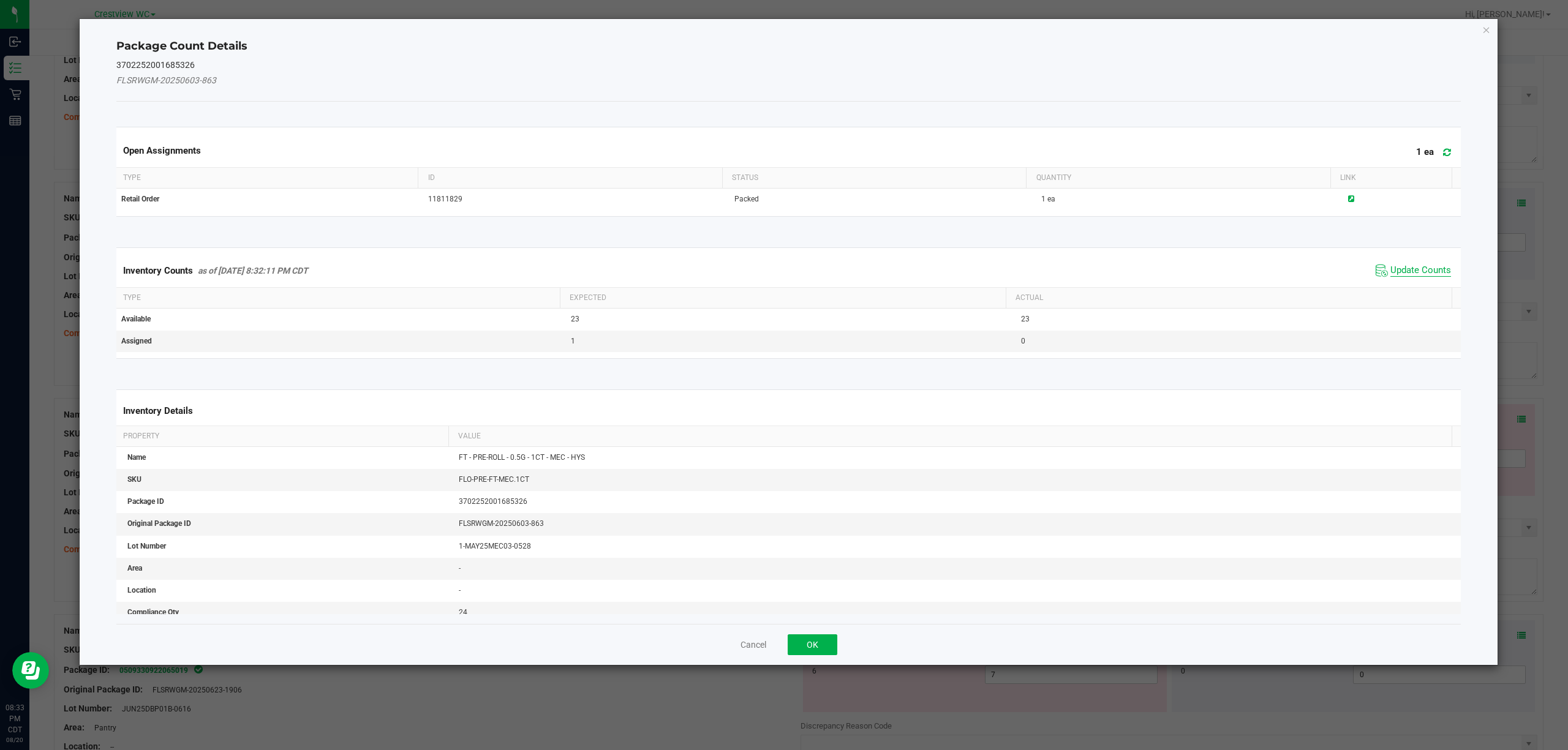
click at [781, 272] on span "Update Counts" at bounding box center [1421, 270] width 61 height 12
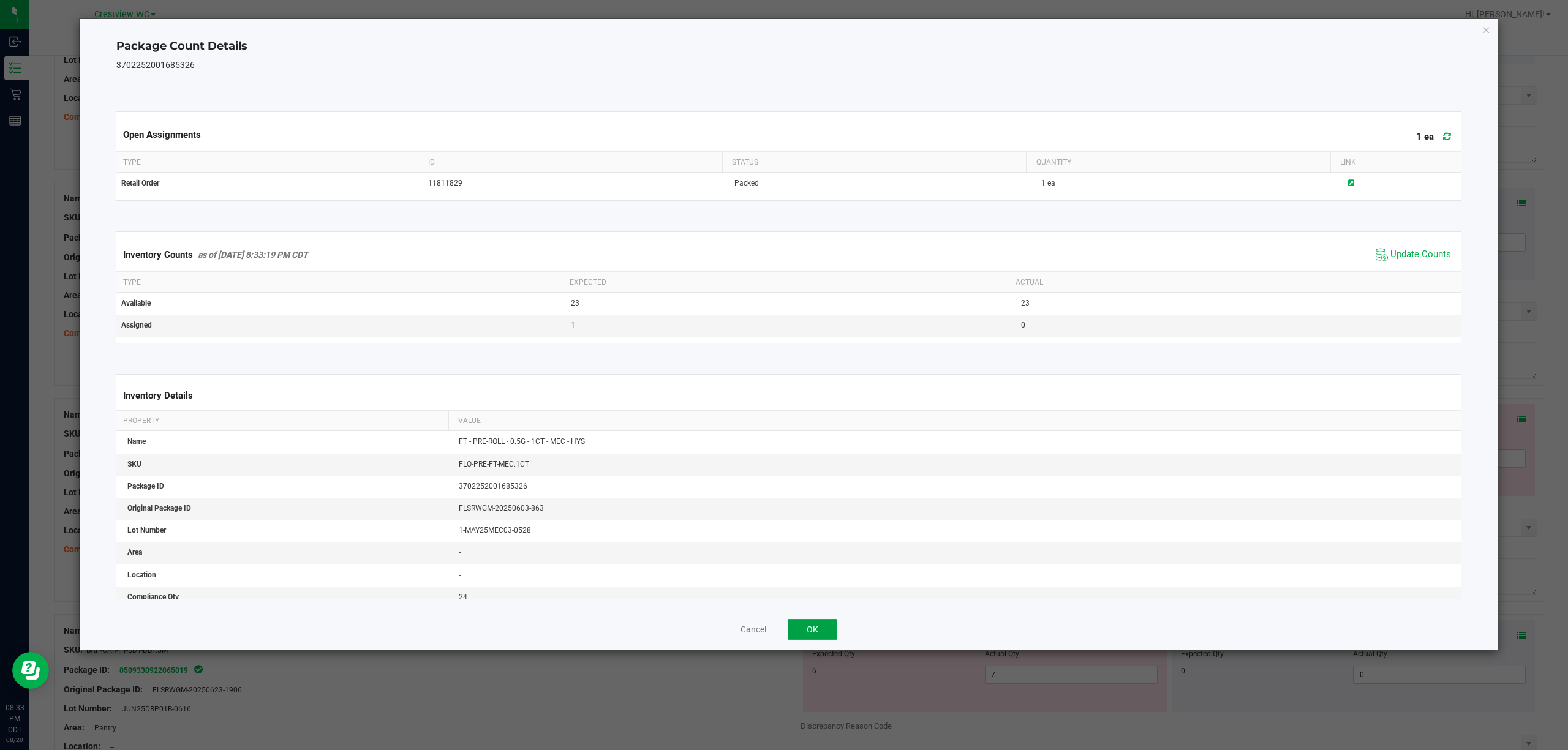
click at [781, 630] on button "OK" at bounding box center [813, 629] width 50 height 21
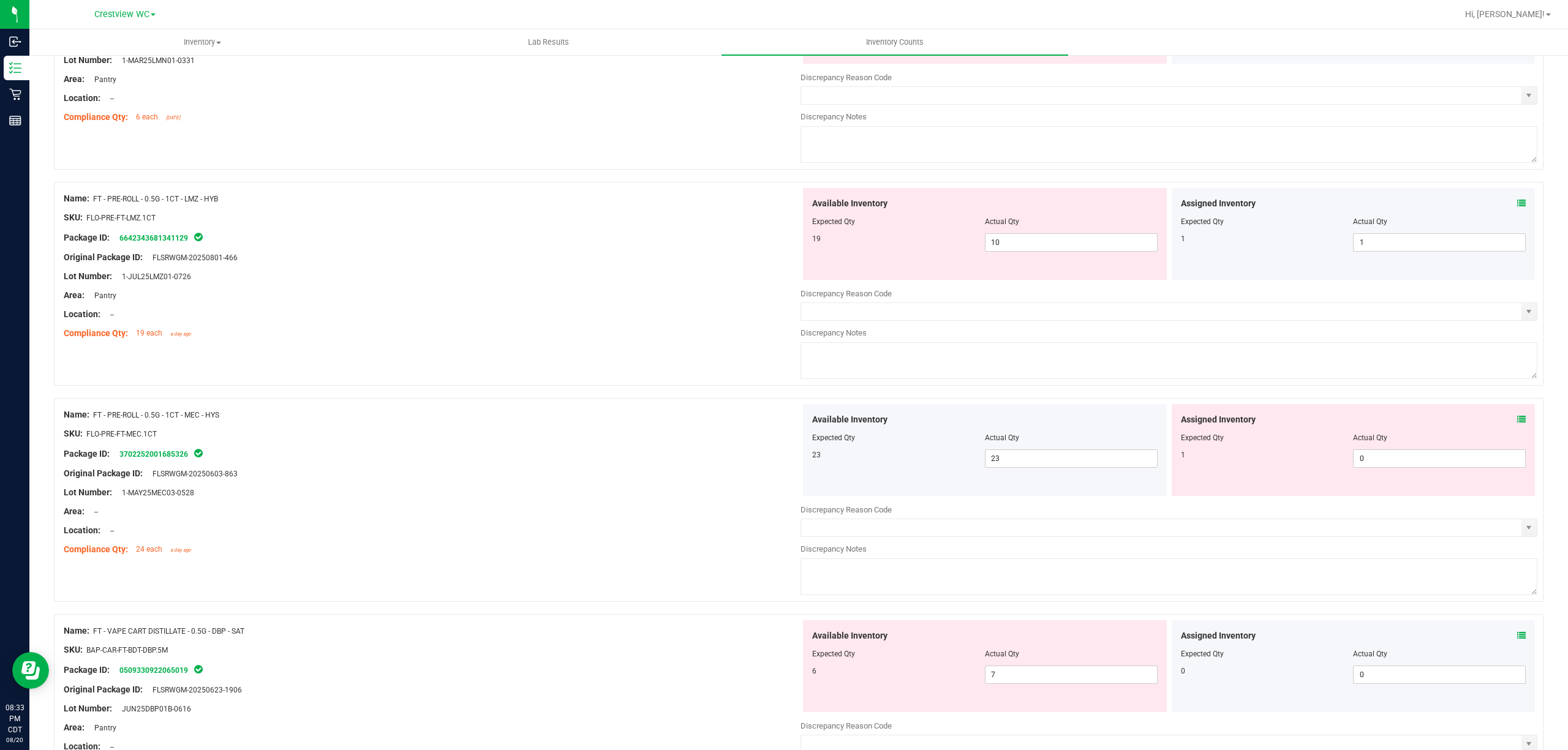
click at [781, 424] on icon at bounding box center [1522, 419] width 9 height 9
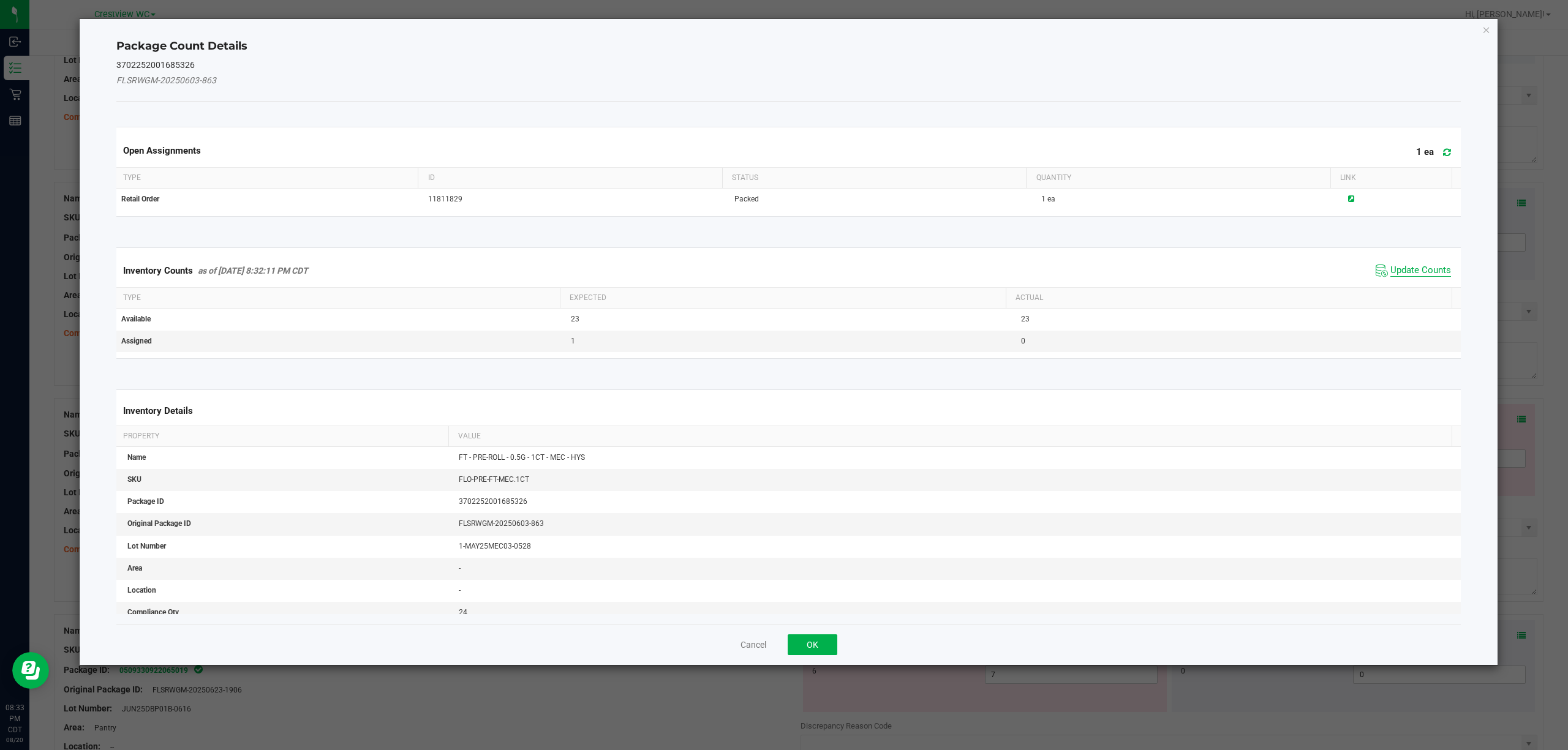
click at [781, 274] on span "Update Counts" at bounding box center [1421, 270] width 61 height 12
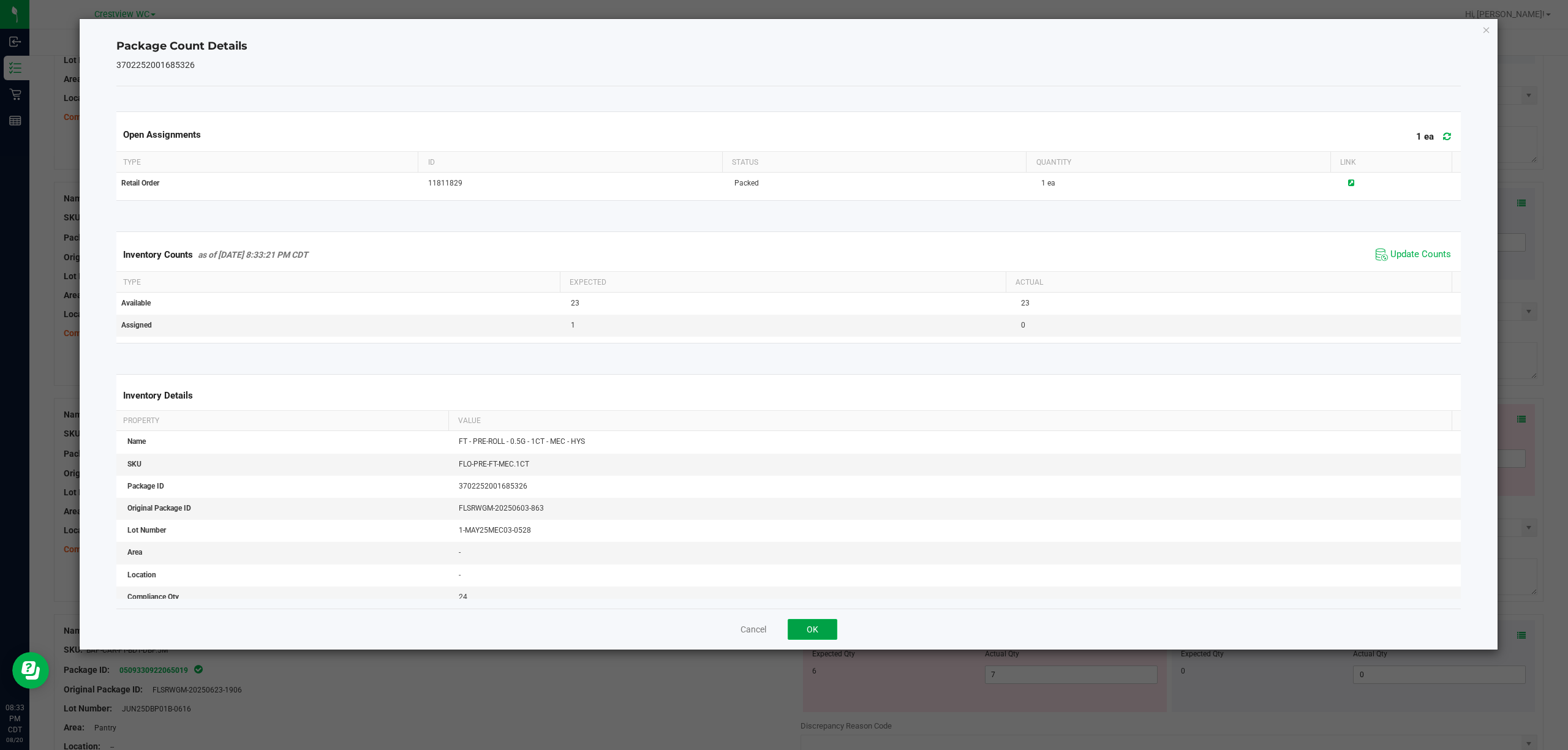
click at [781, 631] on button "OK" at bounding box center [813, 629] width 50 height 21
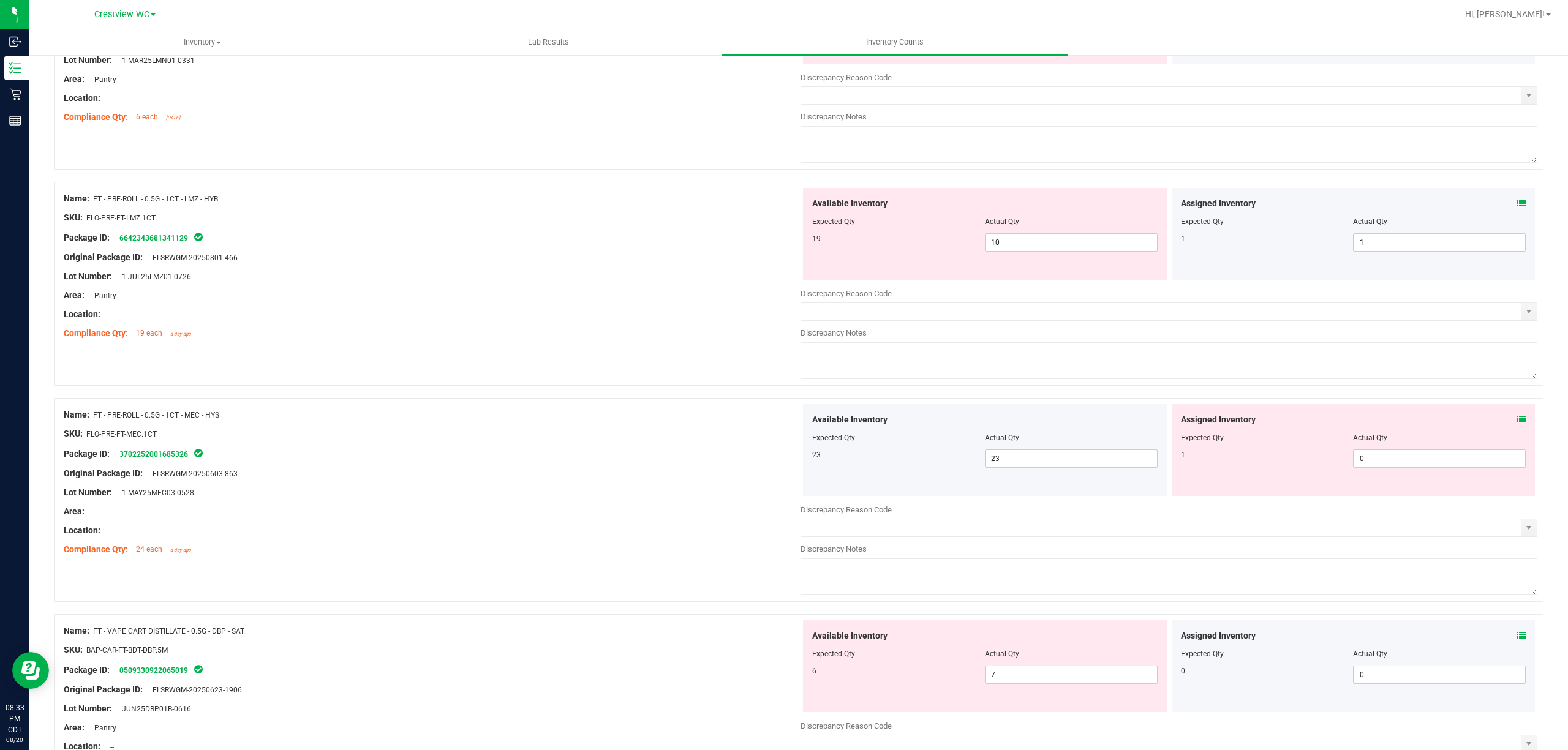
click at [781, 207] on icon at bounding box center [1522, 203] width 9 height 9
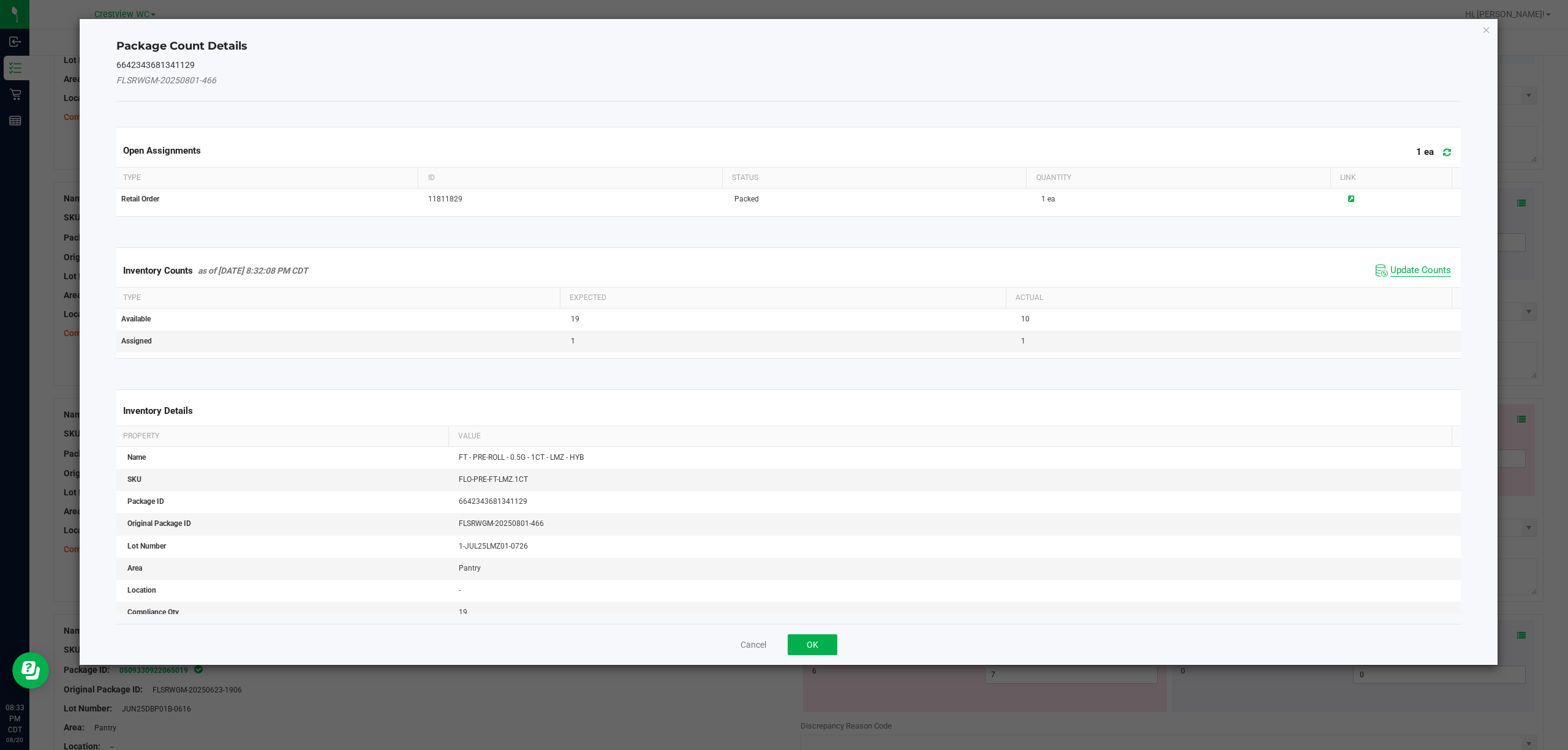
click at [781, 265] on span "Update Counts" at bounding box center [1421, 270] width 61 height 12
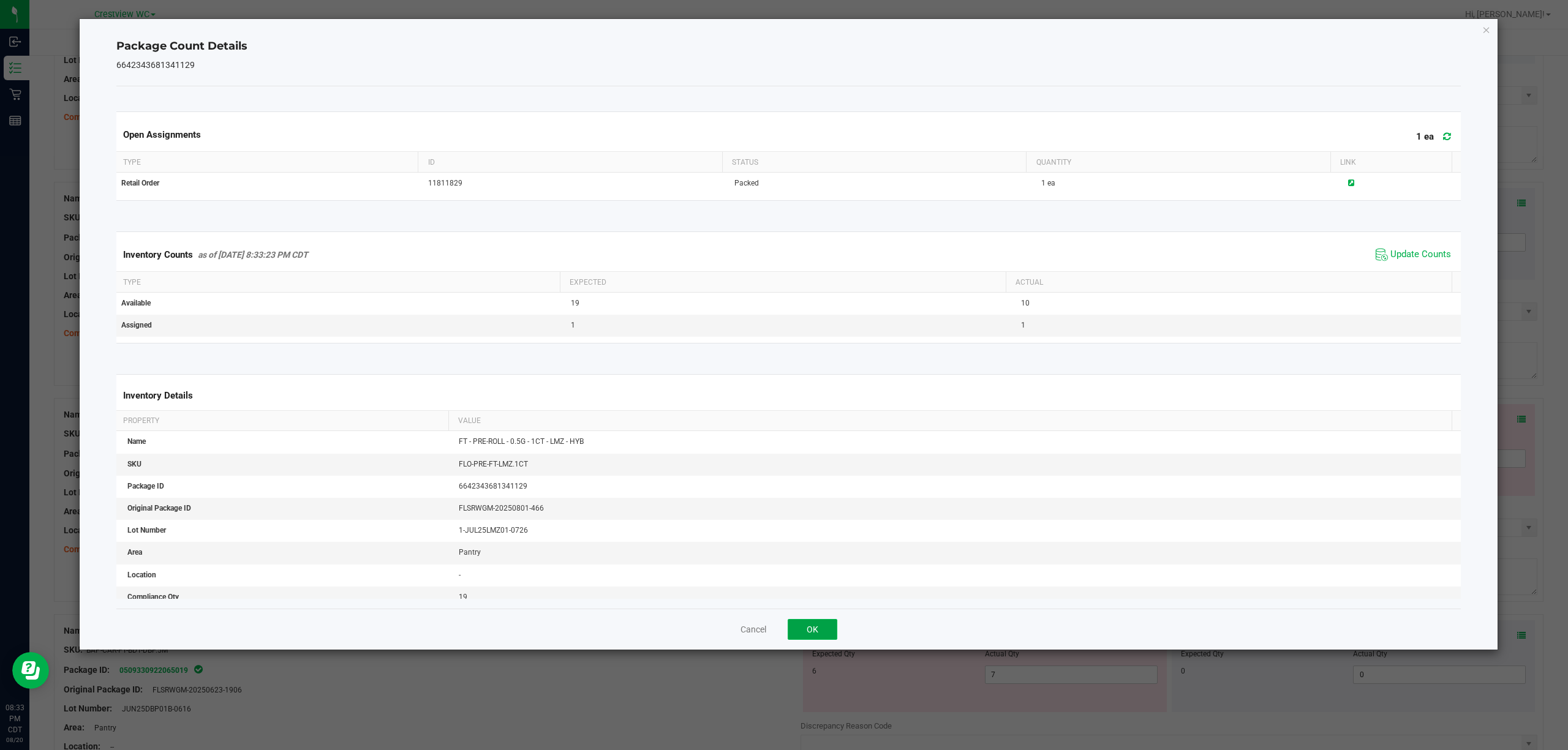
click at [781, 631] on button "OK" at bounding box center [813, 629] width 50 height 21
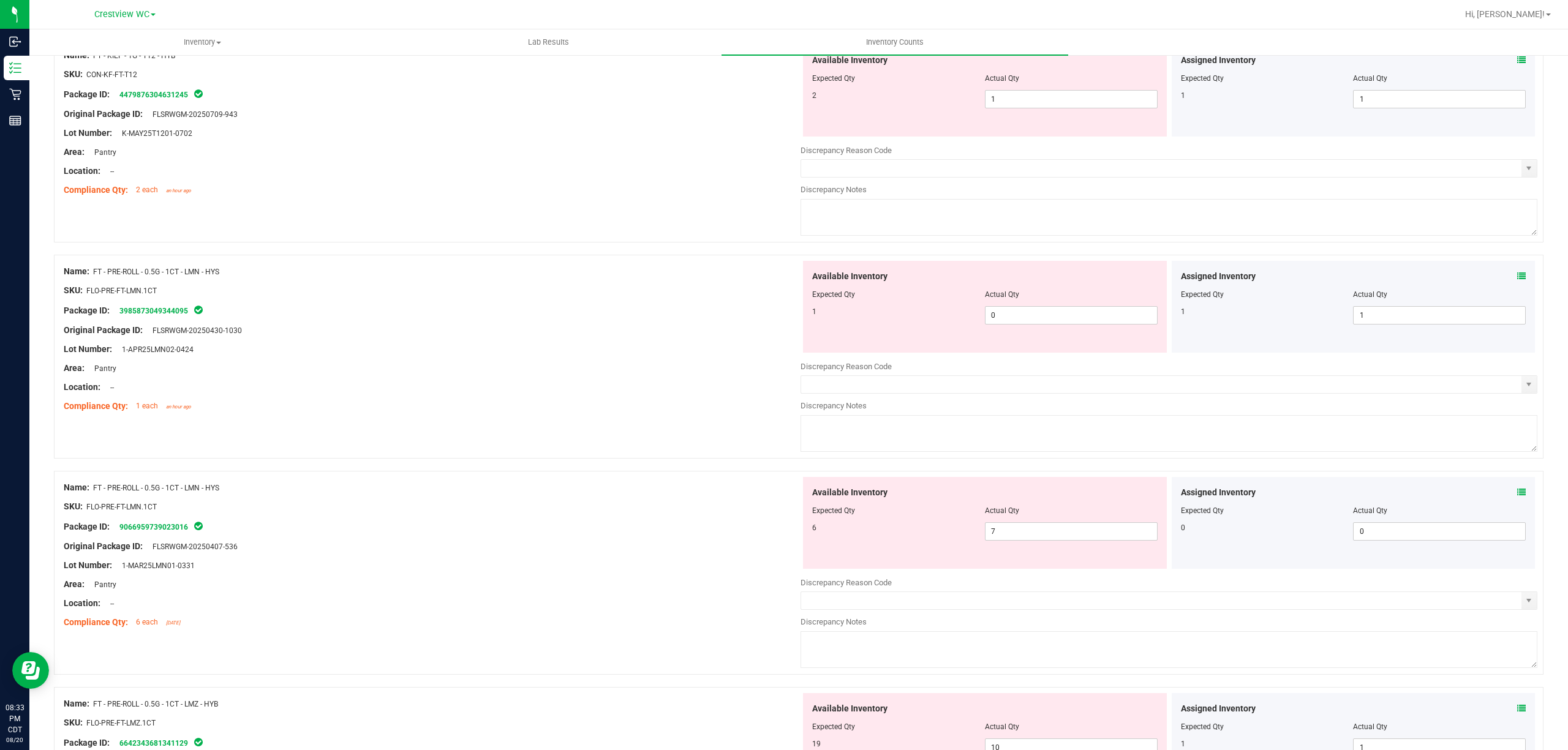
scroll to position [808, 0]
click at [781, 496] on icon at bounding box center [1522, 493] width 9 height 9
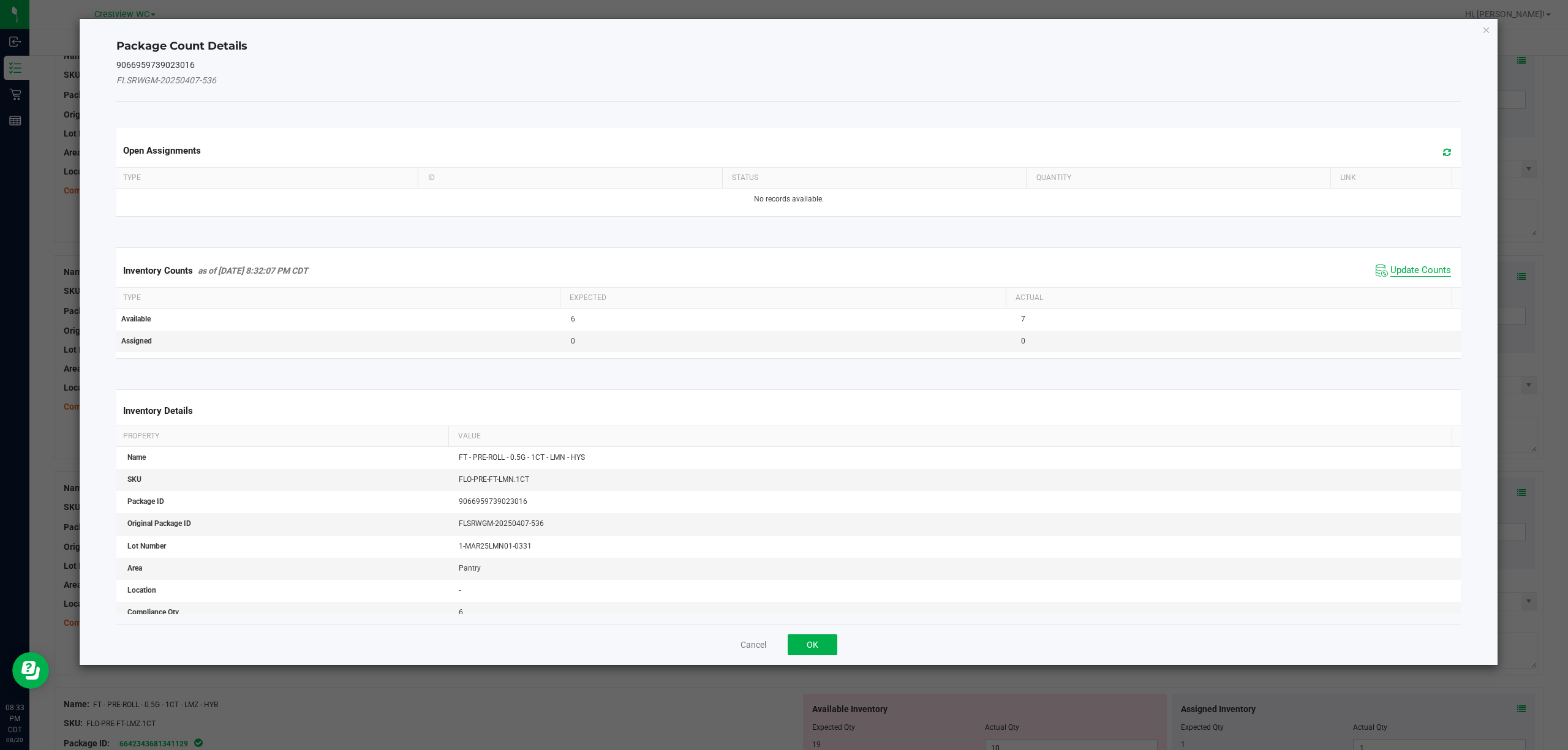
click at [781, 268] on span "Update Counts" at bounding box center [1421, 270] width 61 height 12
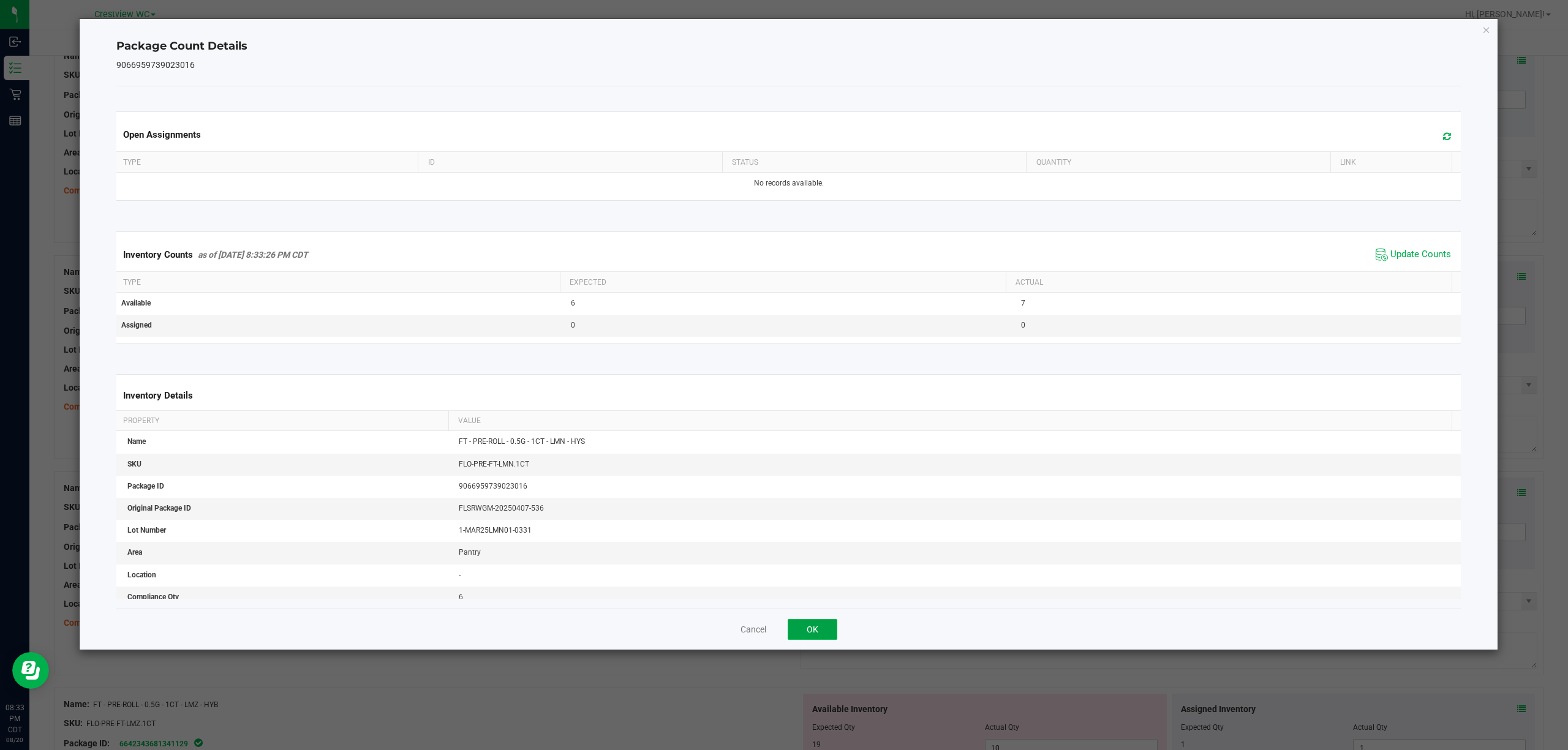
click at [781, 626] on button "OK" at bounding box center [813, 629] width 50 height 21
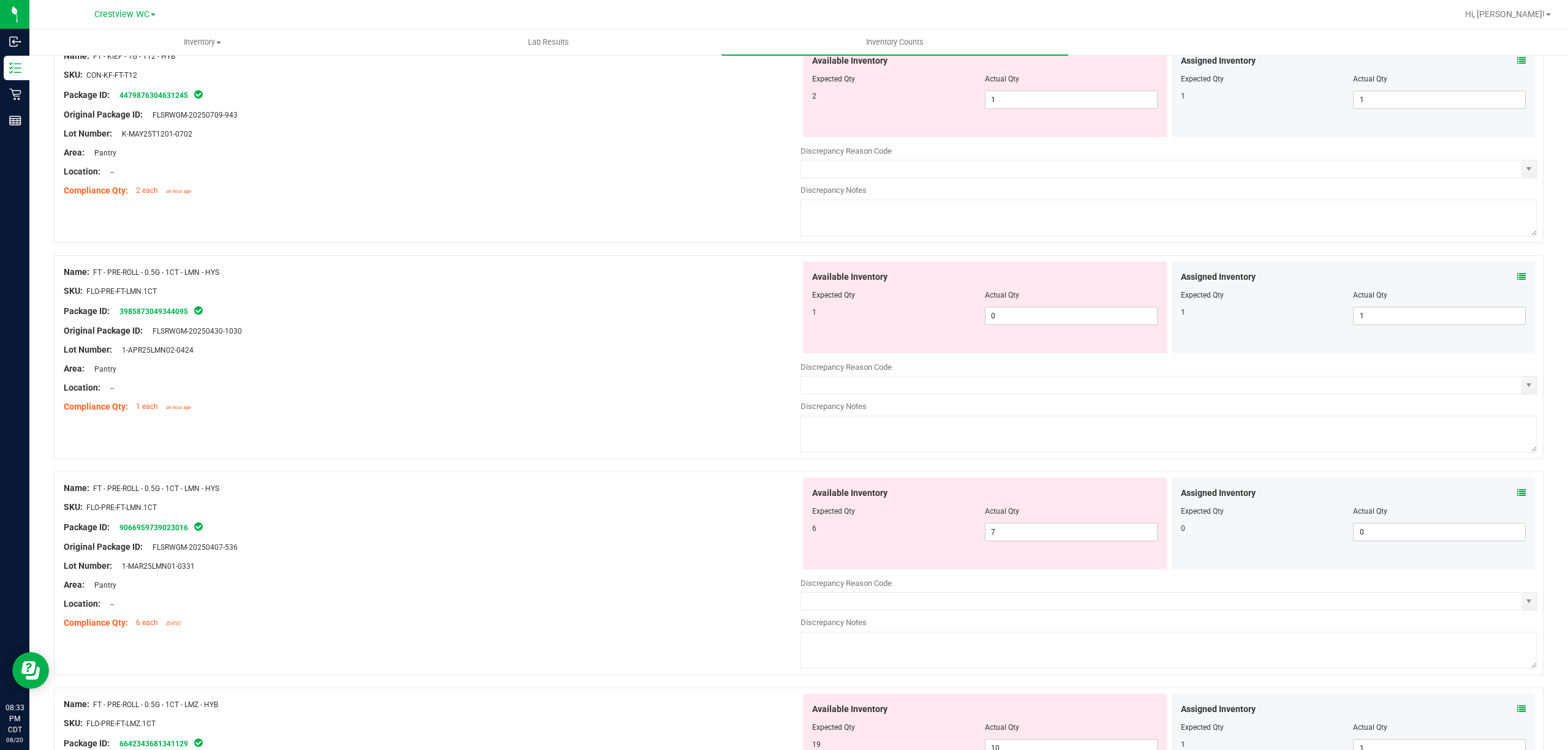
click at [781, 279] on icon at bounding box center [1522, 277] width 9 height 9
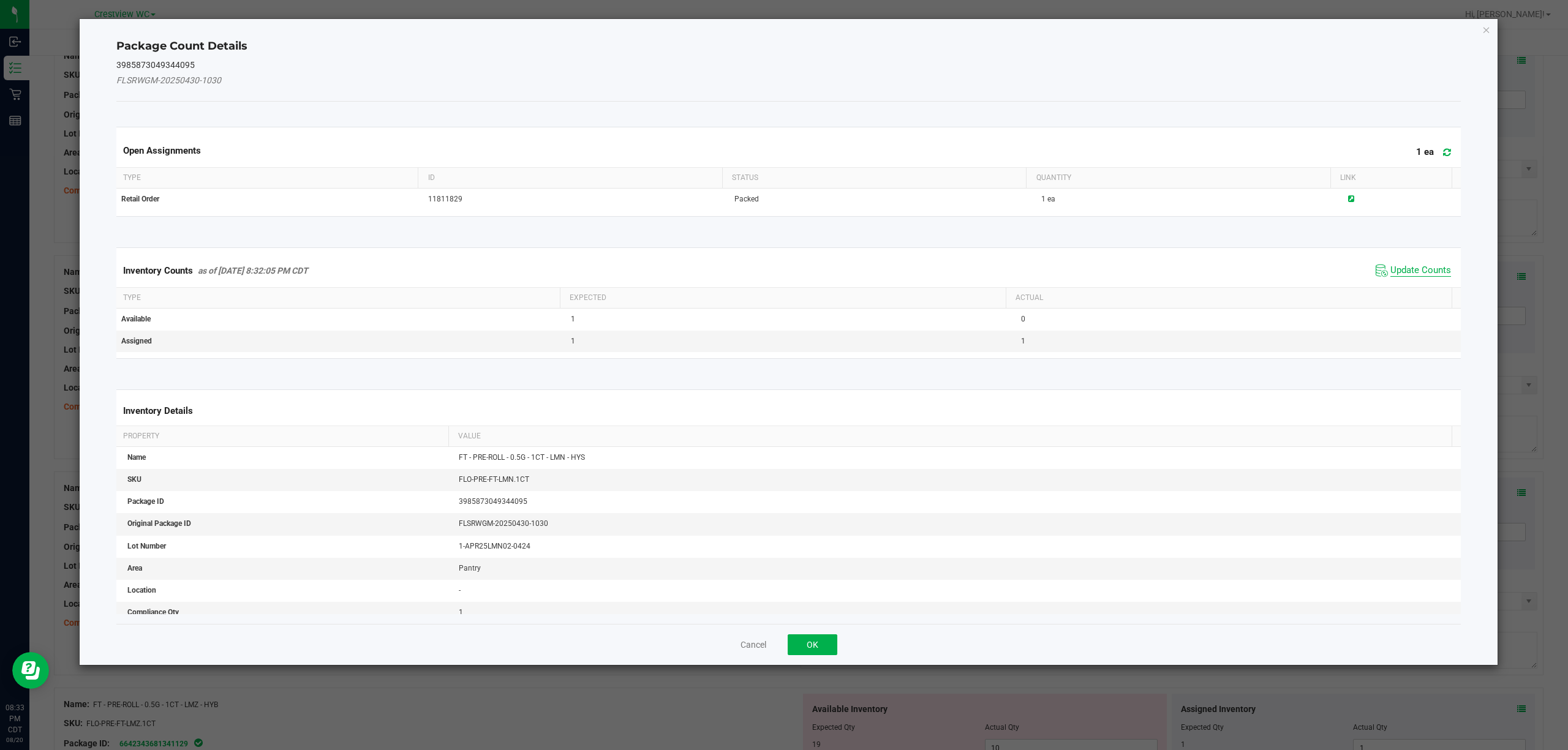
click at [781, 273] on span "Update Counts" at bounding box center [1421, 270] width 61 height 12
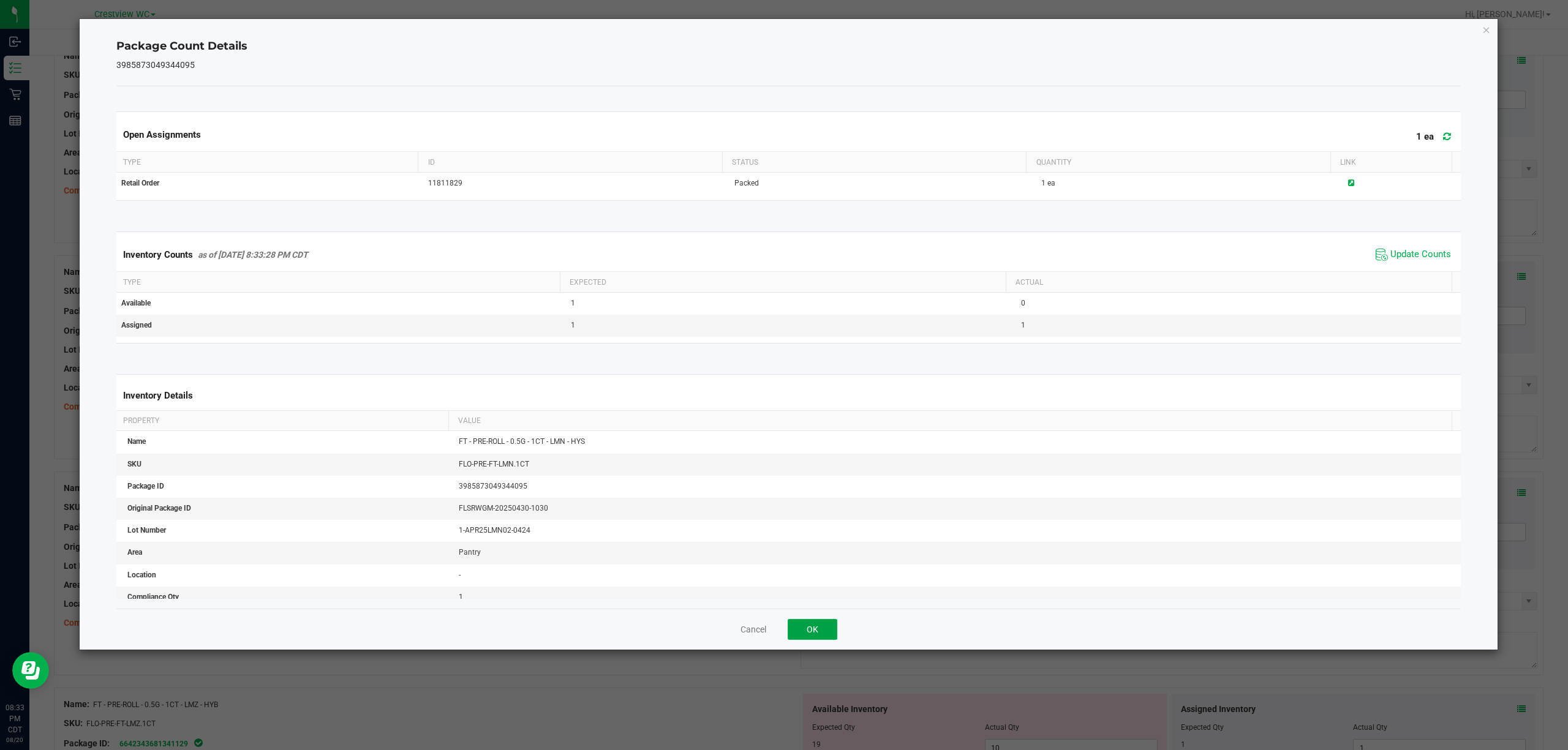
click at [781, 628] on button "OK" at bounding box center [813, 629] width 50 height 21
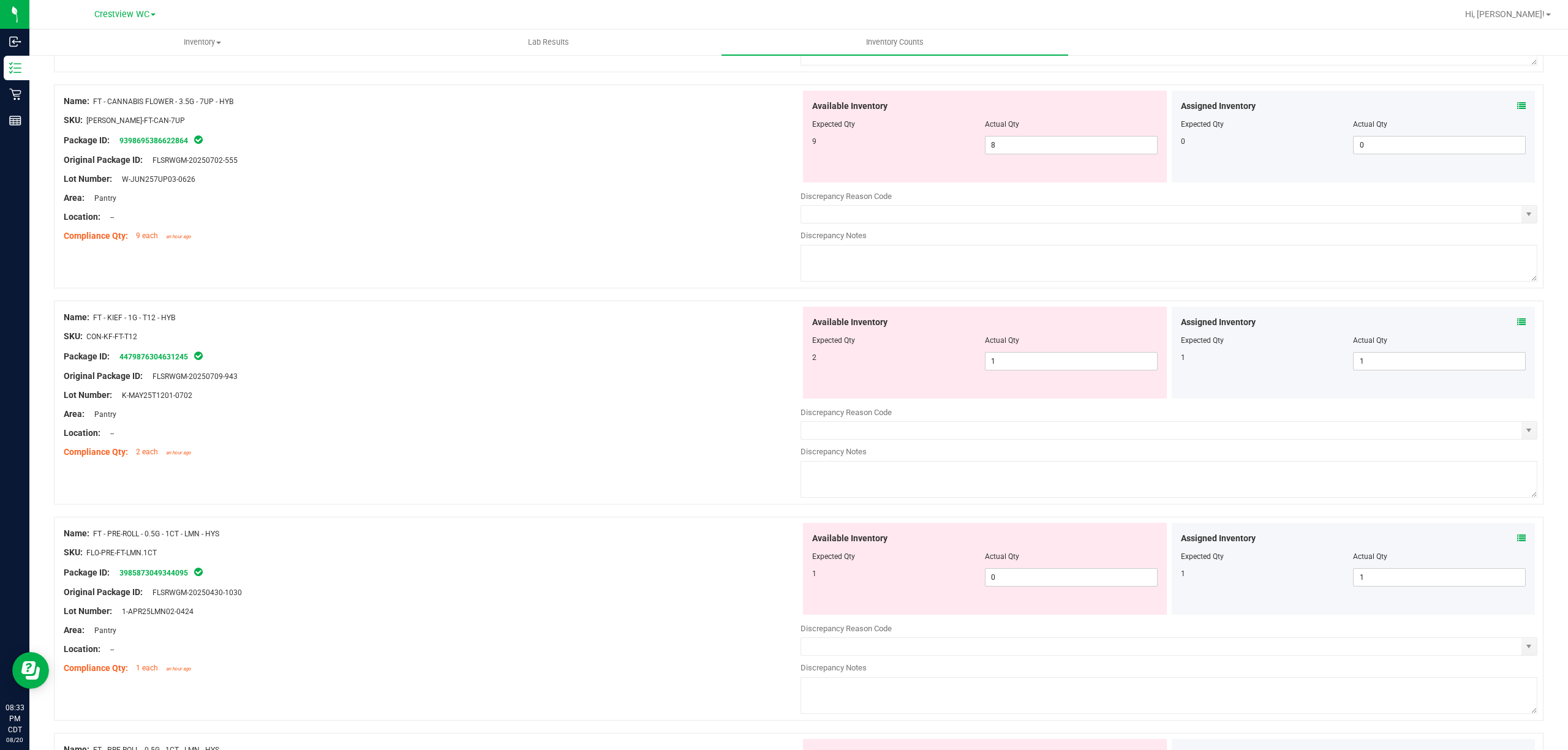
scroll to position [545, 0]
click at [781, 328] on icon at bounding box center [1522, 324] width 9 height 9
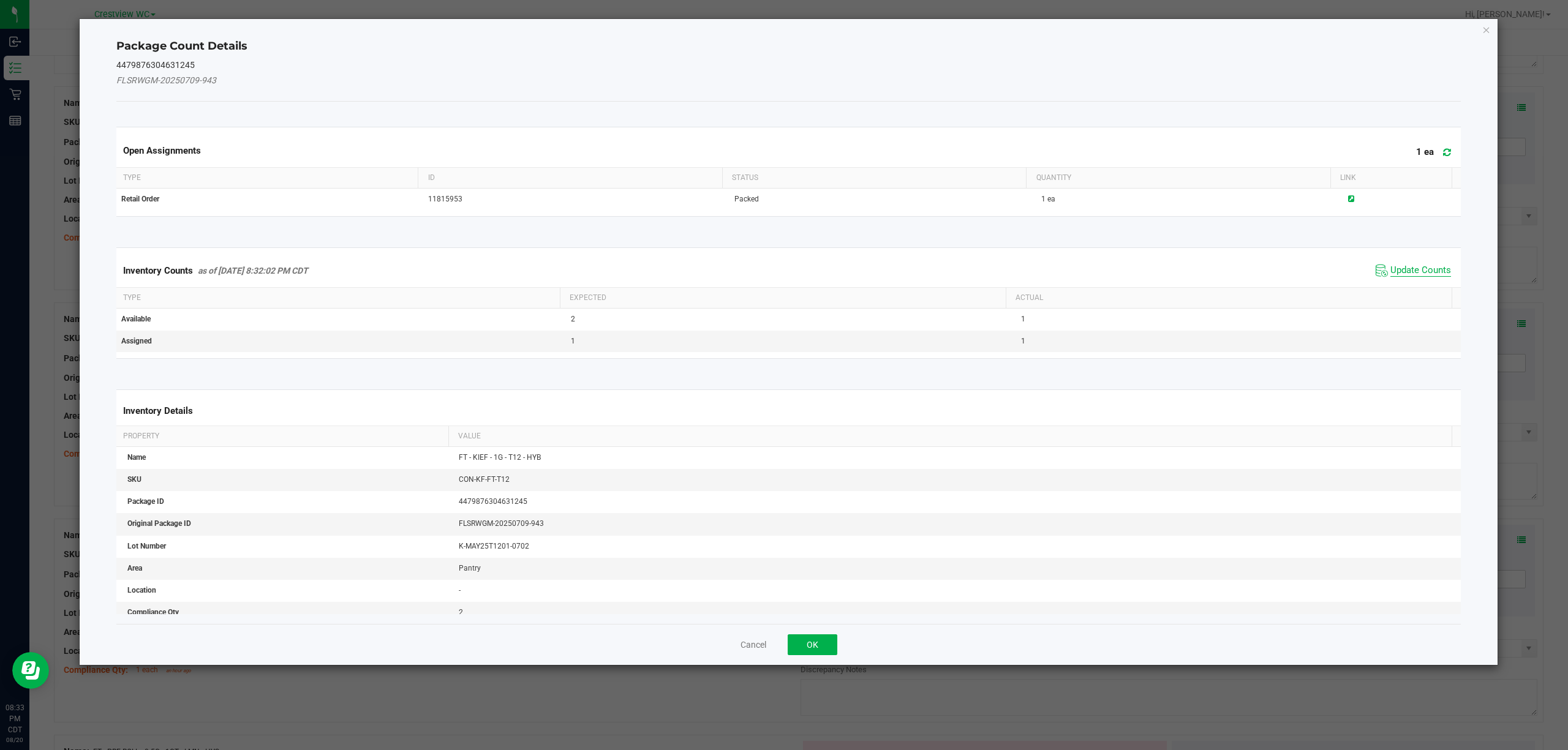
click at [781, 273] on span "Update Counts" at bounding box center [1421, 270] width 61 height 12
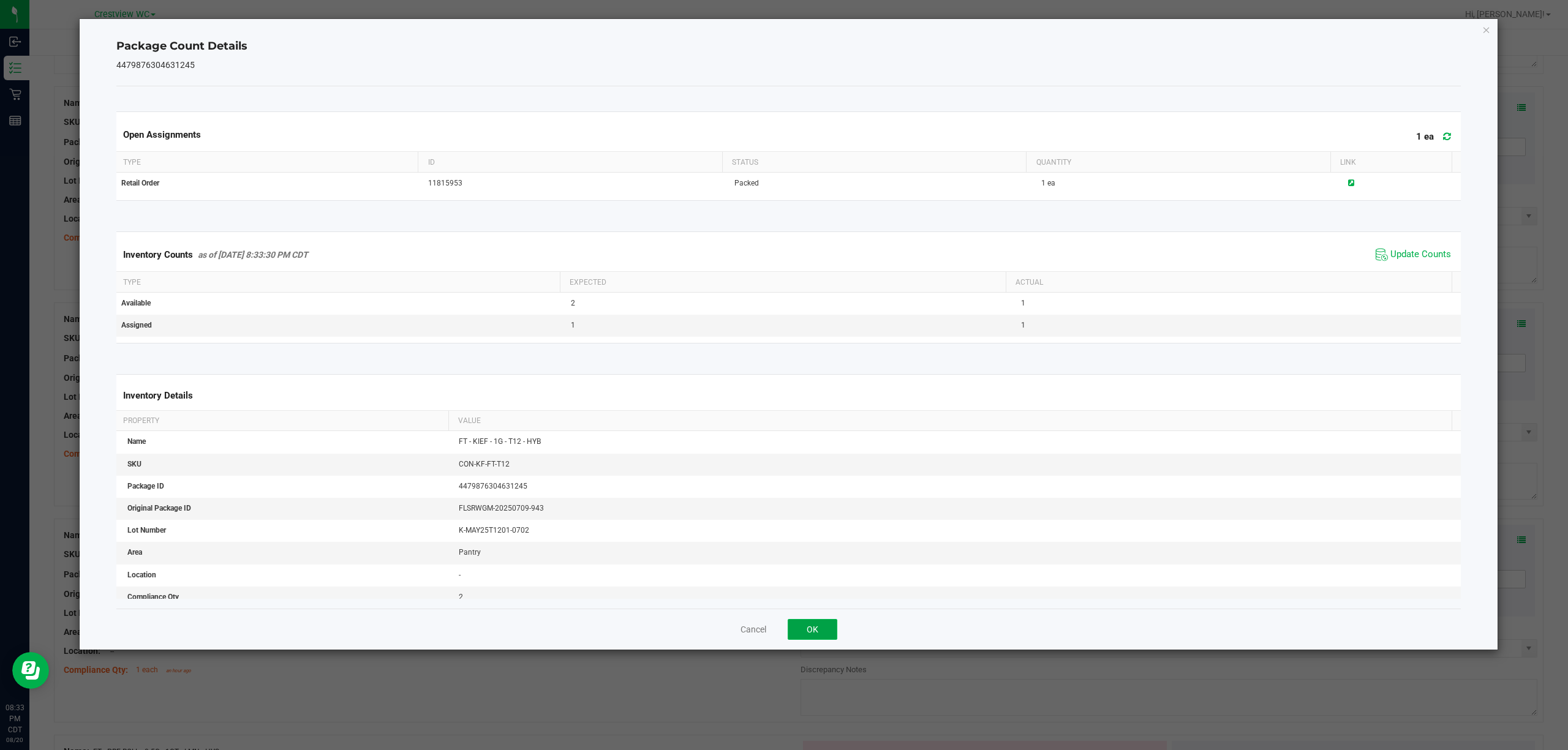
click at [781, 629] on button "OK" at bounding box center [813, 629] width 50 height 21
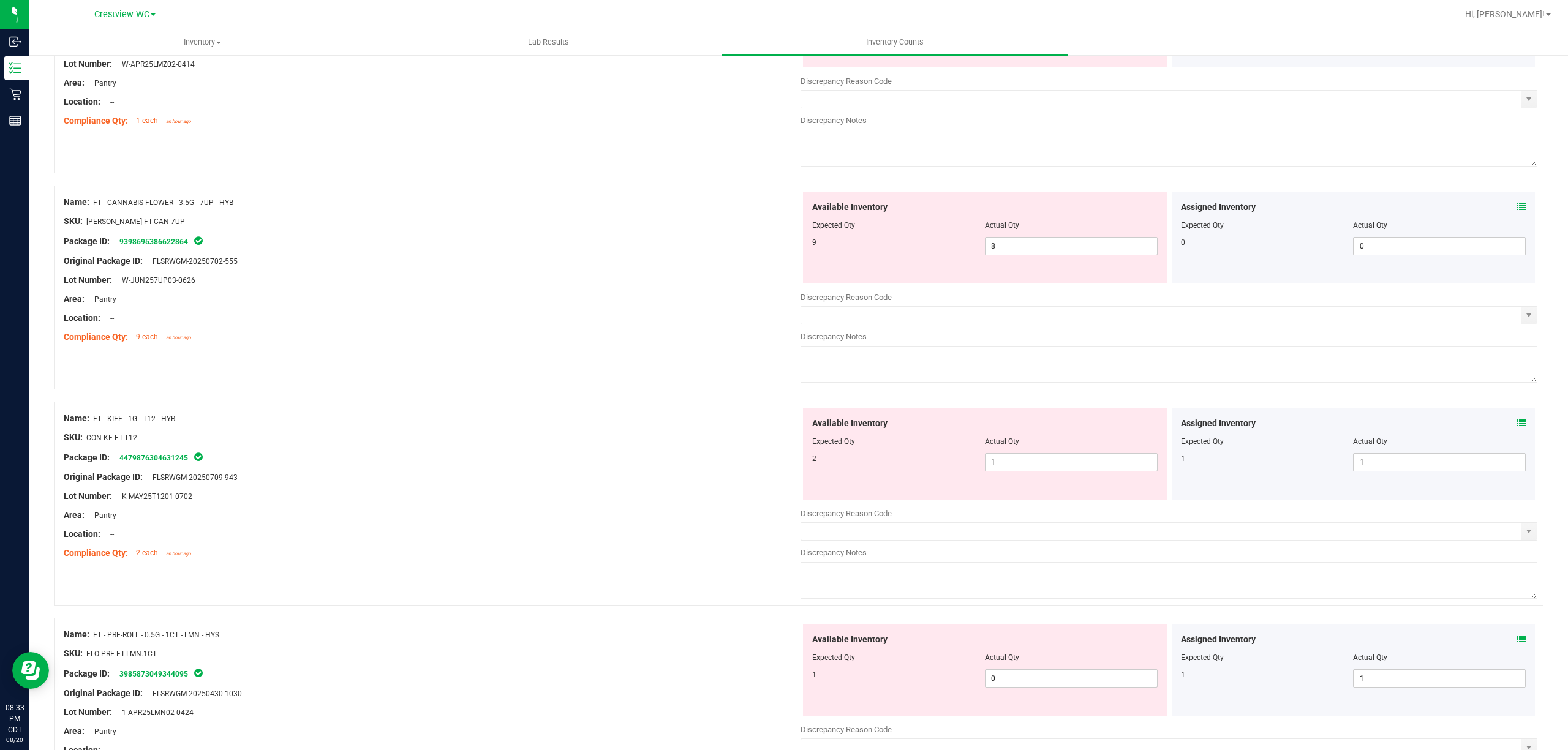
scroll to position [439, 0]
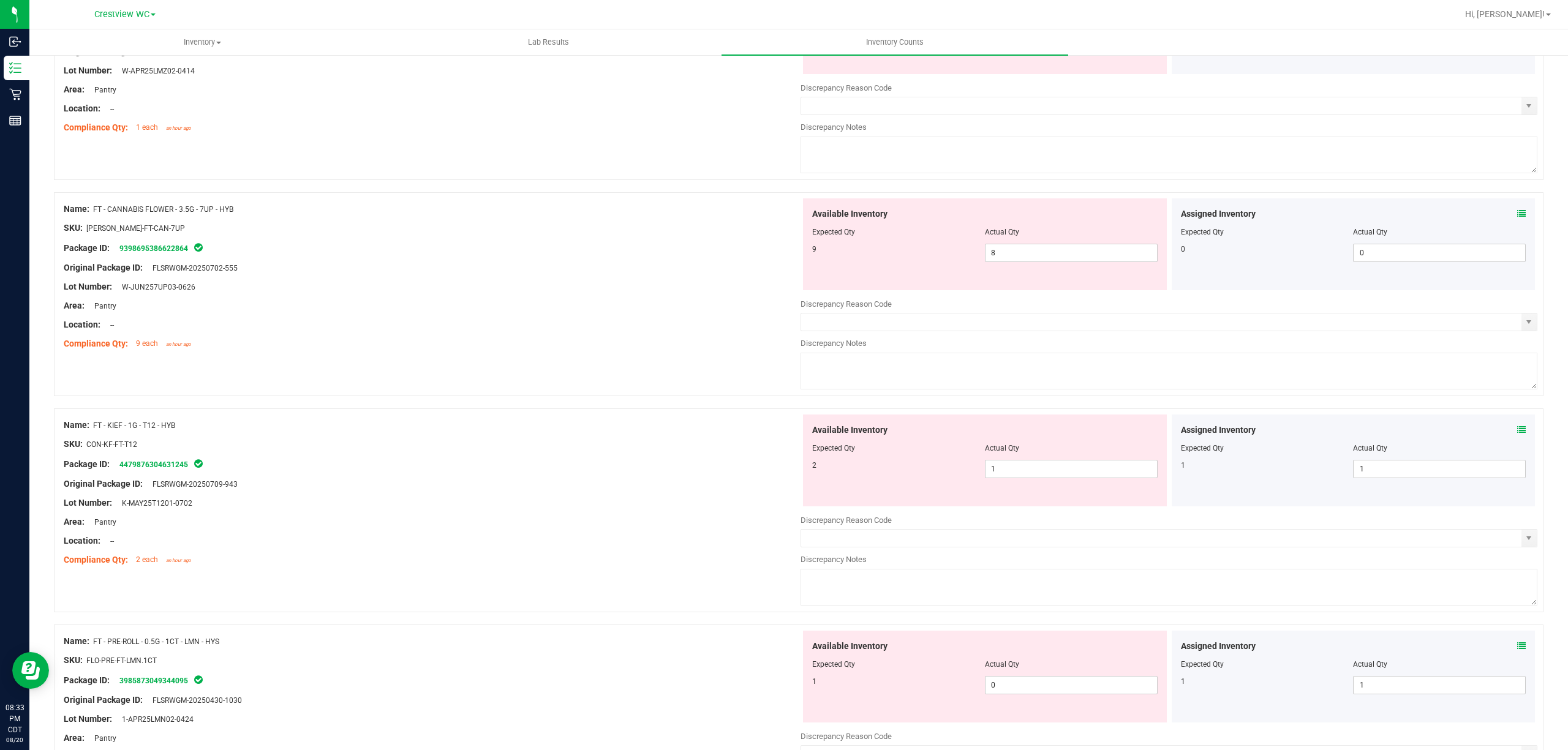
click at [781, 214] on icon at bounding box center [1522, 214] width 9 height 9
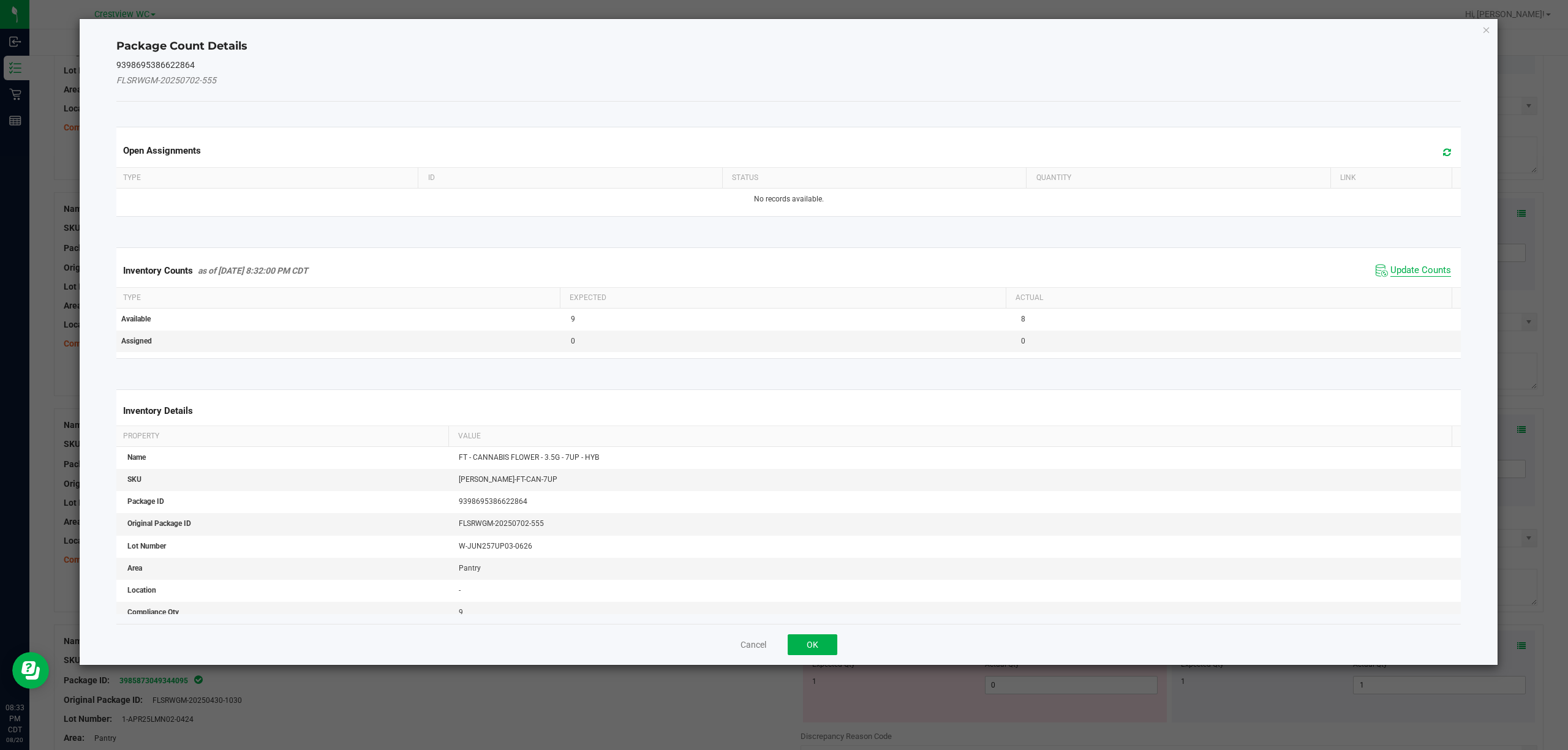
click at [781, 277] on span "Update Counts" at bounding box center [1421, 270] width 61 height 12
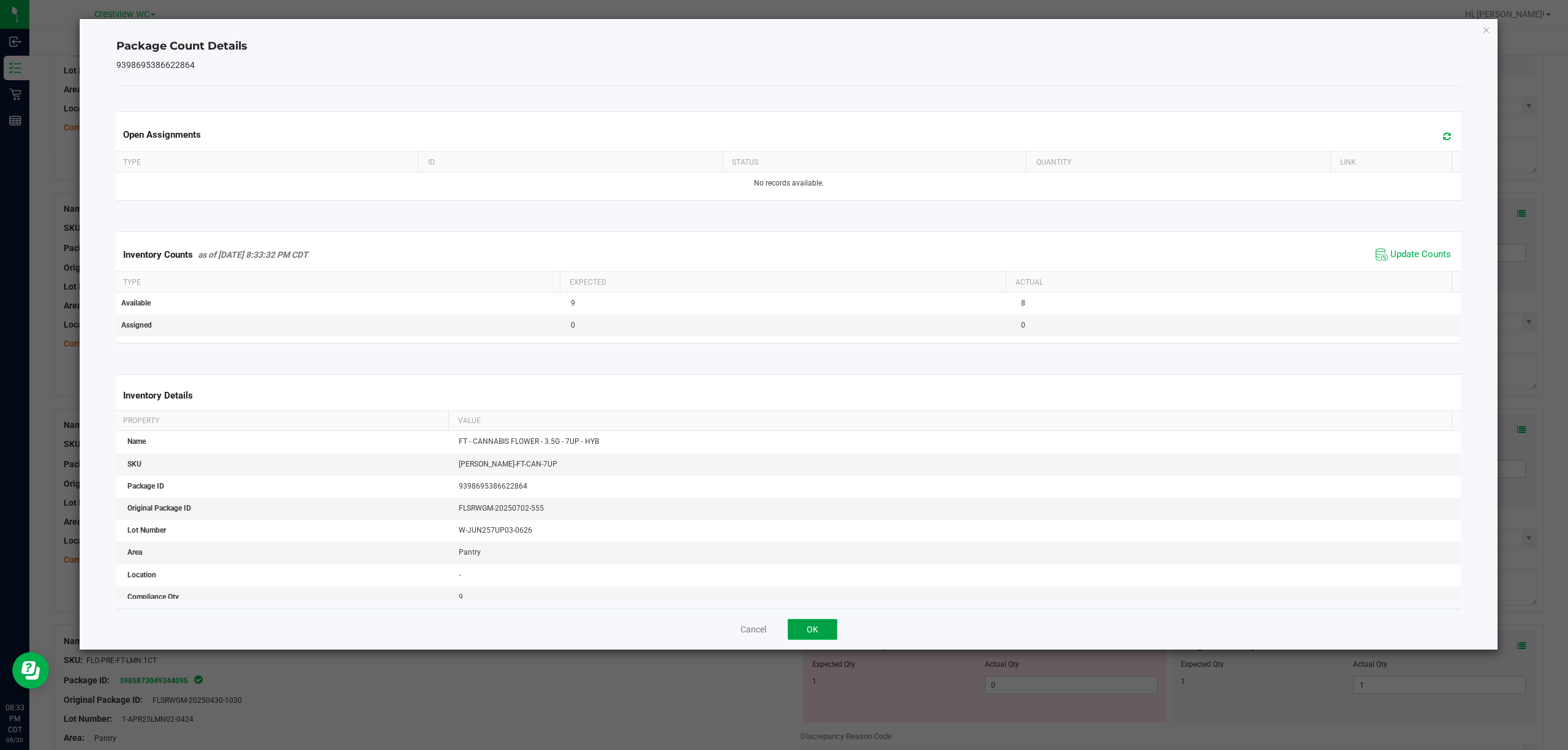
click at [781, 630] on button "OK" at bounding box center [813, 629] width 50 height 21
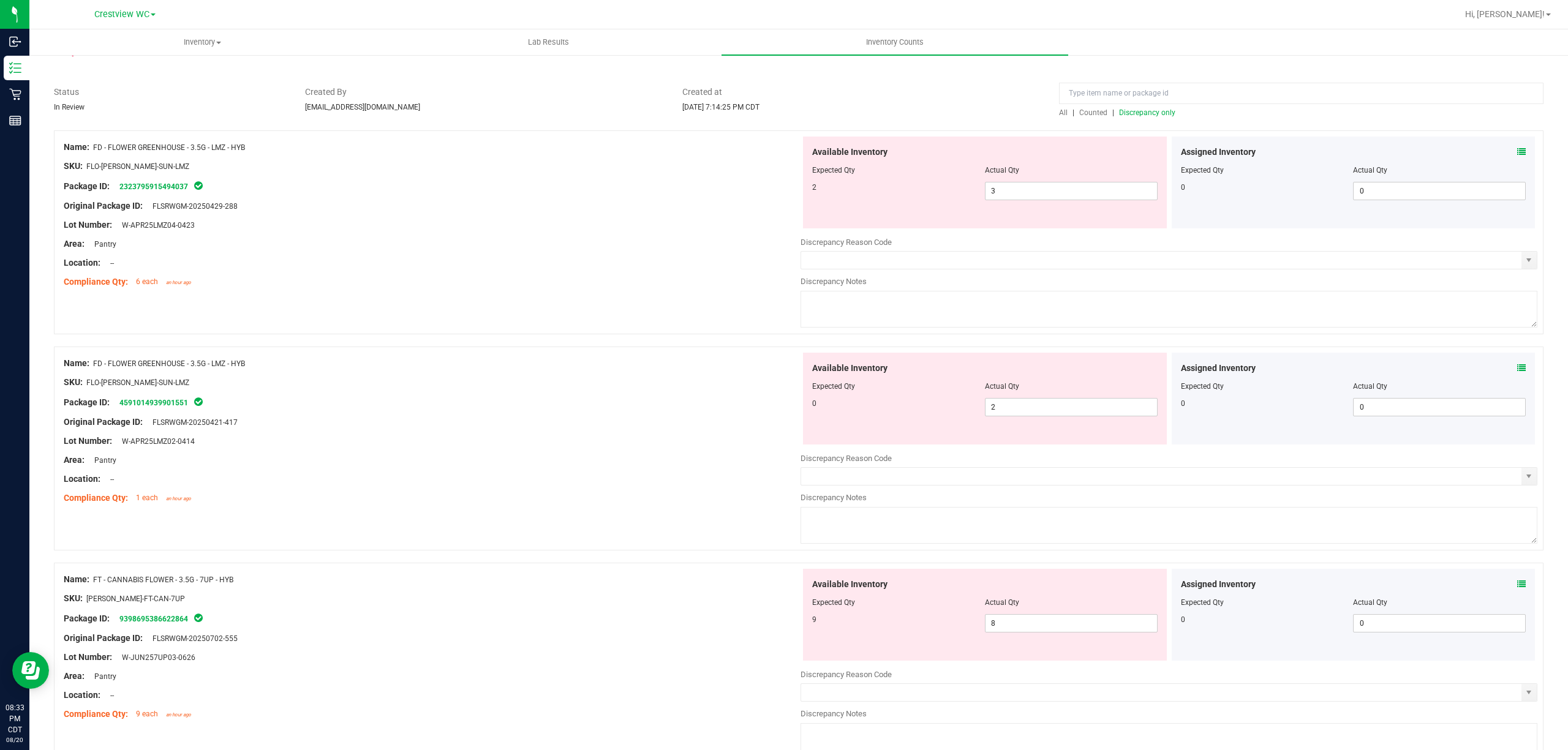
scroll to position [67, 0]
click at [781, 370] on icon at bounding box center [1522, 370] width 9 height 9
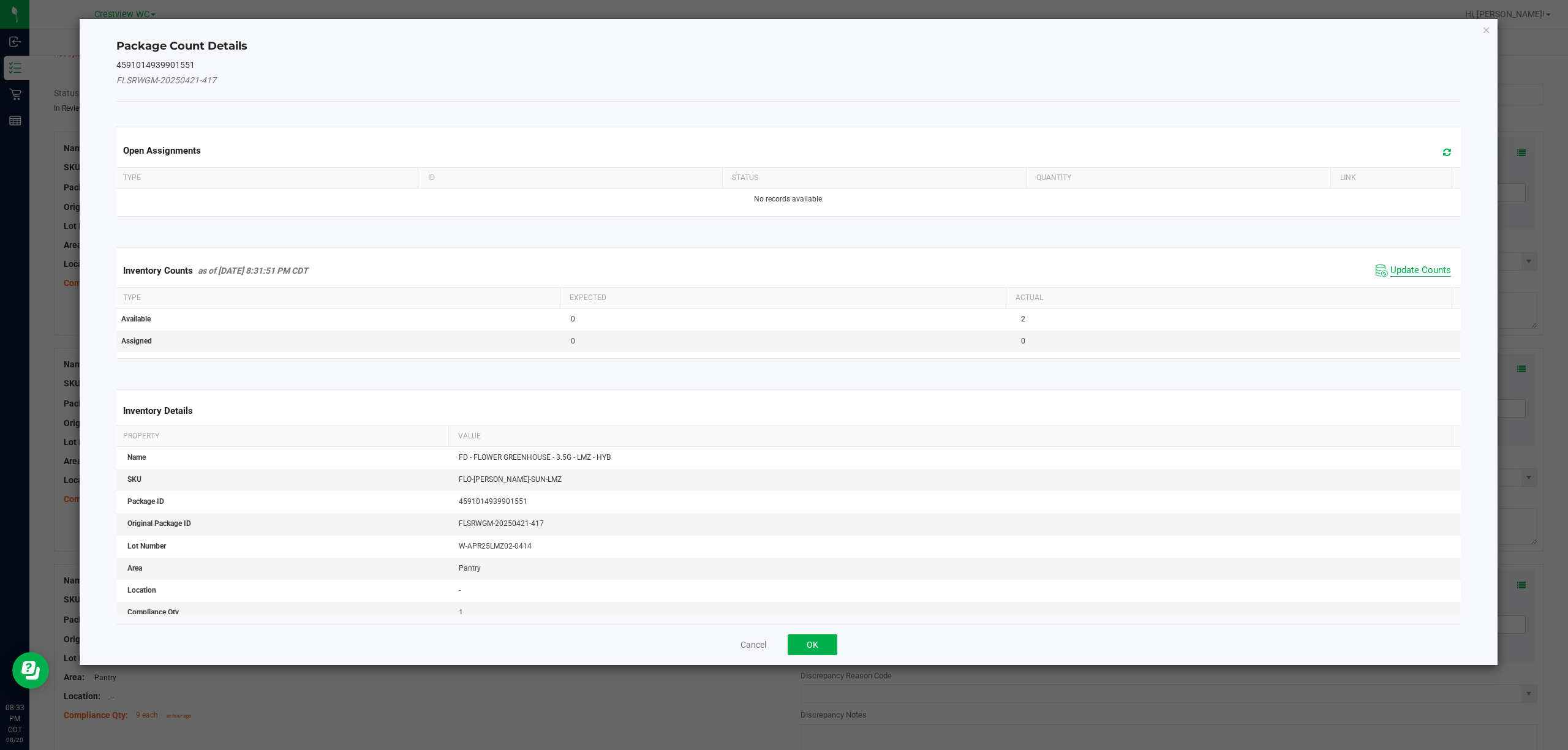
click at [781, 272] on span "Update Counts" at bounding box center [1421, 270] width 61 height 12
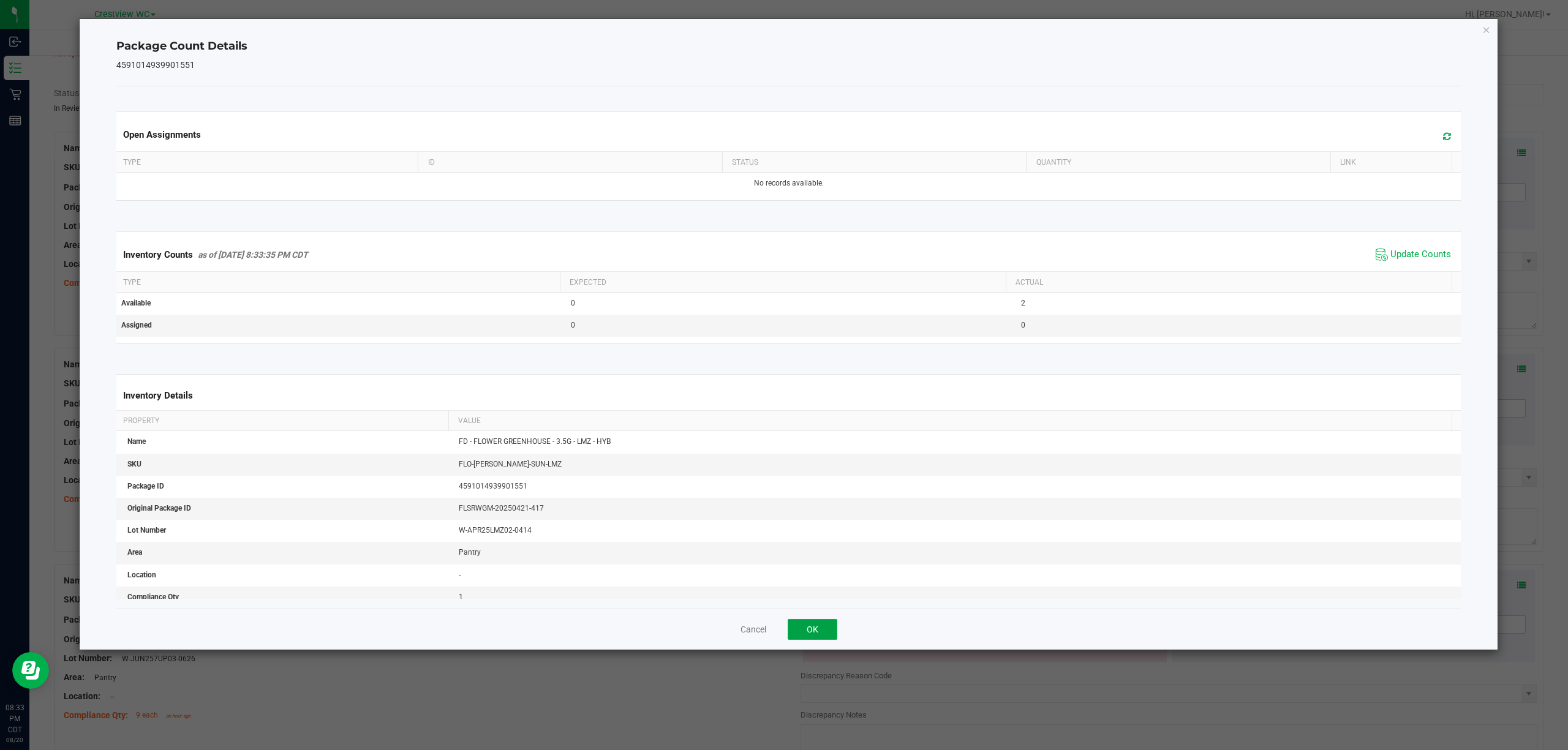
click at [781, 630] on button "OK" at bounding box center [813, 629] width 50 height 21
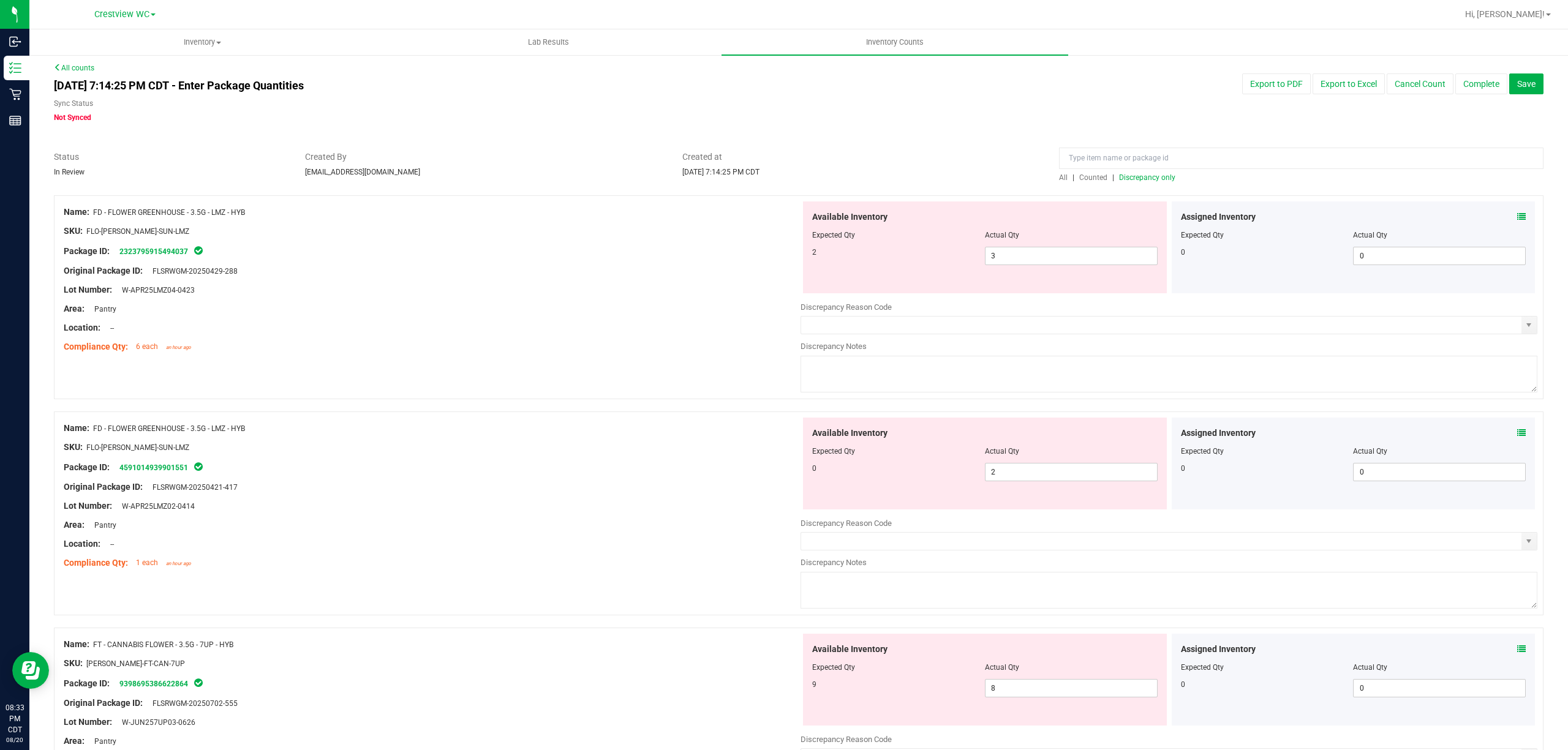
scroll to position [0, 0]
click at [781, 221] on icon at bounding box center [1522, 221] width 9 height 9
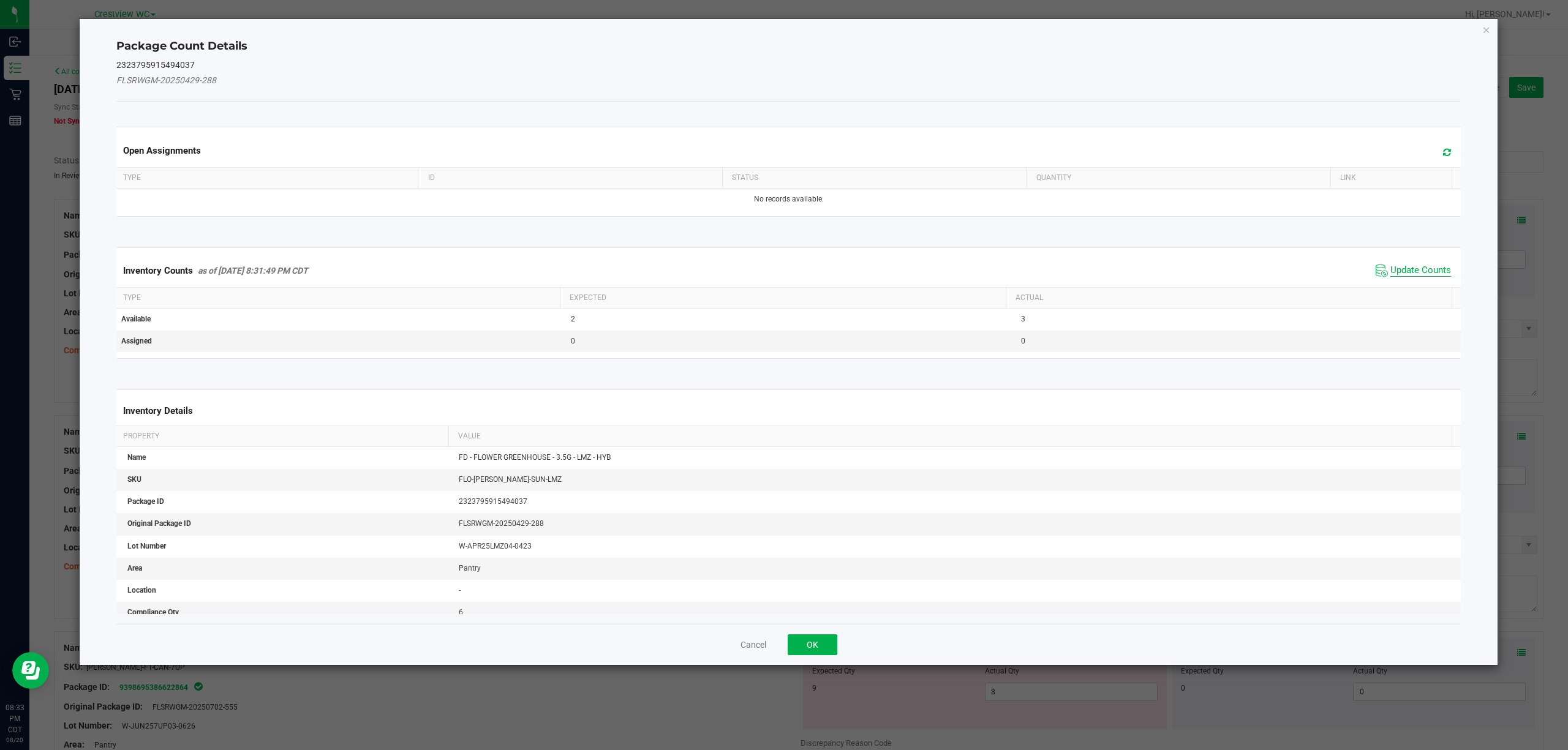
click at [781, 269] on span "Update Counts" at bounding box center [1421, 270] width 61 height 12
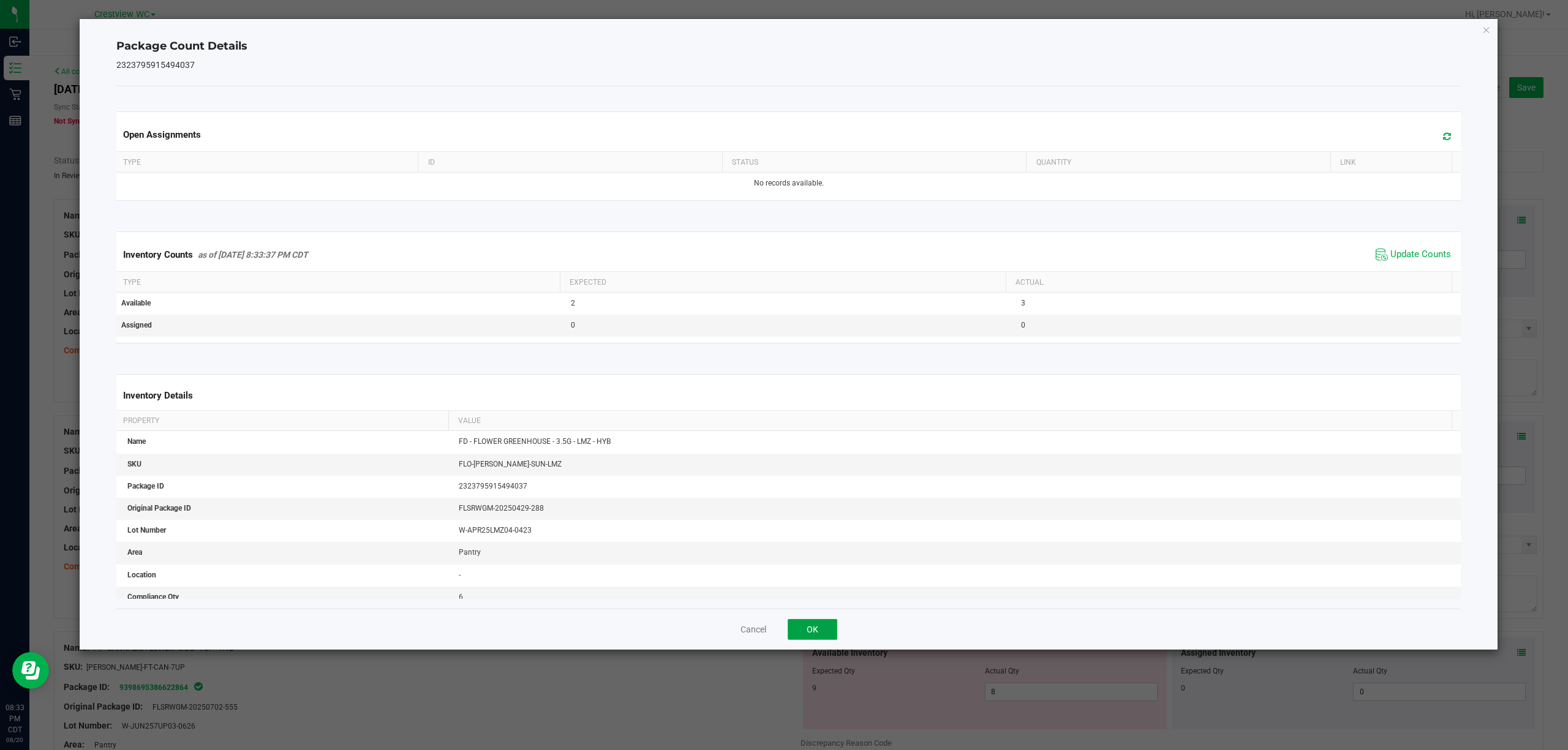
click at [781, 629] on button "OK" at bounding box center [813, 629] width 50 height 21
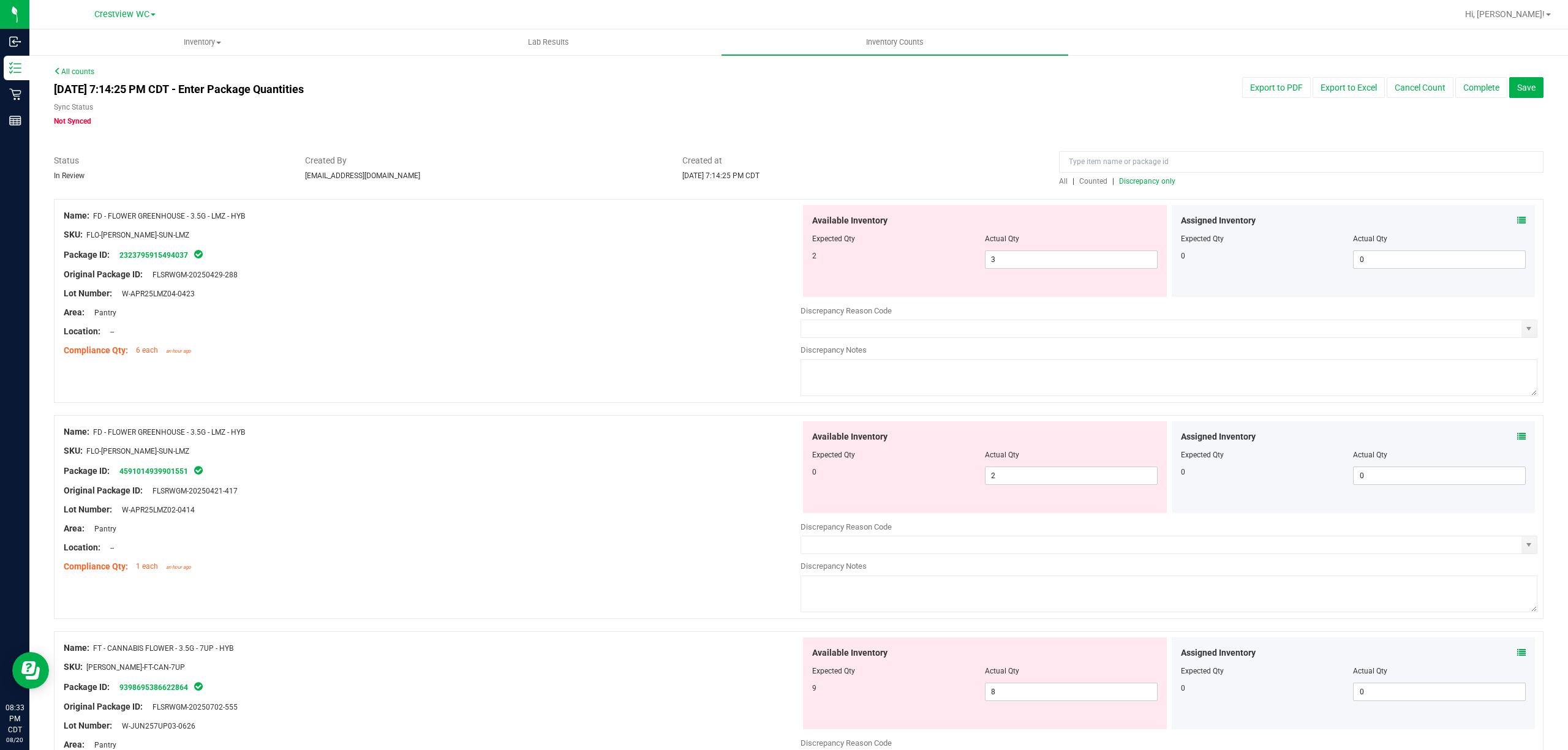
click at [781, 184] on span "Discrepancy only" at bounding box center [1148, 182] width 56 height 9
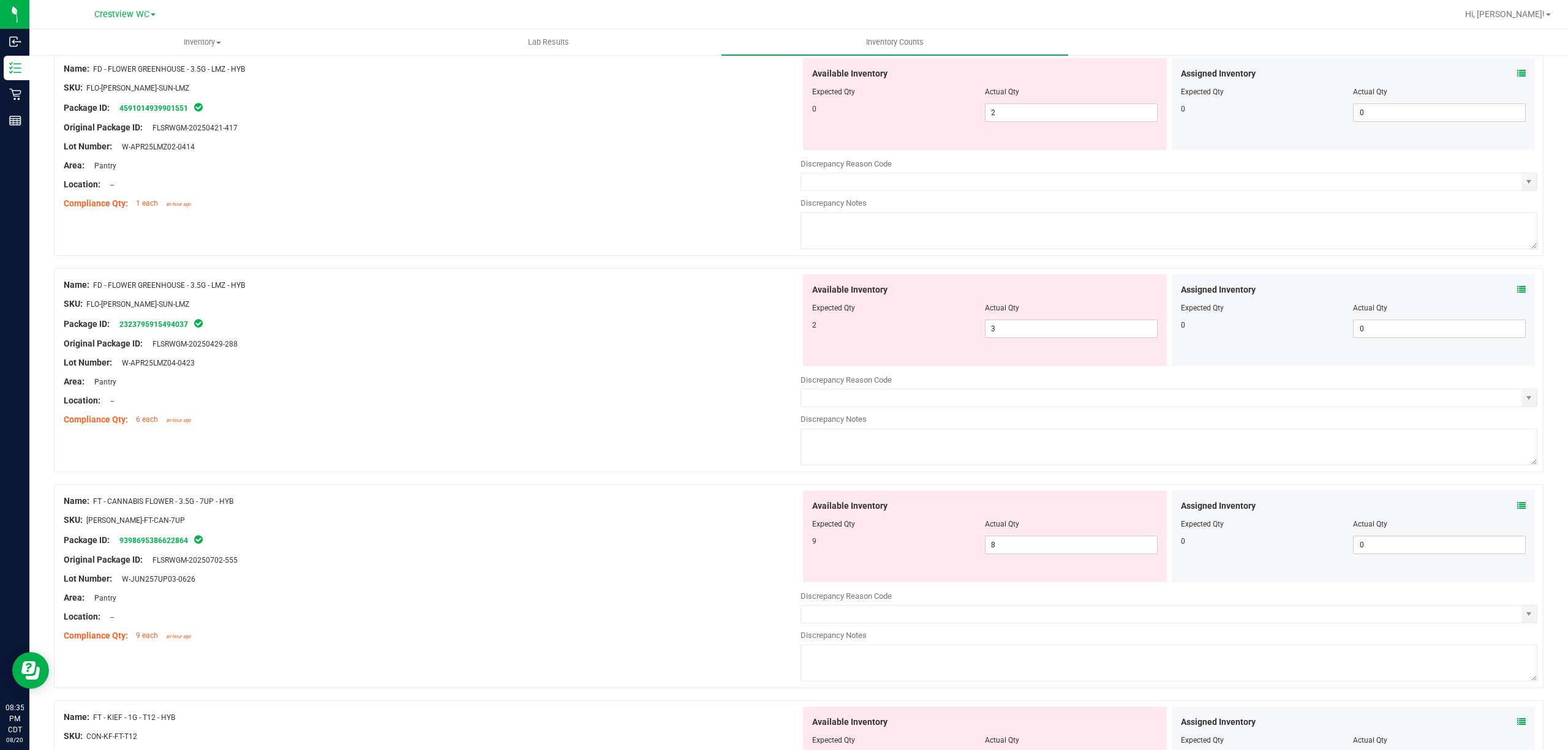
scroll to position [148, 0]
click at [781, 331] on span "3 3" at bounding box center [1071, 328] width 173 height 18
click at [781, 331] on input "3" at bounding box center [1071, 328] width 171 height 17
type input "2"
click at [781, 108] on input "2" at bounding box center [1071, 112] width 171 height 17
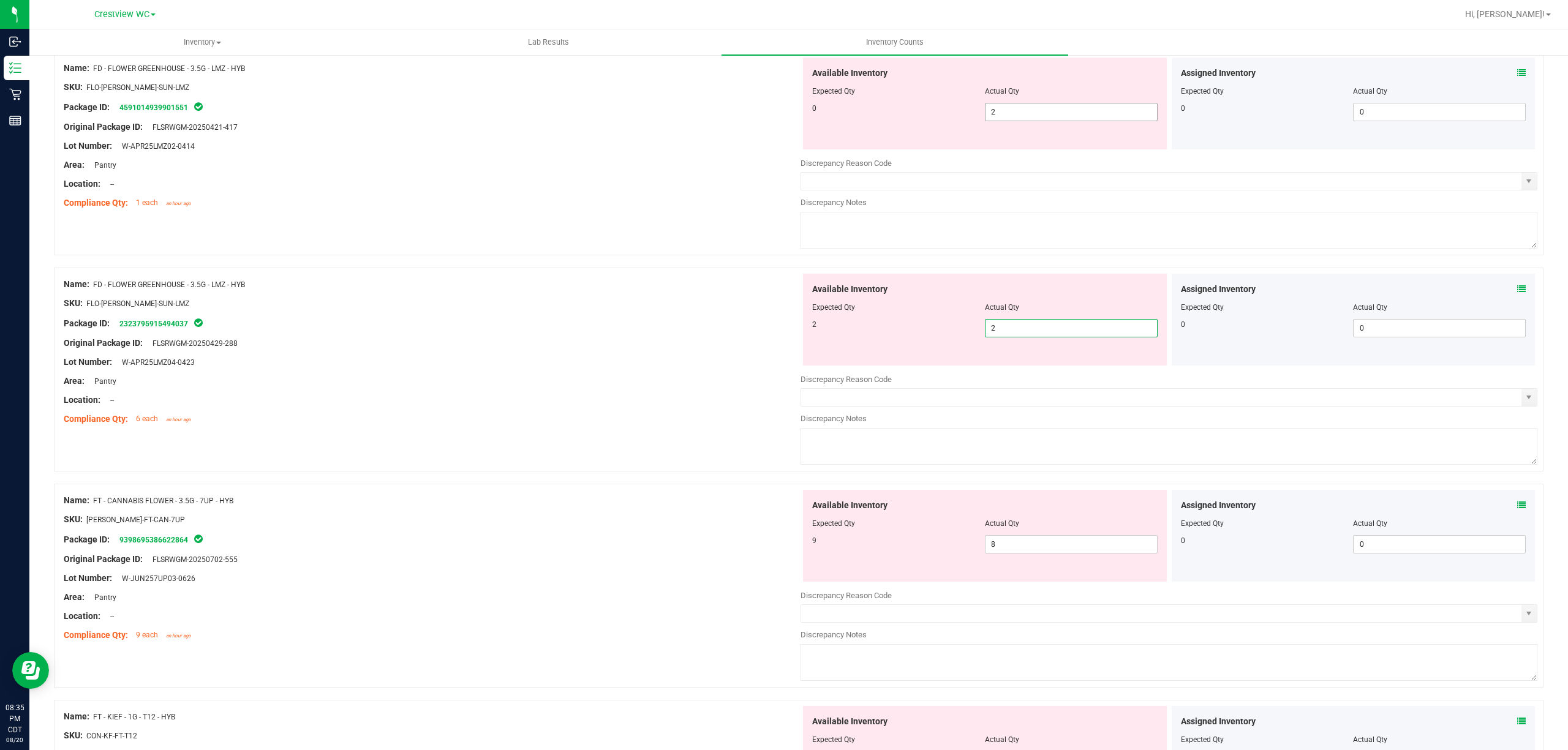
type input "2"
click at [0, 0] on input "2" at bounding box center [0, 0] width 0 height 0
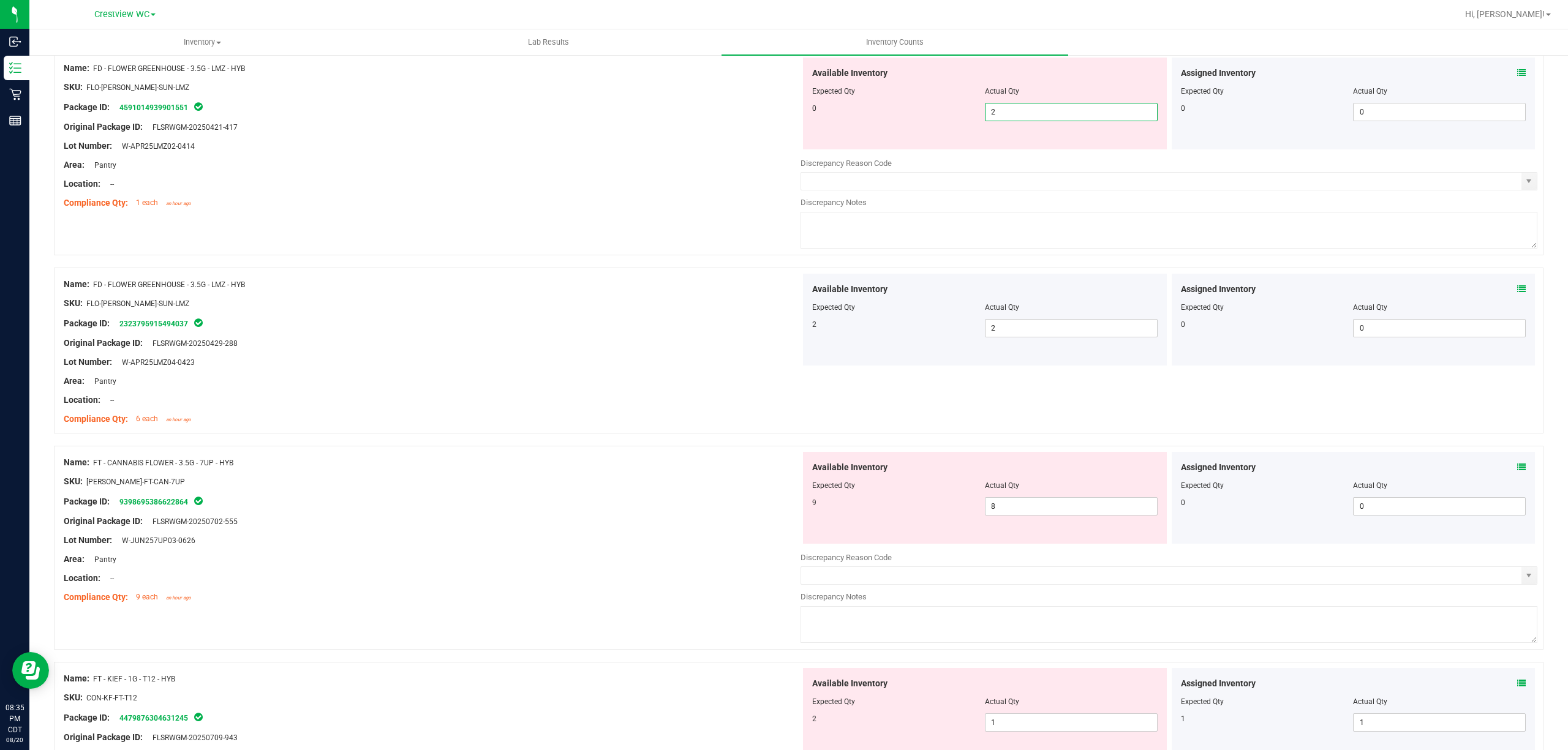
type input "0"
click at [640, 190] on div at bounding box center [432, 193] width 737 height 6
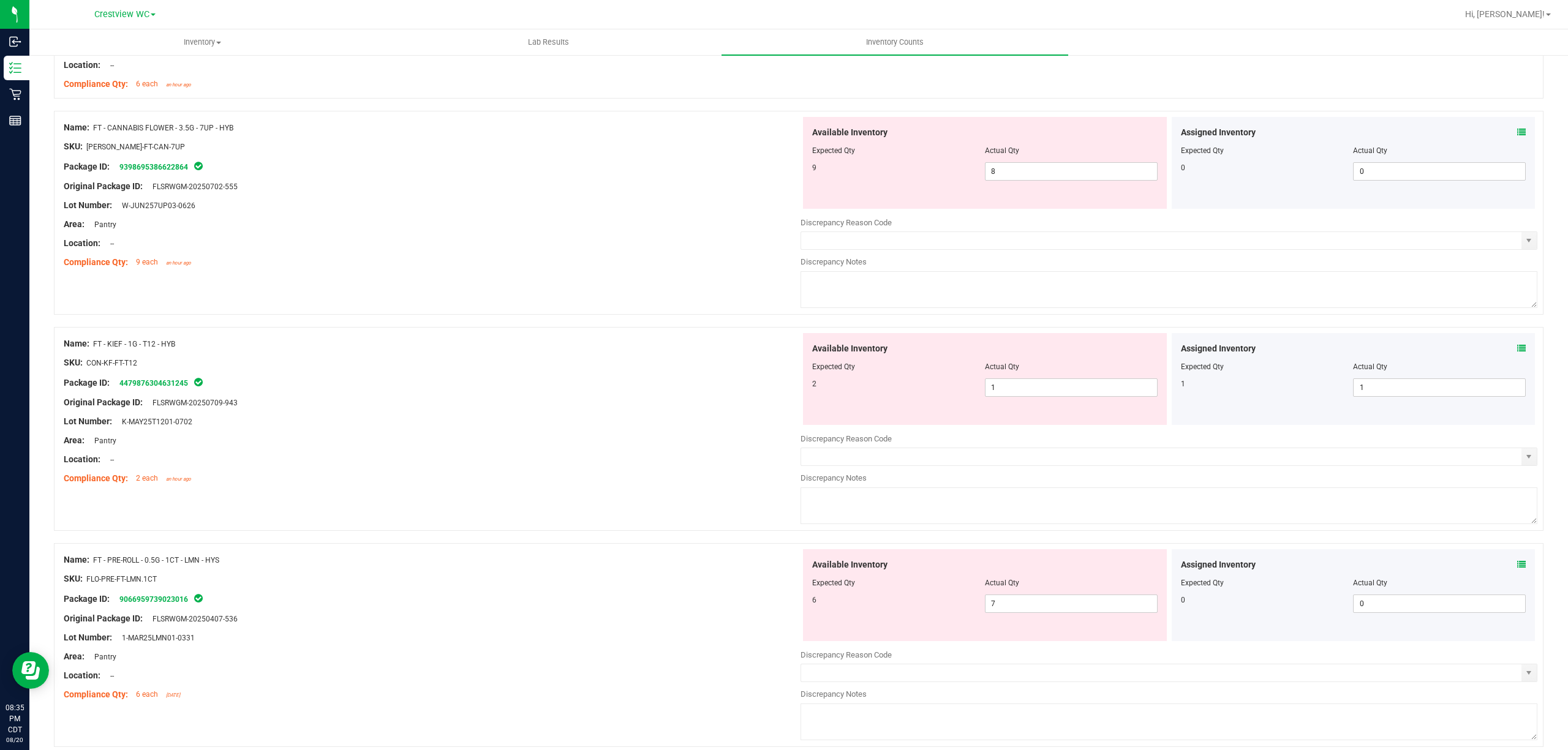
scroll to position [474, 0]
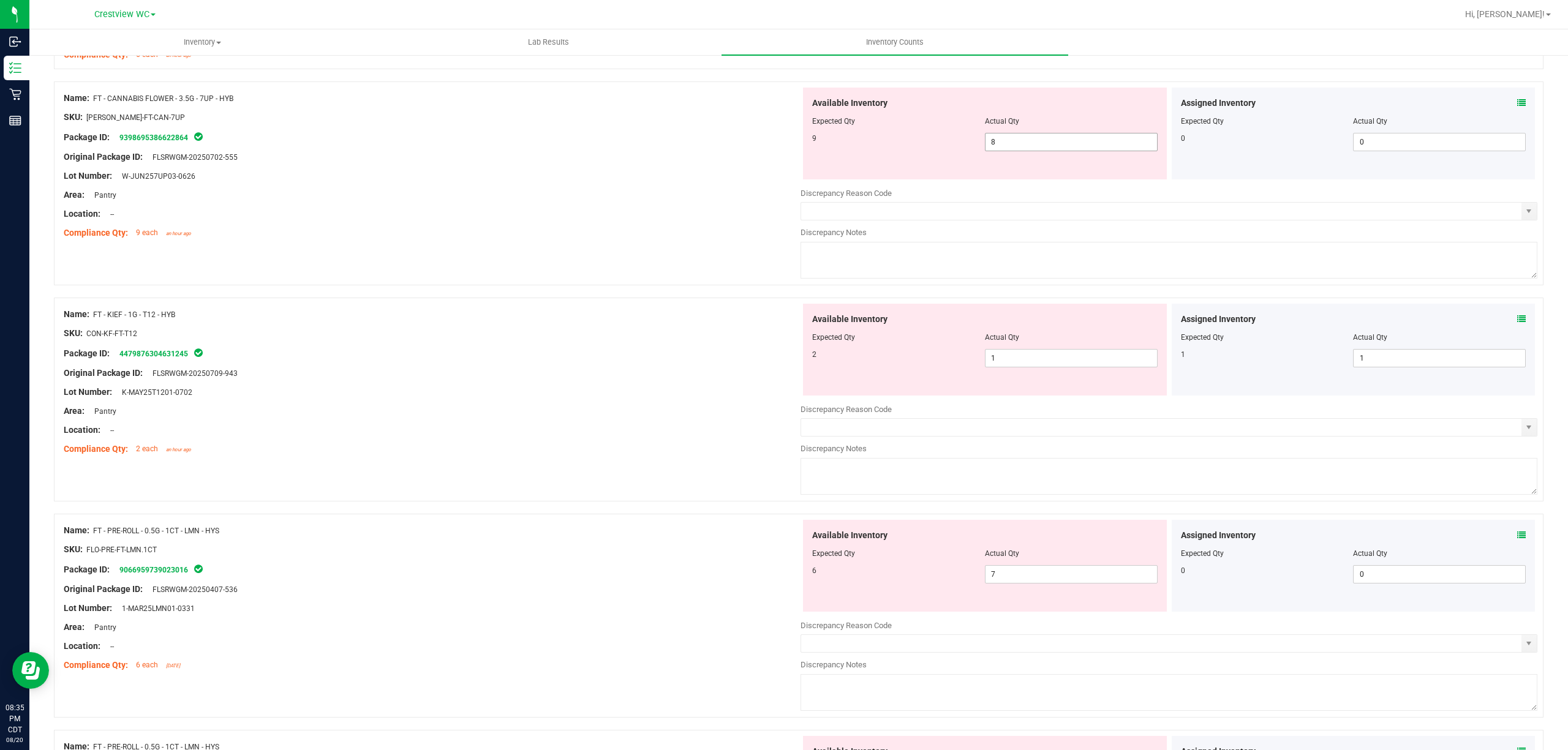
click at [781, 150] on span "8 8" at bounding box center [1071, 142] width 173 height 18
click at [781, 148] on input "8" at bounding box center [1071, 142] width 171 height 17
type input "9"
click at [630, 182] on div "Lot Number: W-JUN257UP03-0626" at bounding box center [432, 176] width 737 height 13
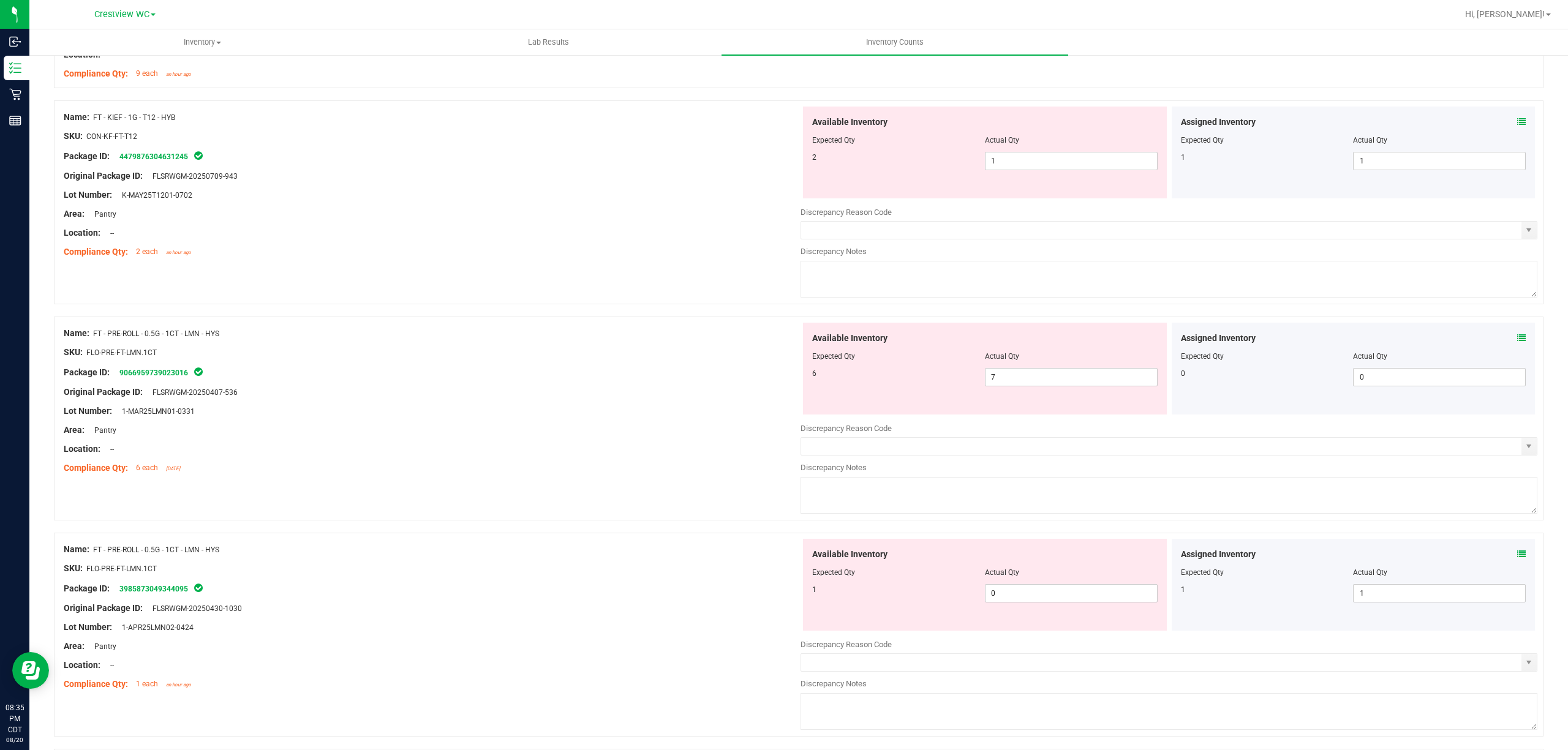
scroll to position [637, 0]
click at [781, 162] on span "1 1" at bounding box center [1071, 156] width 173 height 18
click at [781, 162] on input "1" at bounding box center [1071, 157] width 171 height 17
type input "2"
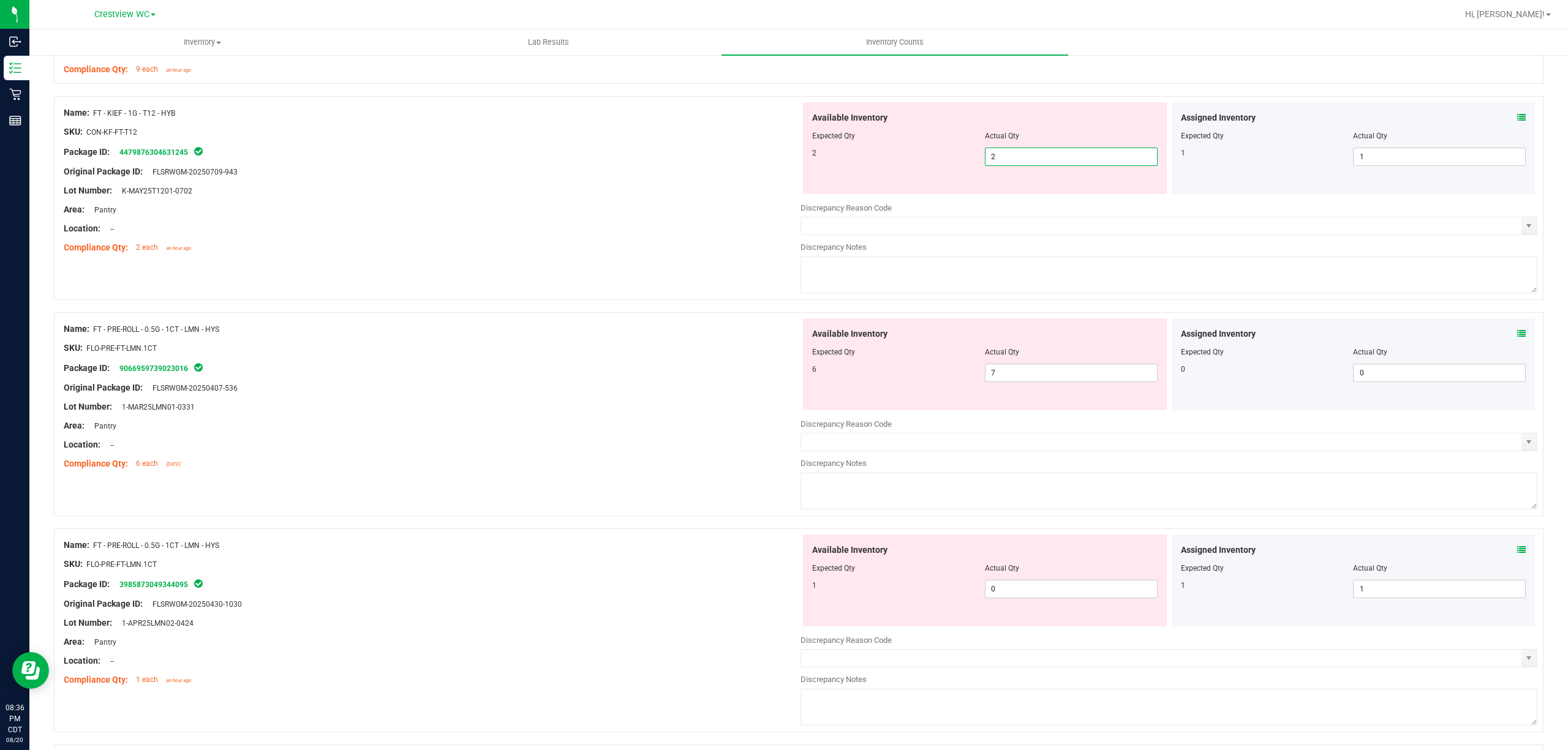
click at [544, 237] on div at bounding box center [432, 238] width 737 height 6
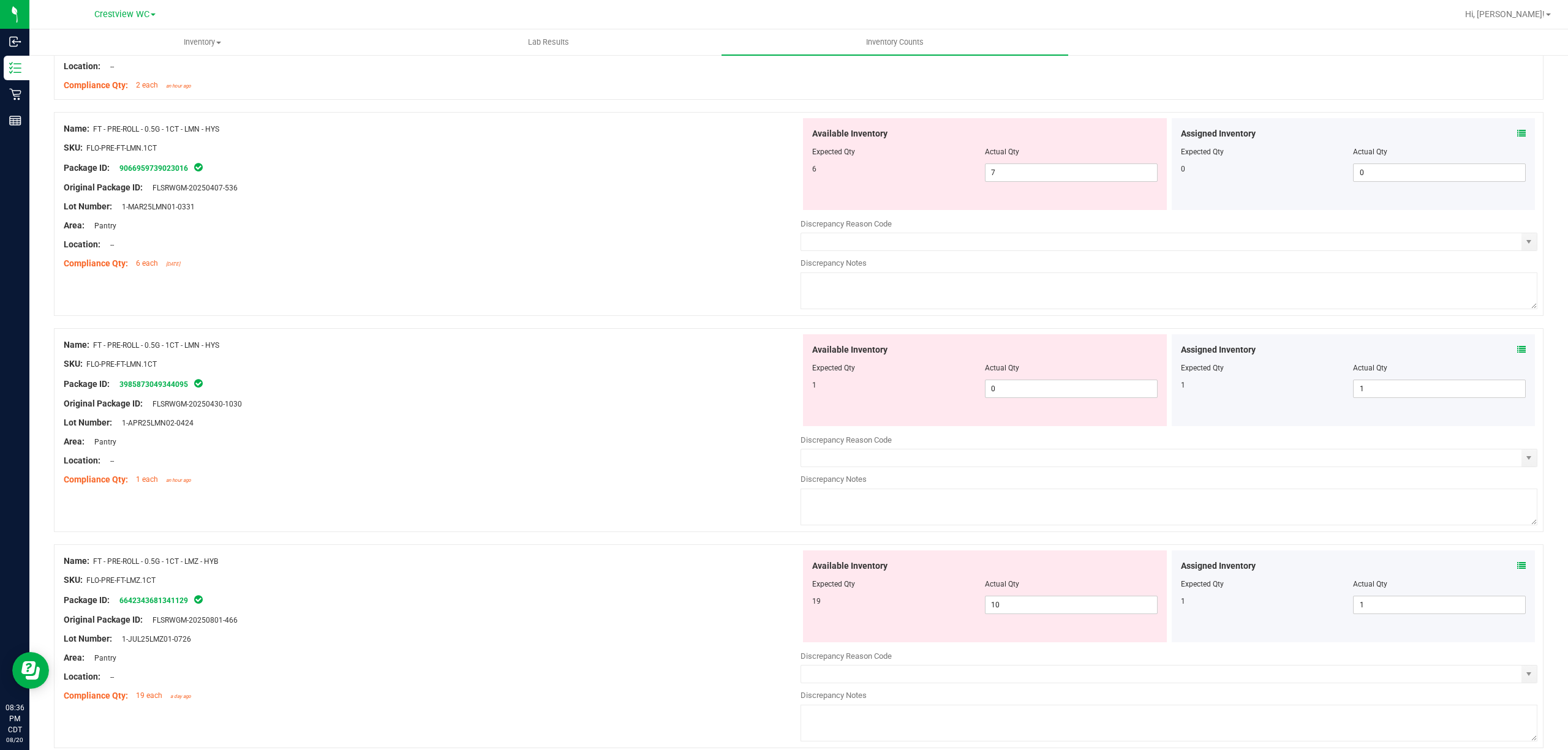
scroll to position [801, 0]
click at [781, 169] on span "7 7" at bounding box center [1071, 171] width 173 height 18
click at [781, 169] on input "7" at bounding box center [1071, 171] width 171 height 17
type input "6"
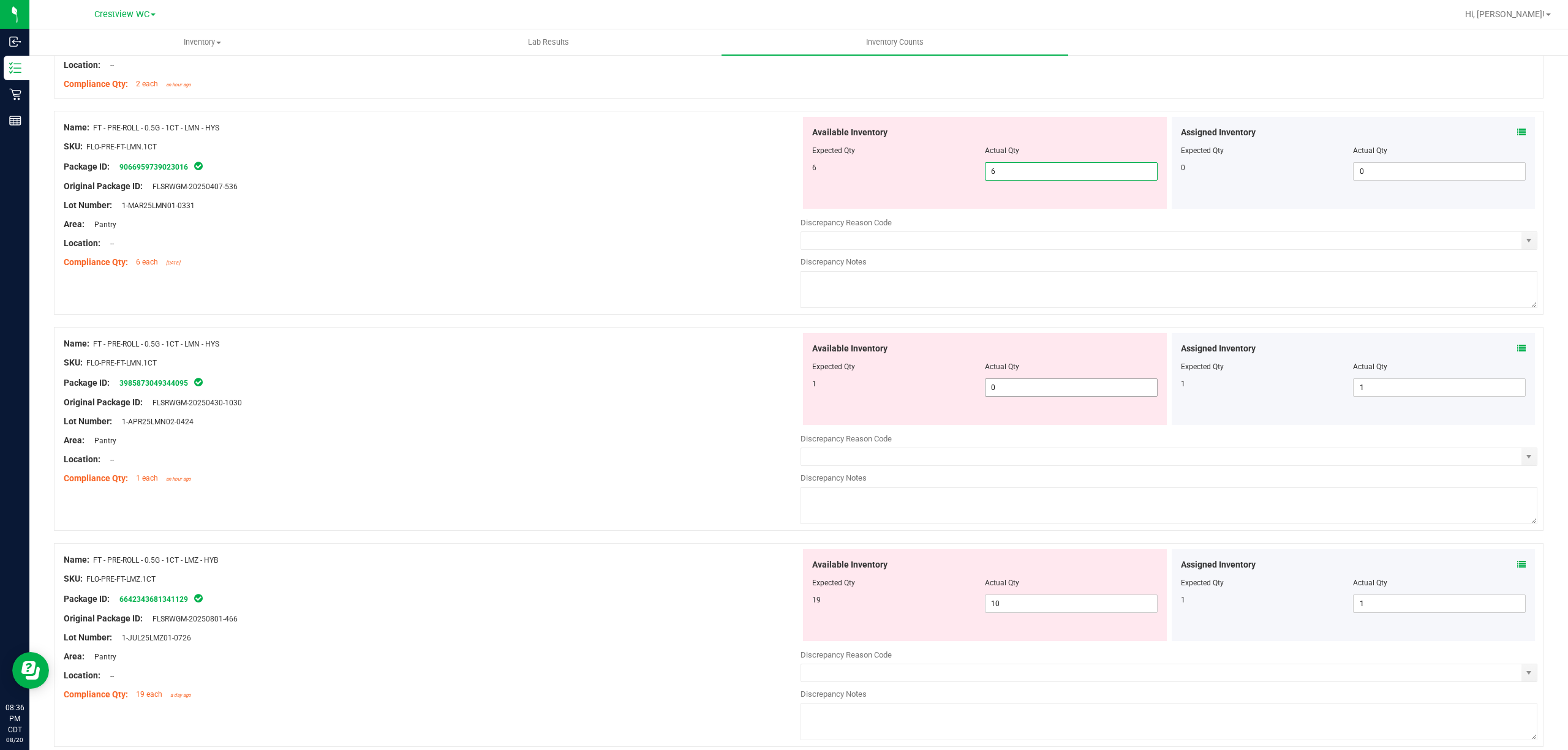
click at [781, 383] on div "Available Inventory Expected Qty Actual Qty 1 0 0" at bounding box center [985, 379] width 364 height 92
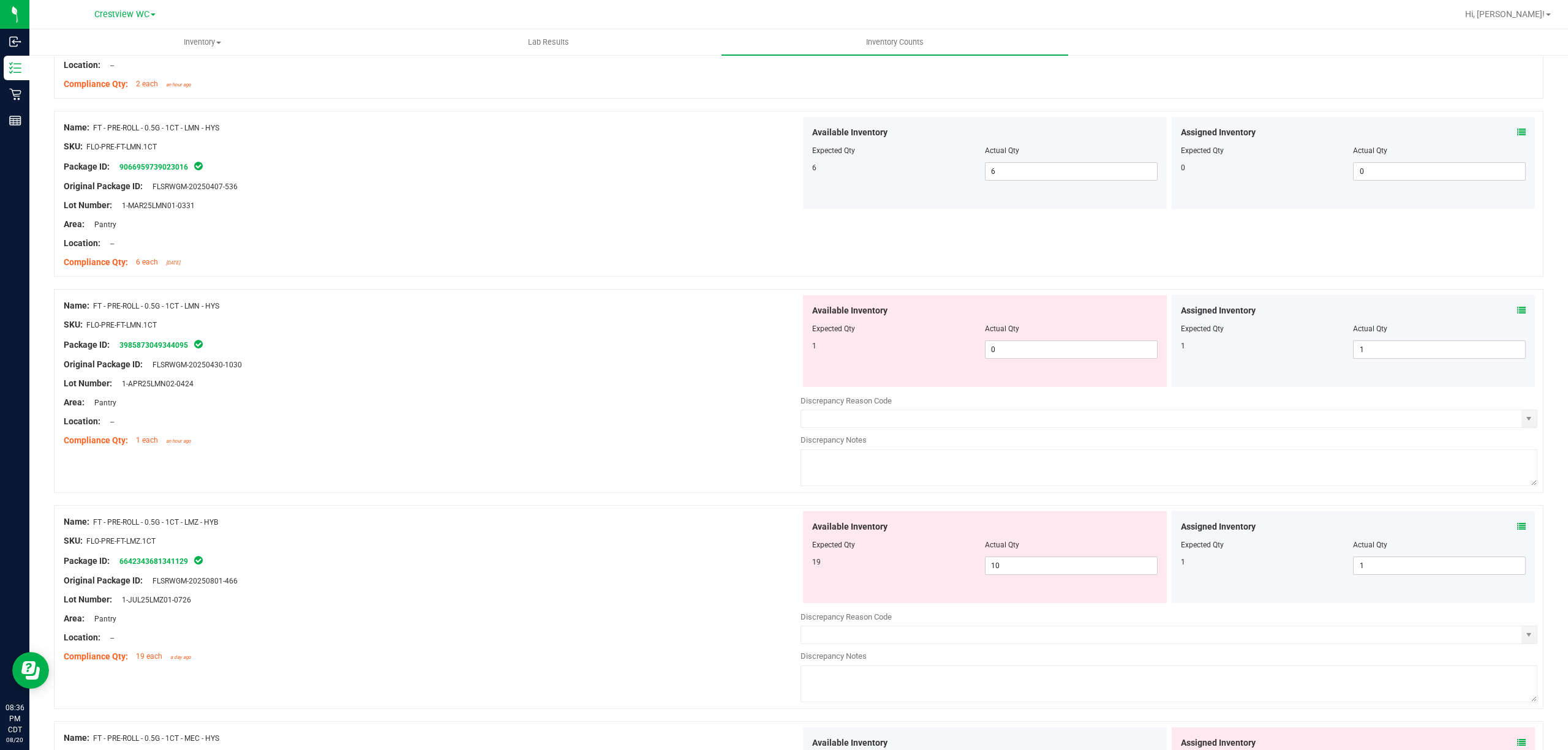
click at [781, 383] on div "Available Inventory Expected Qty Actual Qty 1 0 0" at bounding box center [985, 341] width 364 height 92
click at [781, 353] on span "0 0" at bounding box center [1071, 349] width 173 height 18
click at [781, 353] on input "0" at bounding box center [1071, 350] width 171 height 17
type input "1"
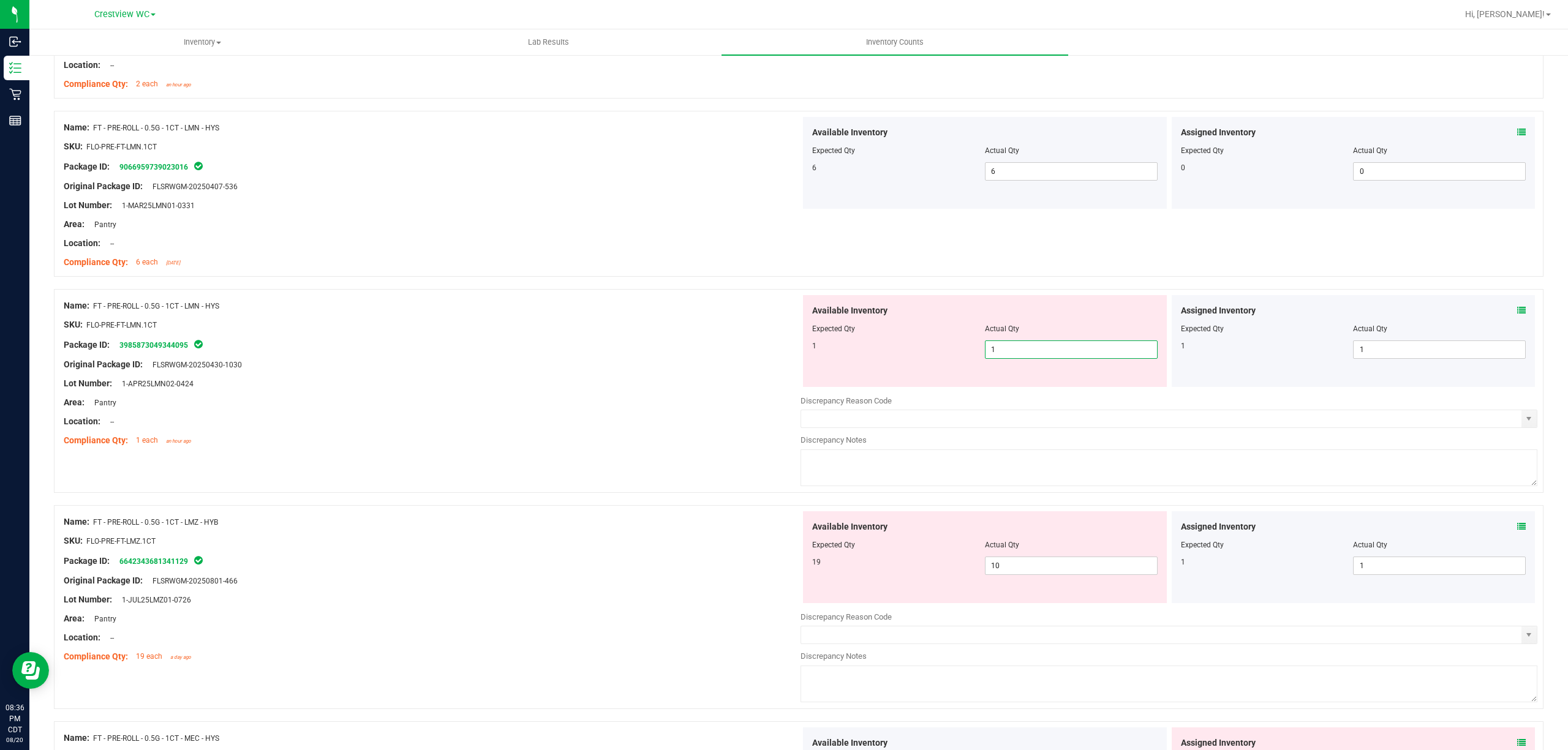
click at [630, 373] on div at bounding box center [432, 374] width 737 height 6
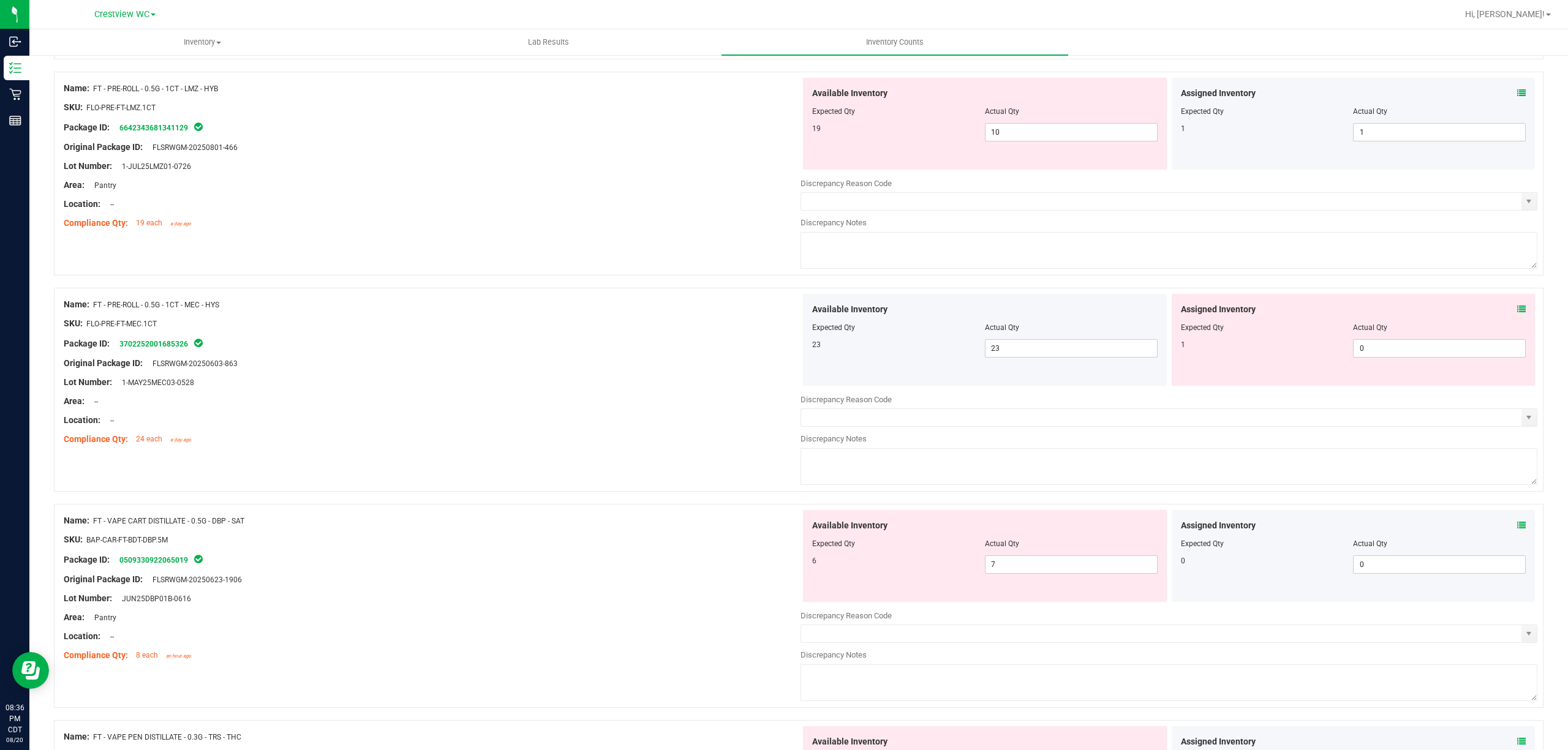
scroll to position [1209, 0]
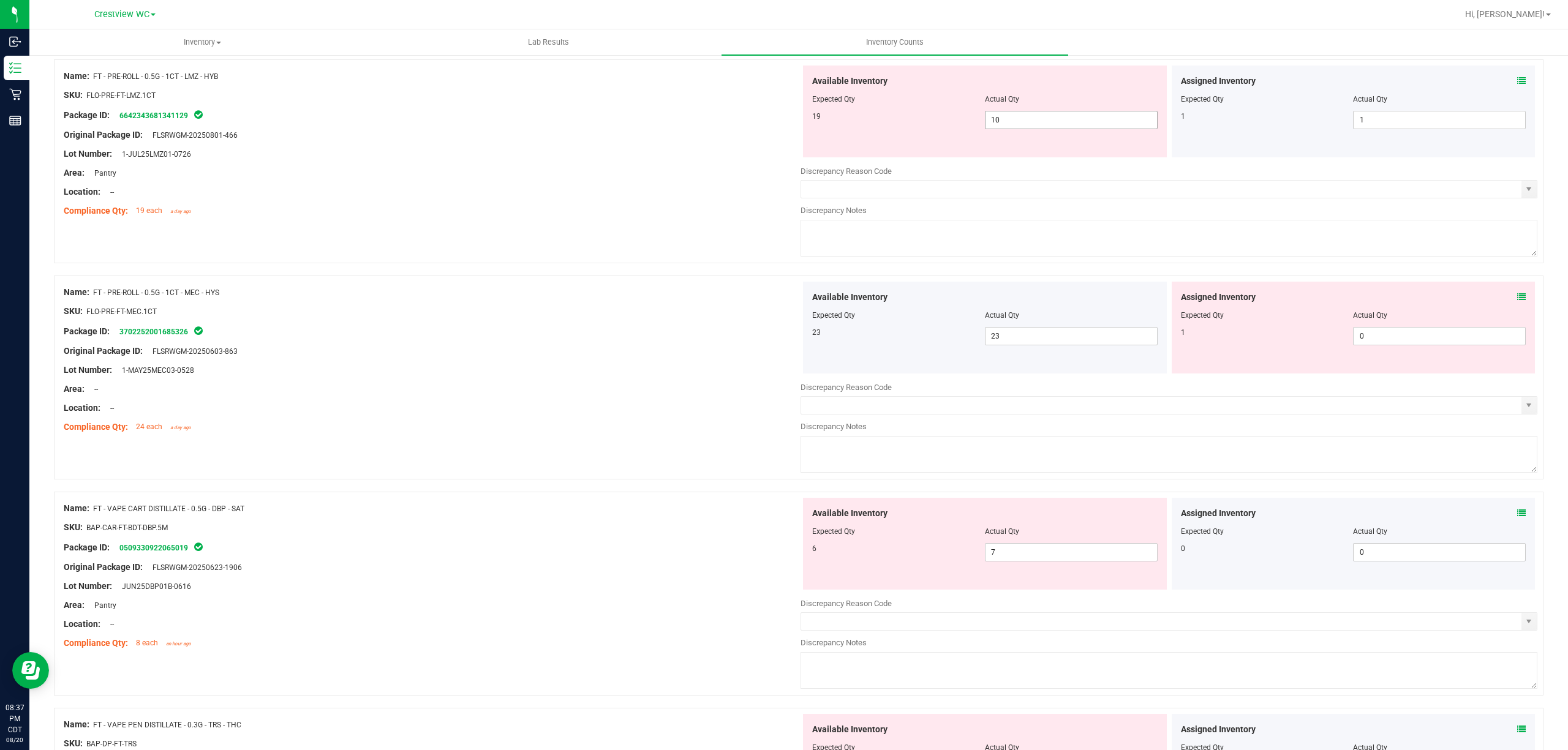
click at [781, 114] on span "10 10" at bounding box center [1071, 119] width 173 height 18
click at [781, 114] on input "10" at bounding box center [1071, 120] width 171 height 17
type input "19"
click at [513, 185] on div at bounding box center [432, 182] width 737 height 6
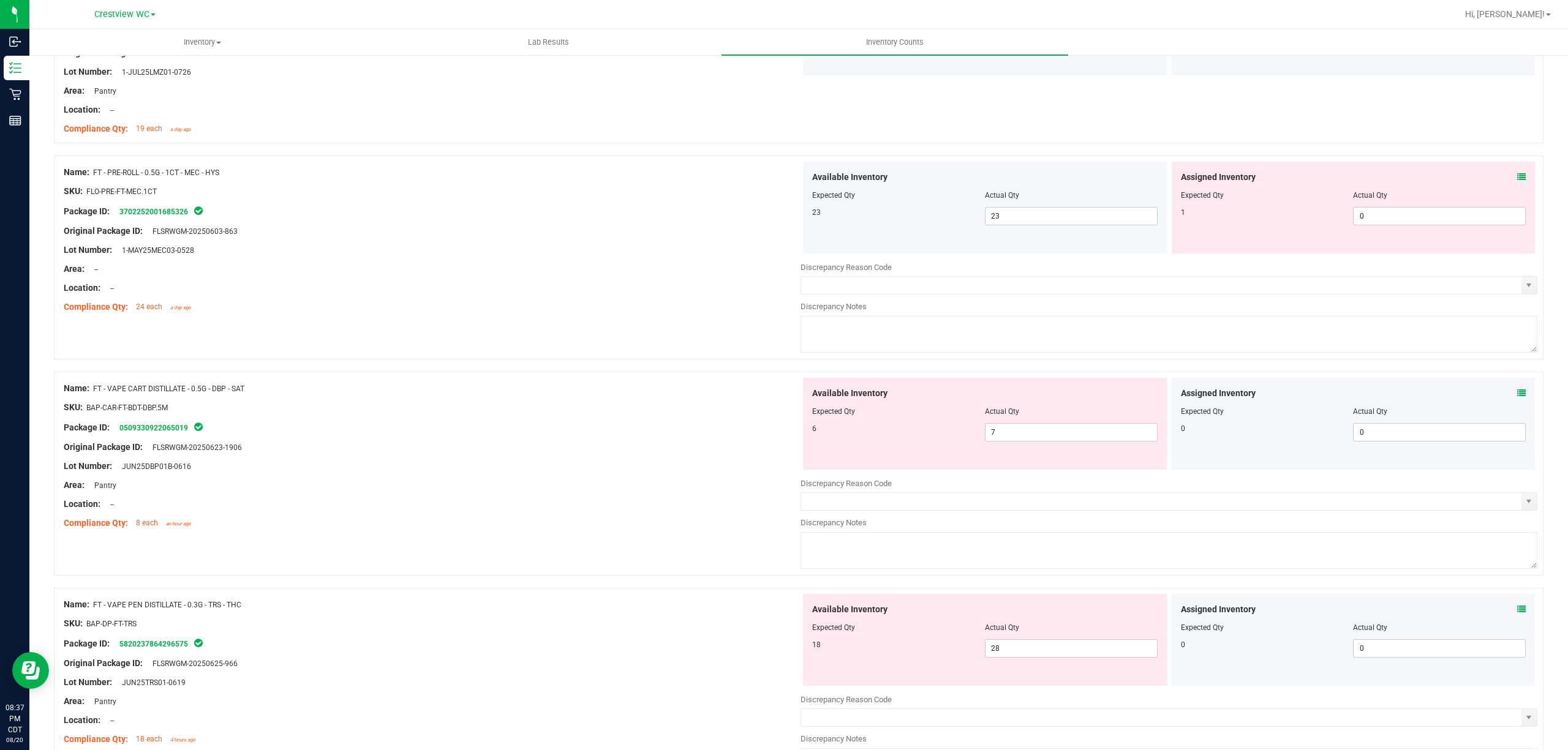
scroll to position [1372, 0]
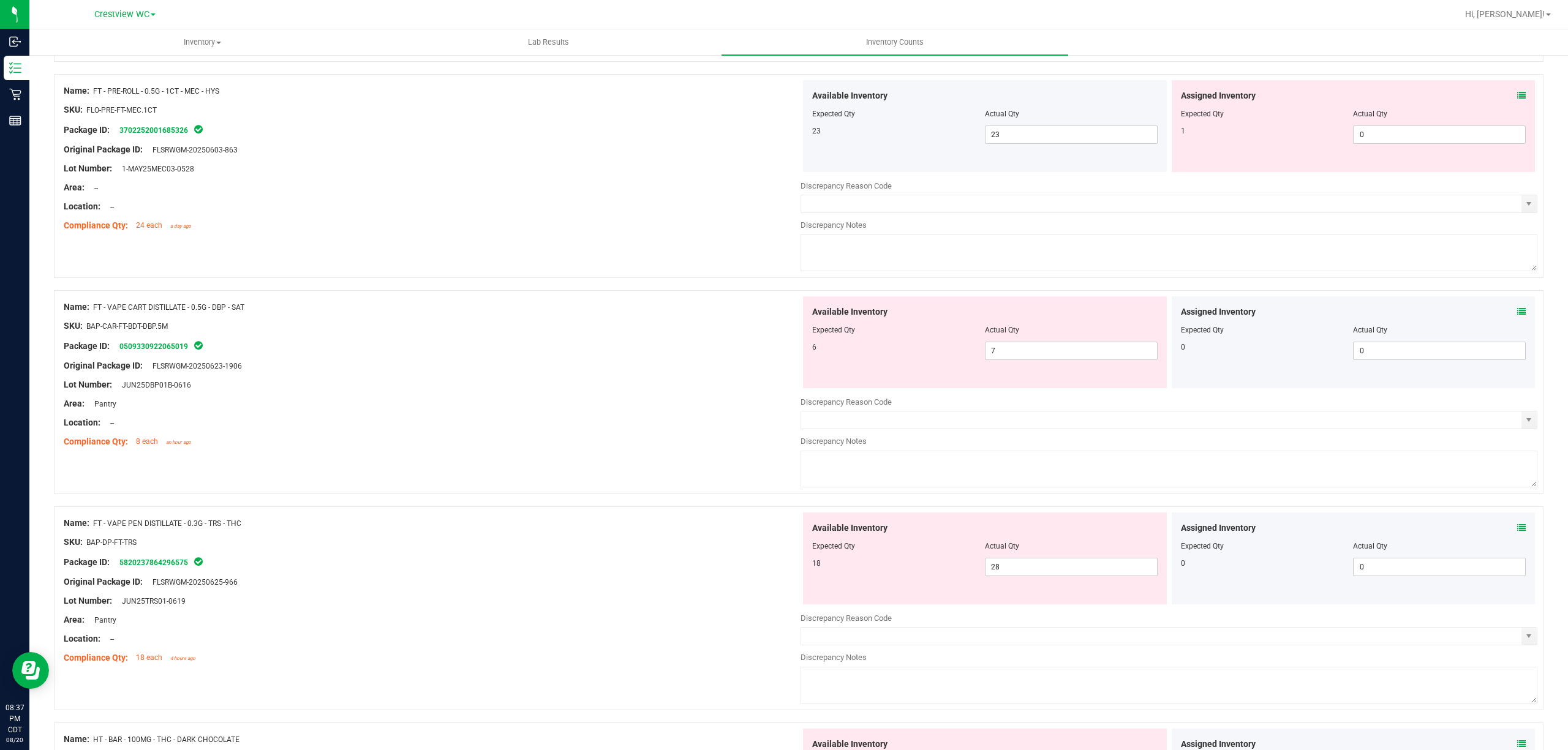
click at [781, 123] on div at bounding box center [1353, 122] width 345 height 6
click at [781, 129] on span "0 0" at bounding box center [1439, 135] width 173 height 18
click at [781, 134] on input "10" at bounding box center [1439, 135] width 171 height 17
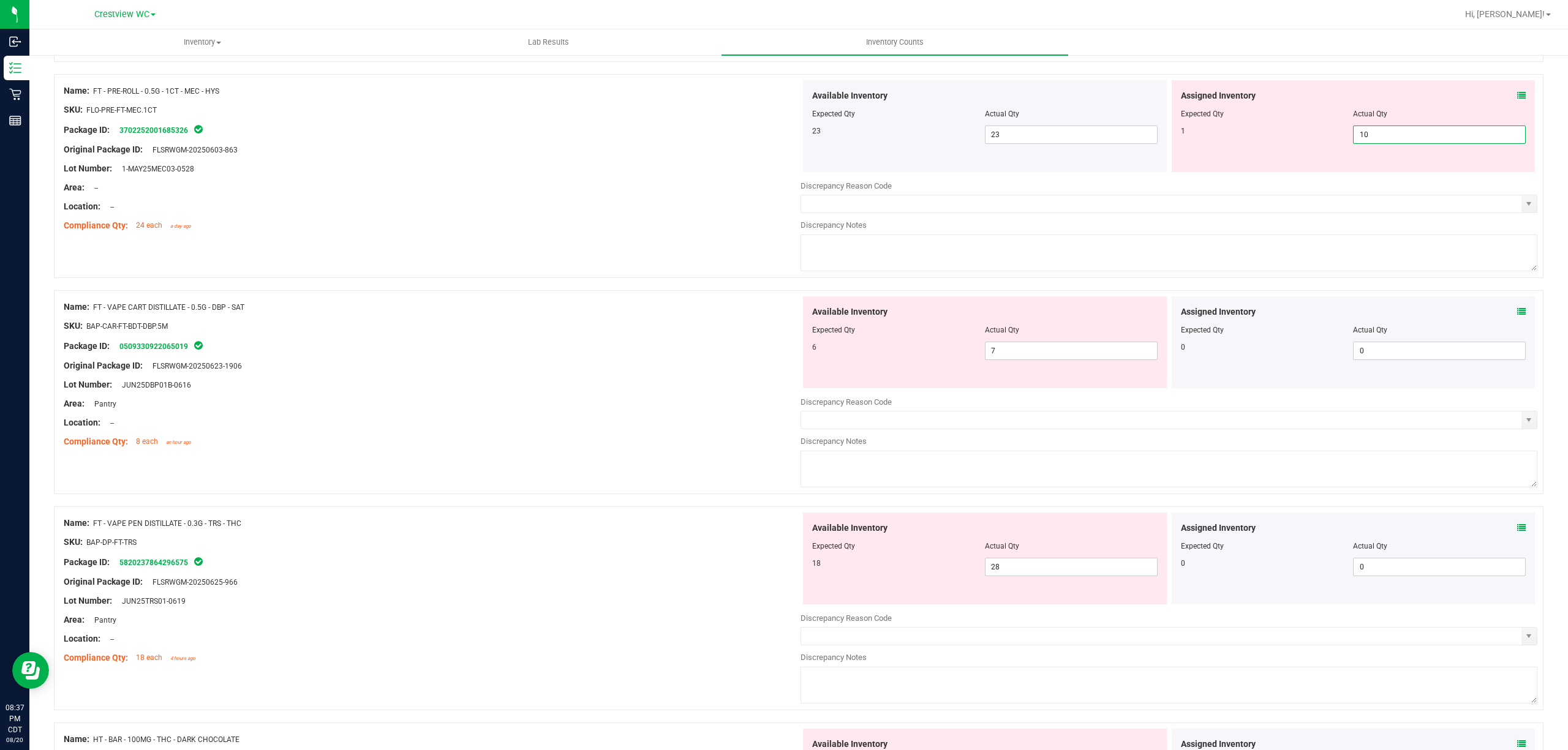
type input "1"
click at [719, 194] on div "Area: --" at bounding box center [432, 188] width 737 height 13
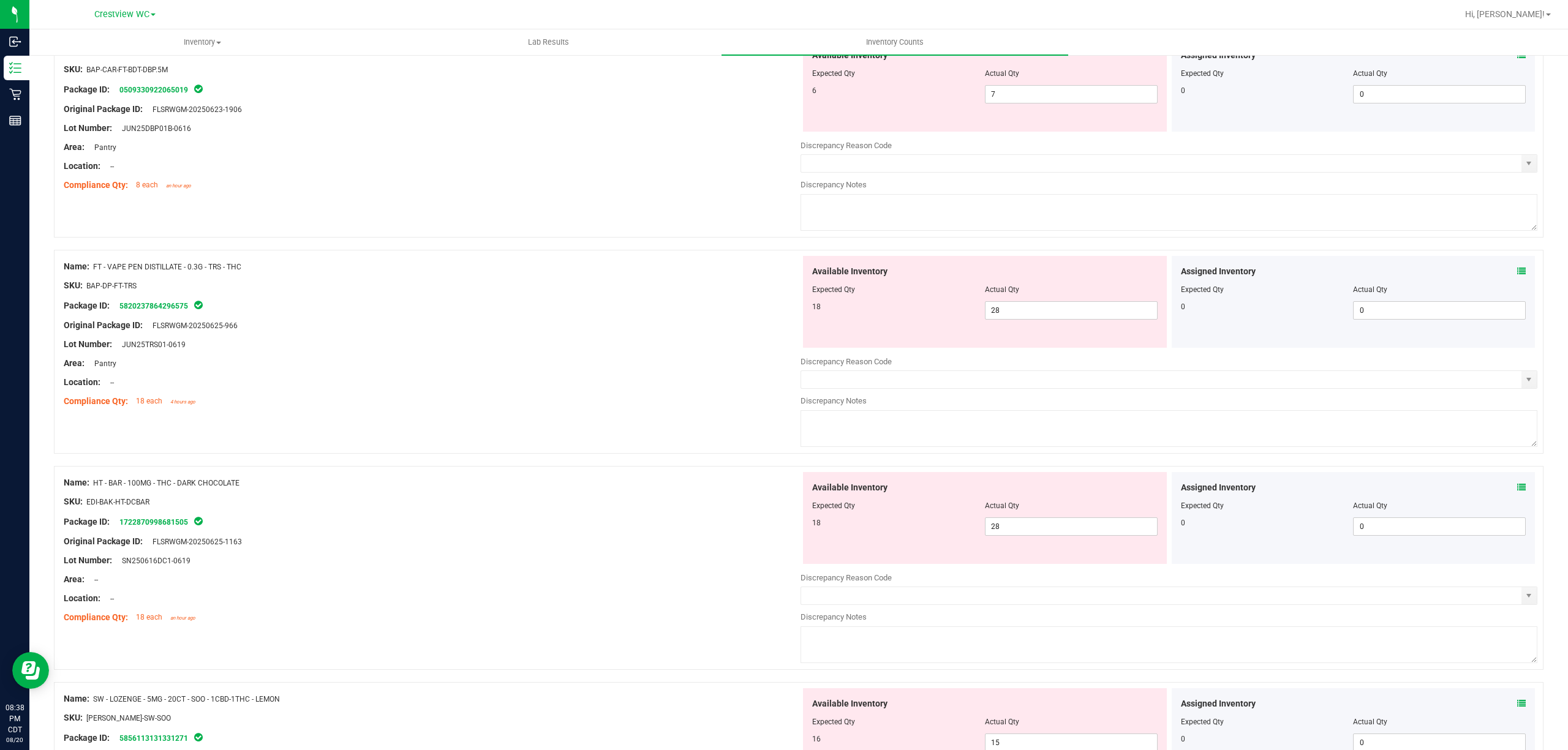
scroll to position [1617, 0]
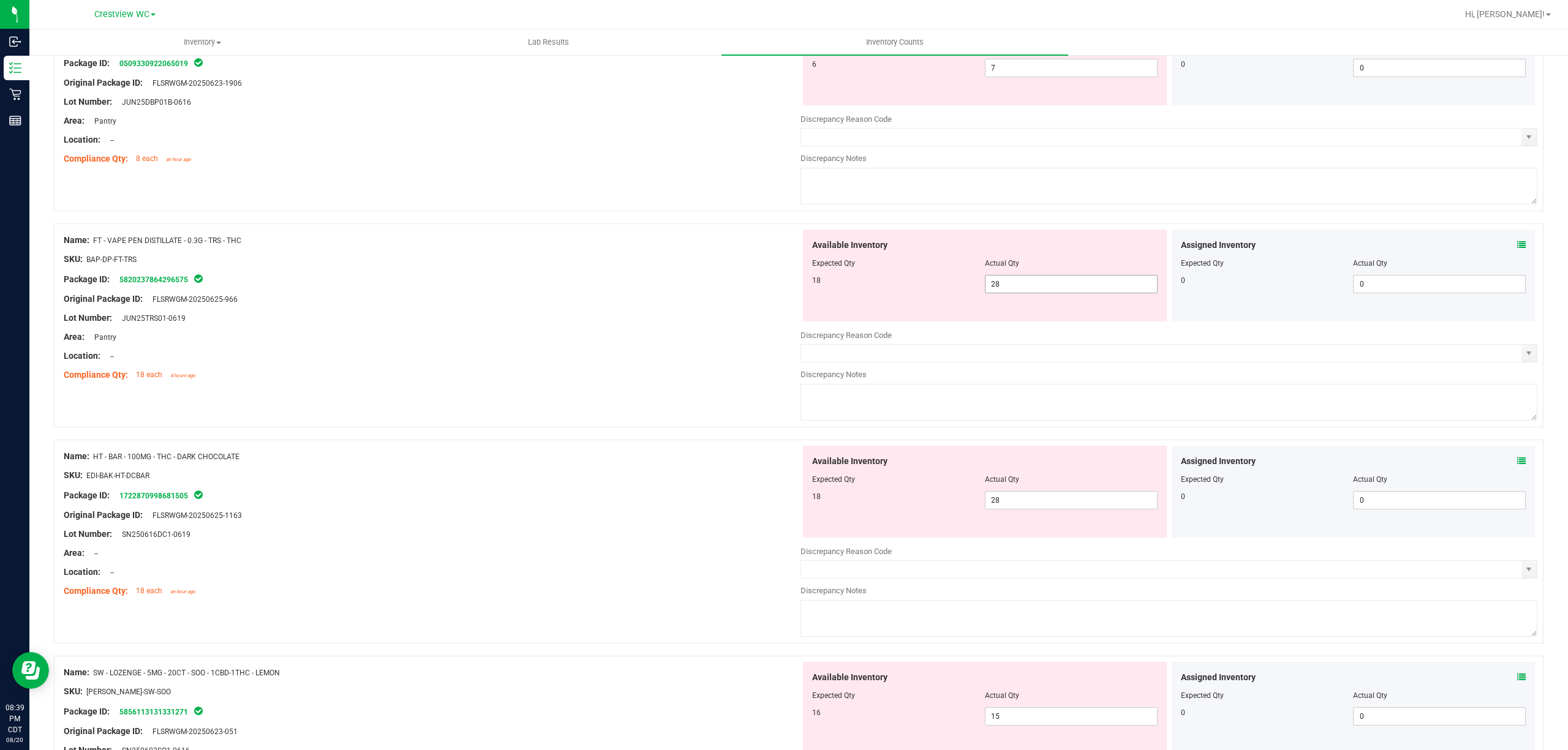
click at [781, 279] on span "28 28" at bounding box center [1071, 284] width 173 height 18
click at [781, 279] on input "28" at bounding box center [1071, 284] width 171 height 17
type input "18"
click at [530, 272] on div at bounding box center [432, 268] width 737 height 6
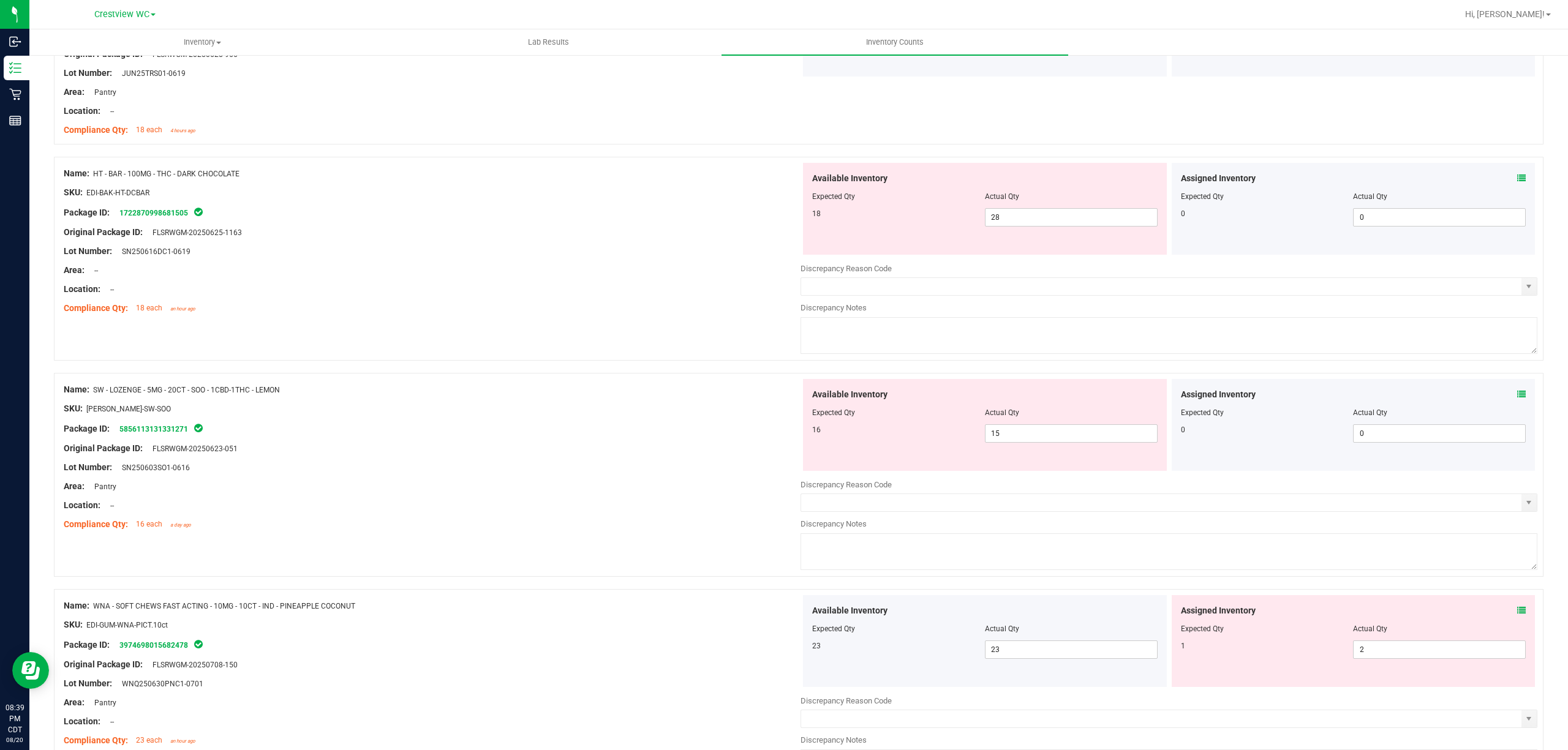
scroll to position [1943, 0]
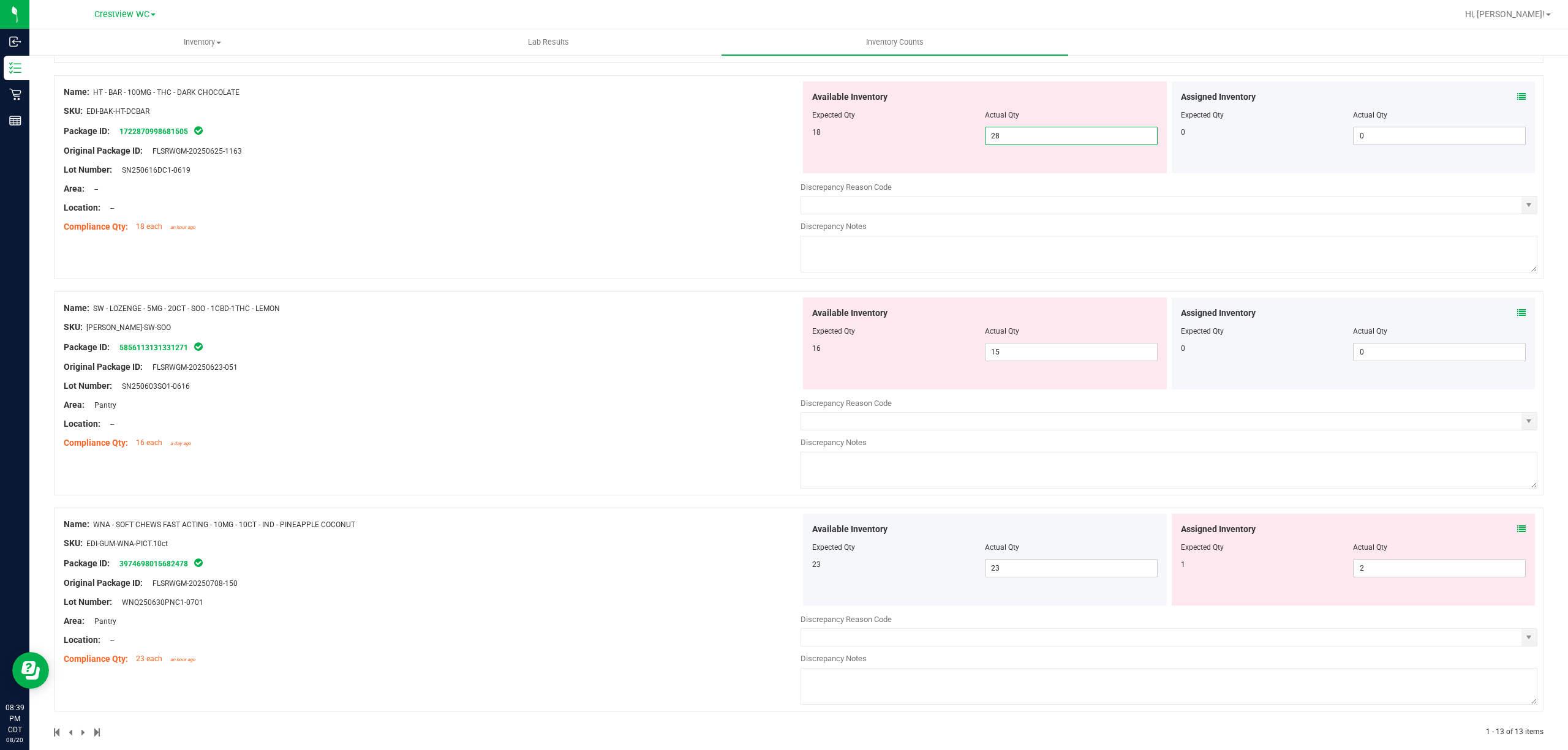
click at [781, 140] on span "28 28" at bounding box center [1071, 135] width 173 height 18
click at [781, 140] on input "28" at bounding box center [1071, 136] width 171 height 17
type input "18"
click at [700, 233] on div "Name: HT - BAR - 100MG - THC - DARK CHOCOLATE SKU: EDI-BAK-HT-DCBAR Package ID:…" at bounding box center [432, 160] width 737 height 156
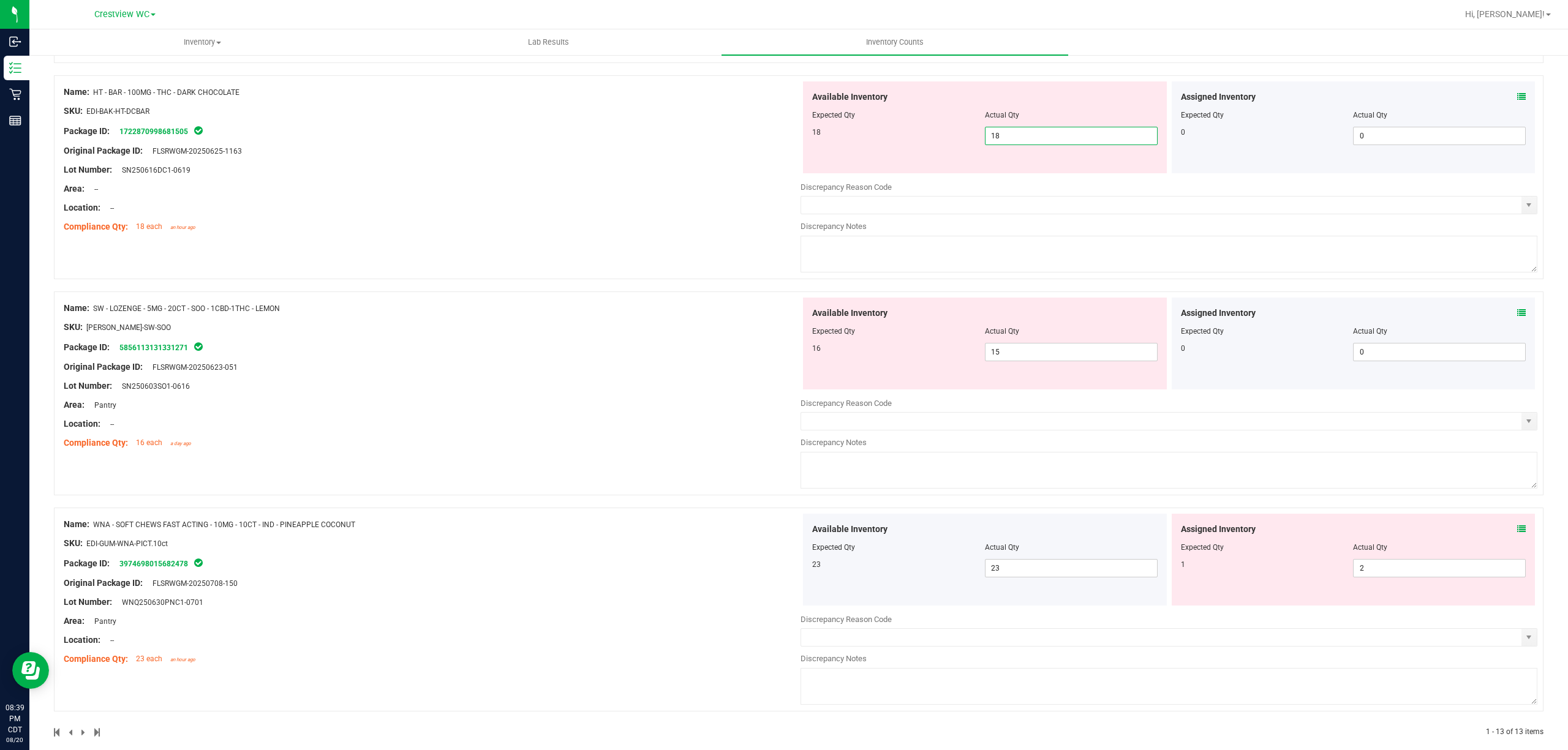
scroll to position [1926, 0]
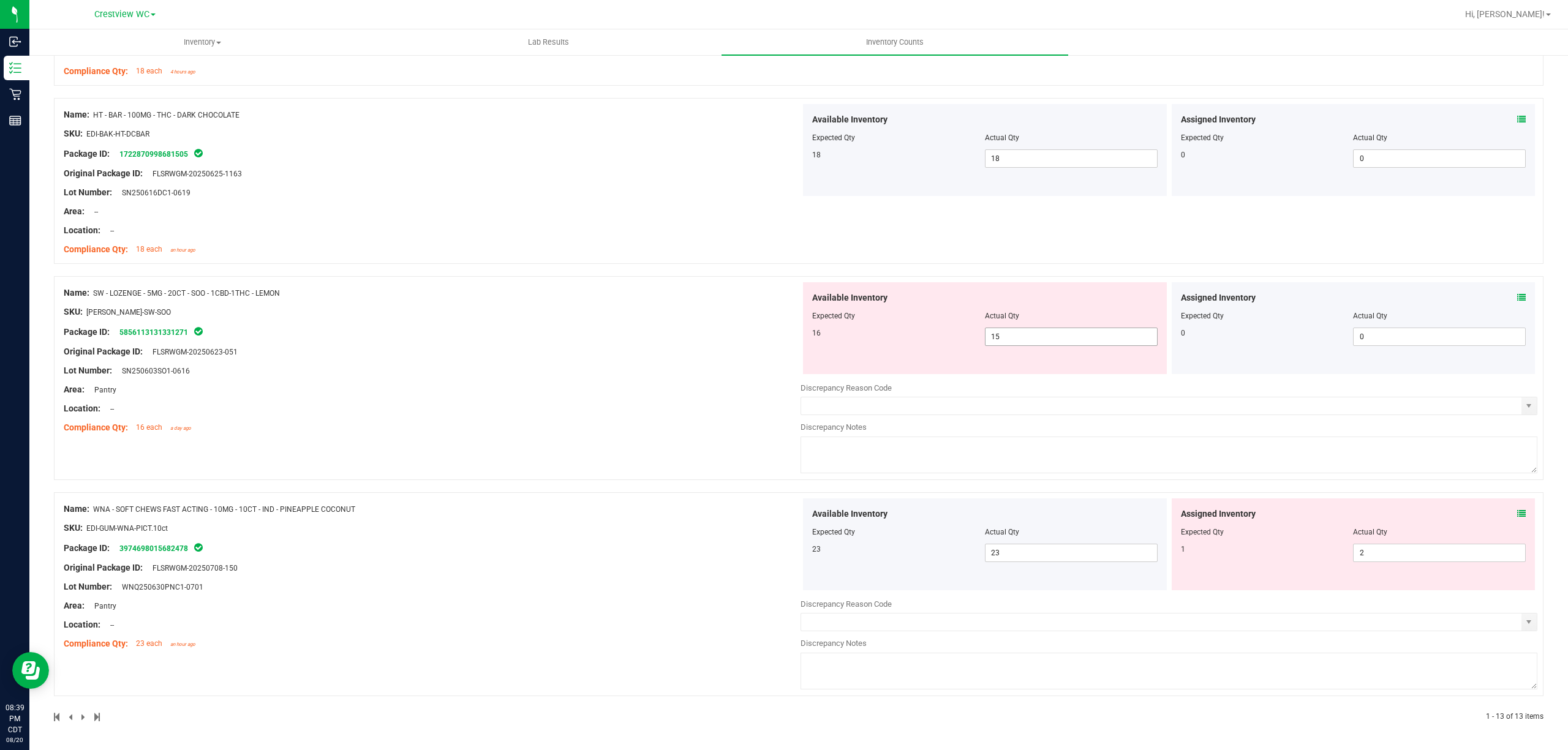
click at [781, 334] on span "15 15" at bounding box center [1071, 336] width 173 height 18
click at [781, 334] on input "15" at bounding box center [1071, 337] width 171 height 17
type input "16"
click at [502, 334] on div "Name: SW - LOZENGE - 5MG - 20CT - SOO - 1CBD-1THC - LEMON SKU: EDI-LOZ-SW-SOO P…" at bounding box center [432, 360] width 737 height 156
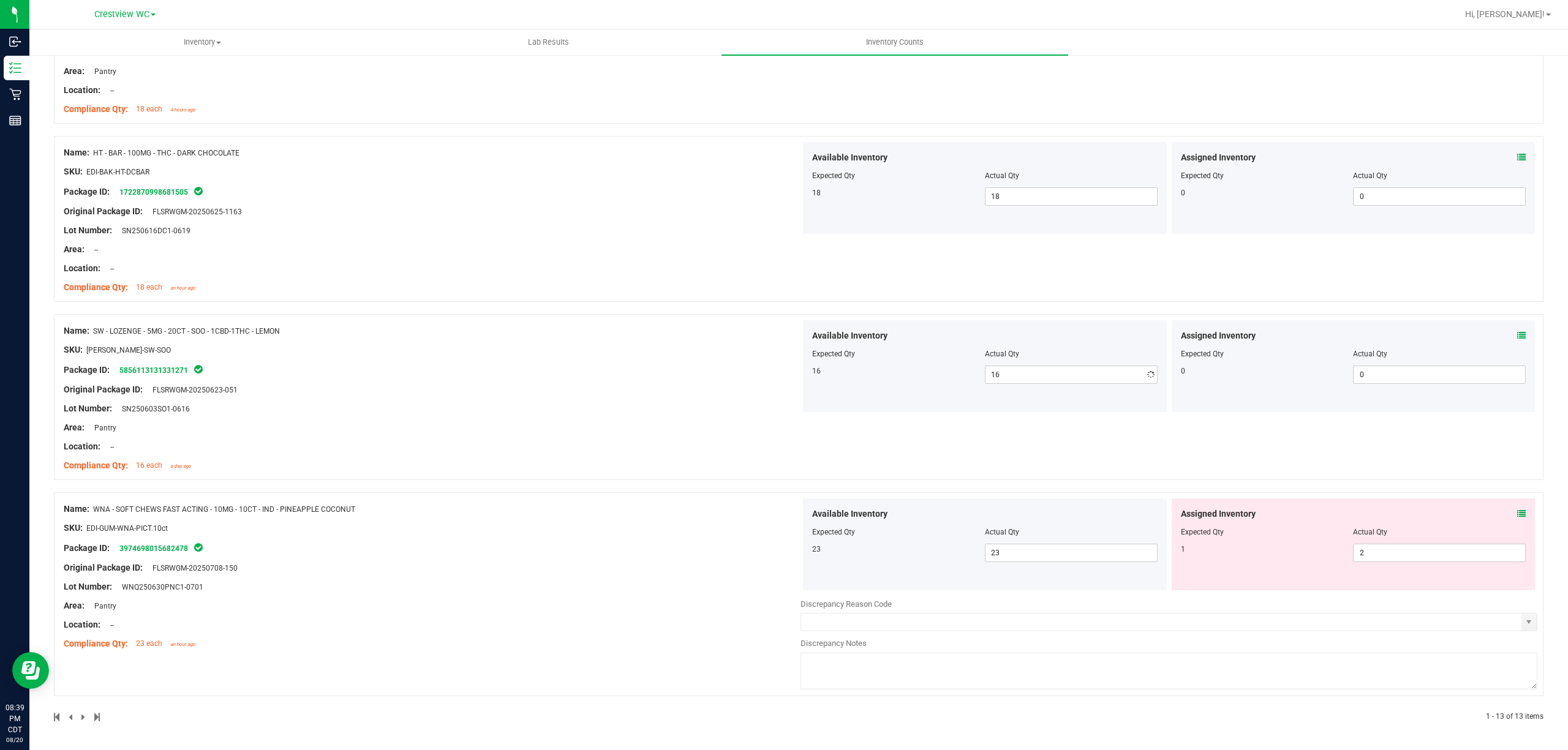
scroll to position [1888, 0]
click at [781, 547] on span "2 2" at bounding box center [1439, 553] width 173 height 18
click at [781, 547] on input "2" at bounding box center [1439, 553] width 171 height 17
type input "1"
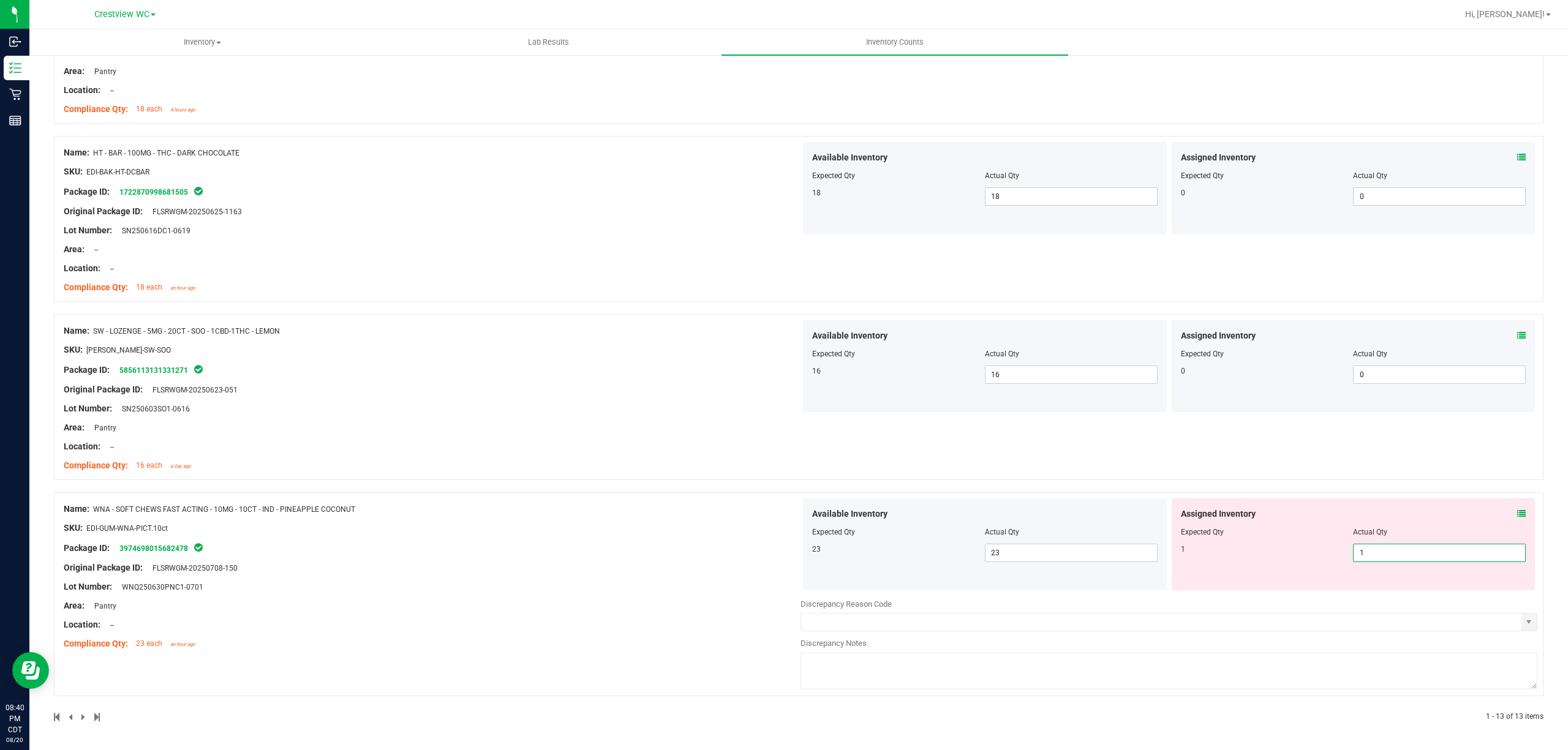
click at [631, 558] on div "Name: WNA - SOFT CHEWS FAST ACTING - 10MG - 10CT - IND - PINEAPPLE COCONUT SKU:…" at bounding box center [432, 576] width 737 height 156
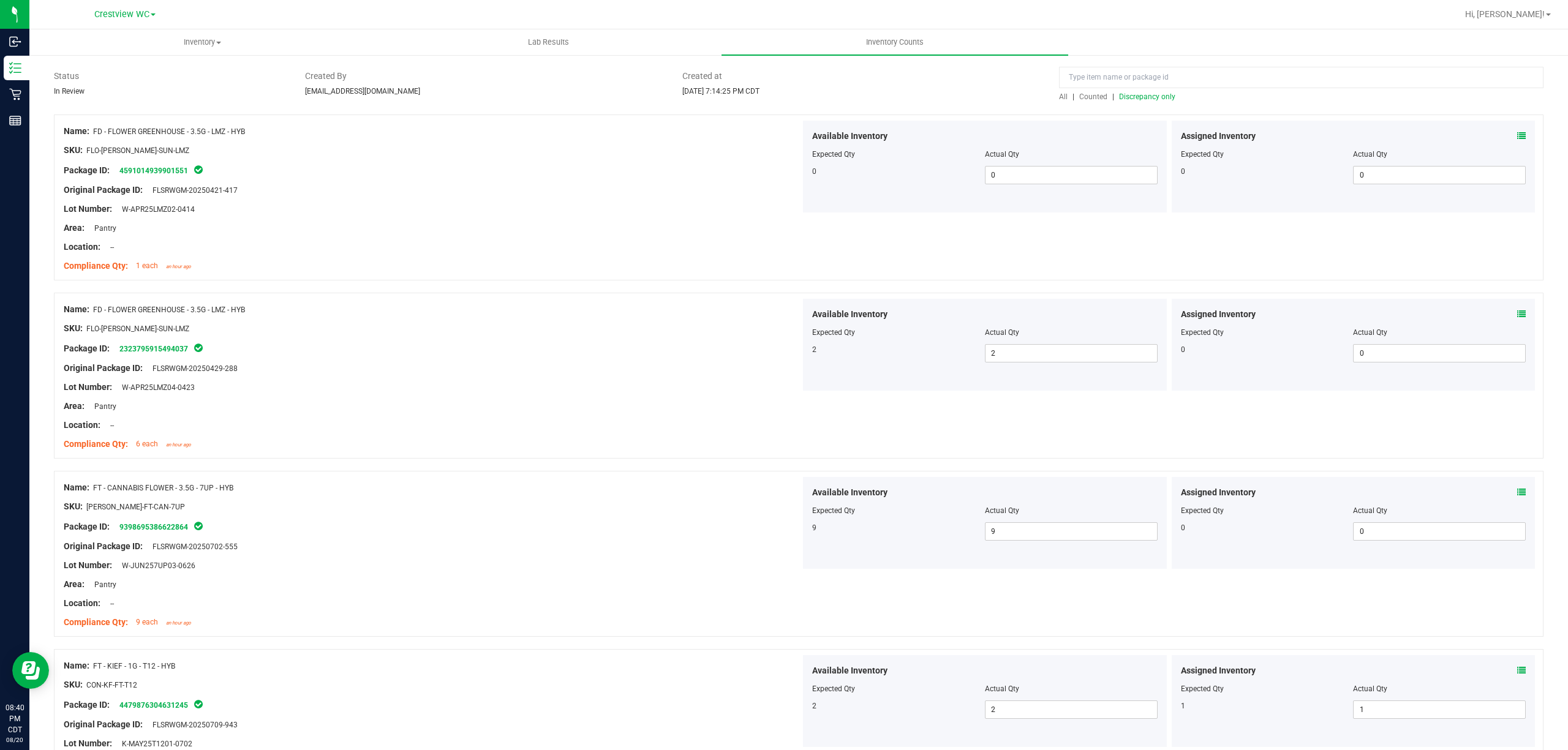
scroll to position [0, 0]
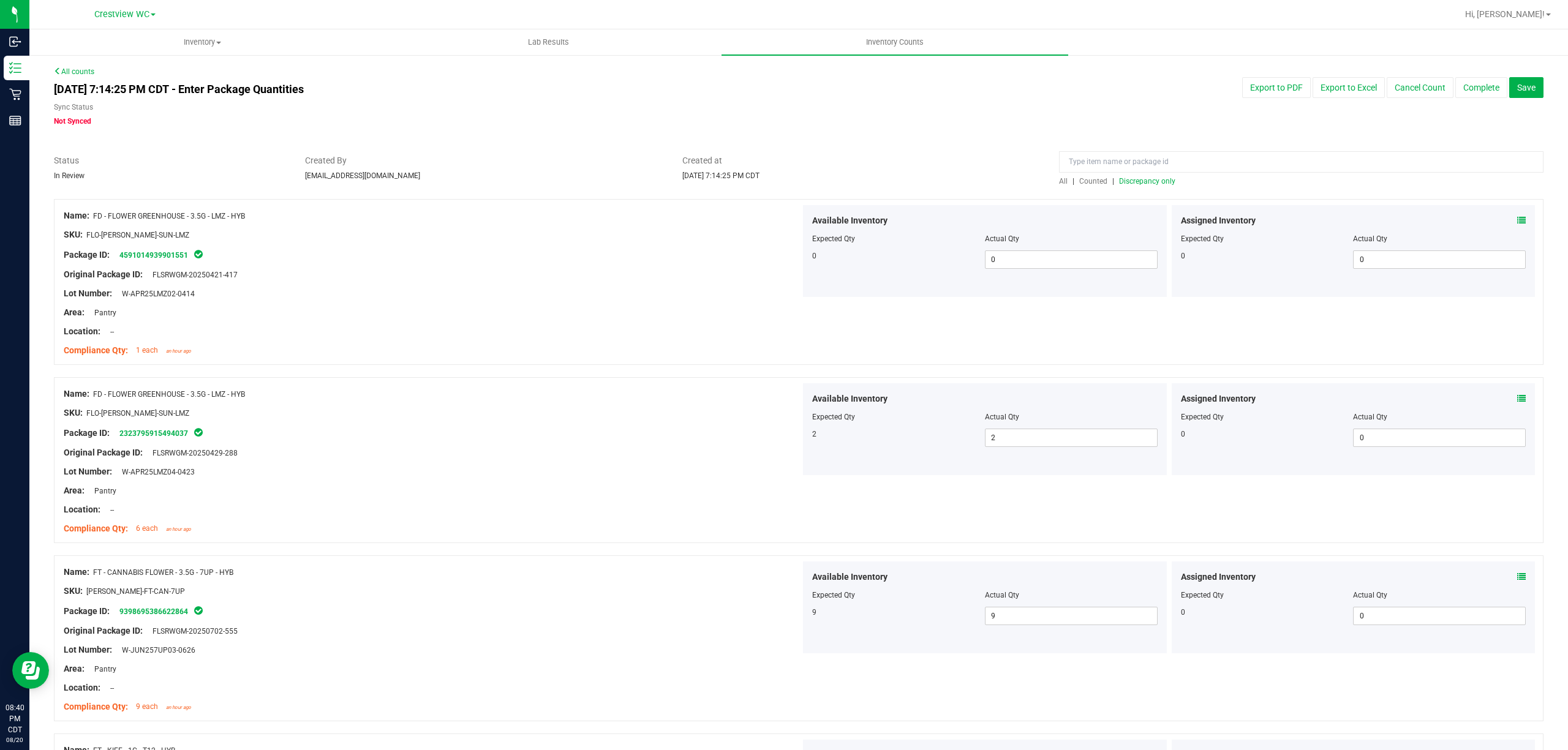
click at [781, 184] on span "Discrepancy only" at bounding box center [1148, 182] width 56 height 9
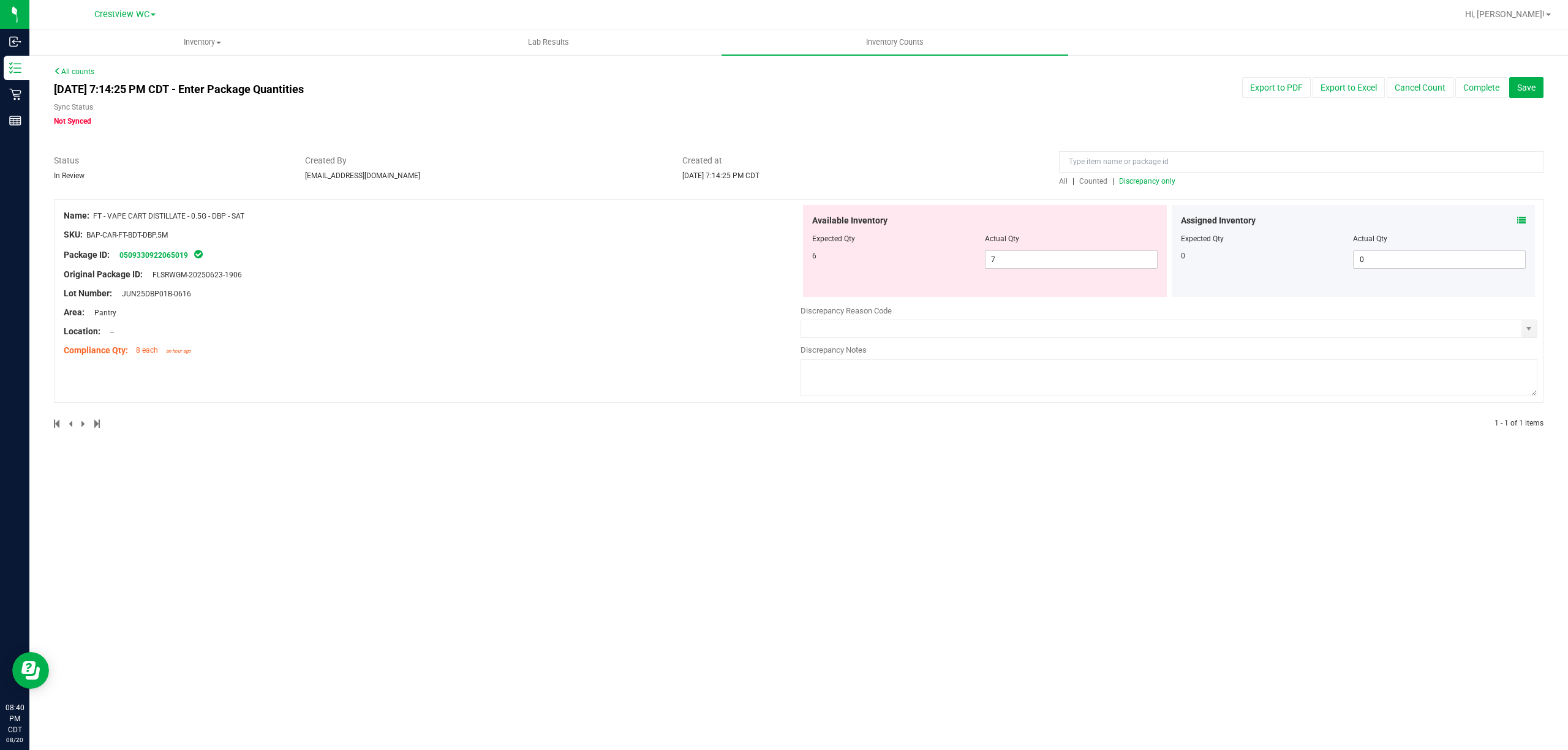
click at [781, 221] on icon at bounding box center [1522, 221] width 9 height 9
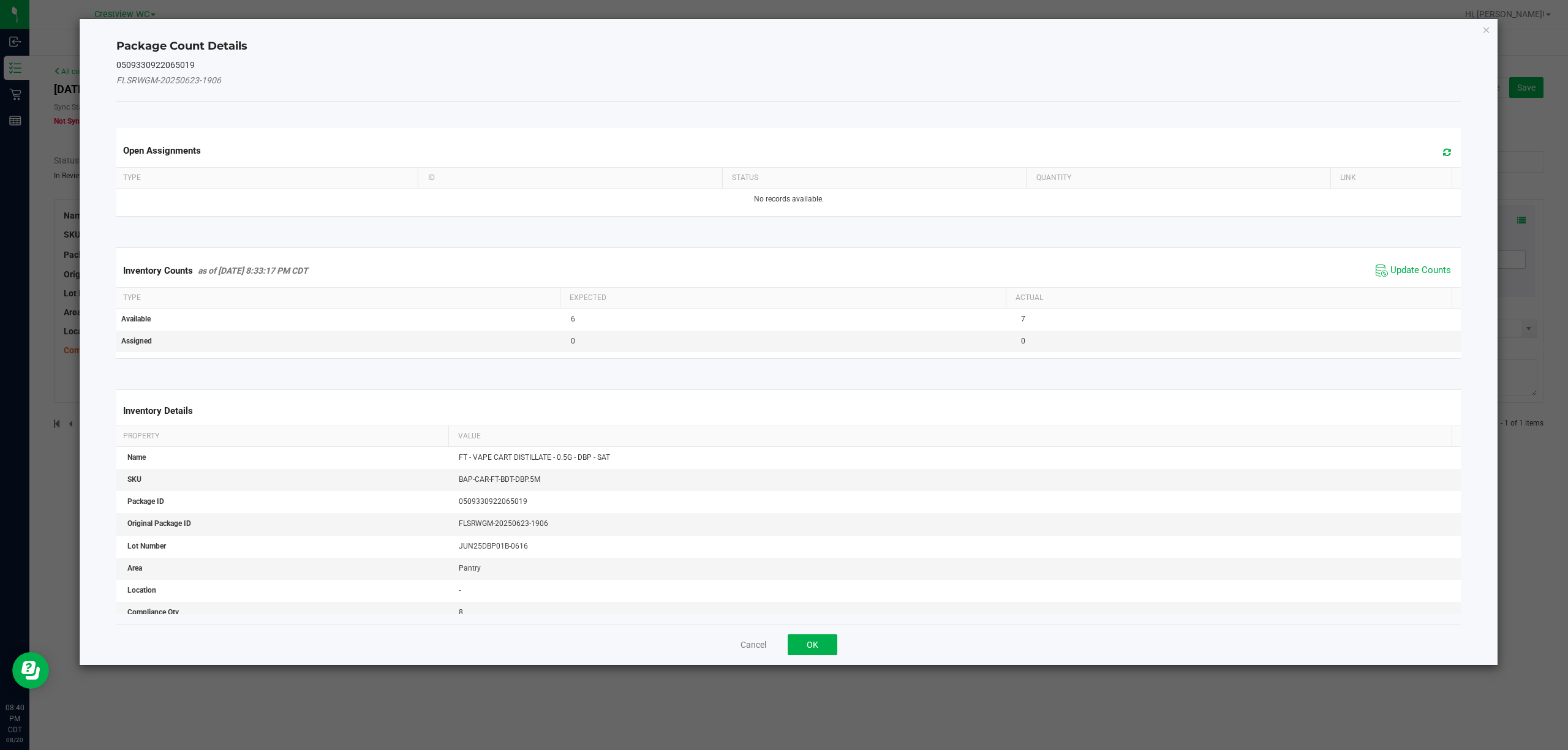
drag, startPoint x: 1392, startPoint y: 273, endPoint x: 1387, endPoint y: 279, distance: 7.8
click at [781, 273] on span "Update Counts" at bounding box center [1421, 270] width 61 height 12
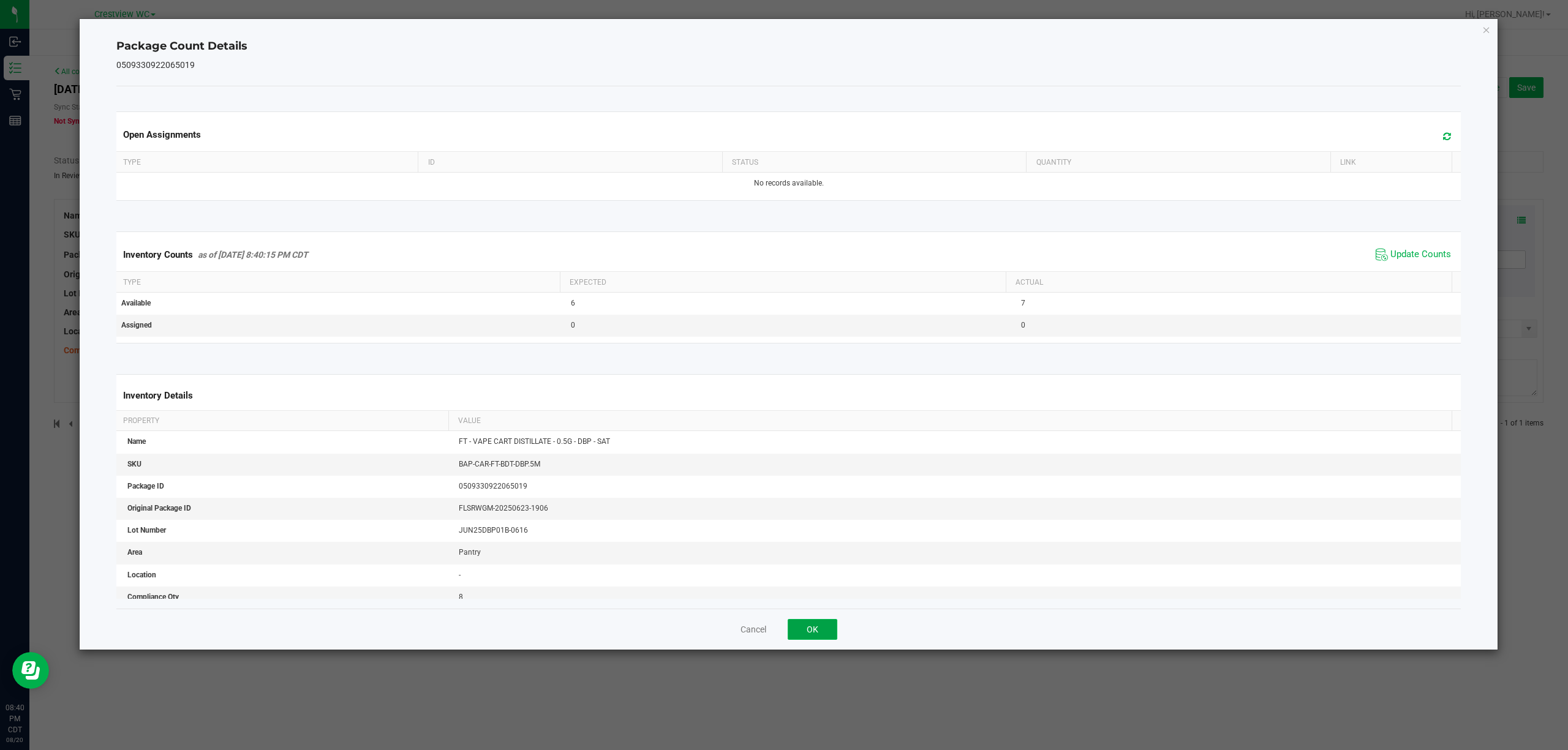
click at [781, 631] on button "OK" at bounding box center [813, 629] width 50 height 21
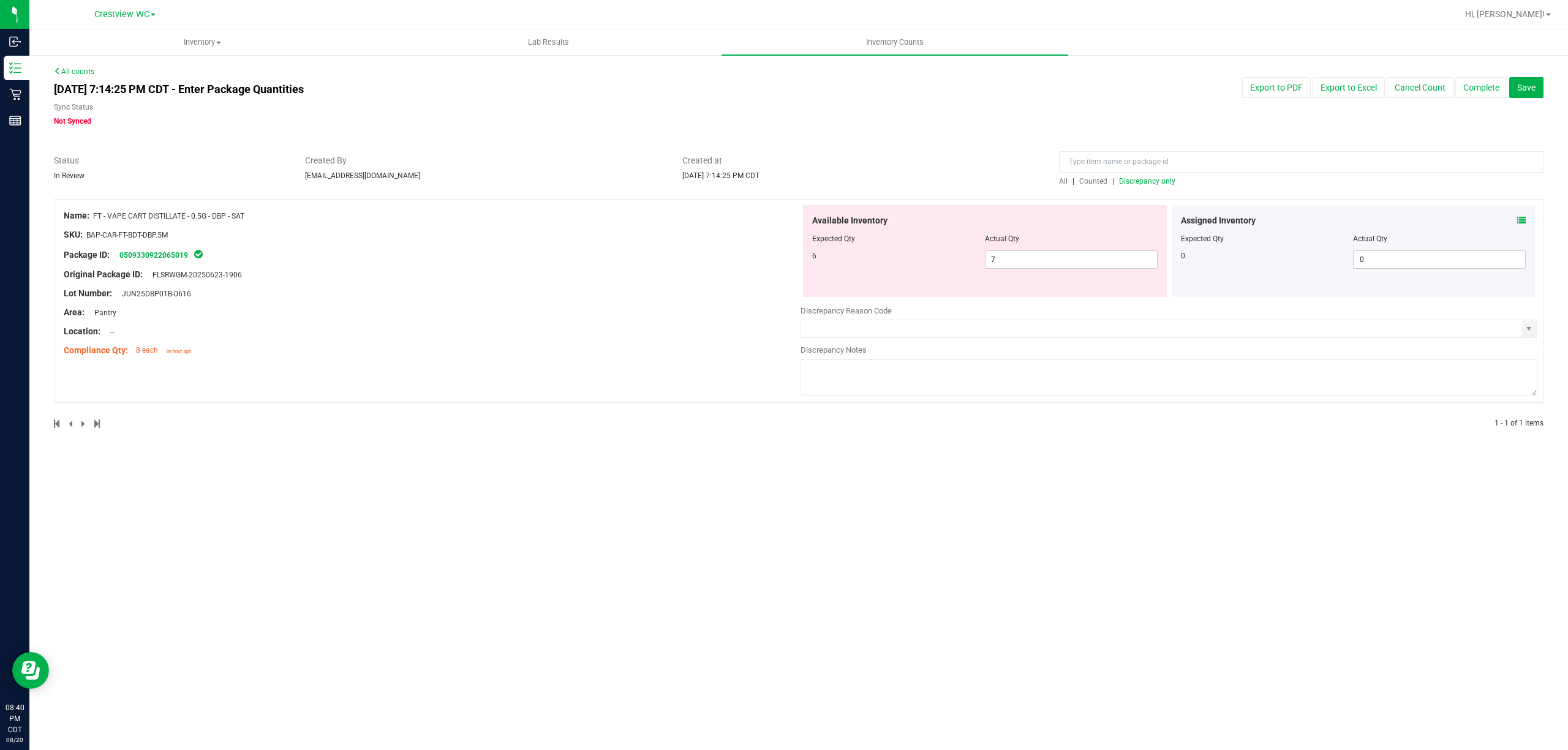
click at [781, 512] on div "Inventory All packages All inventory Waste log Create inventory Lab Results Inv…" at bounding box center [799, 390] width 1538 height 720
click at [744, 486] on div "Inventory All packages All inventory Waste log Create inventory Lab Results Inv…" at bounding box center [799, 390] width 1538 height 720
click at [537, 285] on div at bounding box center [432, 284] width 737 height 6
click at [781, 257] on span "7 7" at bounding box center [1071, 259] width 173 height 18
click at [0, 0] on input "7" at bounding box center [0, 0] width 0 height 0
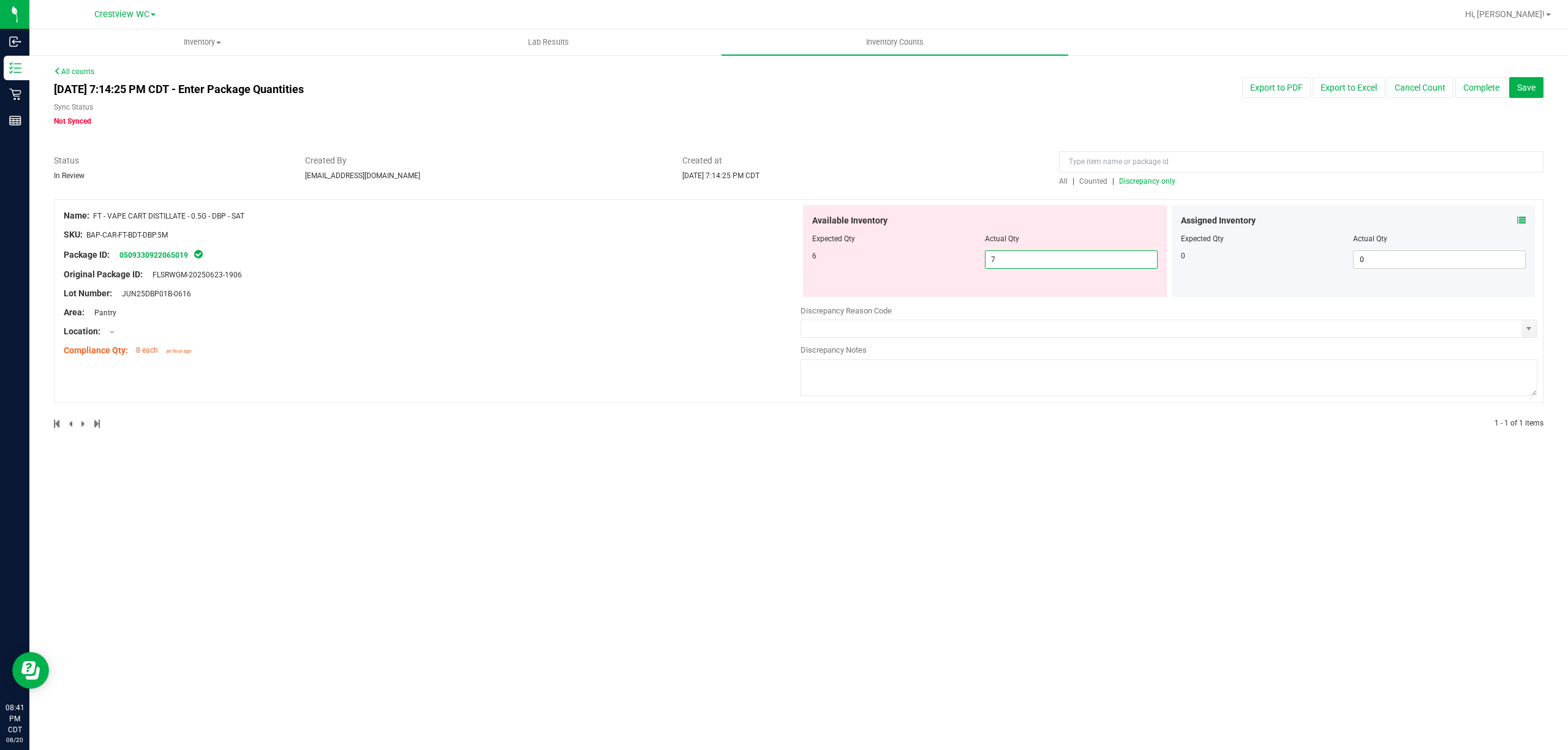
type input "6"
click at [730, 390] on div "Name: FT - VAPE CART DISTILLATE - 0.5G - DBP - SAT SKU: BAP-CAR-FT-BDT-DBP.5M P…" at bounding box center [798, 314] width 1490 height 230
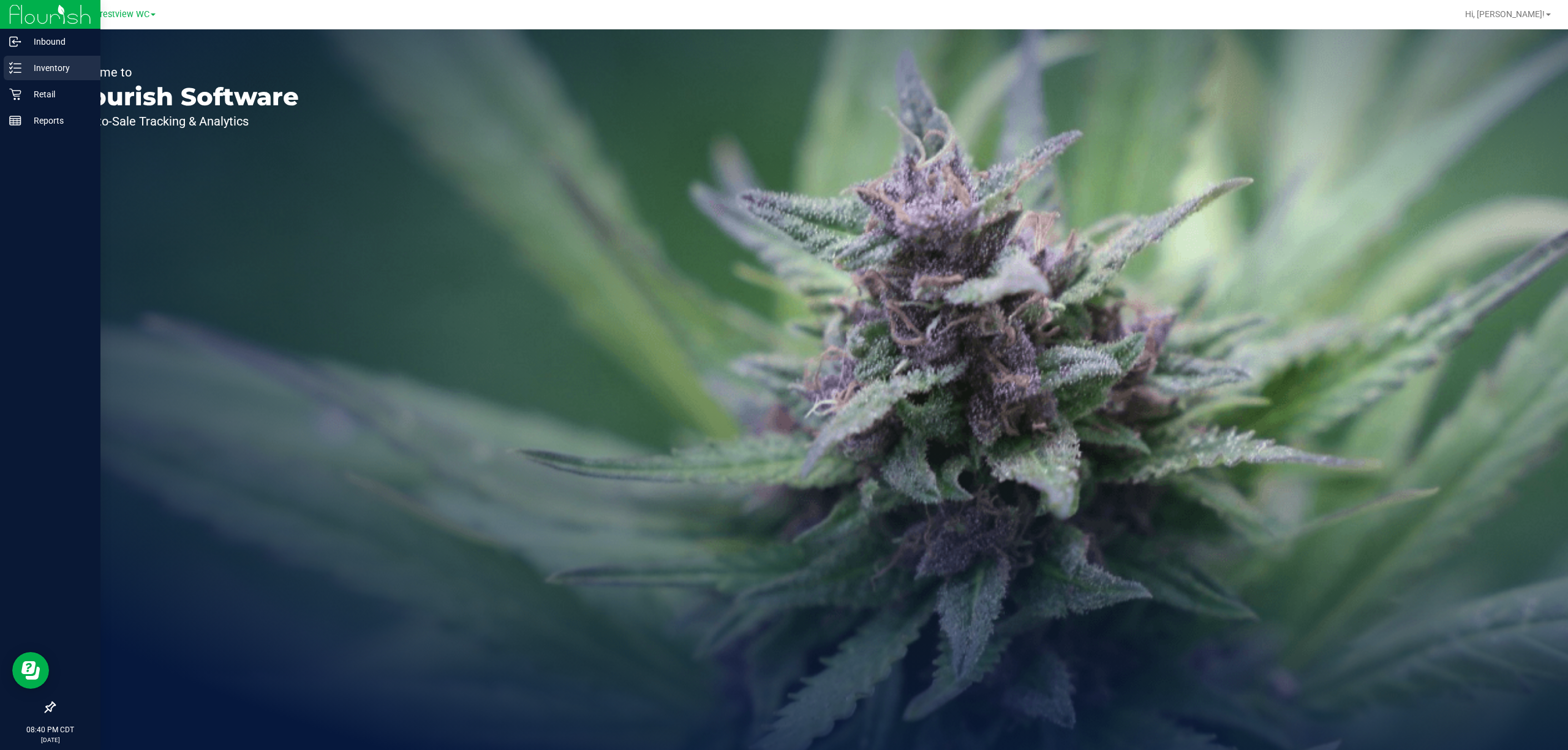
click at [9, 67] on icon at bounding box center [15, 67] width 12 height 12
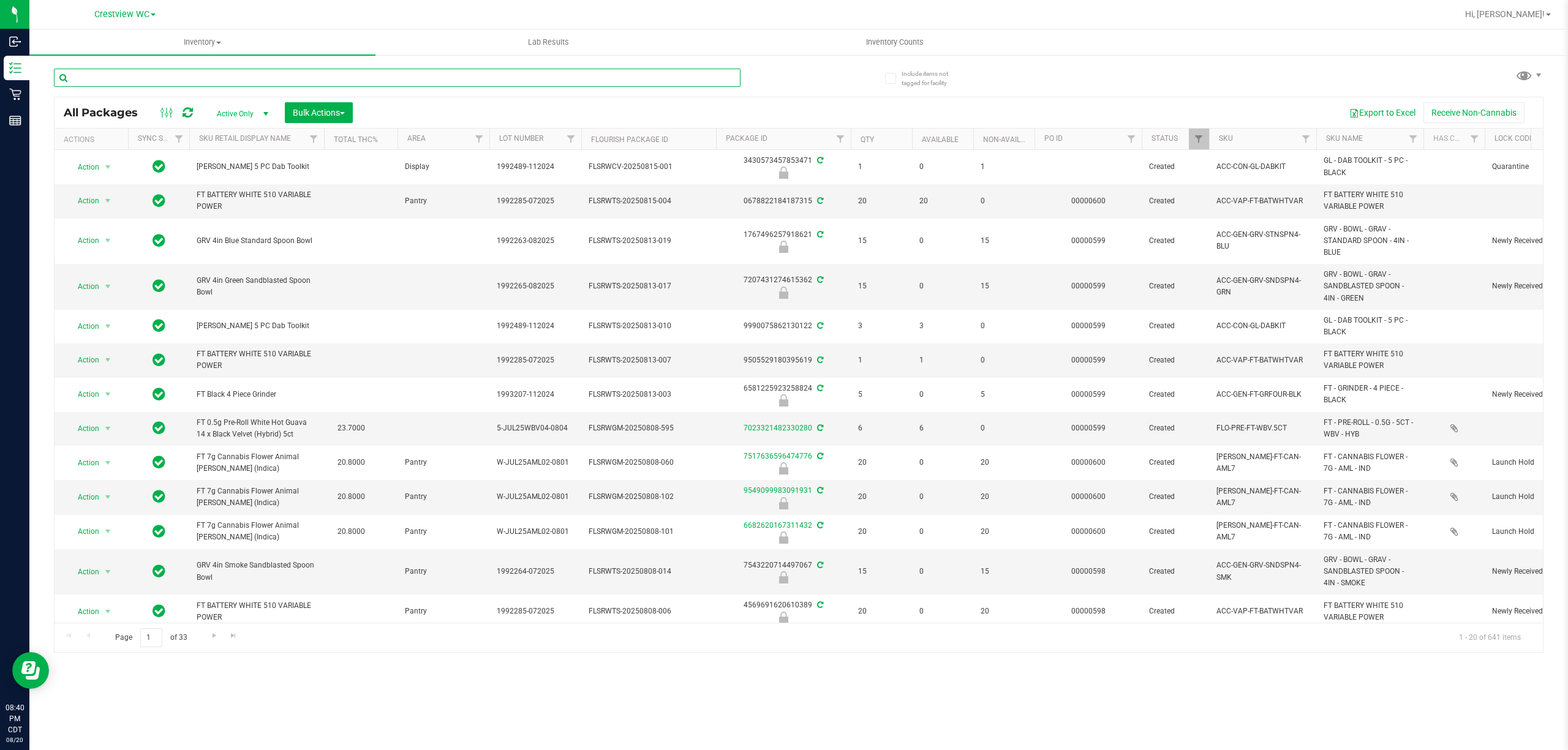
click at [295, 74] on input "text" at bounding box center [397, 77] width 687 height 18
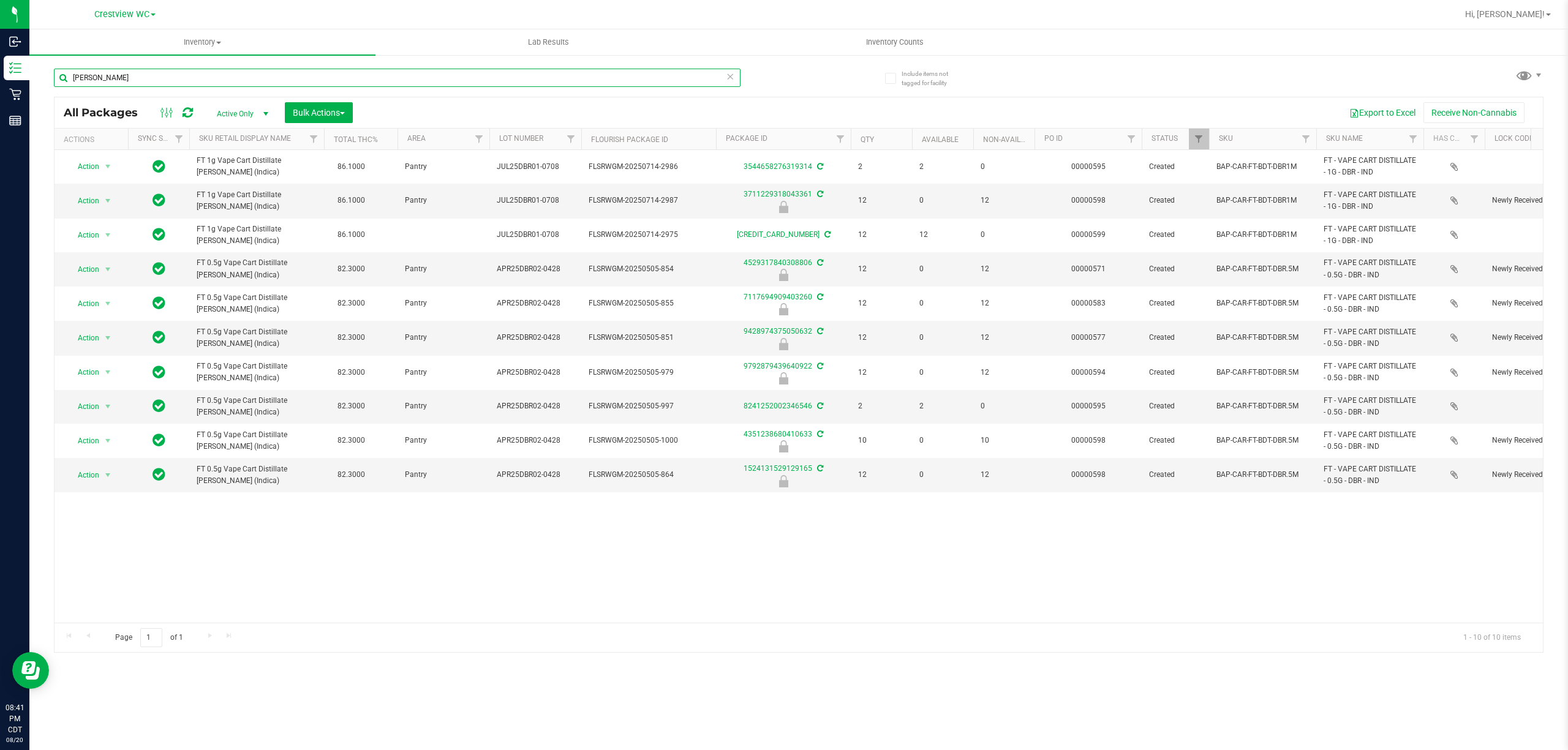
click at [130, 72] on input "donny" at bounding box center [397, 77] width 687 height 18
click at [130, 72] on input "donny" at bounding box center [397, 77] width 687 height 18
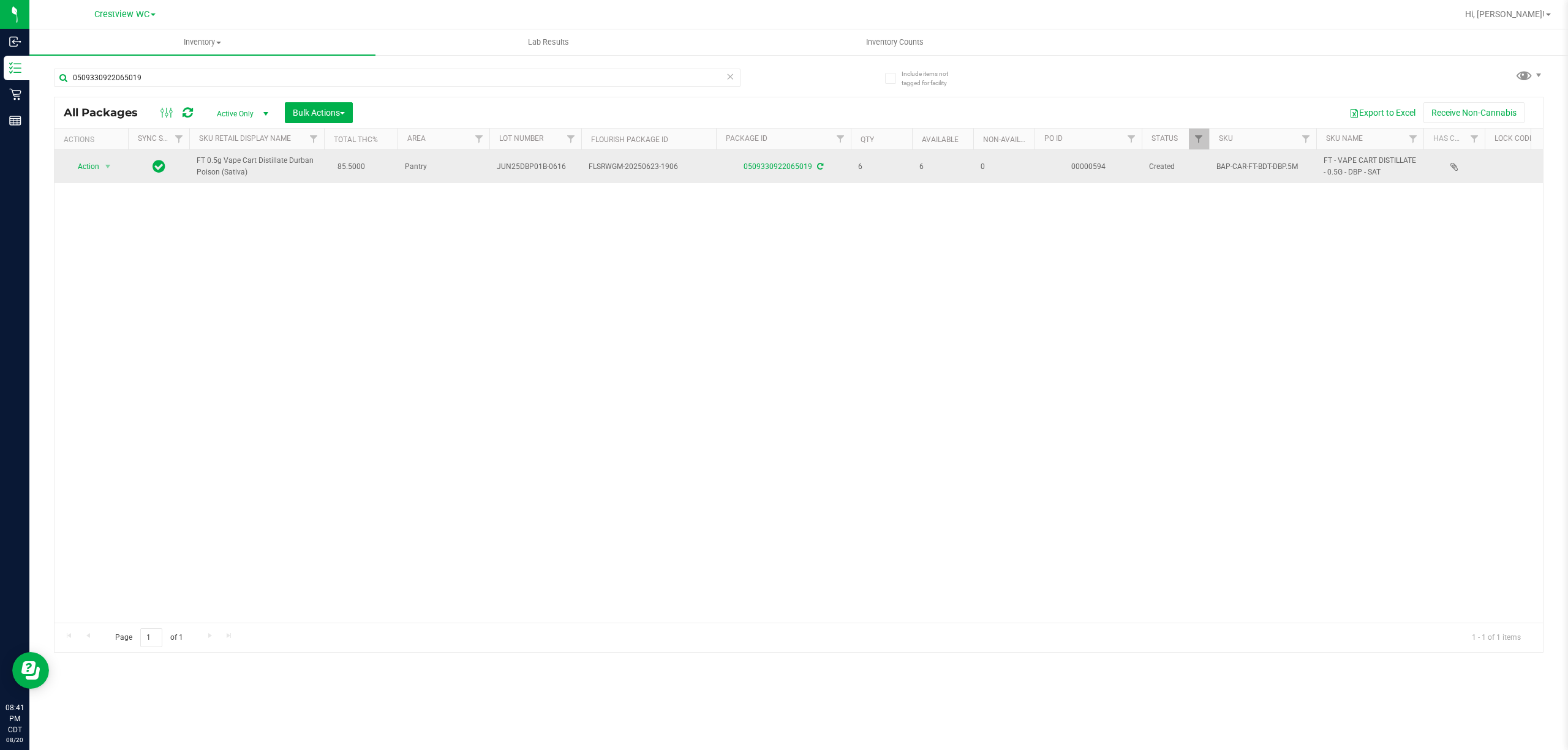
click at [817, 166] on icon at bounding box center [820, 166] width 6 height 7
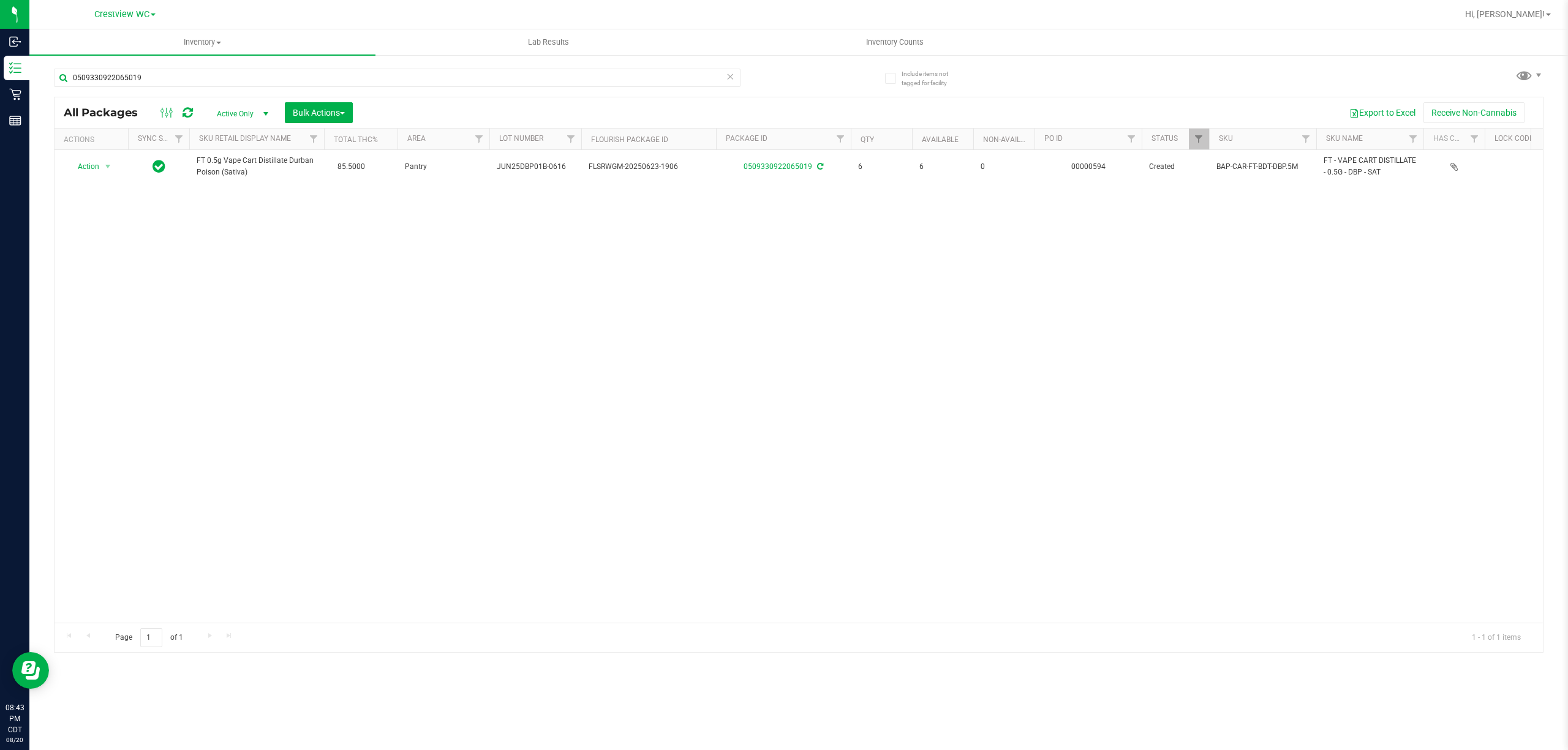
click at [300, 67] on div "0509330922065019" at bounding box center [425, 77] width 745 height 39
click at [292, 74] on input "0509330922065019" at bounding box center [397, 77] width 687 height 18
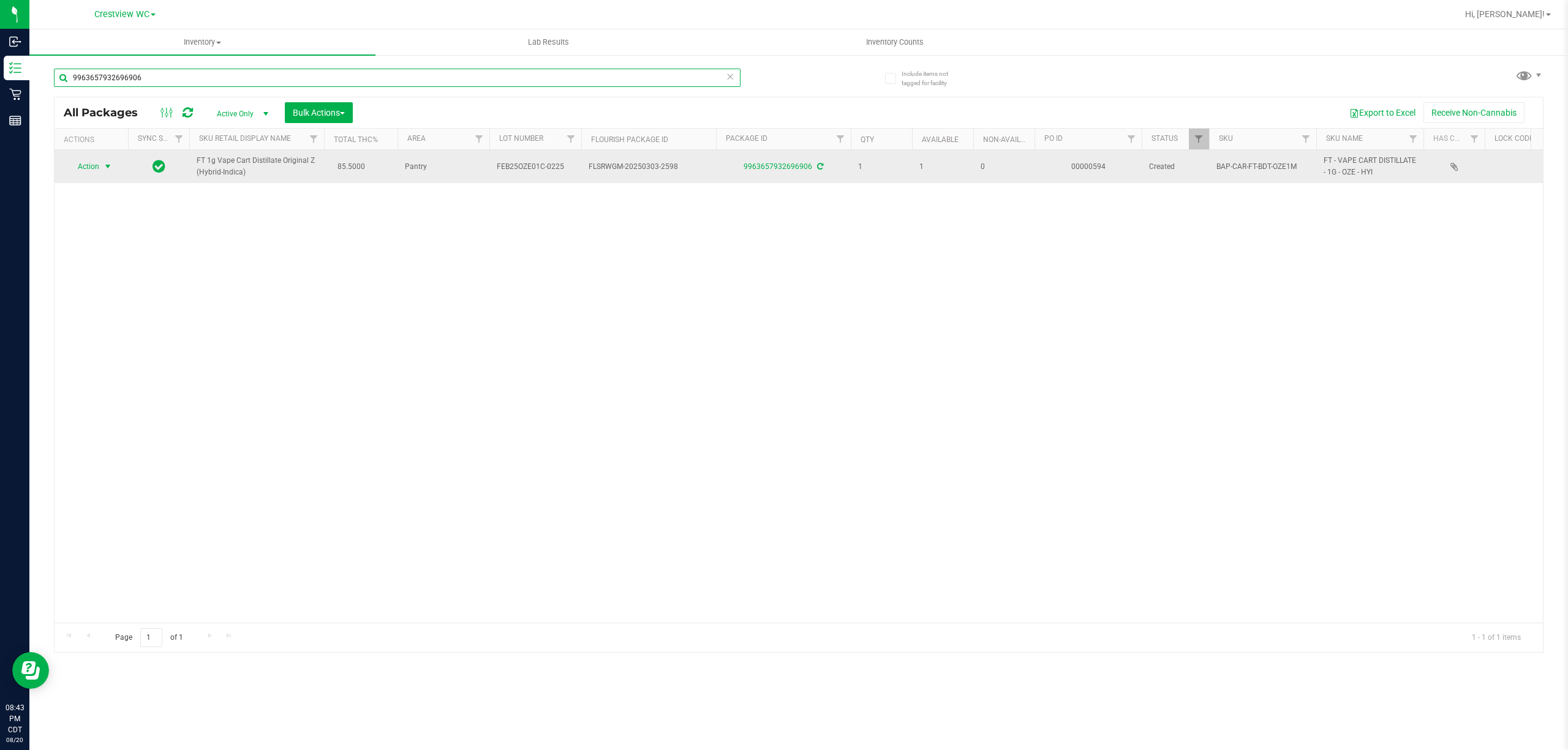
type input "9963657932696906"
click at [101, 166] on span "select" at bounding box center [108, 166] width 15 height 17
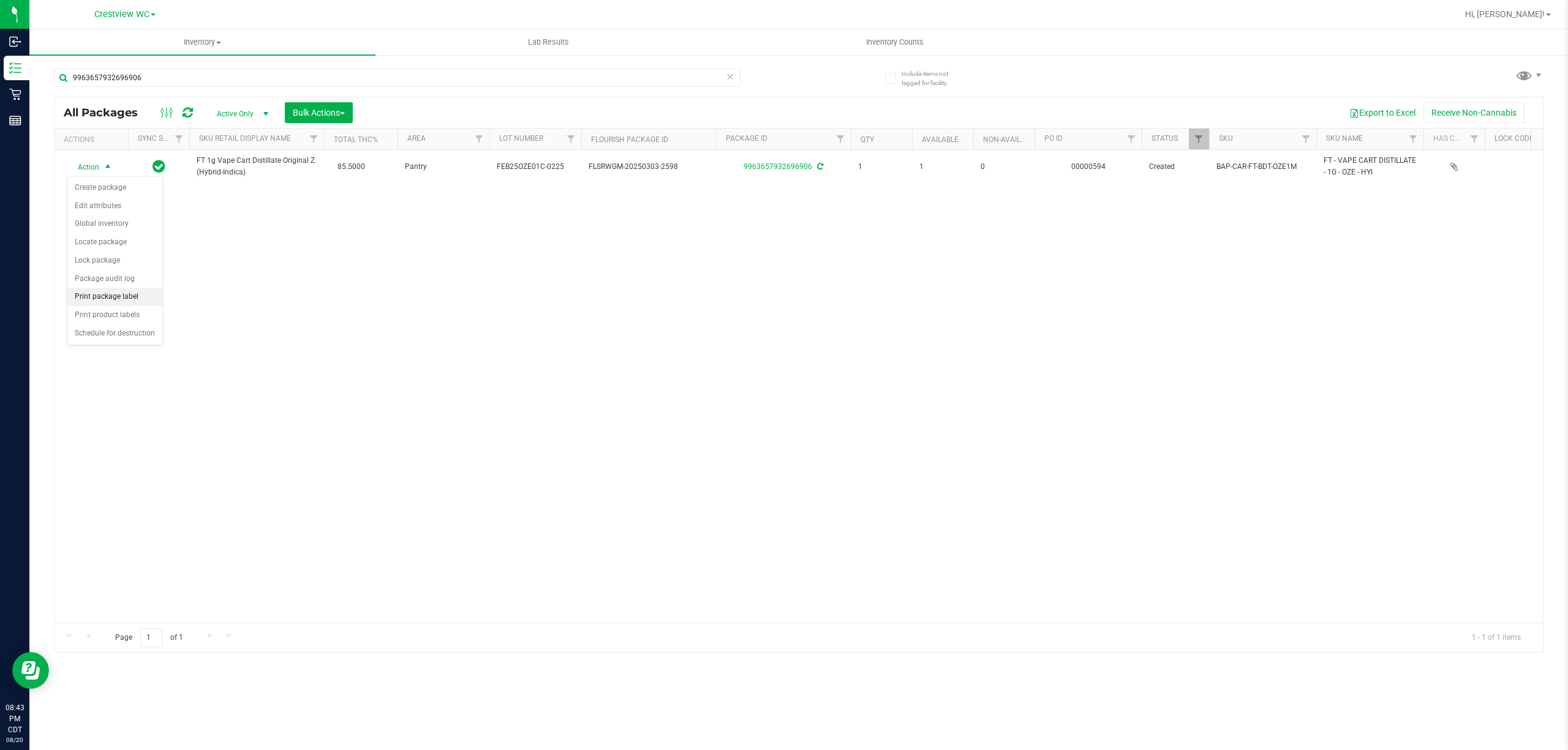
click at [132, 297] on li "Print package label" at bounding box center [114, 297] width 95 height 18
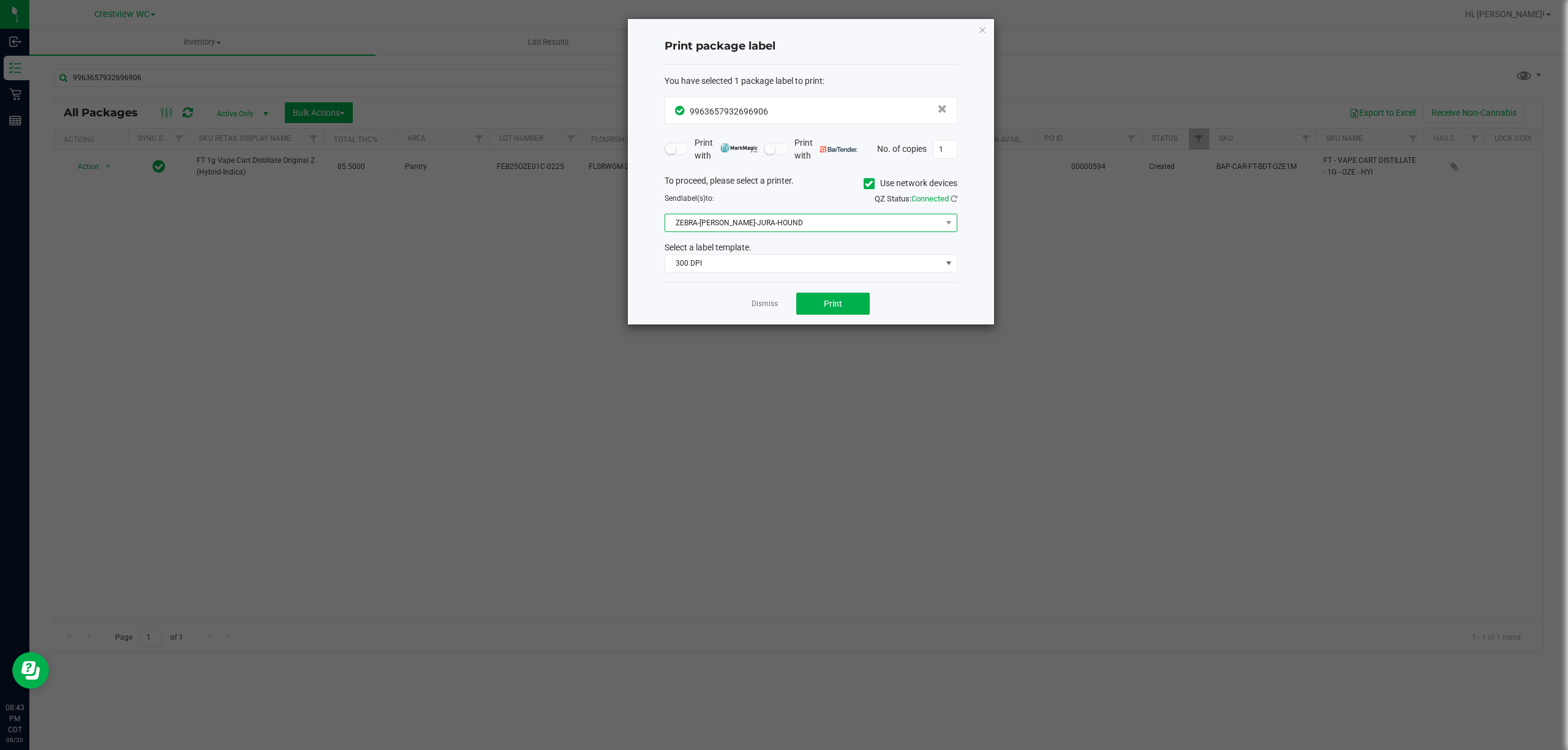
click at [839, 226] on span "ZEBRA-BRUNO-JURA-HOUND" at bounding box center [803, 223] width 276 height 17
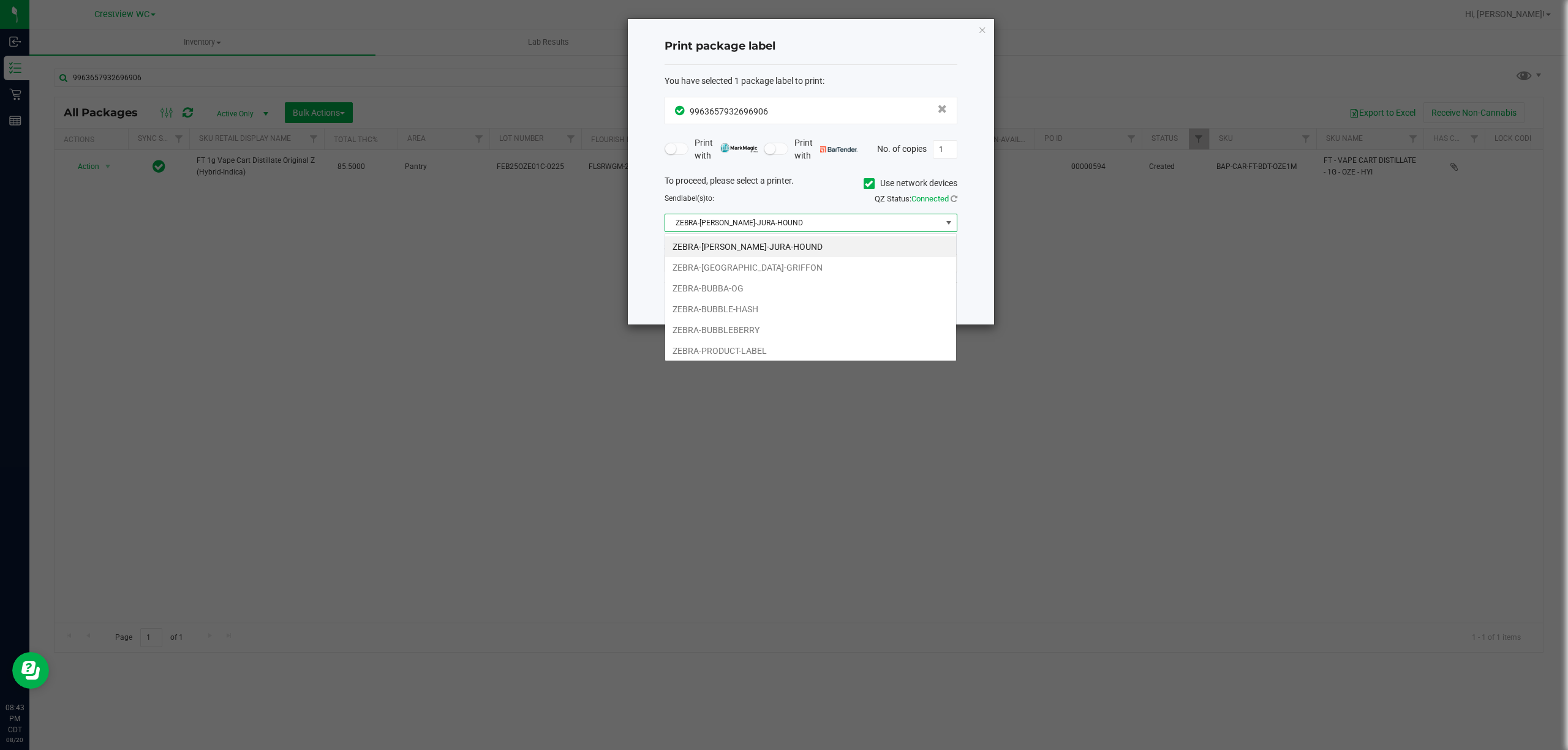
scroll to position [18, 292]
click at [780, 263] on li "ZEBRA-BRUSSELS-GRIFFON" at bounding box center [810, 268] width 291 height 21
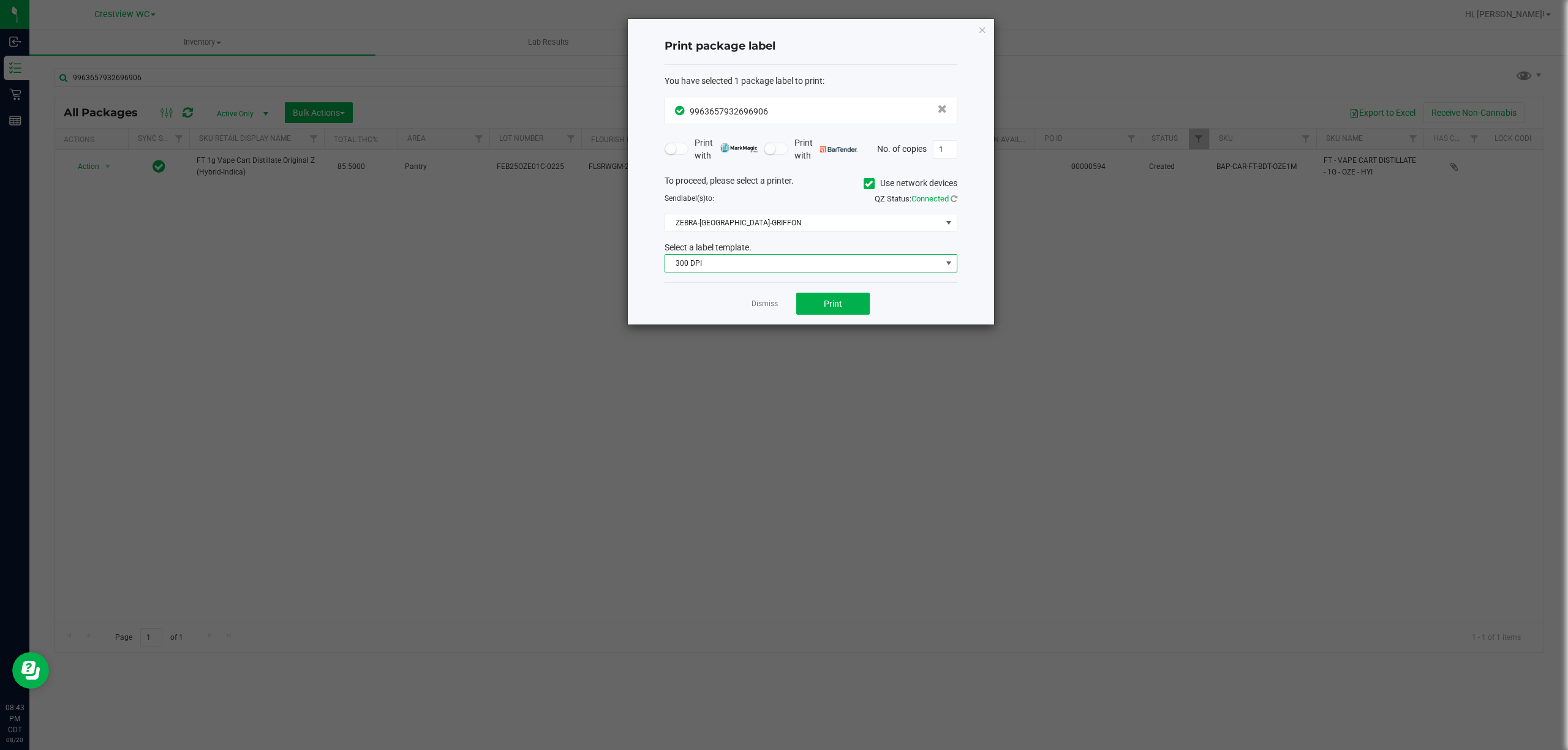
drag, startPoint x: 780, startPoint y: 263, endPoint x: 765, endPoint y: 267, distance: 15.5
click at [780, 263] on span "300 DPI" at bounding box center [803, 263] width 276 height 17
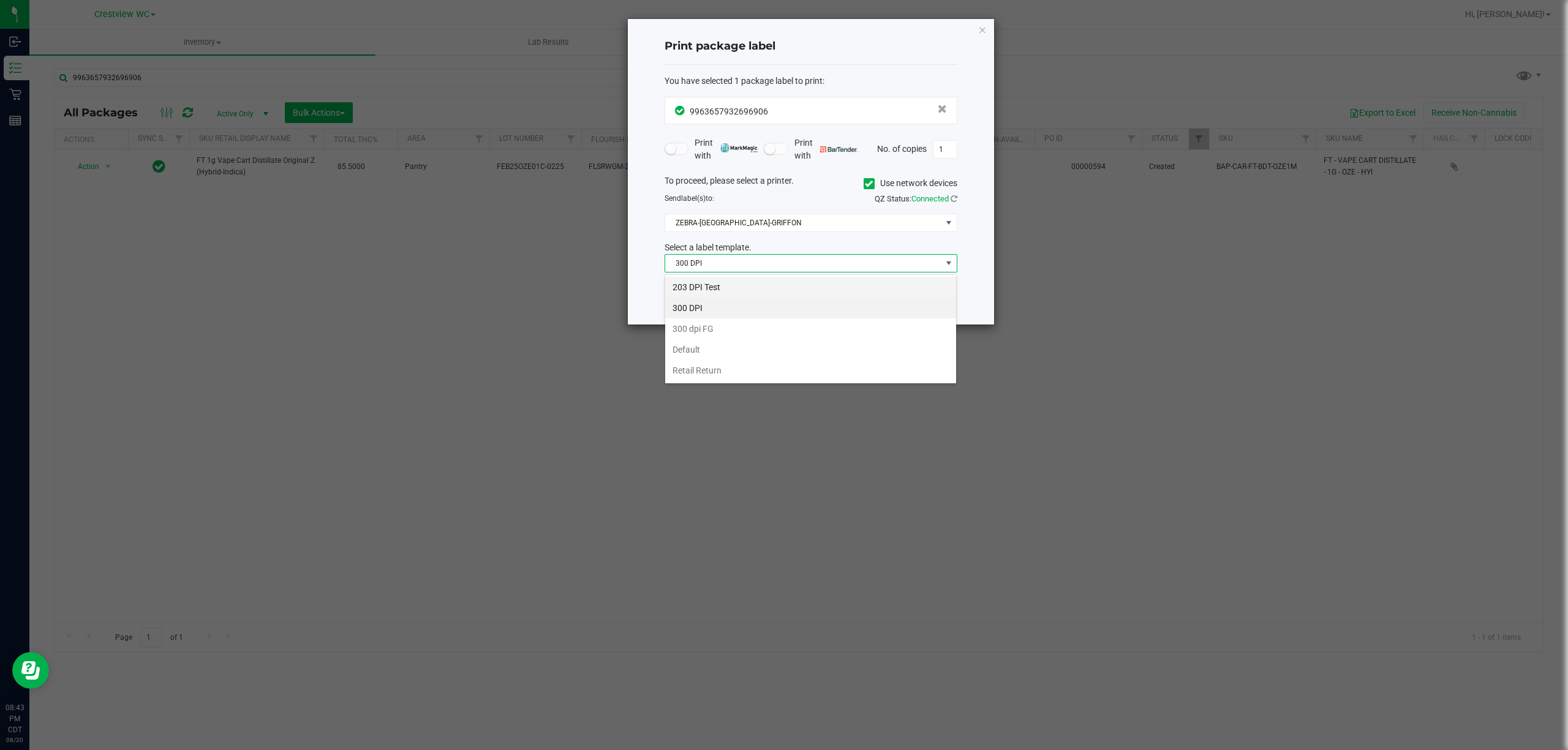
click at [750, 286] on li "203 DPI Test" at bounding box center [810, 287] width 291 height 21
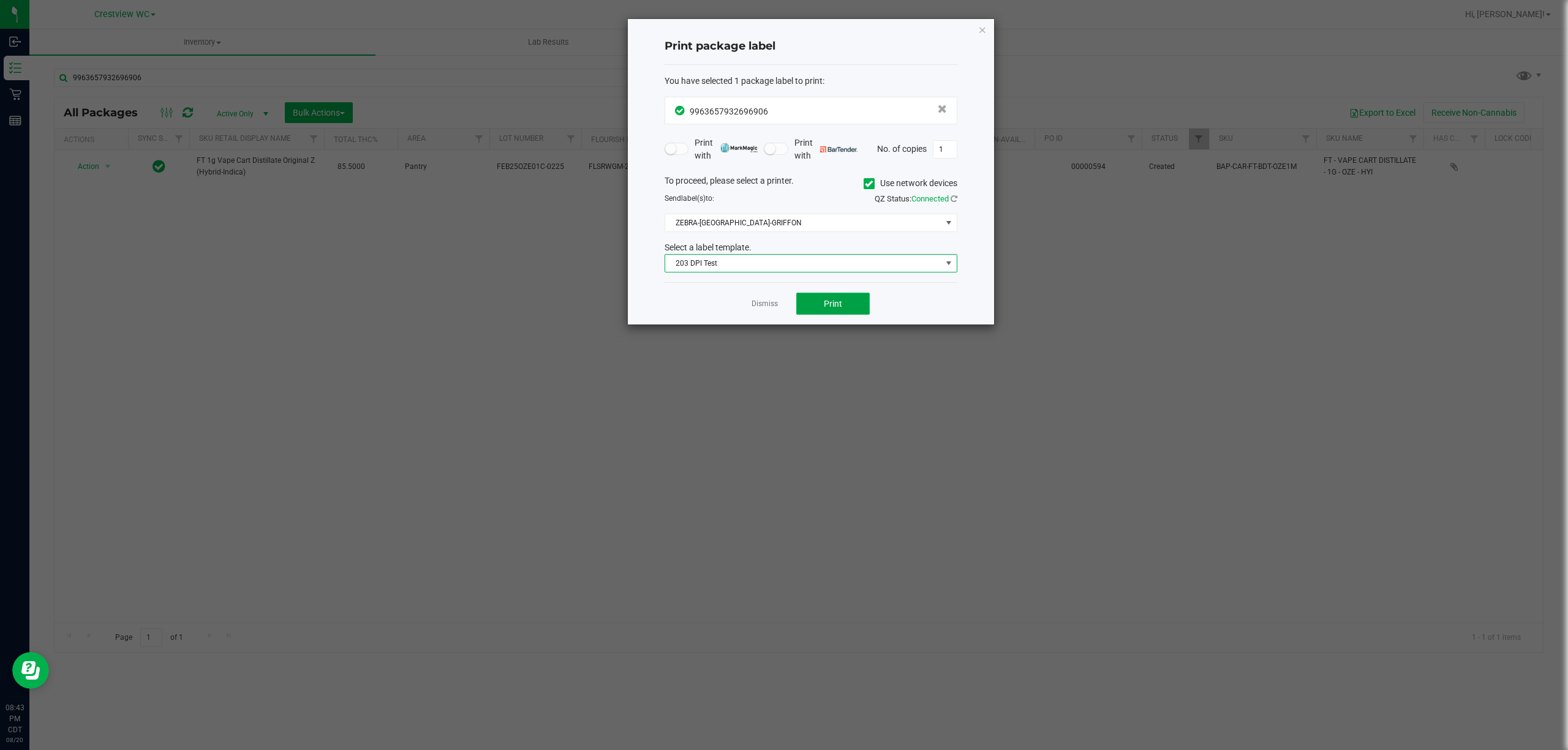
click at [823, 312] on button "Print" at bounding box center [833, 304] width 74 height 22
click at [979, 30] on icon "button" at bounding box center [983, 29] width 9 height 14
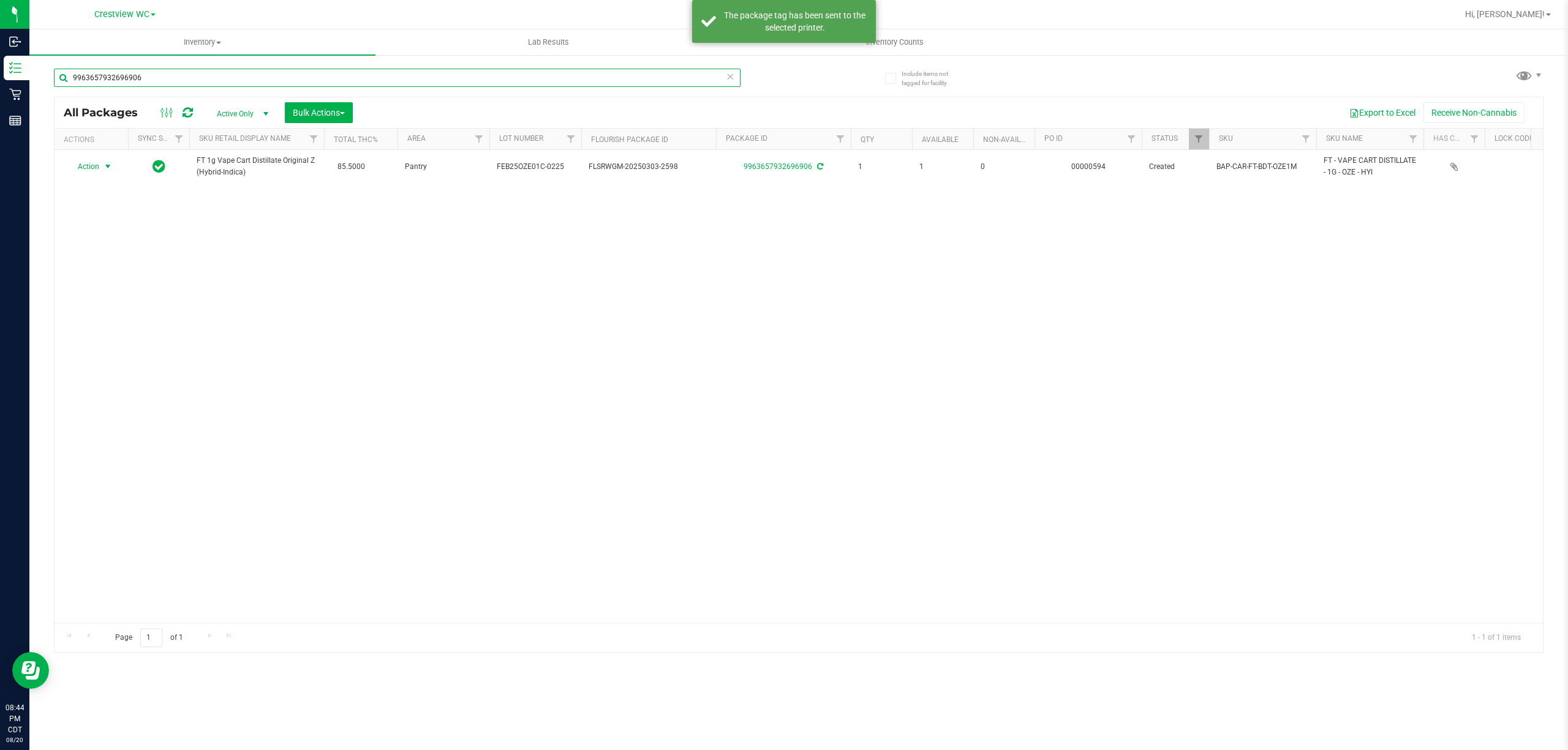
click at [692, 85] on input "9963657932696906" at bounding box center [397, 77] width 687 height 18
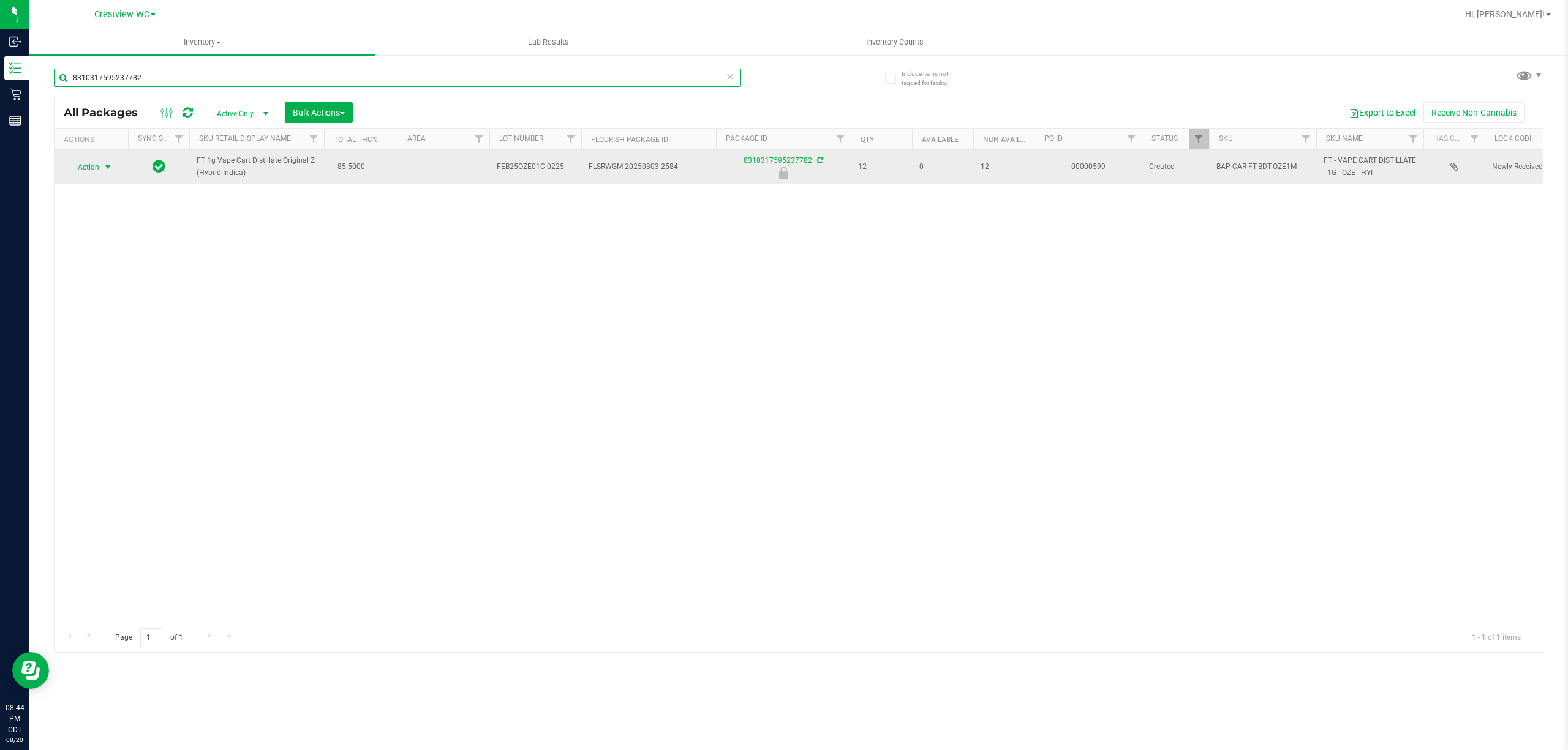
type input "8310317595237782"
click at [82, 166] on span "Action" at bounding box center [83, 167] width 33 height 17
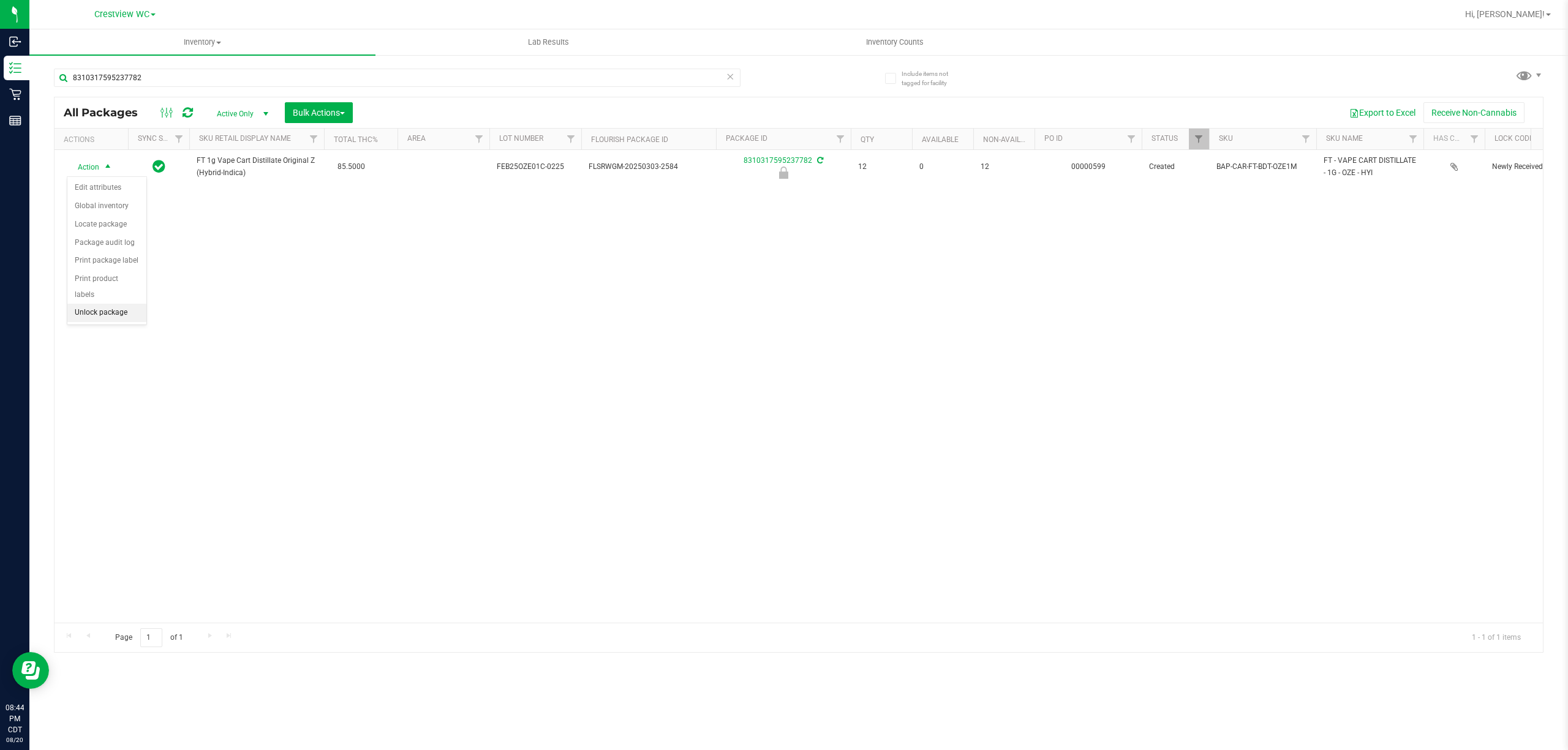
click at [99, 312] on li "Unlock package" at bounding box center [106, 312] width 79 height 18
